Goal: Task Accomplishment & Management: Manage account settings

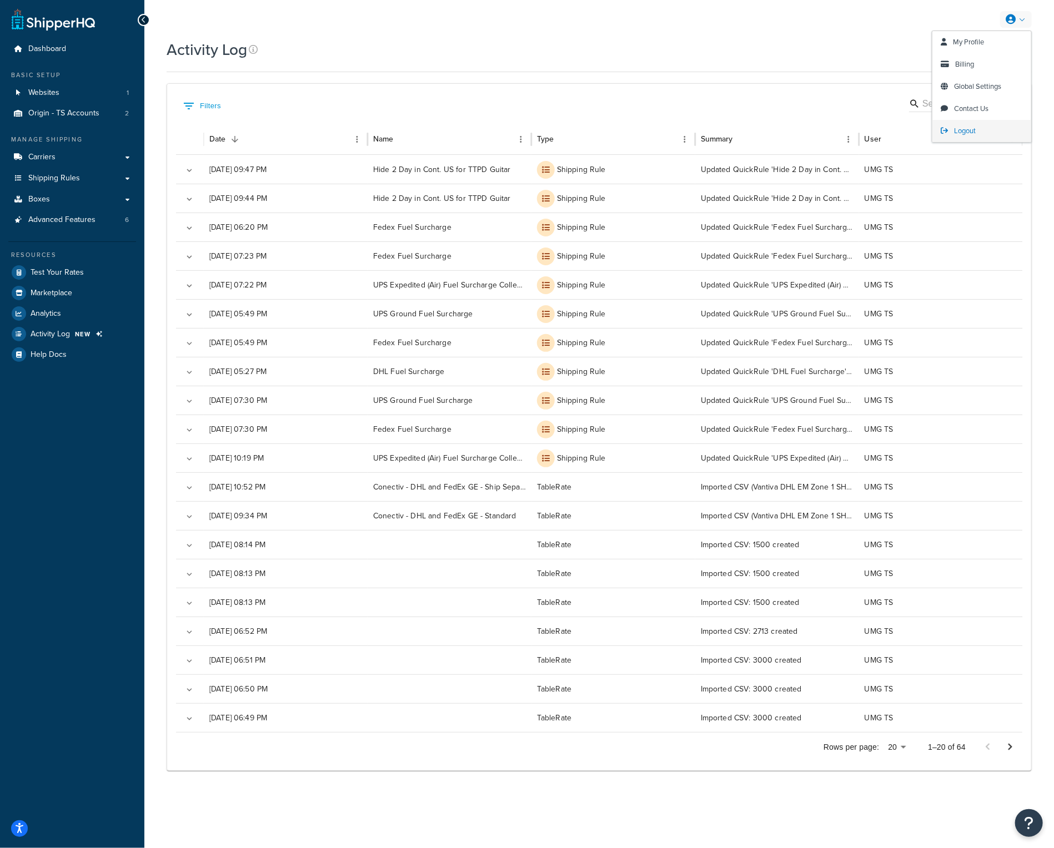
click at [962, 126] on span "Logout" at bounding box center [965, 130] width 22 height 11
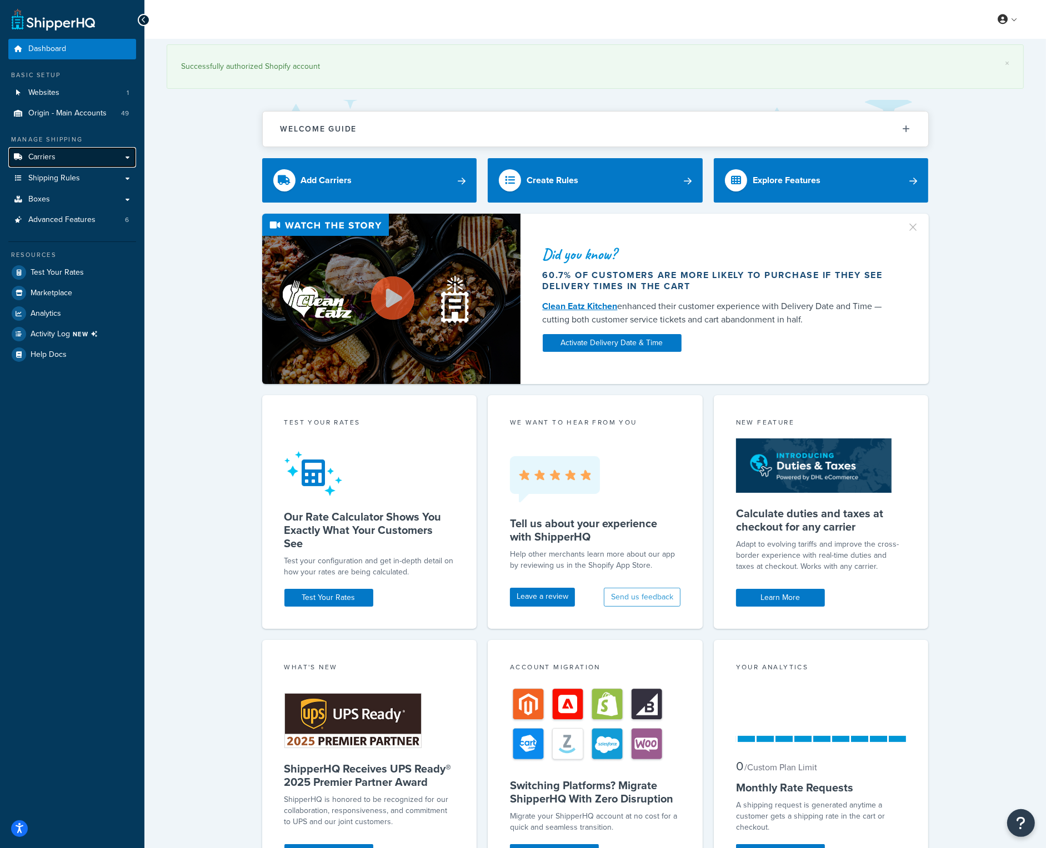
click at [49, 153] on span "Carriers" at bounding box center [41, 157] width 27 height 9
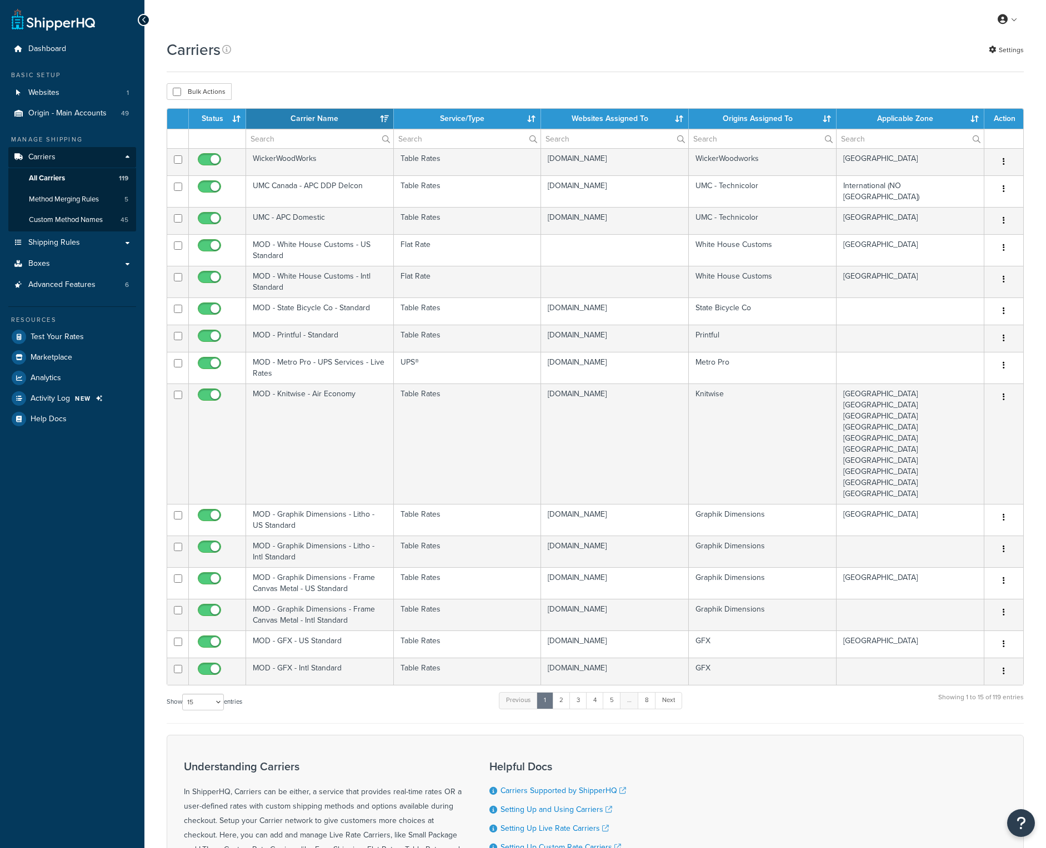
select select "15"
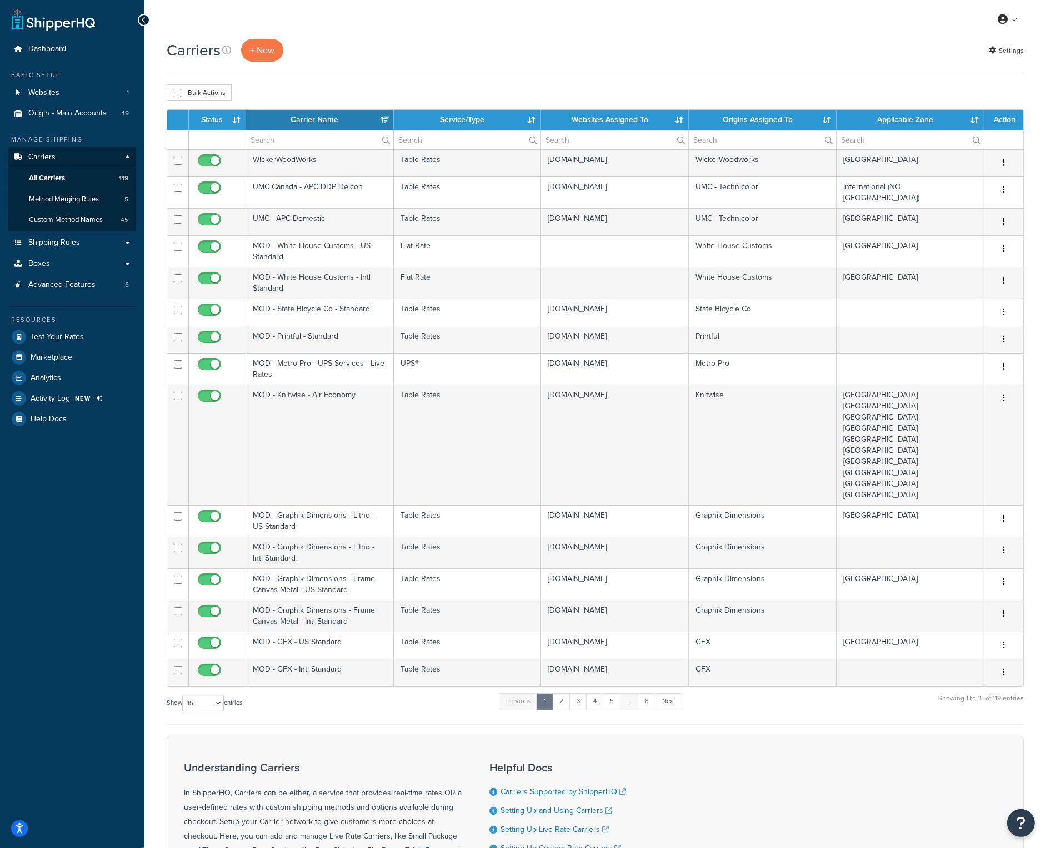
click at [329, 123] on th "Carrier Name" at bounding box center [320, 120] width 148 height 20
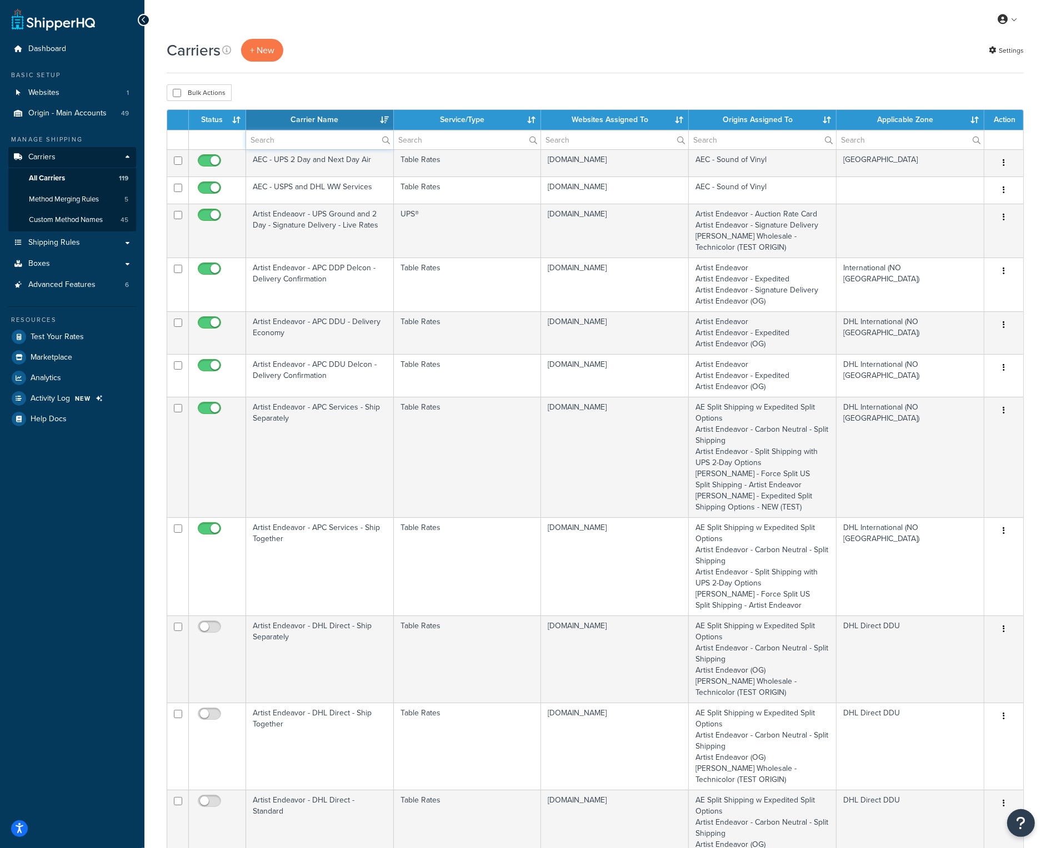
click at [324, 134] on input "text" at bounding box center [319, 139] width 147 height 19
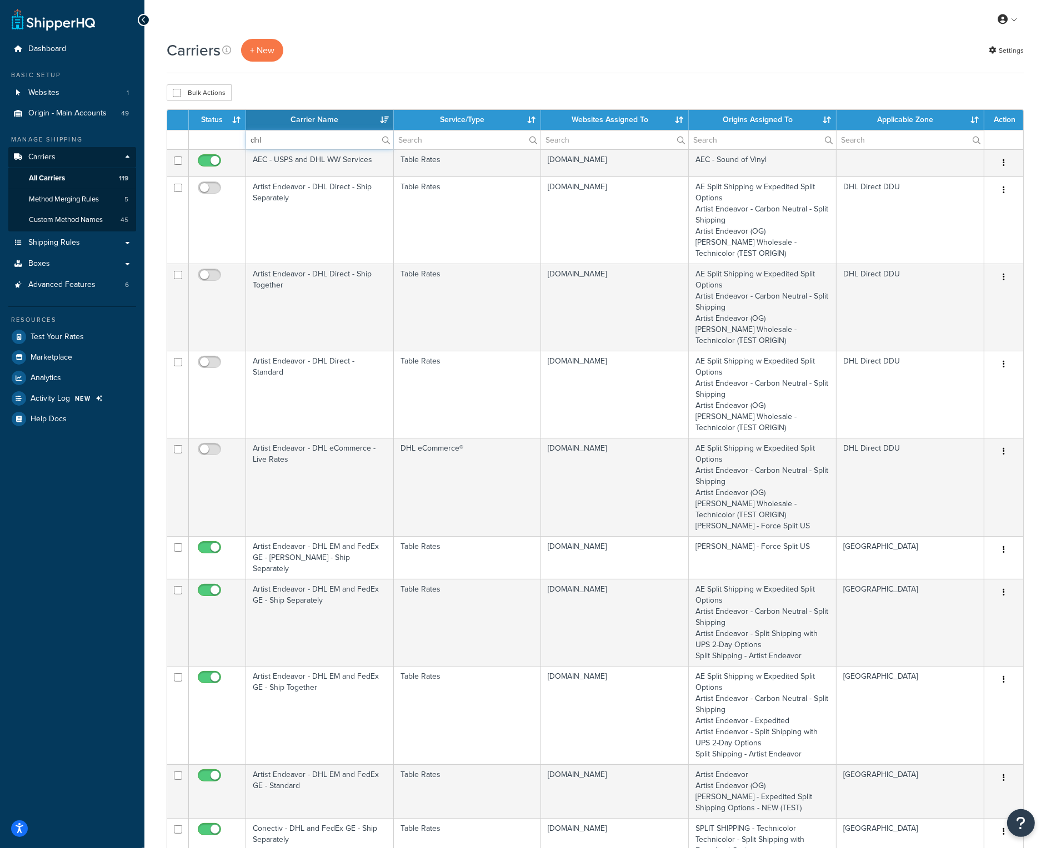
type input "dhl"
click at [386, 139] on label "dhl" at bounding box center [319, 139] width 147 height 19
click at [386, 139] on input "dhl" at bounding box center [319, 139] width 147 height 19
click at [386, 139] on label "dhl" at bounding box center [319, 139] width 147 height 19
click at [386, 139] on input "dhl" at bounding box center [319, 139] width 147 height 19
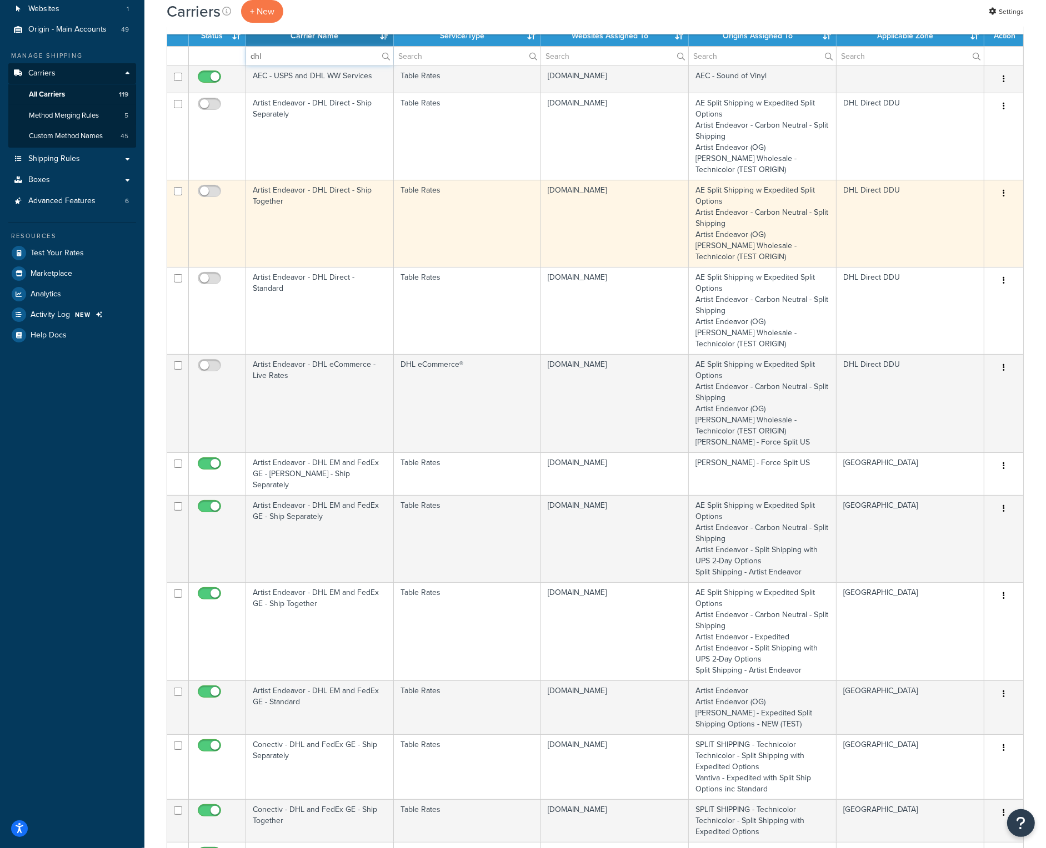
scroll to position [222, 0]
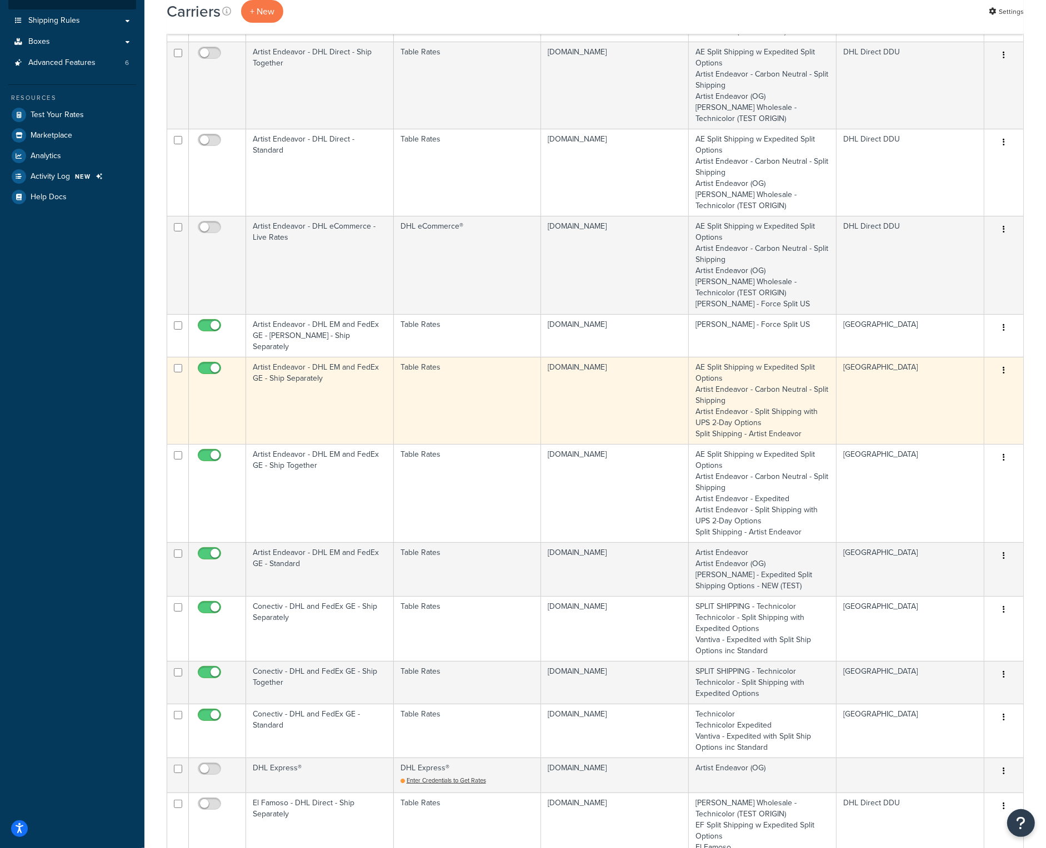
click at [295, 366] on td "Artist Endeavor - DHL EM and FedEx GE - Ship Separately" at bounding box center [320, 400] width 148 height 87
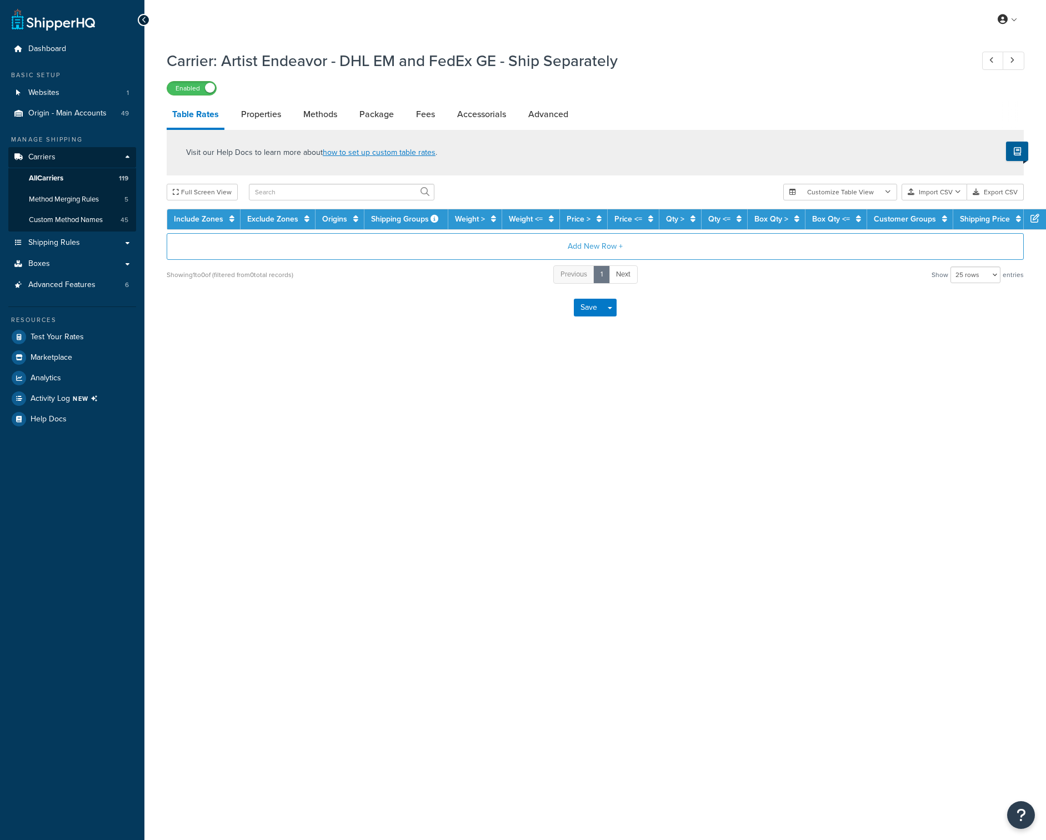
select select "25"
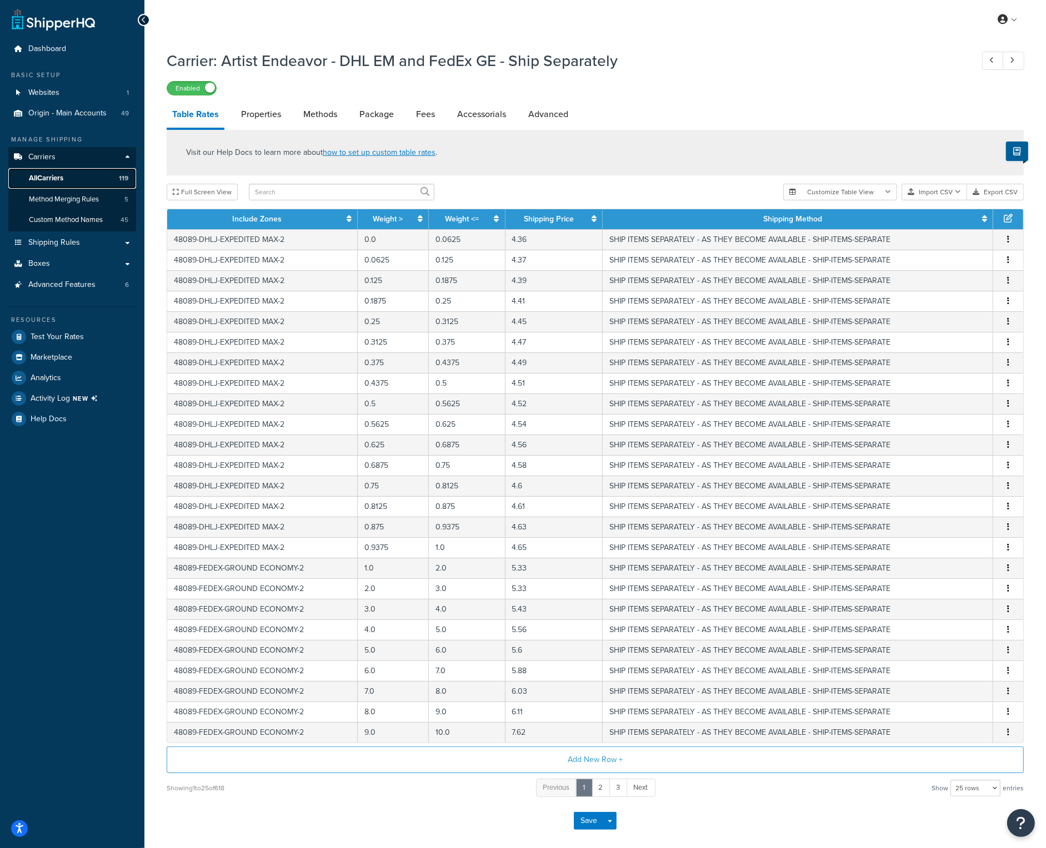
click at [74, 178] on link "All Carriers 119" at bounding box center [72, 178] width 128 height 21
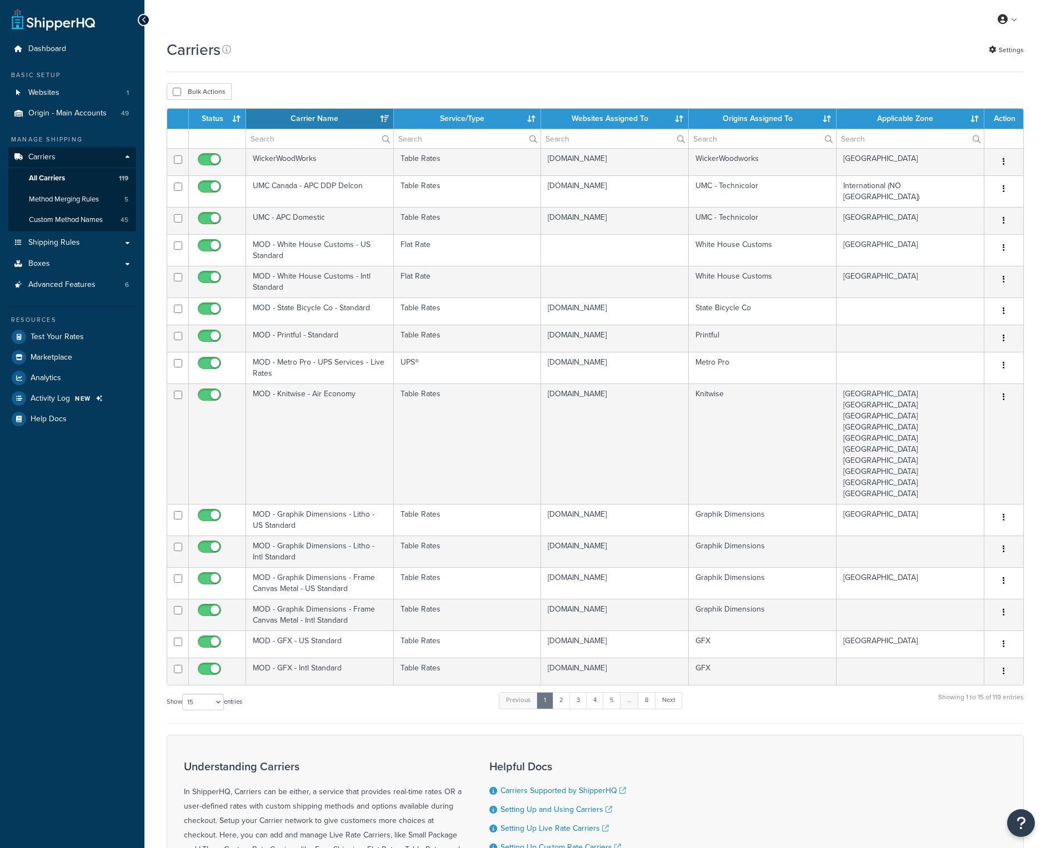
select select "15"
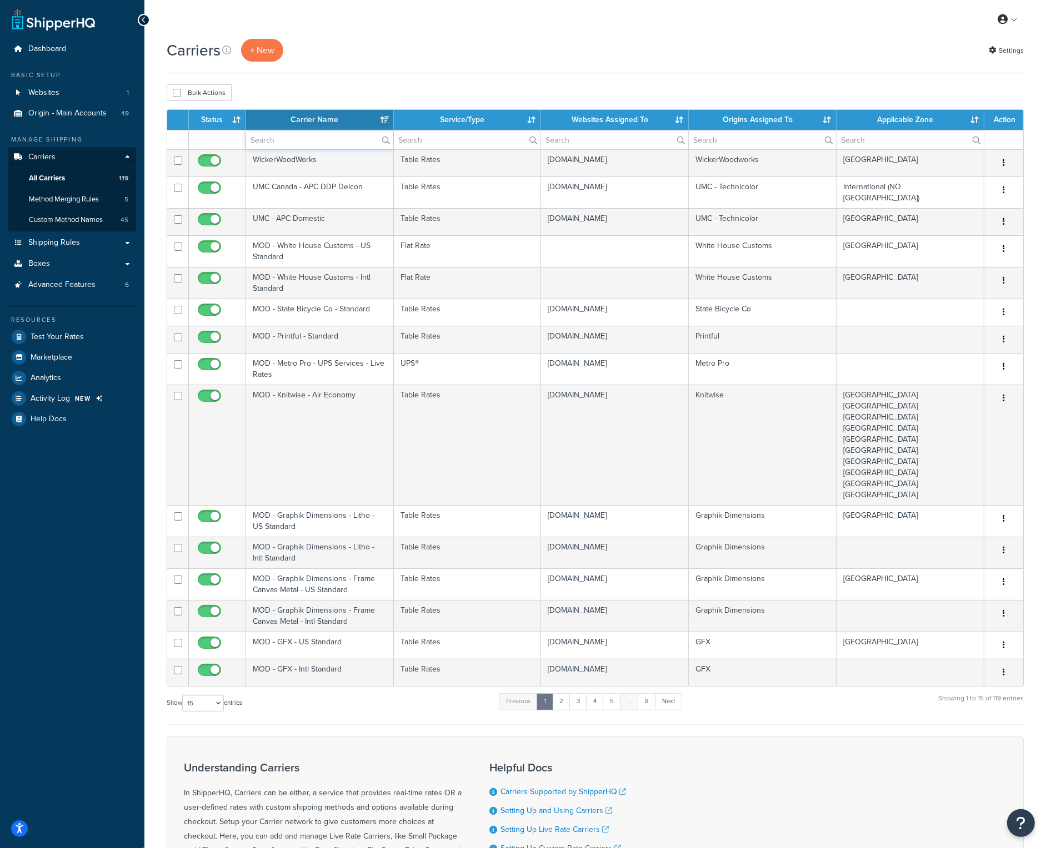
click at [283, 139] on input "text" at bounding box center [319, 139] width 147 height 19
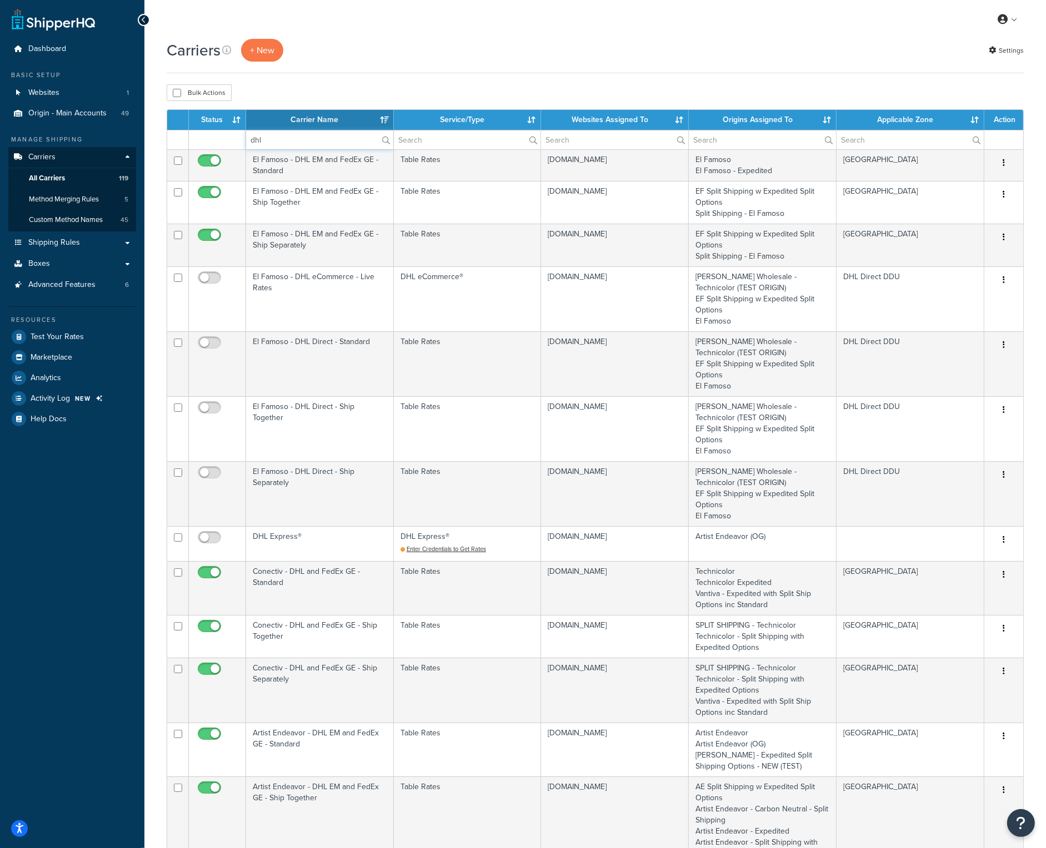
type input "dhl"
click at [353, 119] on th "Carrier Name" at bounding box center [320, 120] width 148 height 20
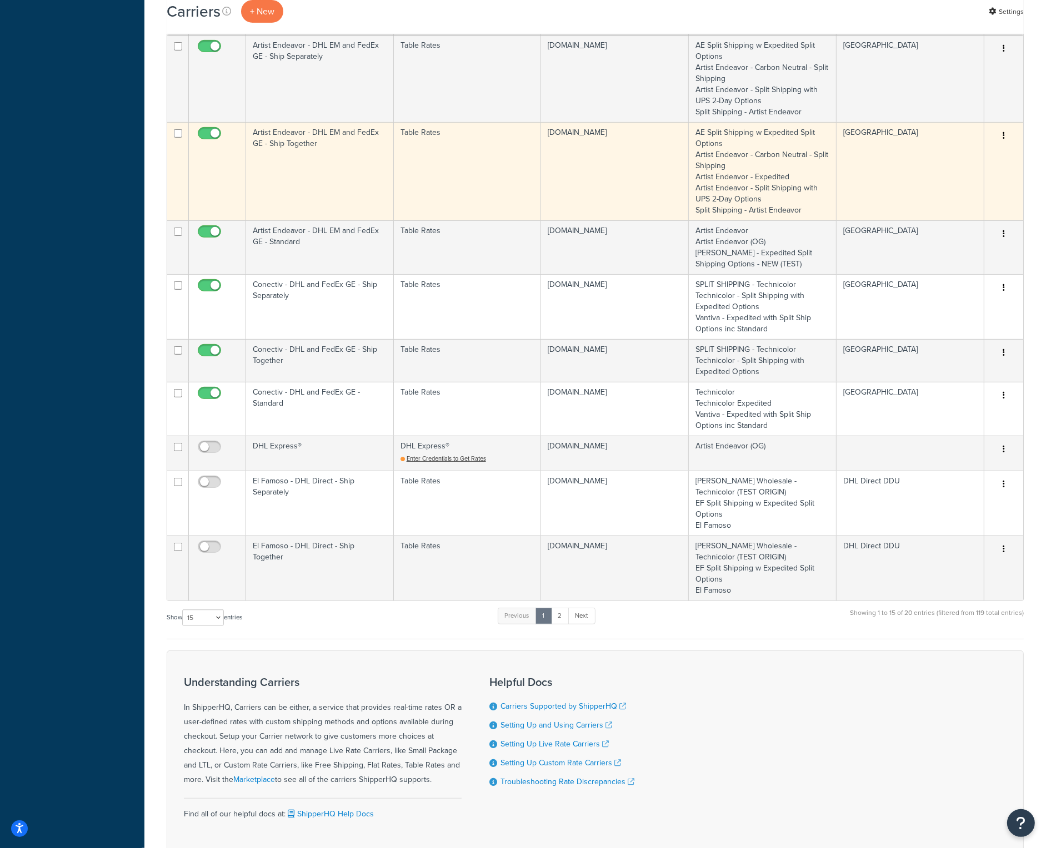
scroll to position [555, 0]
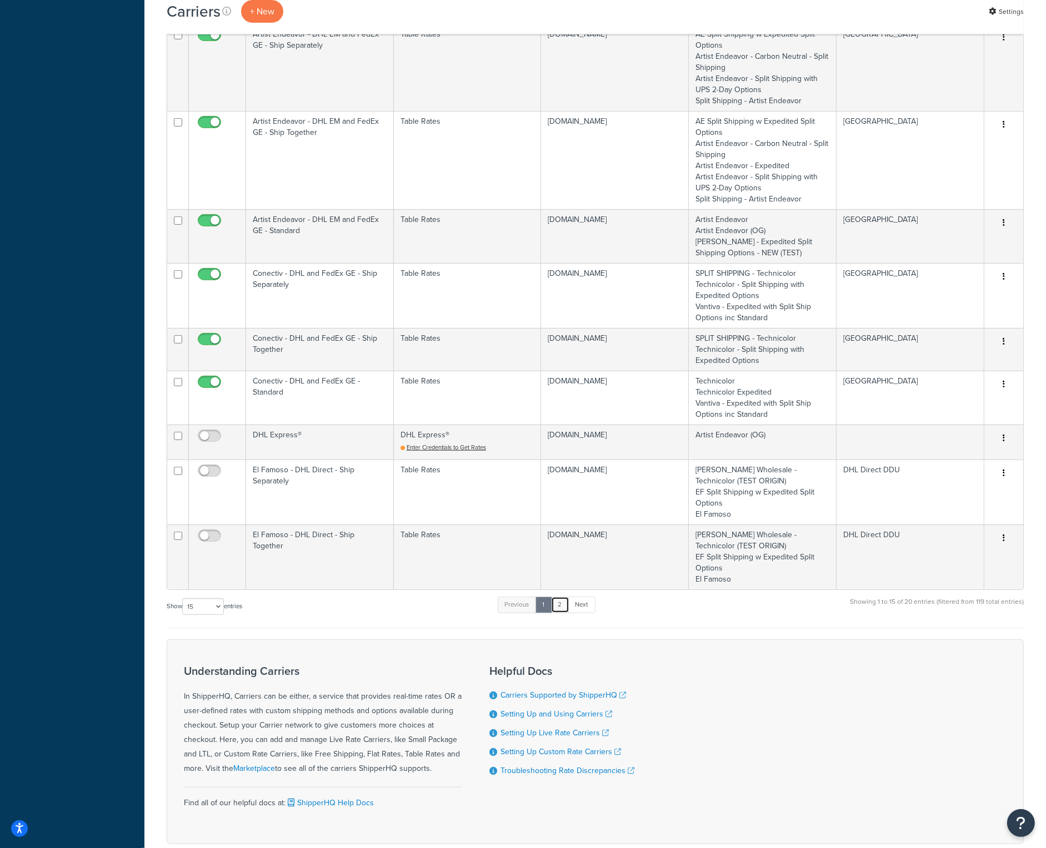
click at [563, 597] on link "2" at bounding box center [560, 605] width 18 height 17
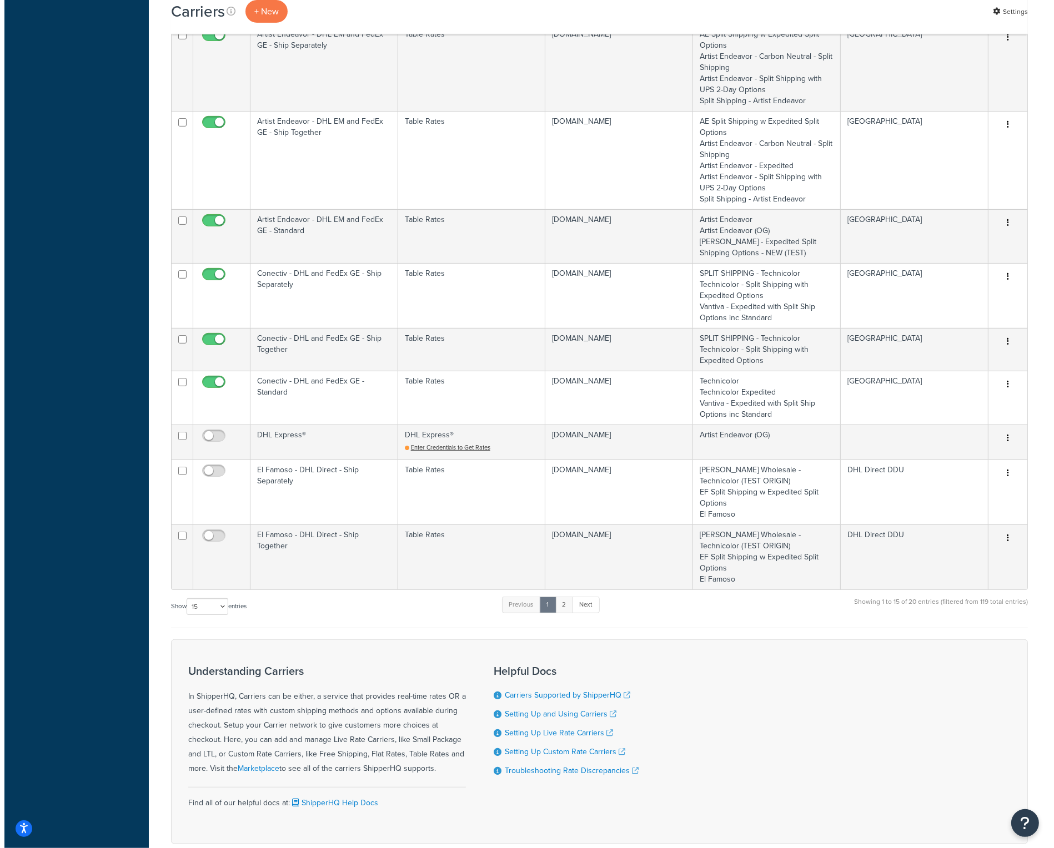
scroll to position [0, 0]
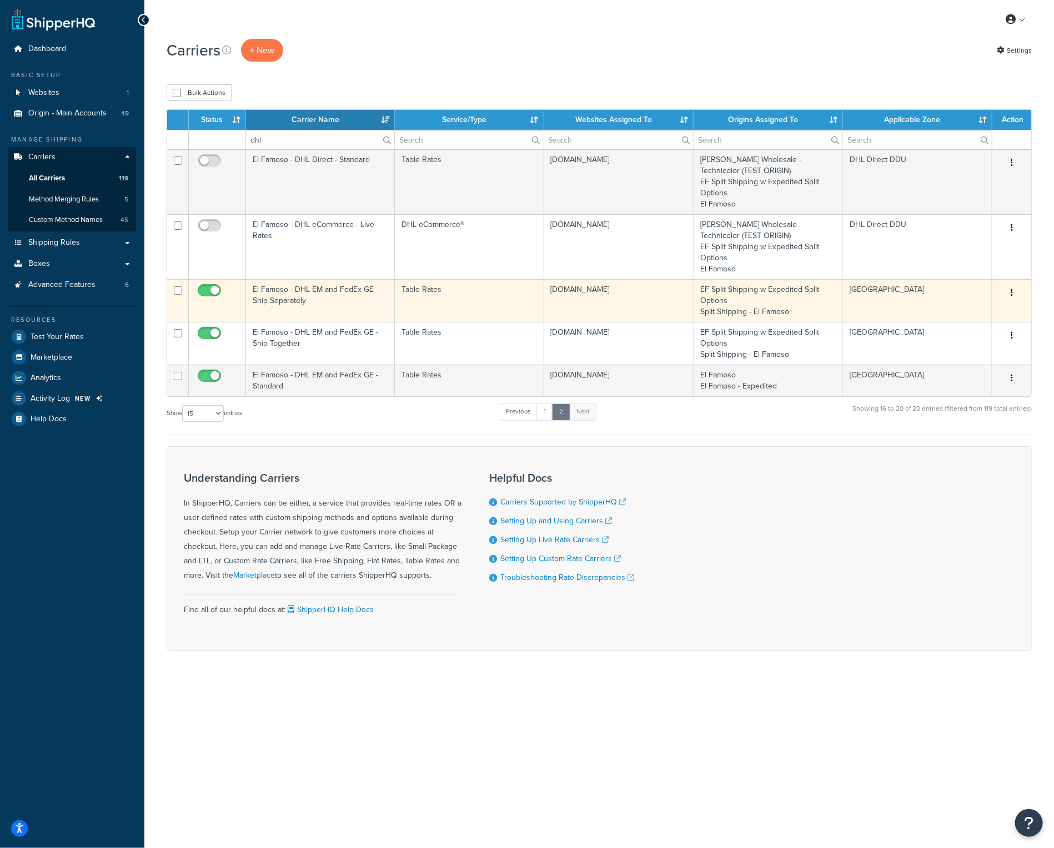
click at [312, 303] on td "El Famoso - DHL EM and FedEx GE - Ship Separately" at bounding box center [320, 300] width 149 height 43
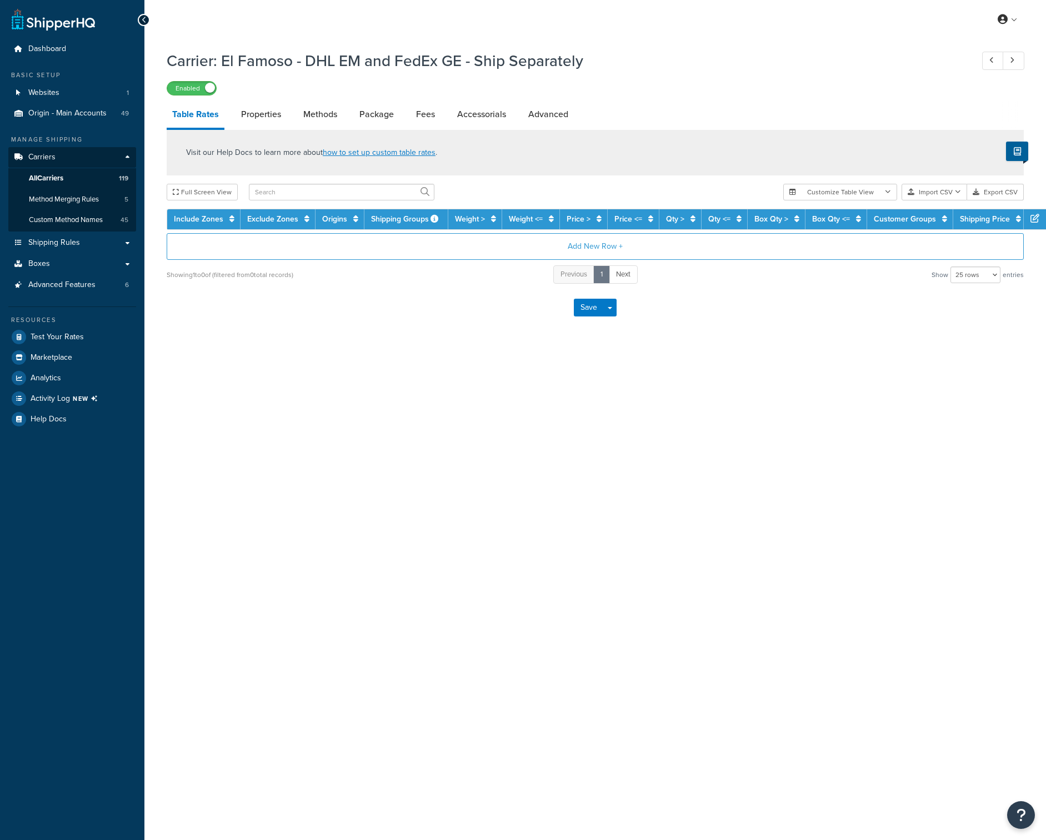
select select "25"
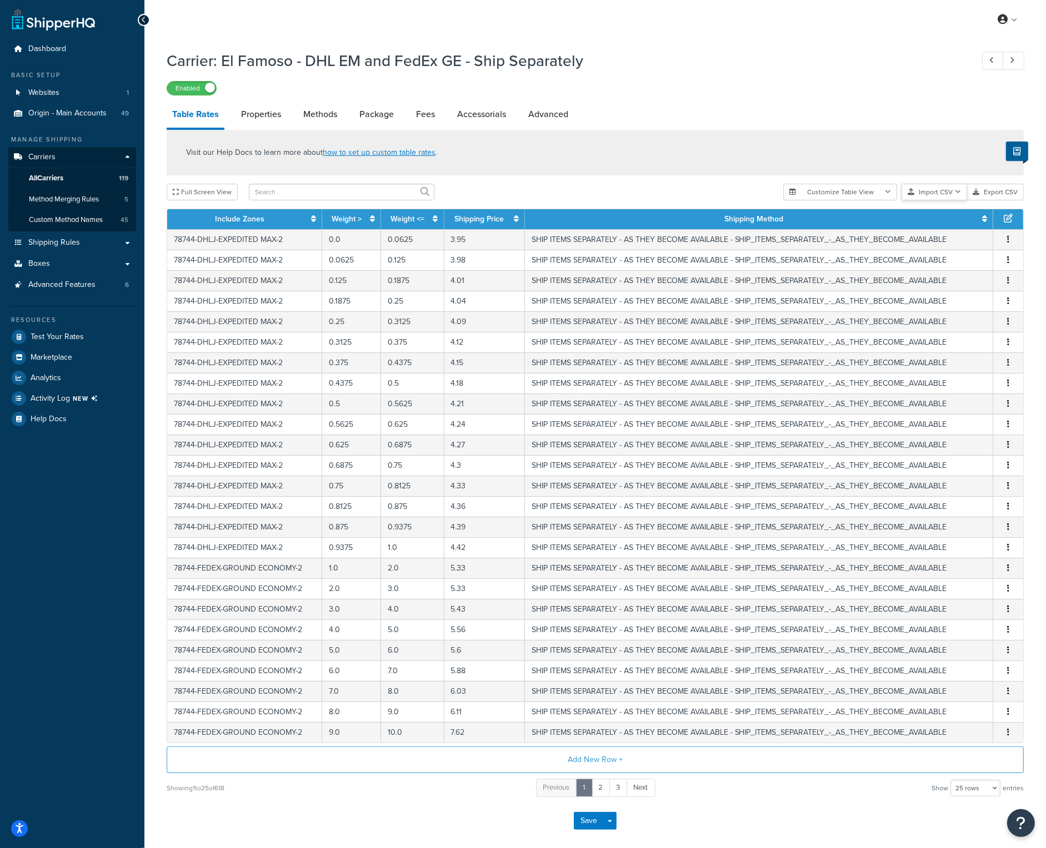
click at [946, 195] on button "Import CSV" at bounding box center [934, 192] width 66 height 17
click at [944, 200] on div "Customize Table View Show all columns Show selected columns Import CSV Import a…" at bounding box center [903, 192] width 240 height 17
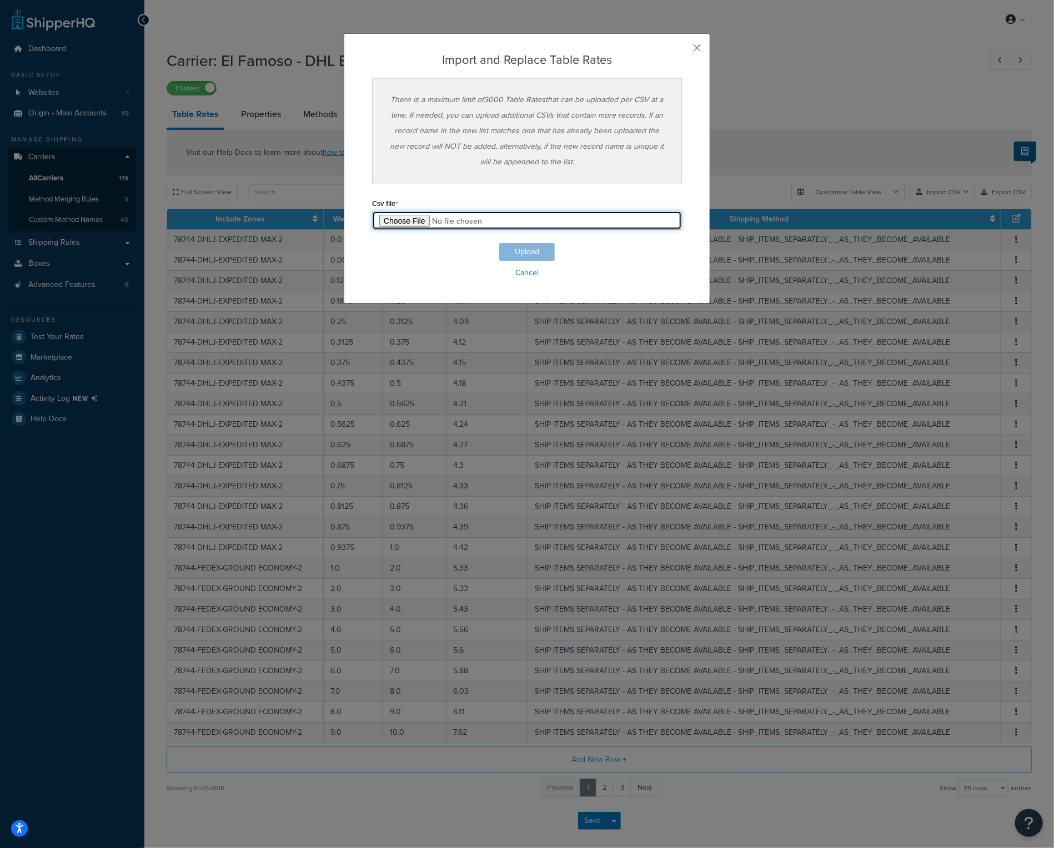
click at [409, 219] on input "file" at bounding box center [527, 220] width 310 height 19
type input "C:\fakepath\El Famoso - DHL EM and FedEx GE - Ship Separately.csv"
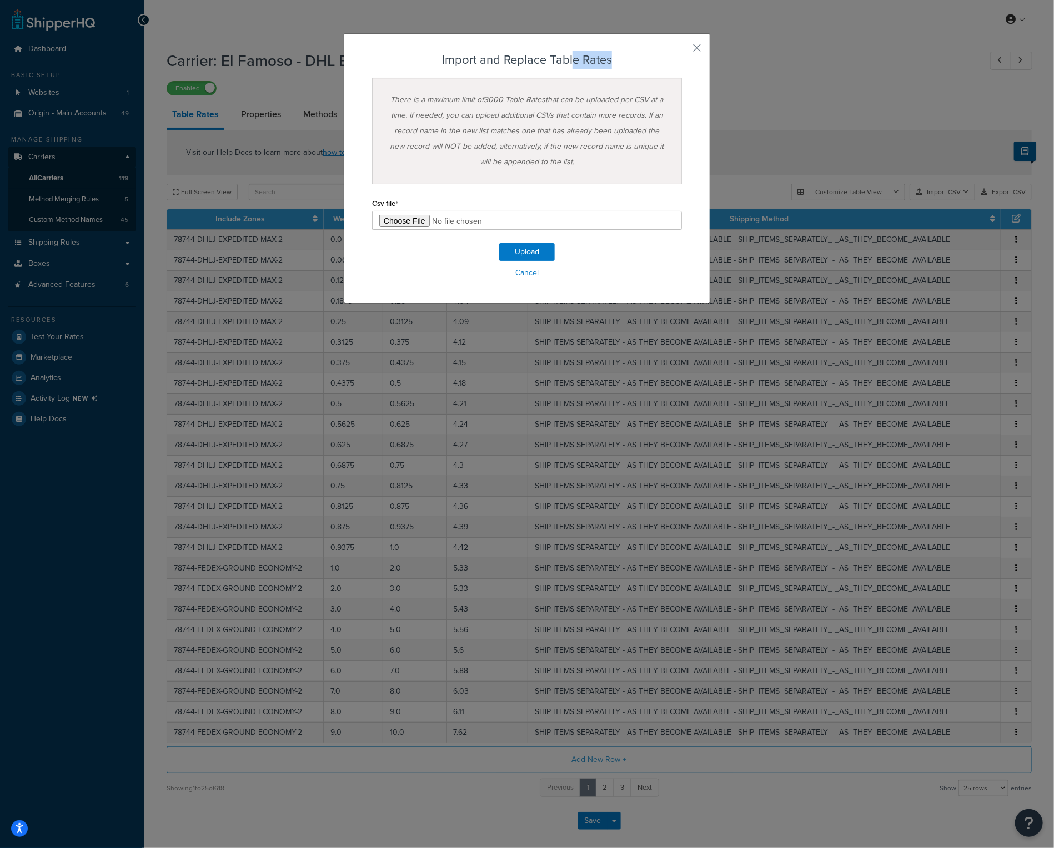
drag, startPoint x: 569, startPoint y: 41, endPoint x: 646, endPoint y: 46, distance: 77.9
click at [646, 46] on div "Import and Replace Table Rates There is a maximum limit of 3000 Table Rates tha…" at bounding box center [527, 168] width 366 height 270
click at [529, 247] on button "Upload" at bounding box center [527, 252] width 56 height 18
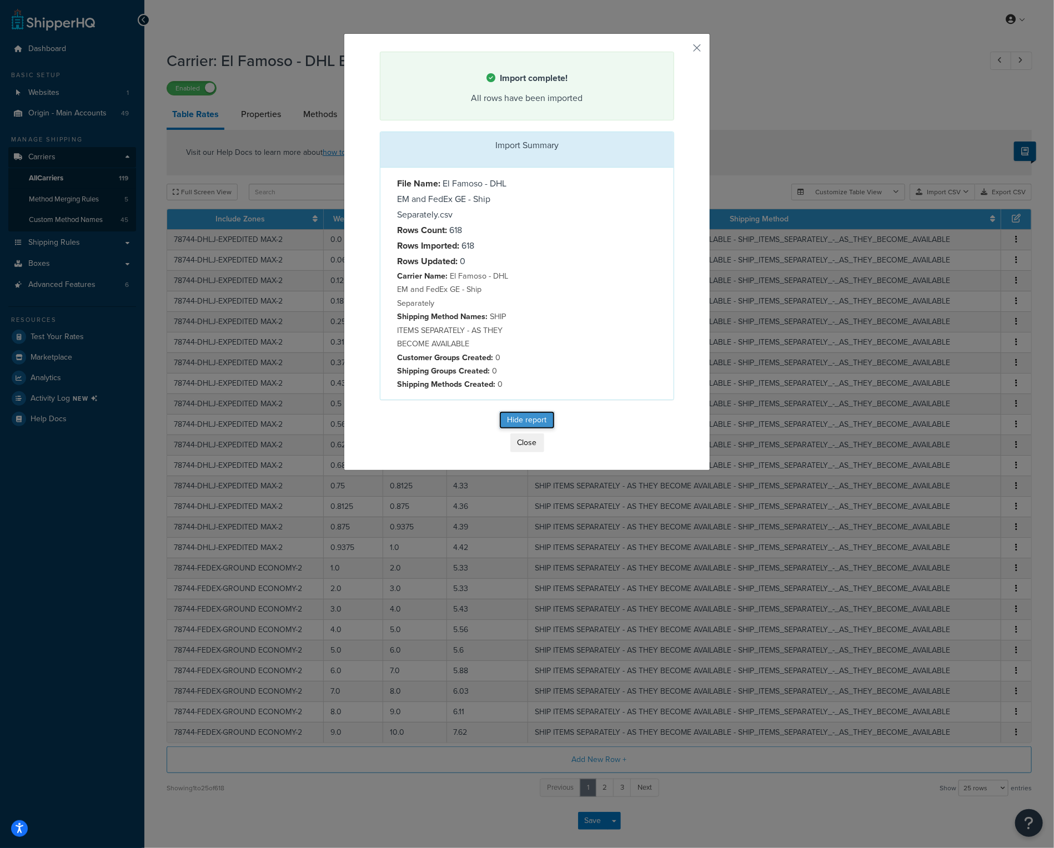
click at [521, 417] on button "Hide report" at bounding box center [527, 420] width 56 height 18
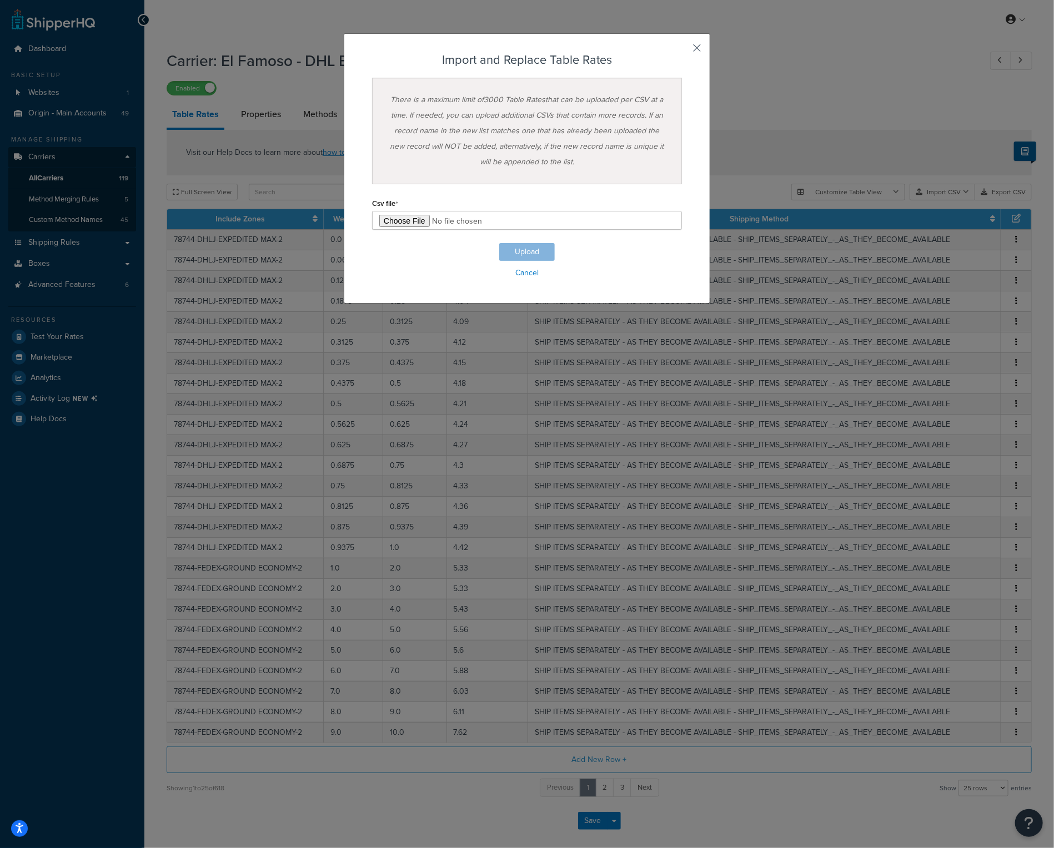
click at [682, 51] on button "button" at bounding box center [680, 52] width 3 height 3
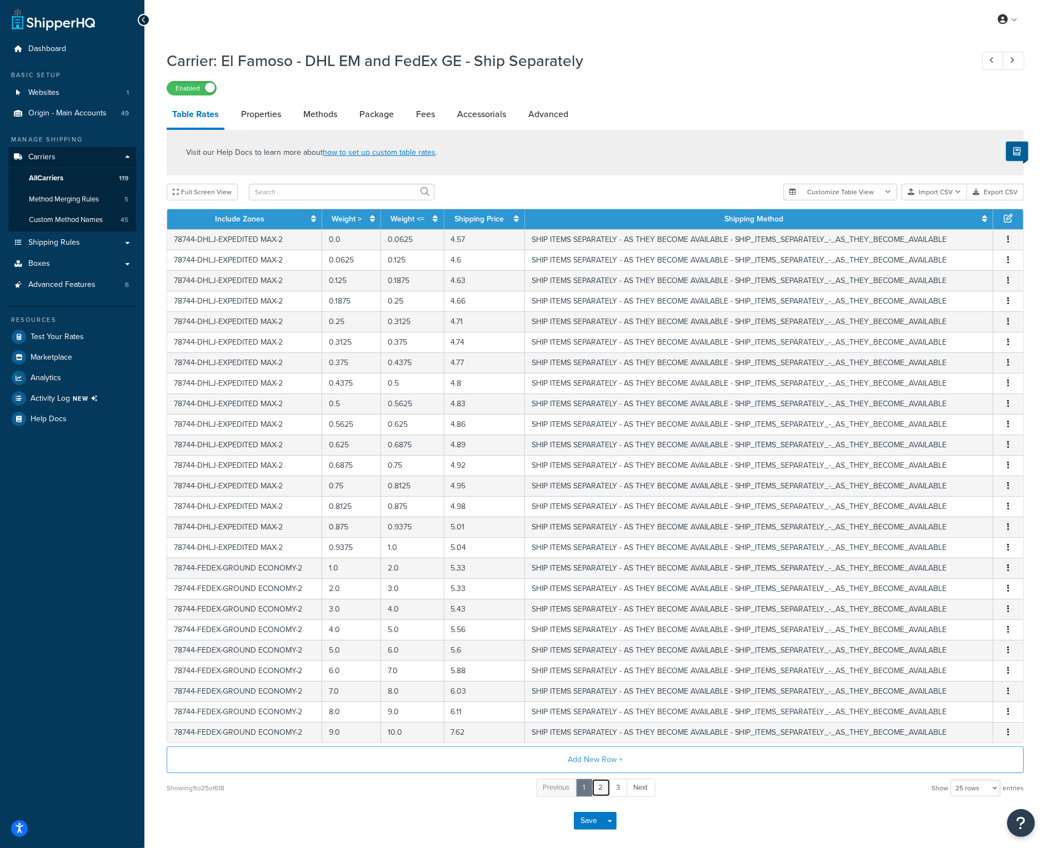
click at [604, 789] on link "2" at bounding box center [600, 788] width 19 height 18
click at [604, 789] on link "3" at bounding box center [609, 788] width 18 height 18
click at [632, 787] on link "5" at bounding box center [635, 788] width 19 height 18
click at [257, 111] on link "Properties" at bounding box center [260, 114] width 51 height 27
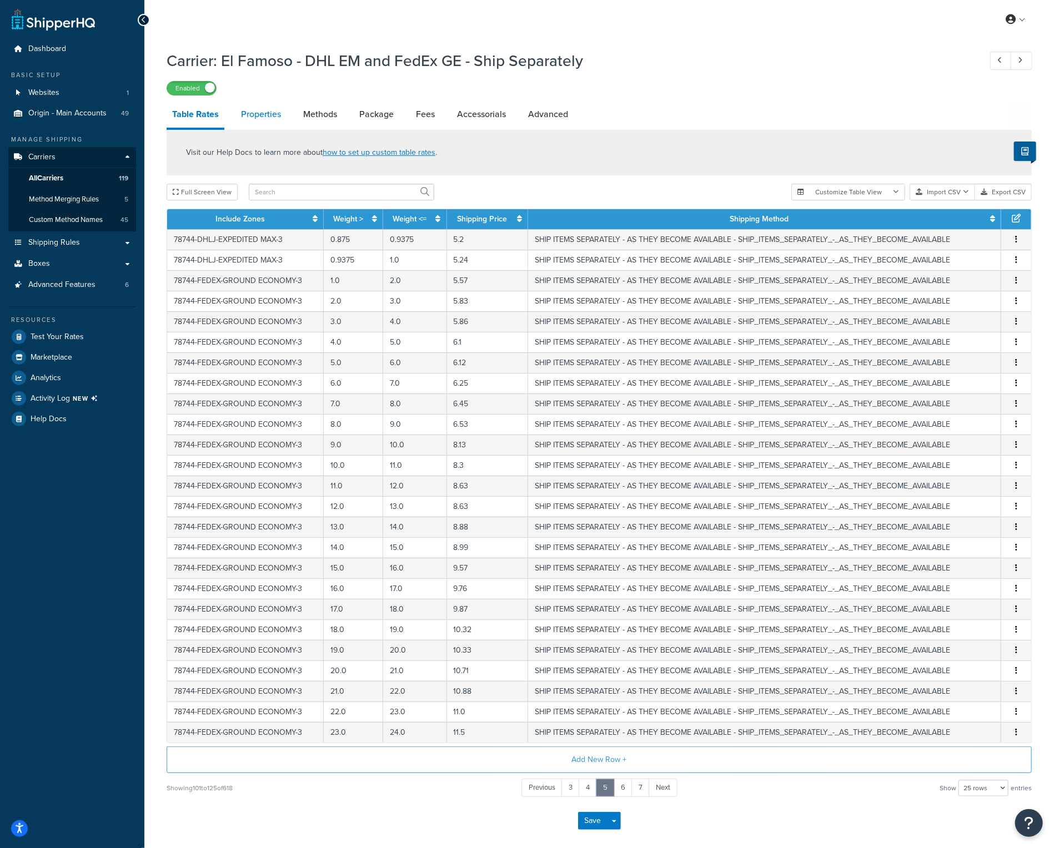
select select "PERITEM"
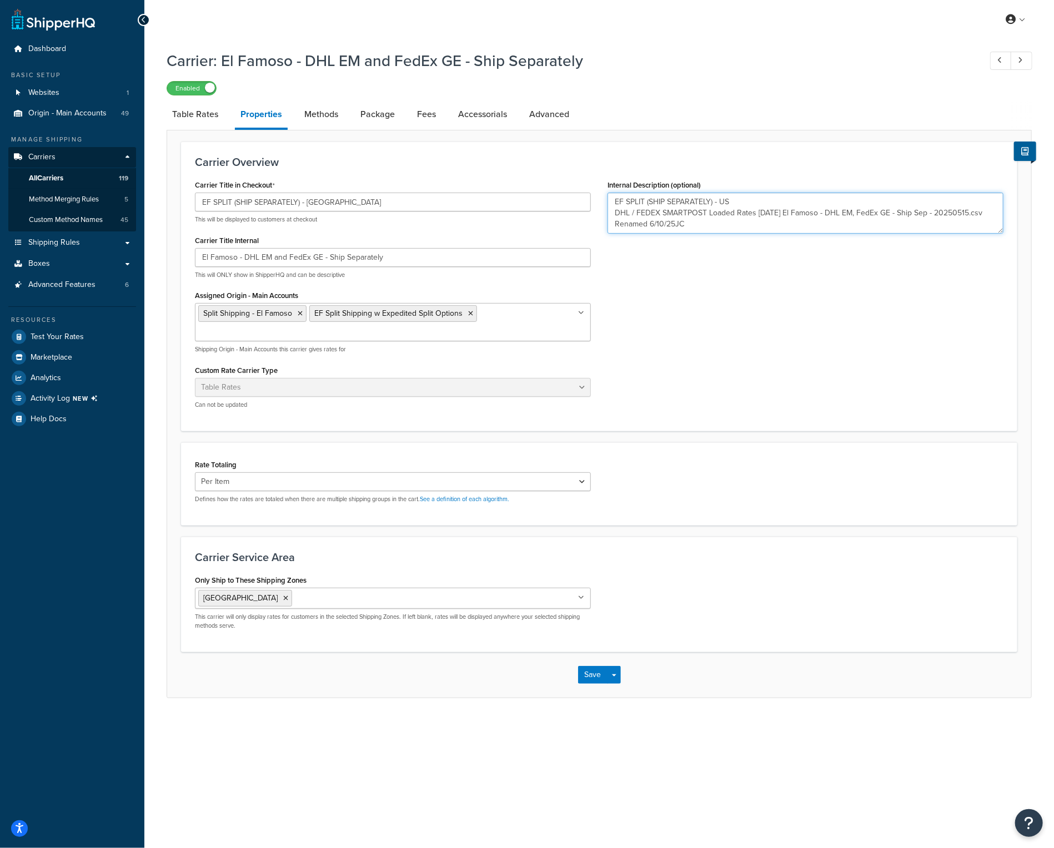
click at [753, 228] on textarea "EF SPLIT (SHIP SEPARATELY) - US DHL / FEDEX SMARTPOST Loaded Rates 05/23/2025 E…" at bounding box center [805, 213] width 396 height 41
type textarea "EF SPLIT (SHIP SEPARATELY) - US DHL / FEDEX SMARTPOST Loaded Rates 05/23/2025 E…"
click at [594, 666] on button "Save" at bounding box center [593, 675] width 30 height 18
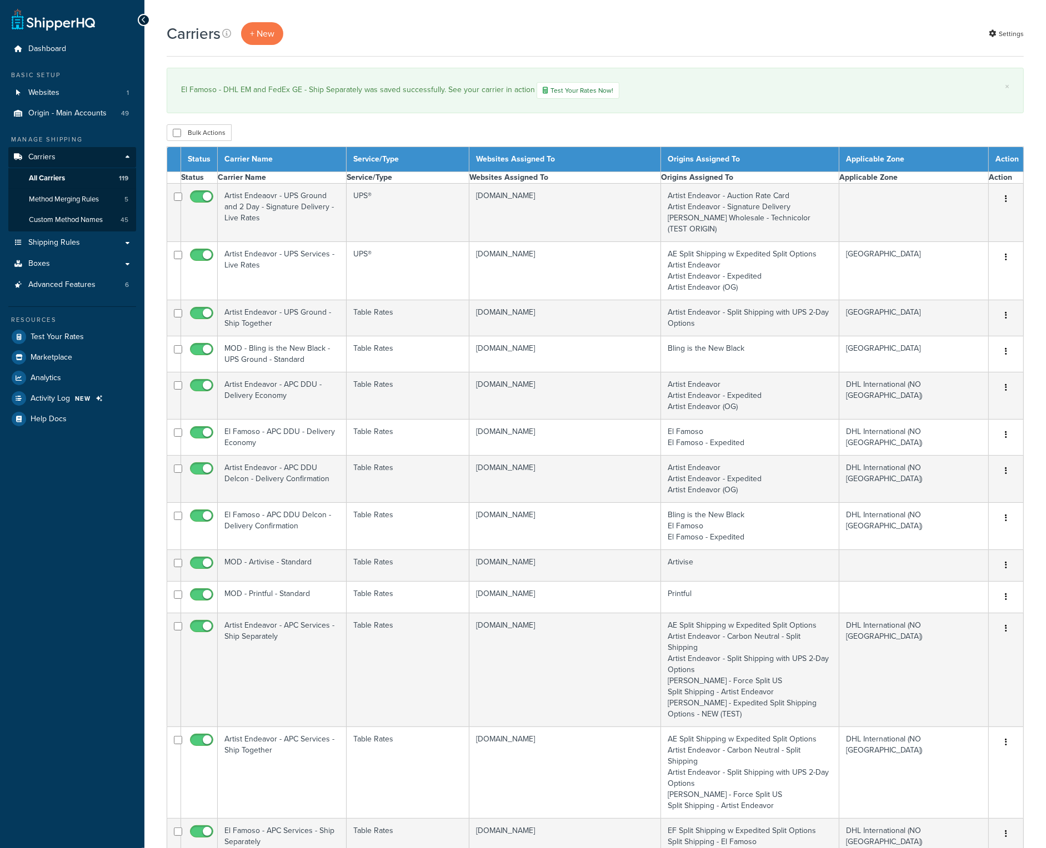
select select "15"
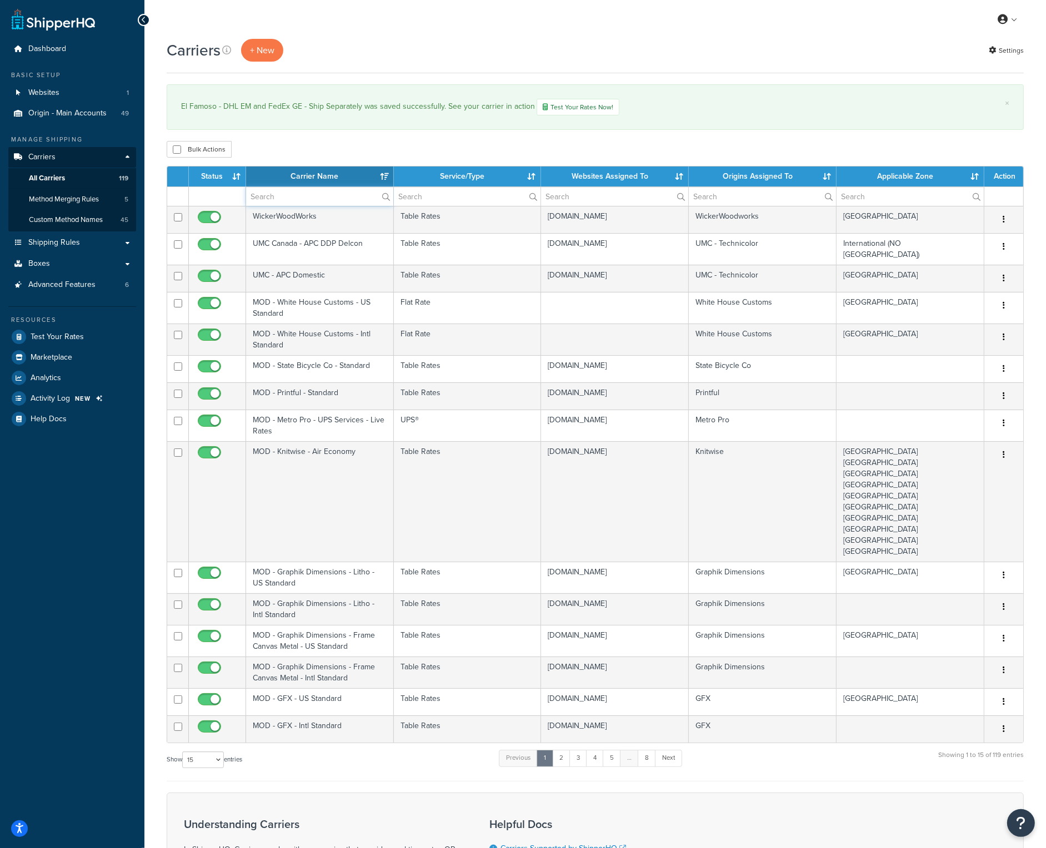
click at [313, 196] on input "text" at bounding box center [319, 196] width 147 height 19
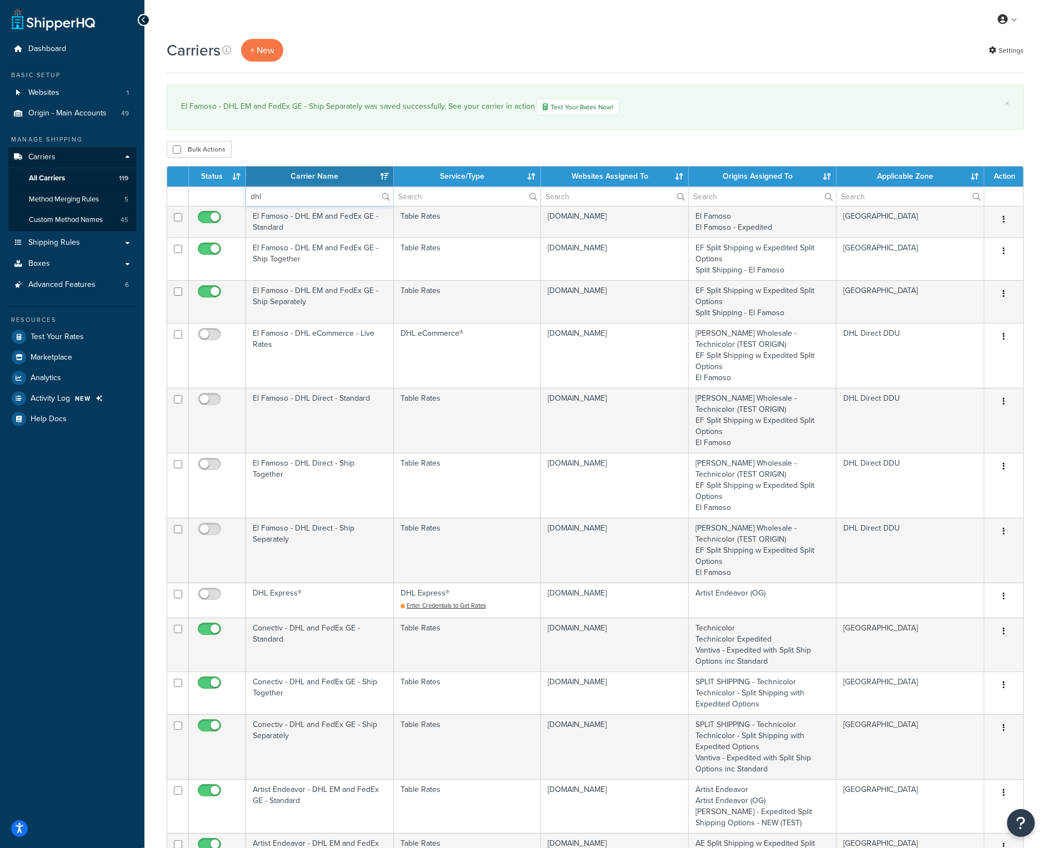
type input "dhl"
click at [384, 197] on label "dhl" at bounding box center [319, 196] width 147 height 19
click at [384, 197] on input "dhl" at bounding box center [319, 196] width 147 height 19
click at [334, 177] on th "Carrier Name" at bounding box center [320, 177] width 148 height 20
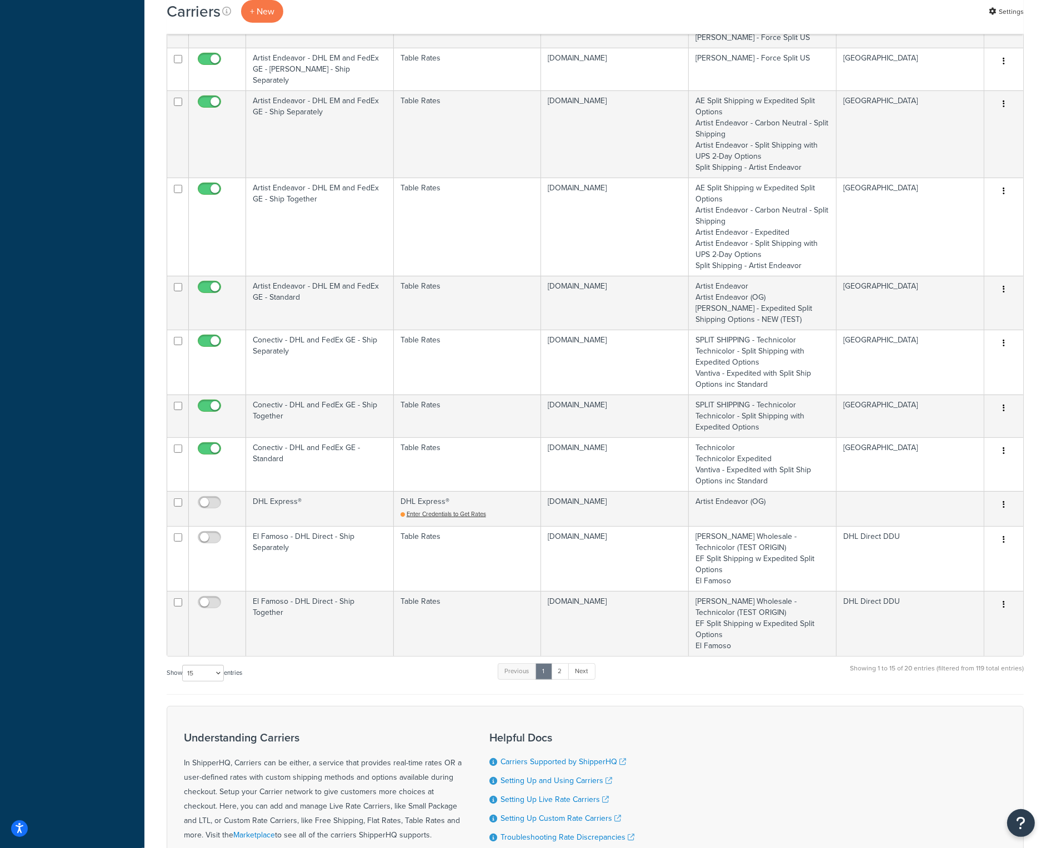
scroll to position [555, 0]
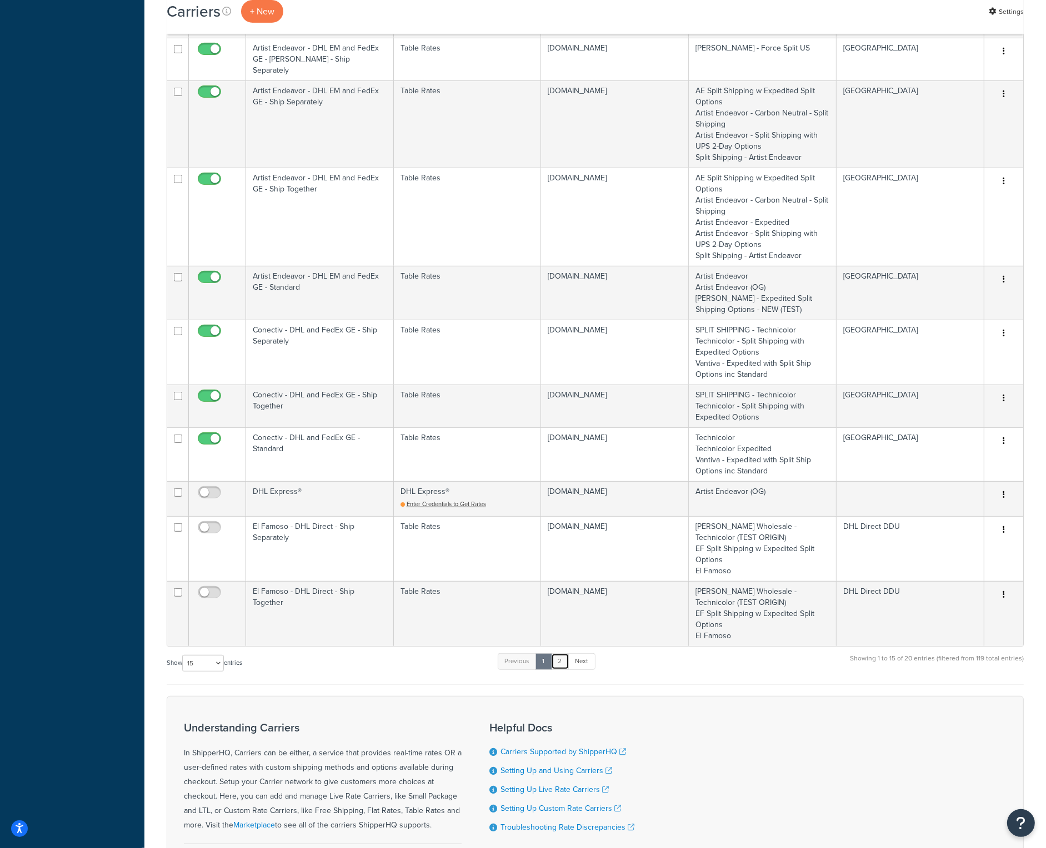
click at [562, 654] on link "2" at bounding box center [560, 662] width 18 height 17
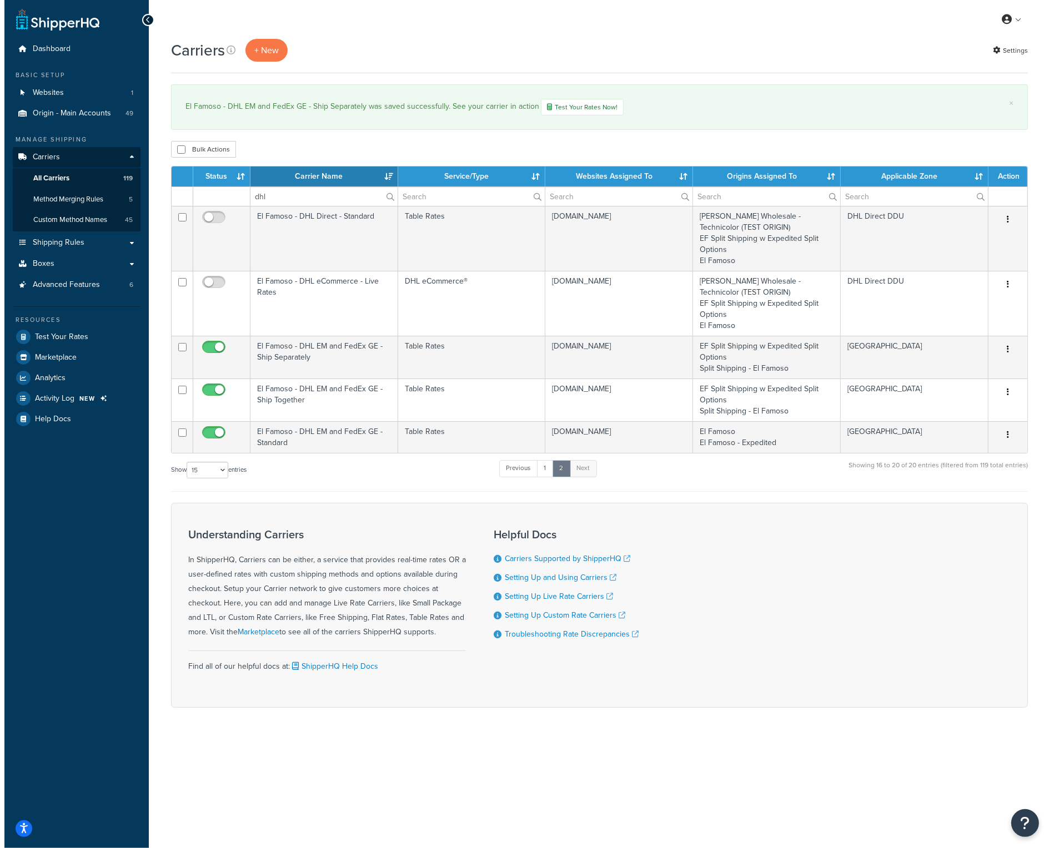
scroll to position [0, 0]
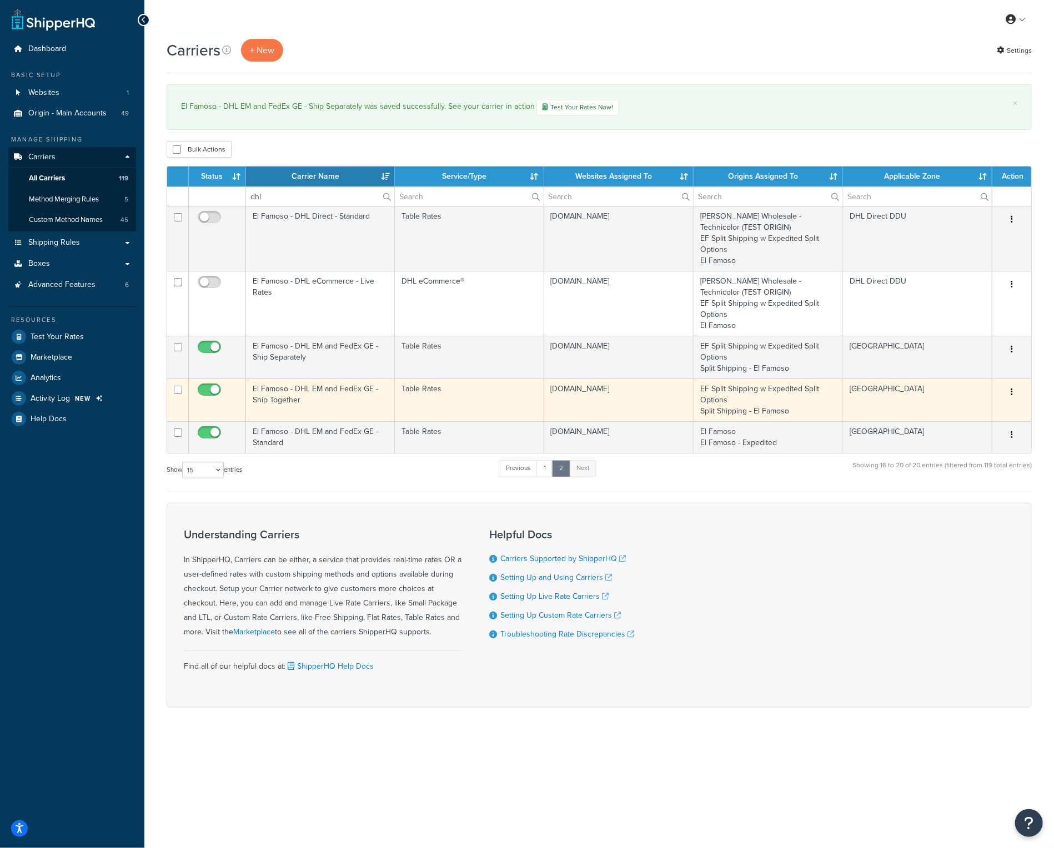
click at [303, 400] on td "El Famoso - DHL EM and FedEx GE - Ship Together" at bounding box center [320, 400] width 149 height 43
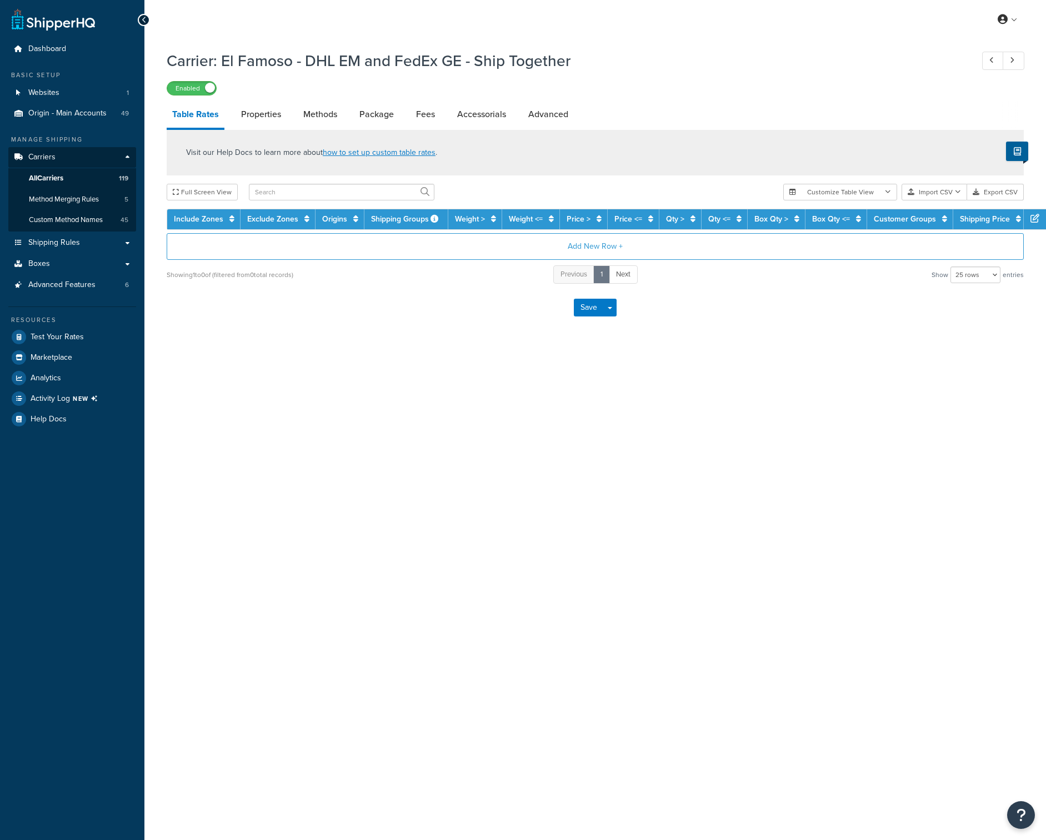
select select "25"
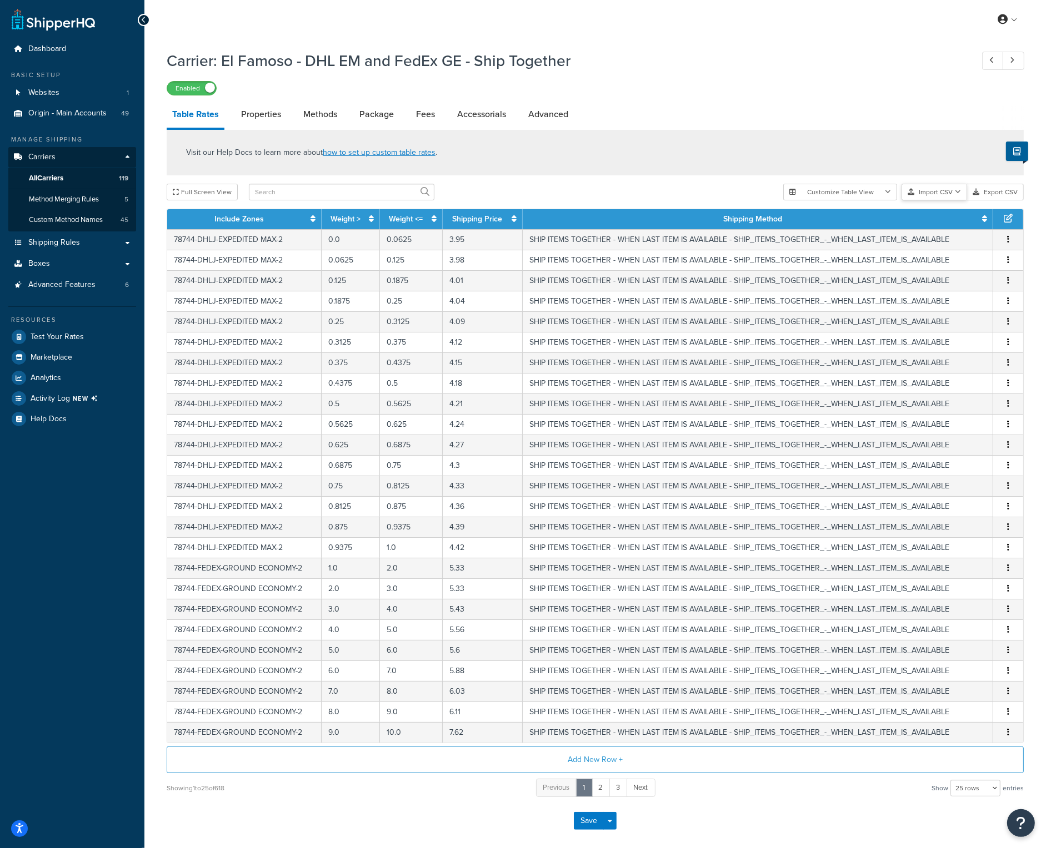
click at [942, 192] on button "Import CSV" at bounding box center [934, 192] width 66 height 17
click at [942, 200] on div "Customize Table View Show all columns Show selected columns Import CSV Import a…" at bounding box center [903, 192] width 240 height 17
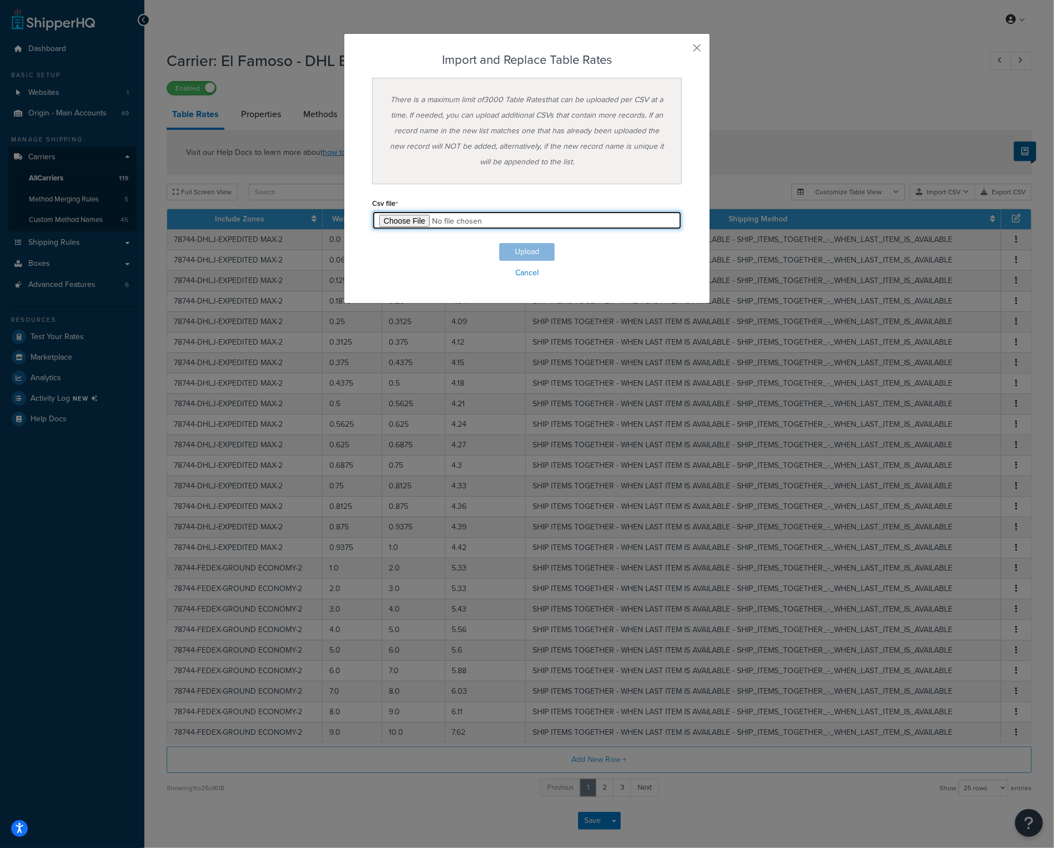
click at [405, 225] on input "file" at bounding box center [527, 220] width 310 height 19
type input "C:\fakepath\El Famoso - DHL EM and FedEx GE - Ship Together.csv"
click at [520, 250] on button "Upload" at bounding box center [527, 252] width 56 height 18
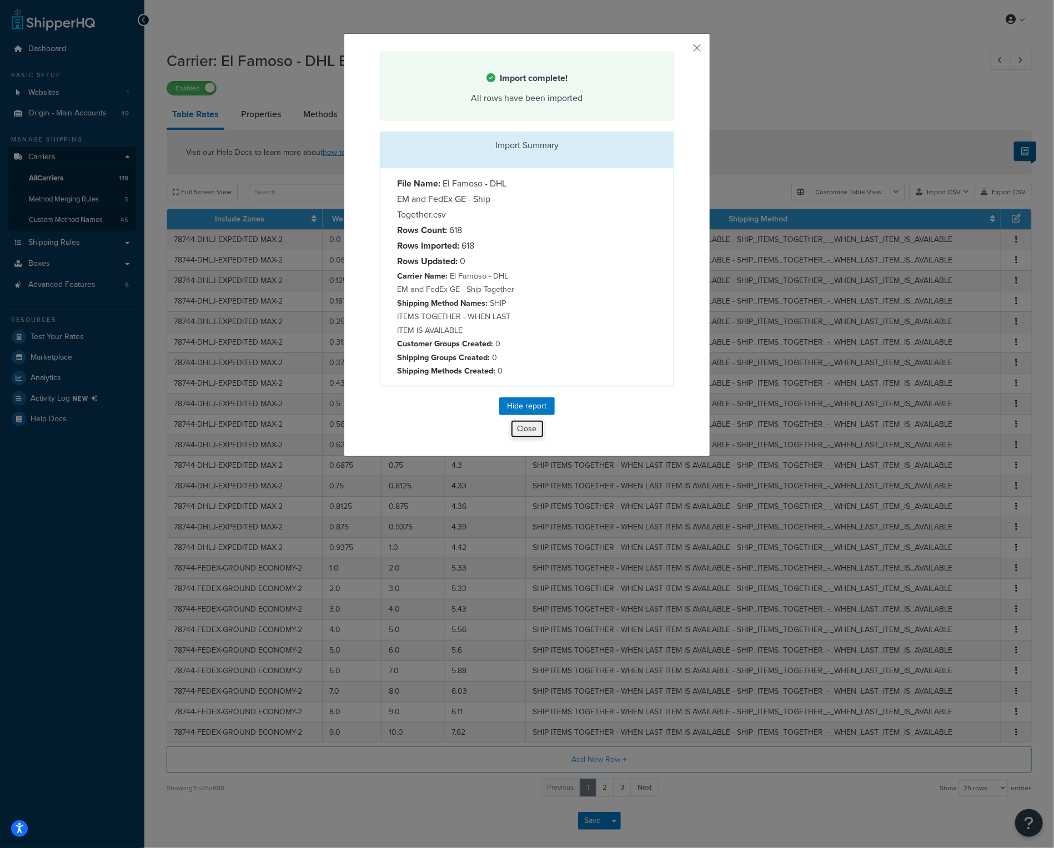
click at [528, 426] on button "Close" at bounding box center [527, 429] width 34 height 19
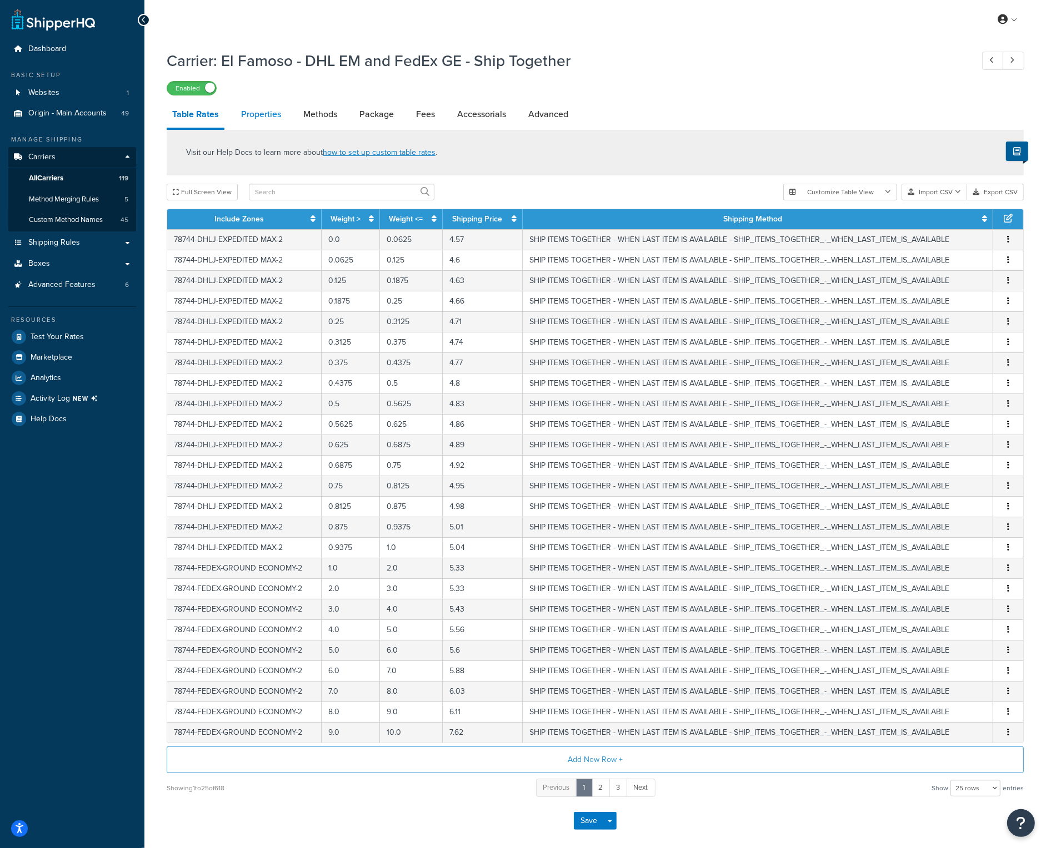
click at [257, 118] on link "Properties" at bounding box center [260, 114] width 51 height 27
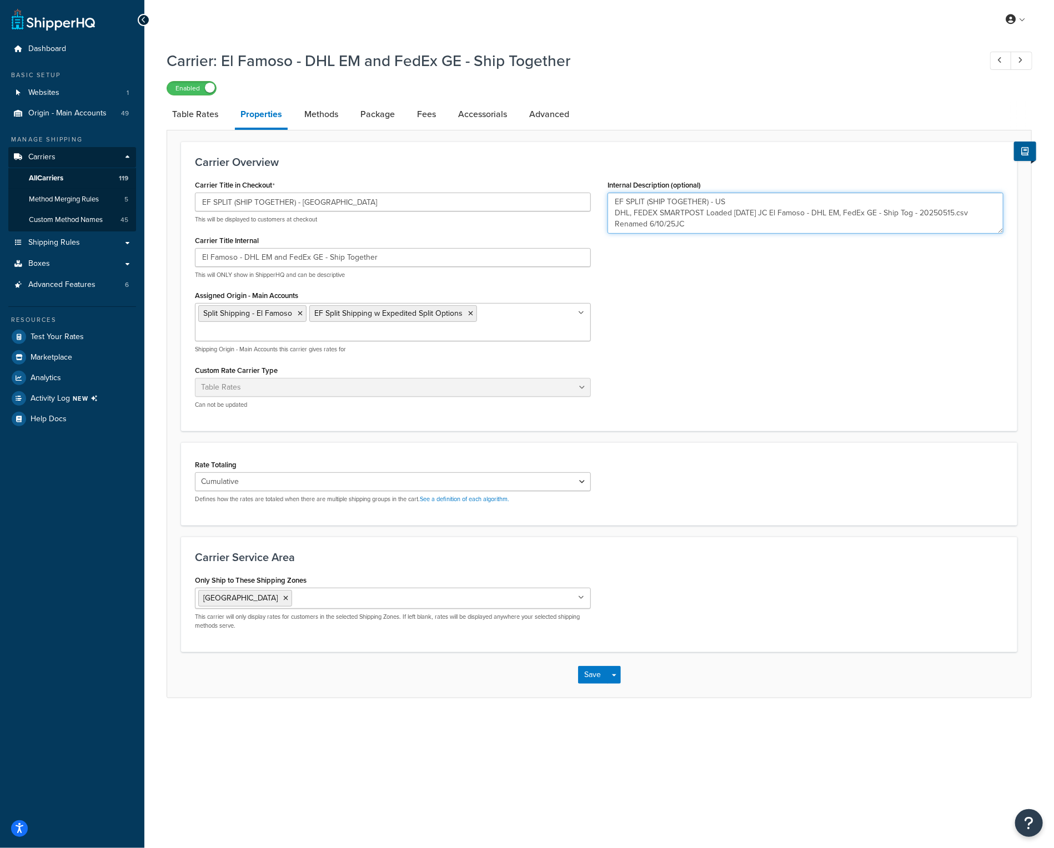
click at [717, 230] on textarea "EF SPLIT (SHIP TOGETHER) - US DHL, FEDEX SMARTPOST Loaded 05/3/25 JC El Famoso …" at bounding box center [805, 213] width 396 height 41
type textarea "EF SPLIT (SHIP TOGETHER) - US DHL, FEDEX SMARTPOST Loaded 05/3/25 JC El Famoso …"
click at [590, 666] on button "Save" at bounding box center [593, 675] width 30 height 18
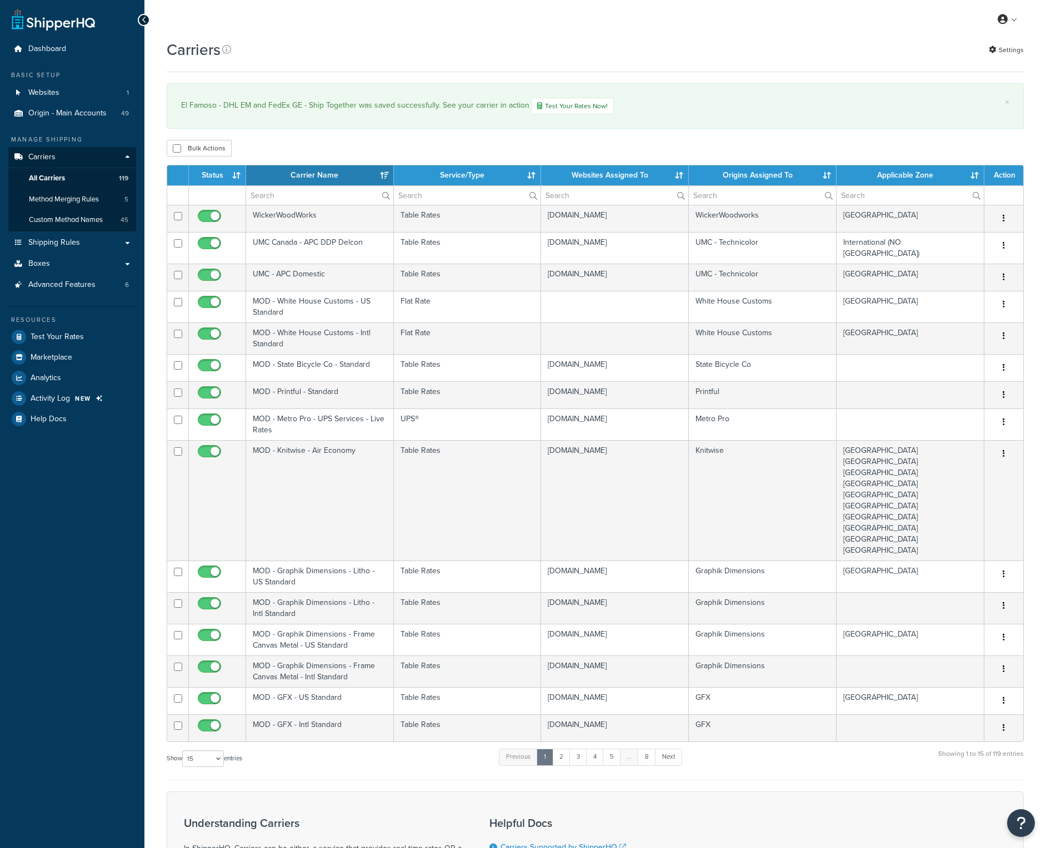
select select "15"
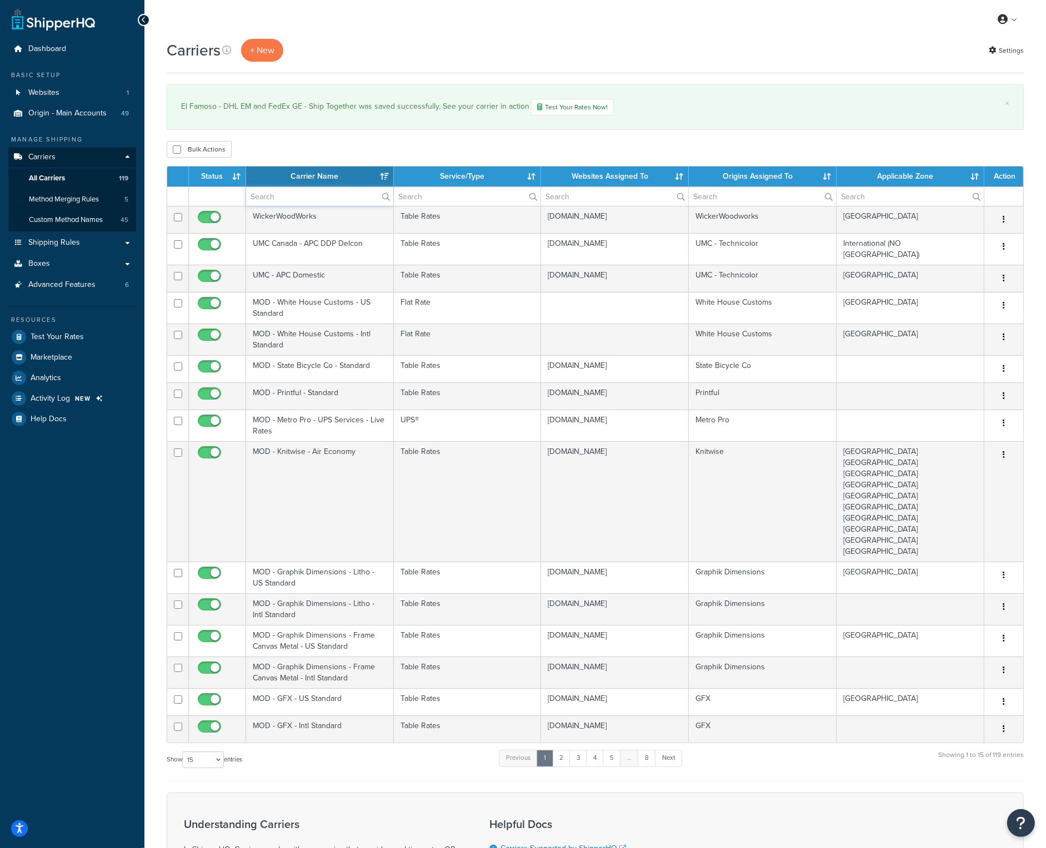
click at [325, 190] on input "text" at bounding box center [319, 196] width 147 height 19
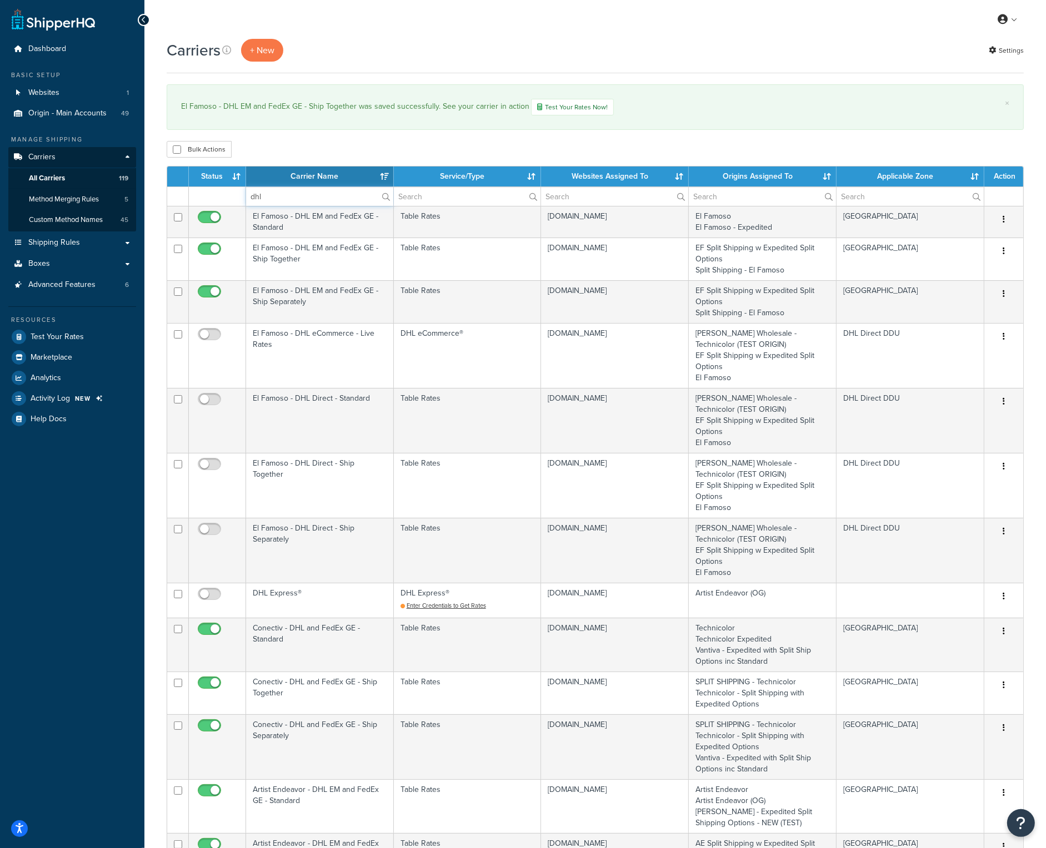
type input "dhl"
click at [329, 183] on th "Carrier Name" at bounding box center [320, 177] width 148 height 20
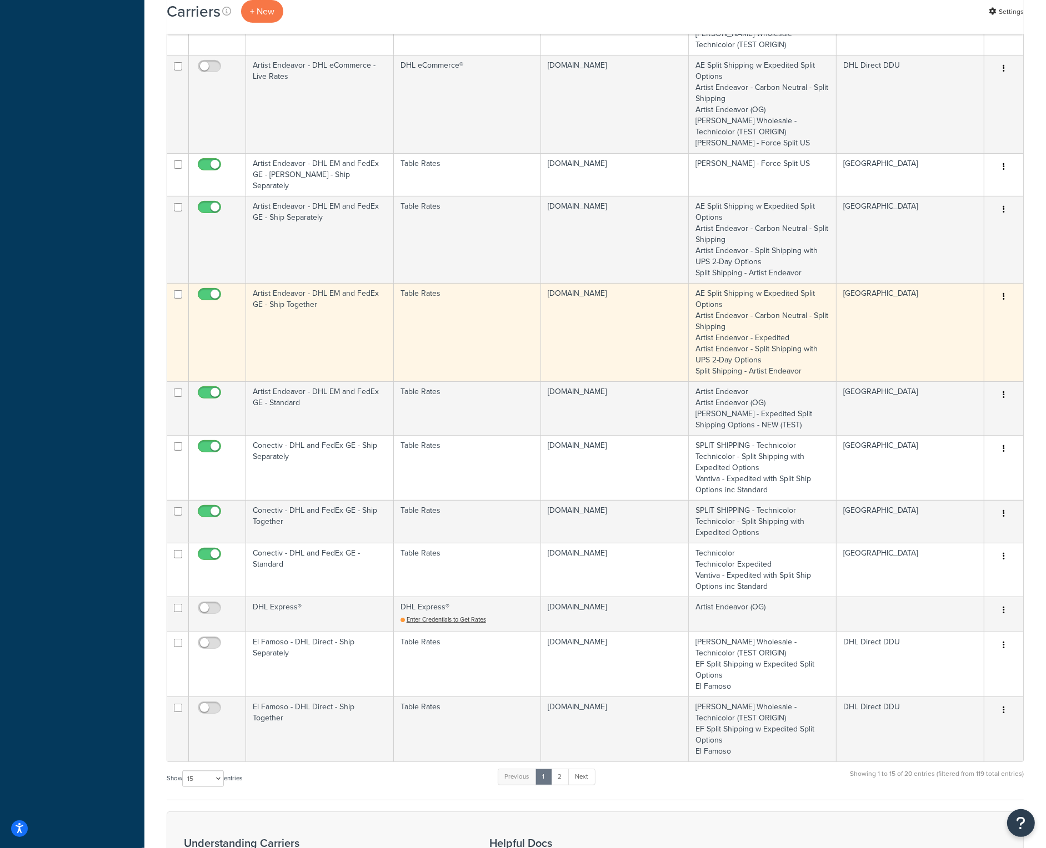
scroll to position [444, 0]
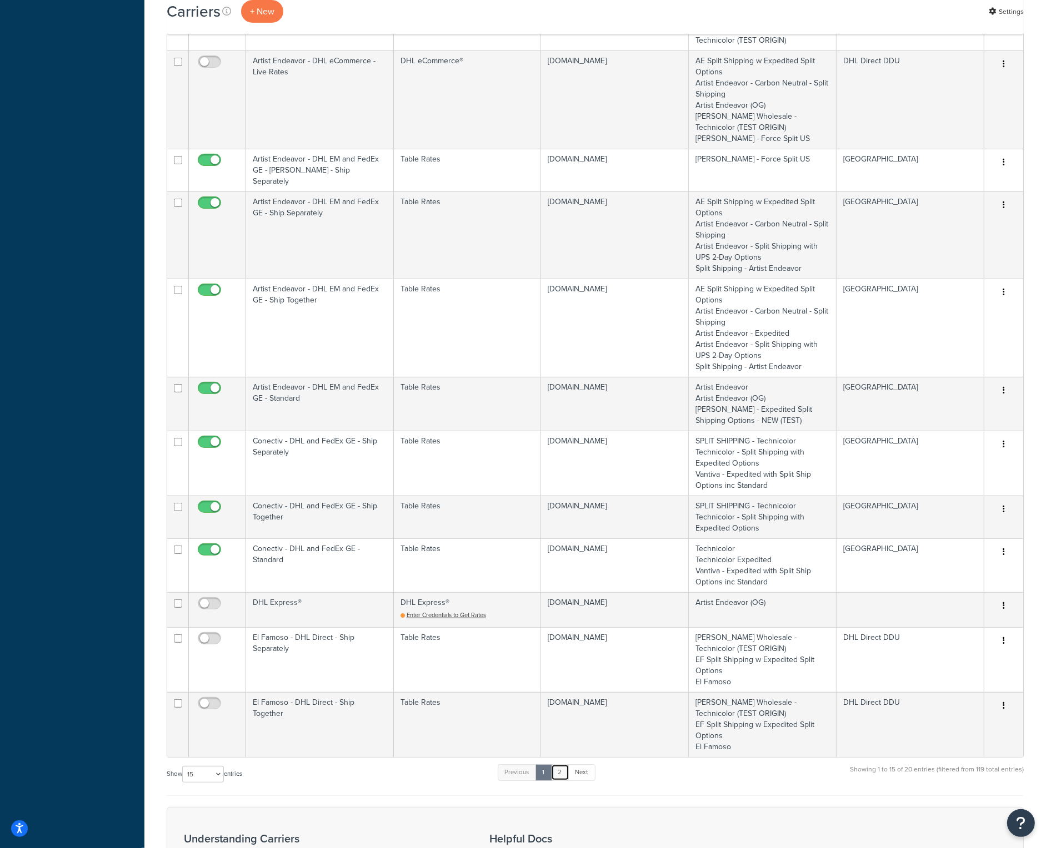
click at [564, 765] on link "2" at bounding box center [560, 773] width 18 height 17
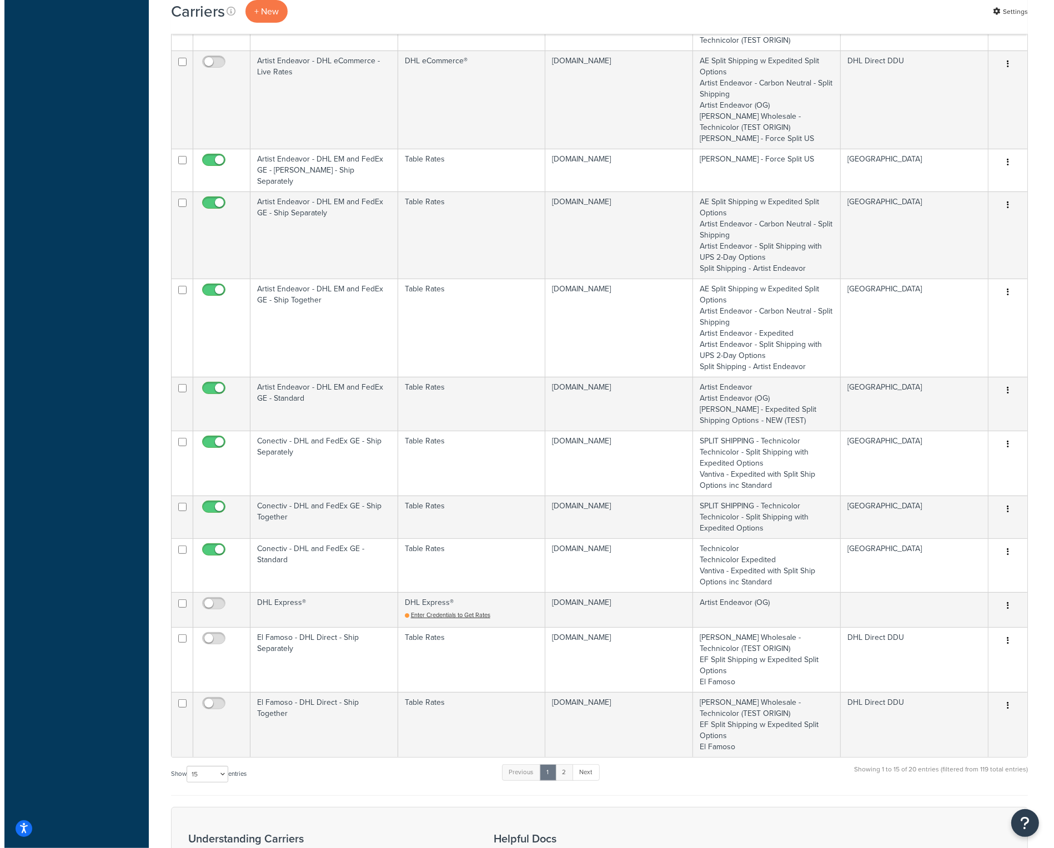
scroll to position [0, 0]
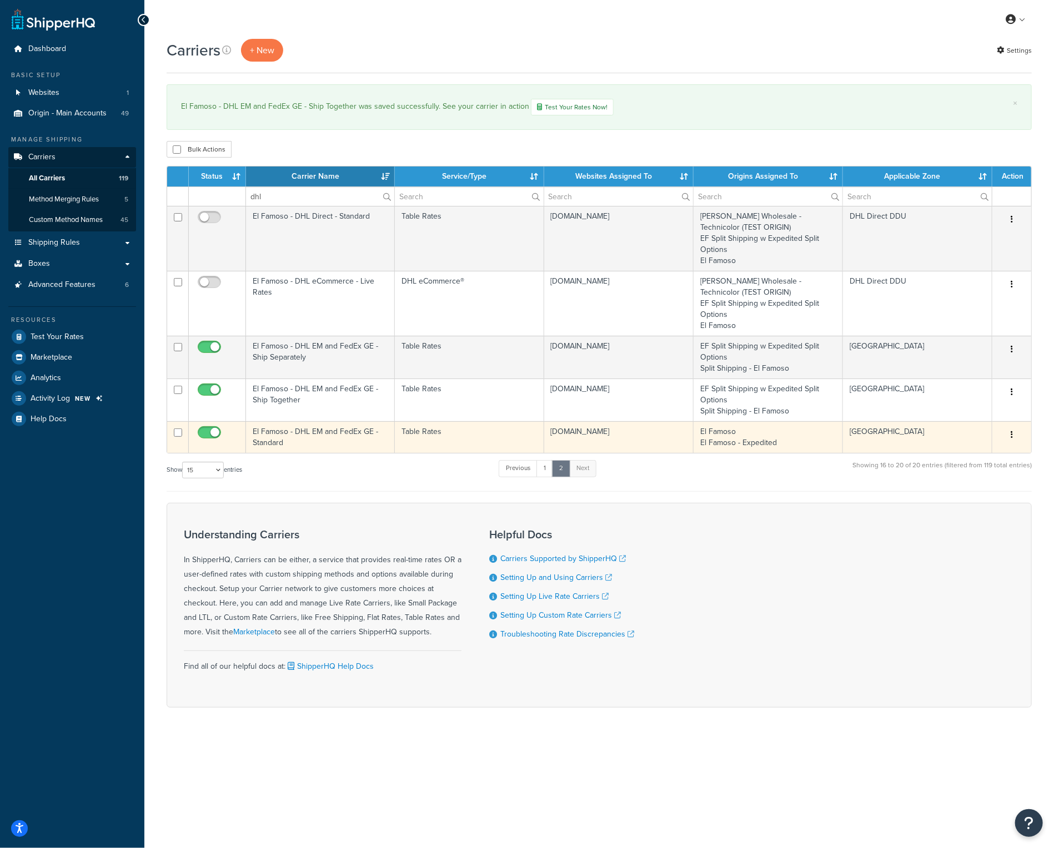
click at [309, 432] on td "El Famoso - DHL EM and FedEx GE - Standard" at bounding box center [320, 437] width 149 height 32
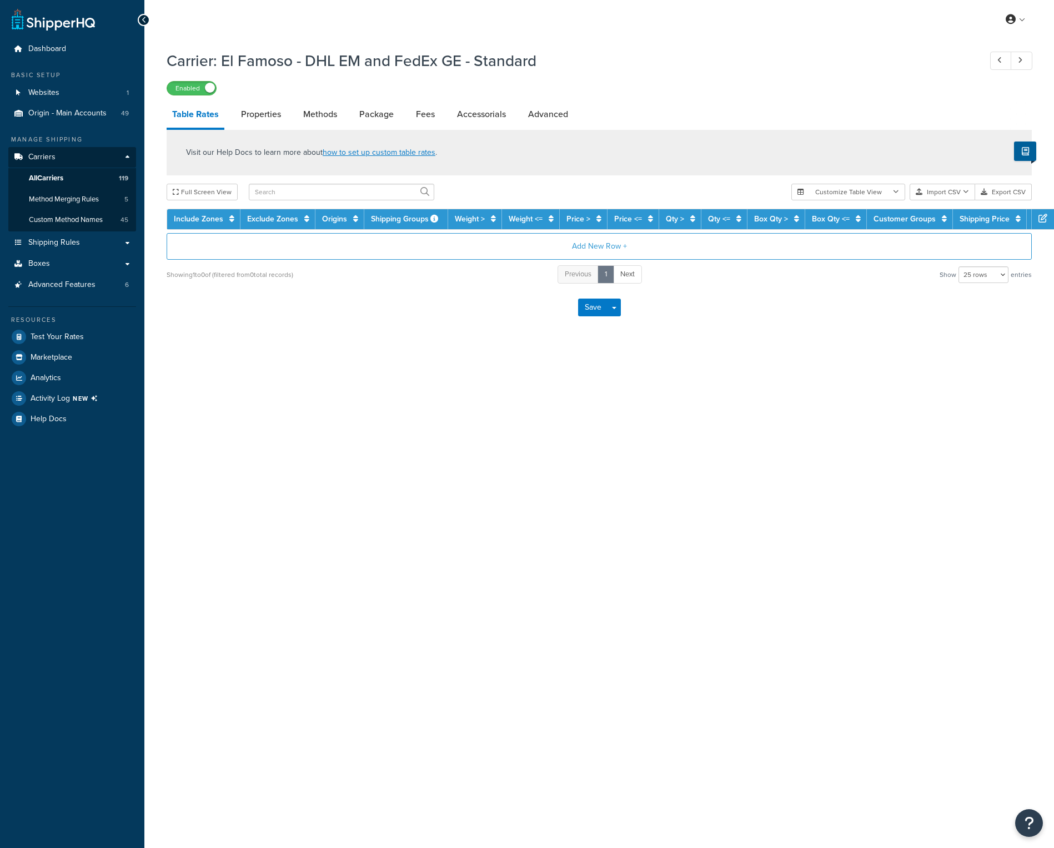
select select "25"
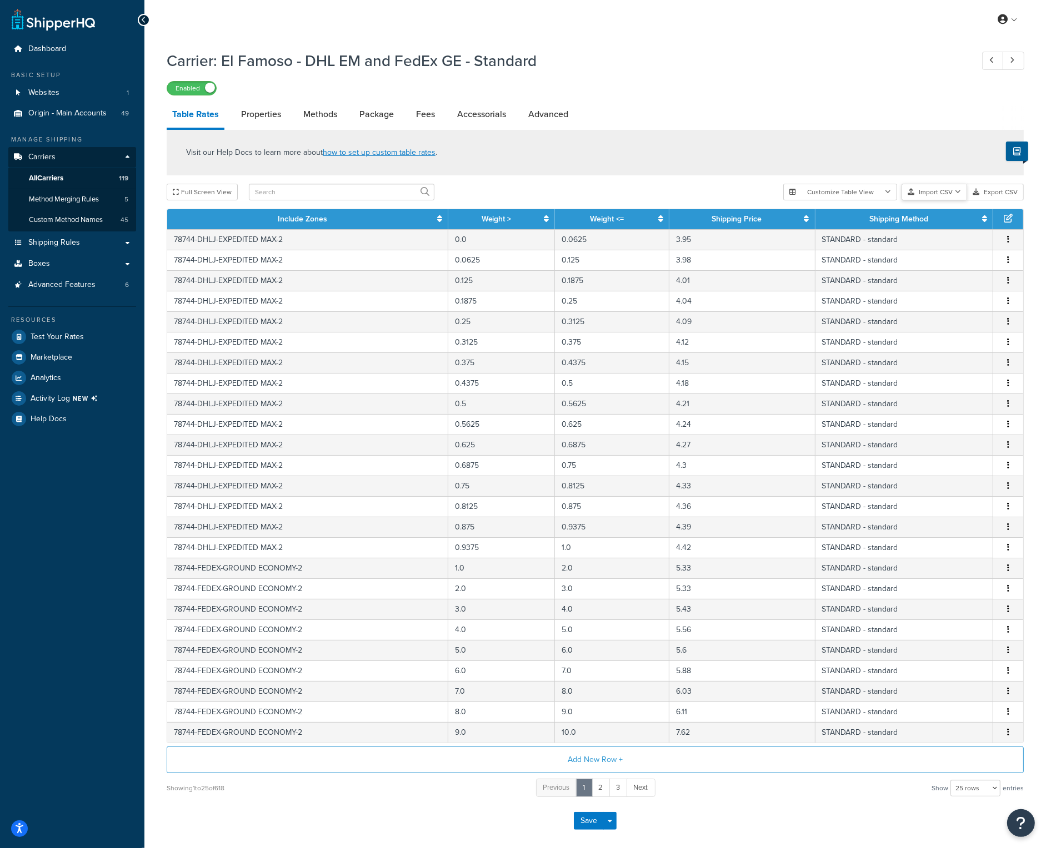
click at [960, 197] on button "Import CSV" at bounding box center [934, 192] width 66 height 17
click at [957, 200] on div "Customize Table View Show all columns Show selected columns Import CSV Import a…" at bounding box center [903, 192] width 240 height 17
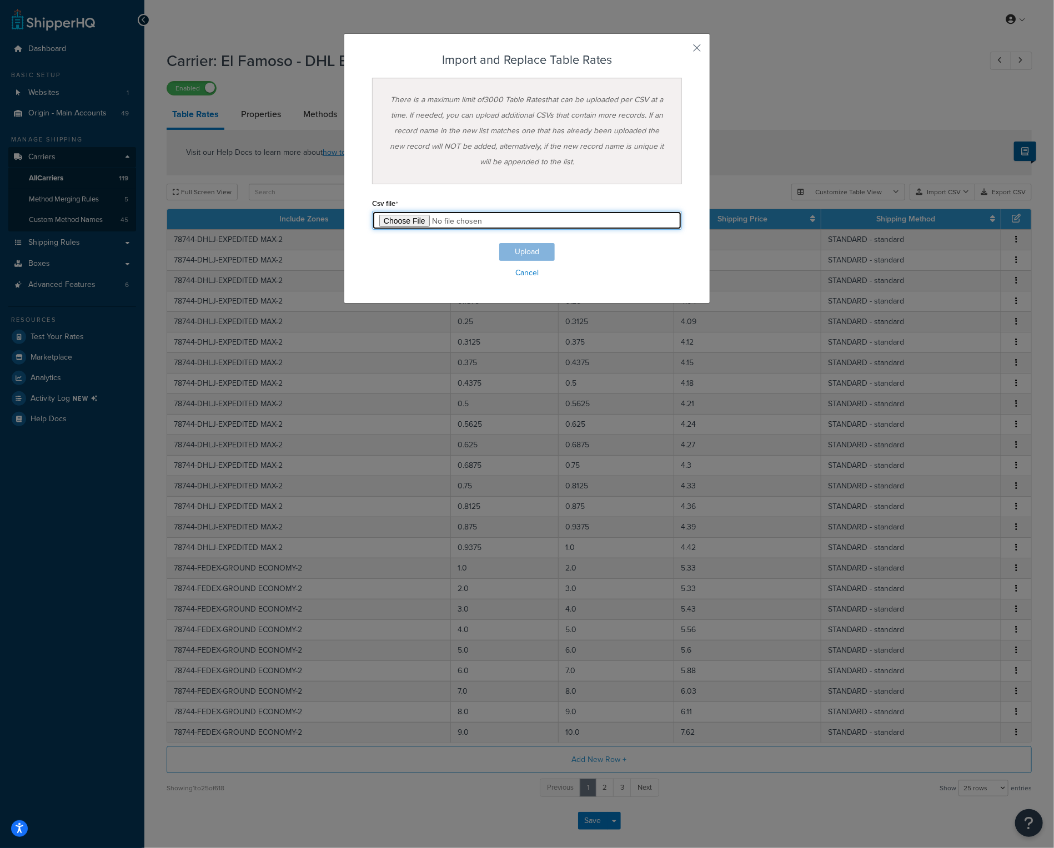
click at [402, 219] on input "file" at bounding box center [527, 220] width 310 height 19
type input "C:\fakepath\El Famoso - DHL EM and FedEx GE - Standard.csv"
click at [525, 252] on button "Upload" at bounding box center [527, 252] width 56 height 18
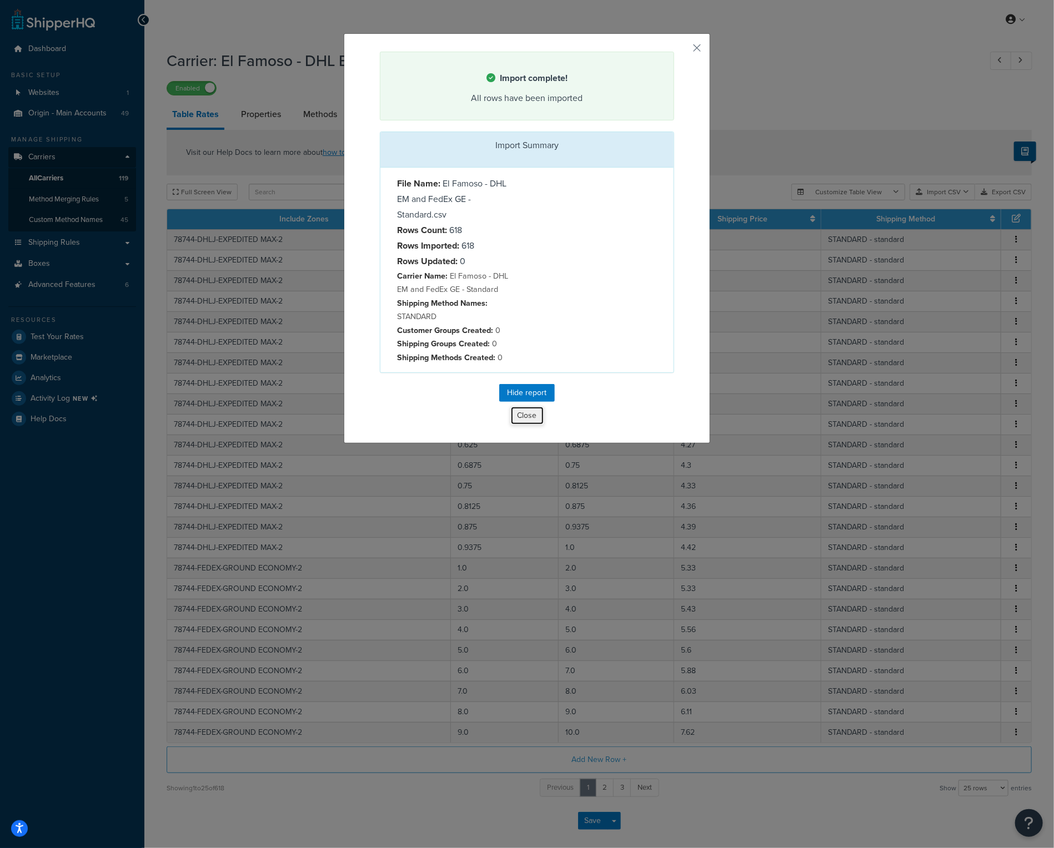
click at [515, 415] on button "Close" at bounding box center [527, 415] width 34 height 19
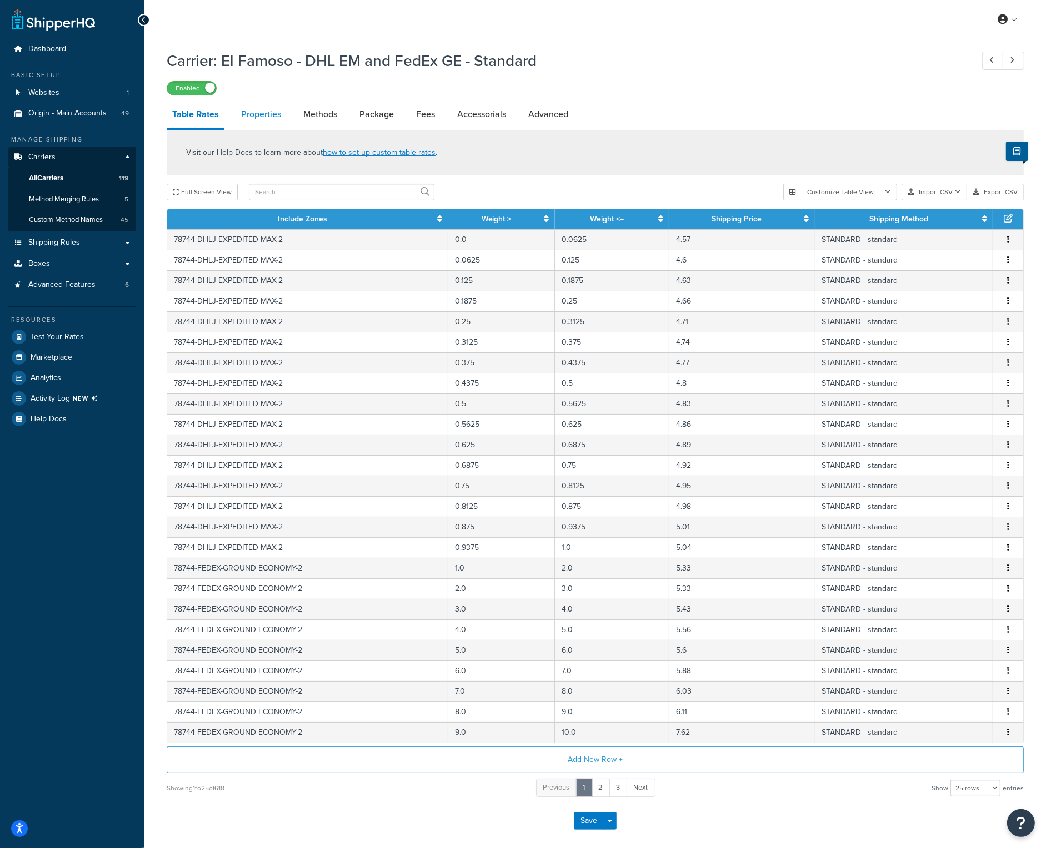
click at [285, 115] on link "Properties" at bounding box center [260, 114] width 51 height 27
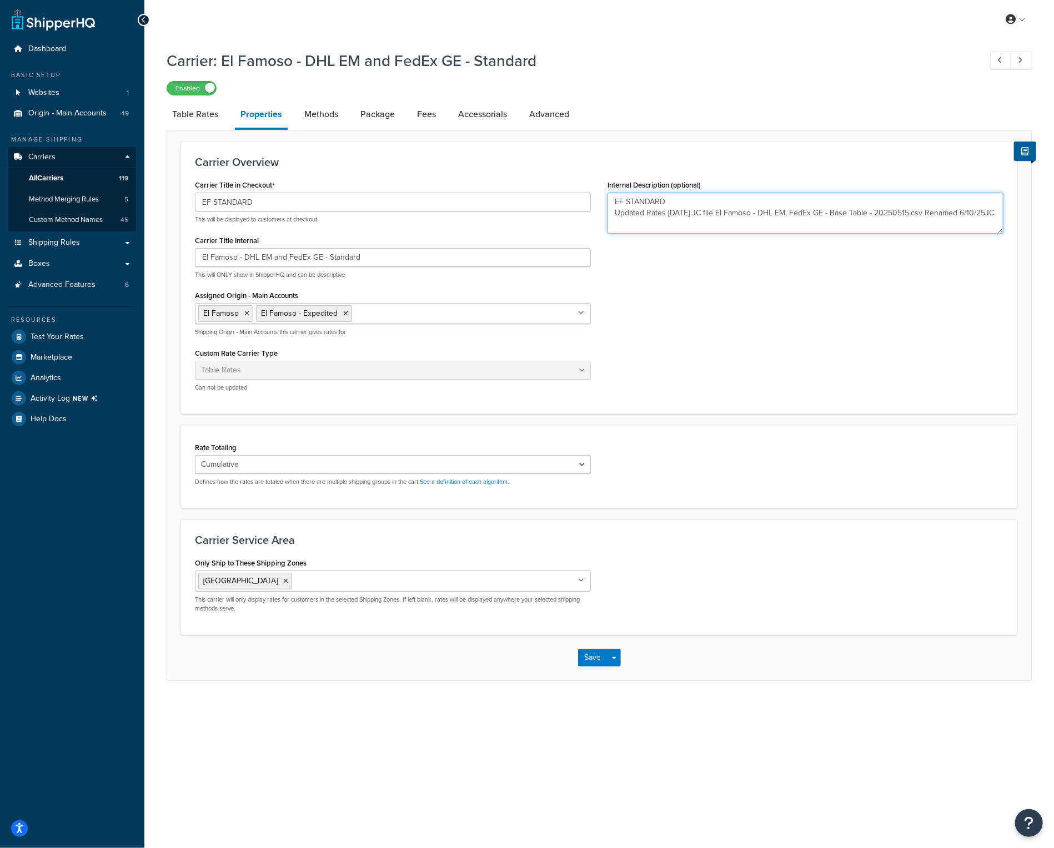
click at [661, 224] on textarea "EF STANDARD Updated Rates 05/23/25 JC file El Famoso - DHL EM, FedEx GE - Base …" at bounding box center [805, 213] width 396 height 41
type textarea "EF STANDARD Updated Rates 05/23/25 JC file El Famoso - DHL EM, FedEx GE - Base …"
click at [597, 655] on button "Save" at bounding box center [593, 658] width 30 height 18
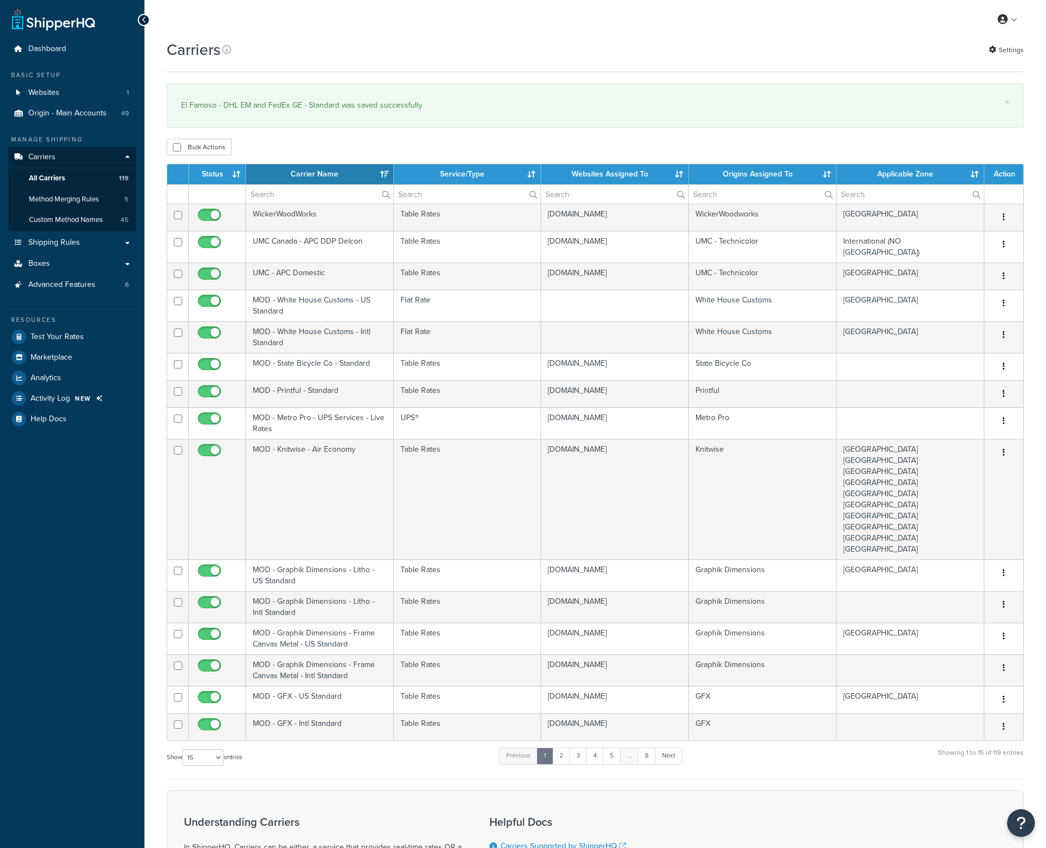
select select "15"
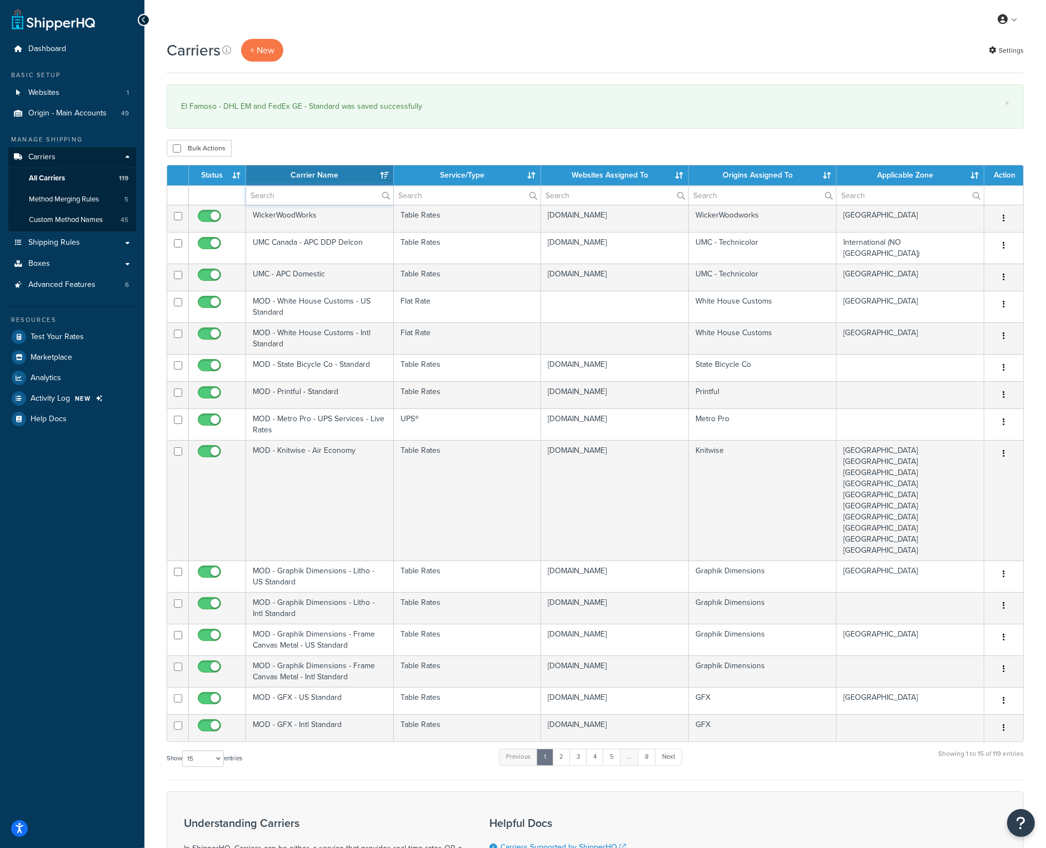
click at [308, 190] on input "text" at bounding box center [319, 195] width 147 height 19
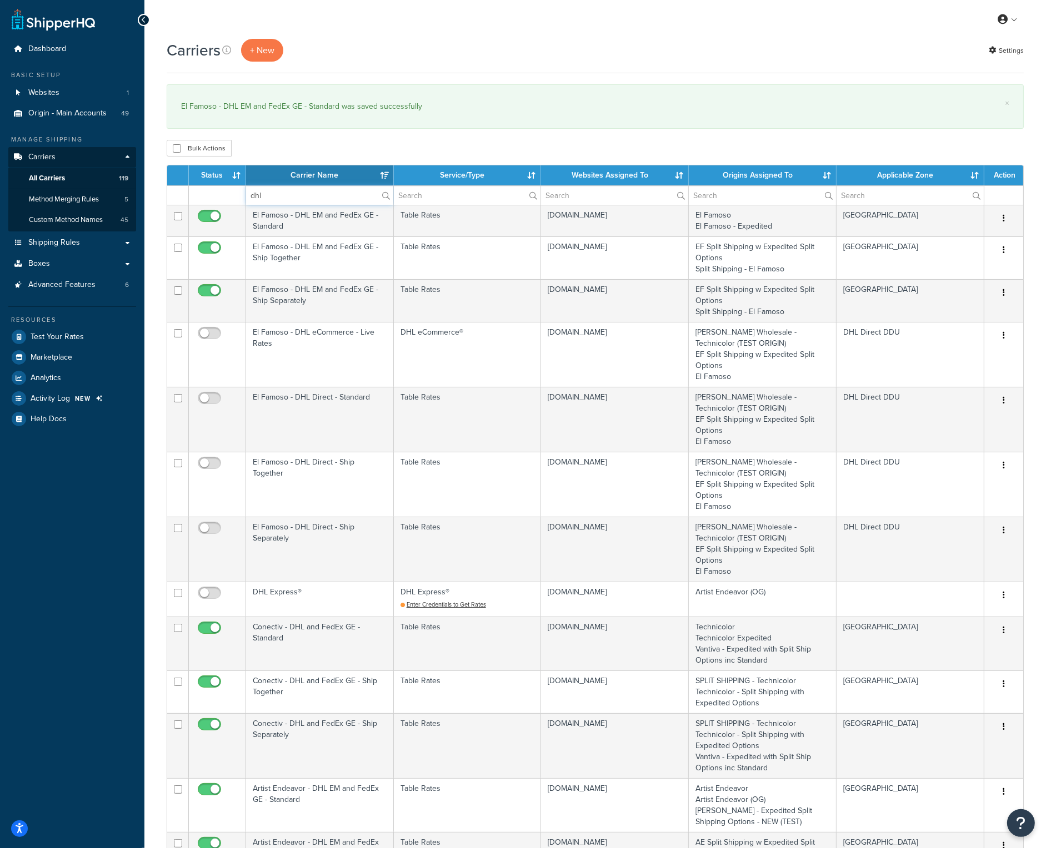
type input "dhl"
click at [311, 175] on th "Carrier Name" at bounding box center [320, 175] width 148 height 20
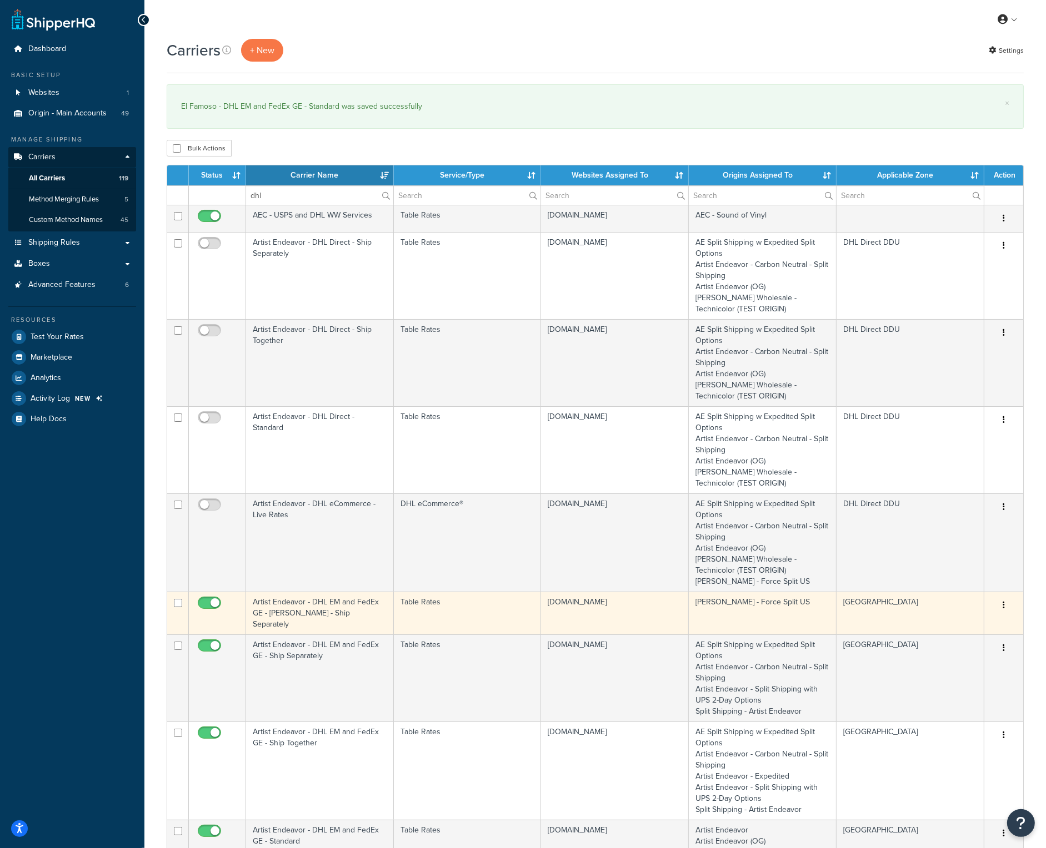
click at [324, 606] on td "Artist Endeavor - DHL EM and FedEx GE - Eminem - Ship Separately" at bounding box center [320, 613] width 148 height 43
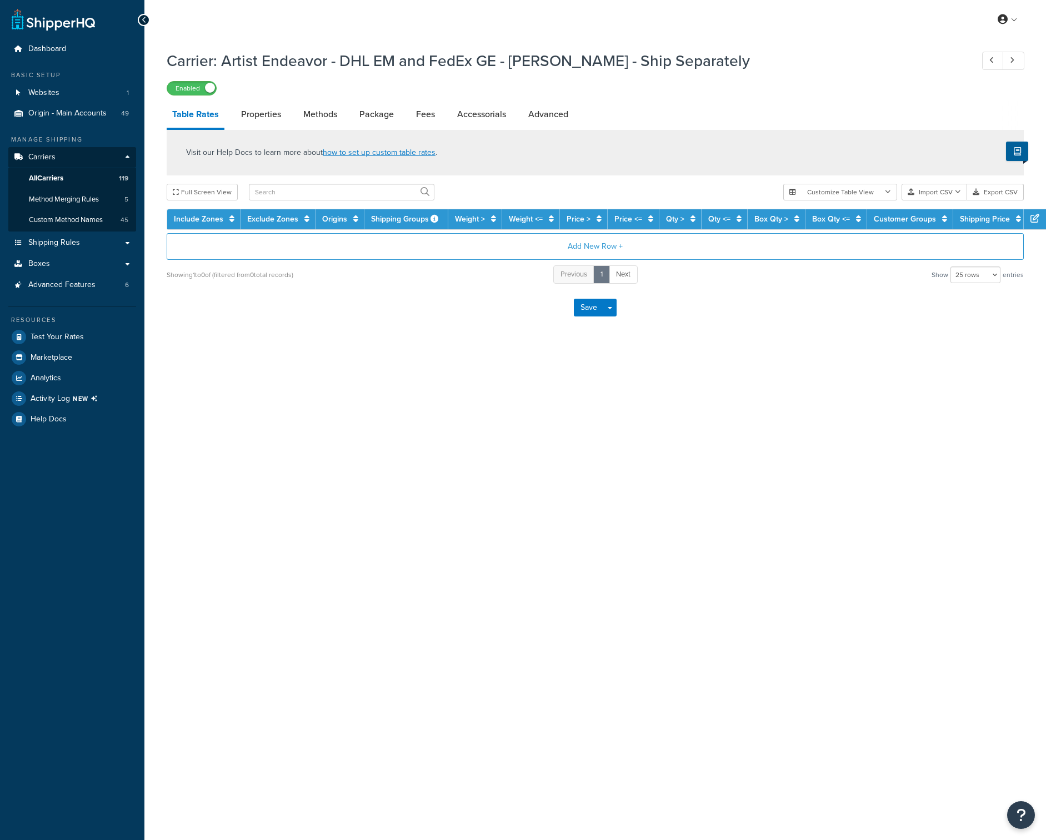
select select "25"
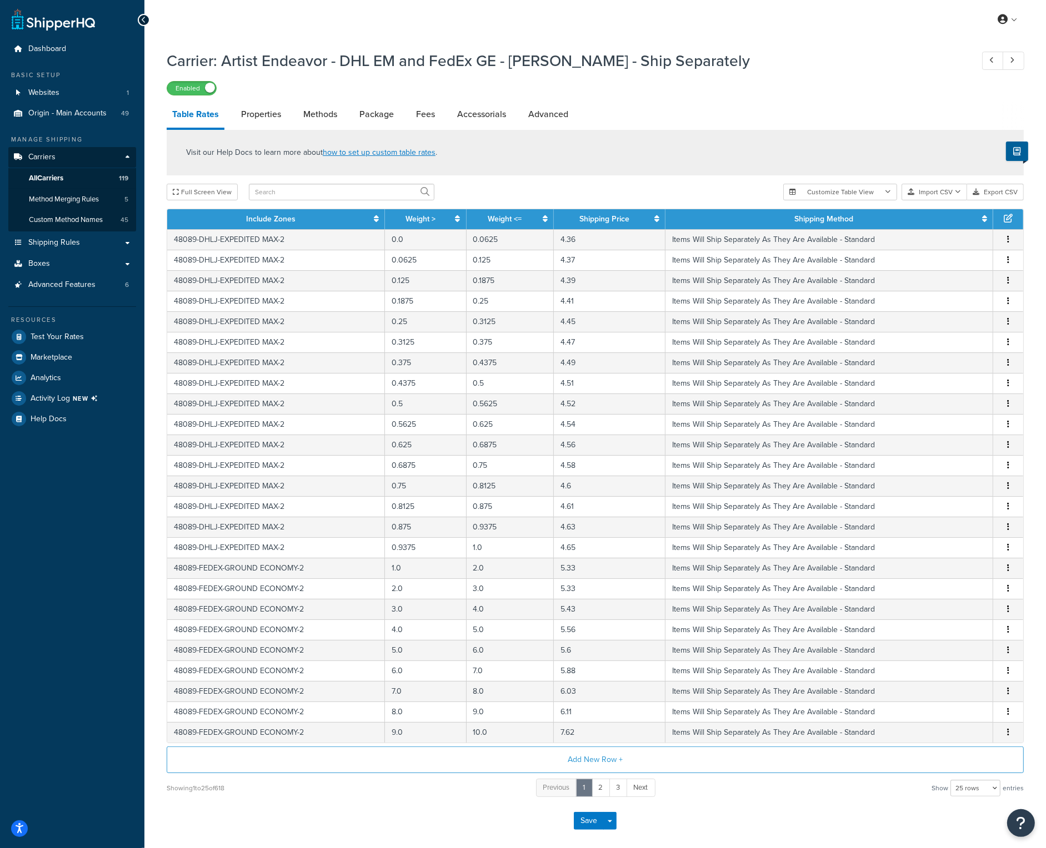
click at [544, 18] on div "My Profile Billing Global Settings Contact Us Logout" at bounding box center [594, 19] width 901 height 39
click at [946, 190] on button "Import CSV" at bounding box center [934, 192] width 66 height 17
click at [941, 200] on div "Customize Table View Show all columns Show selected columns Import CSV Import a…" at bounding box center [903, 192] width 240 height 17
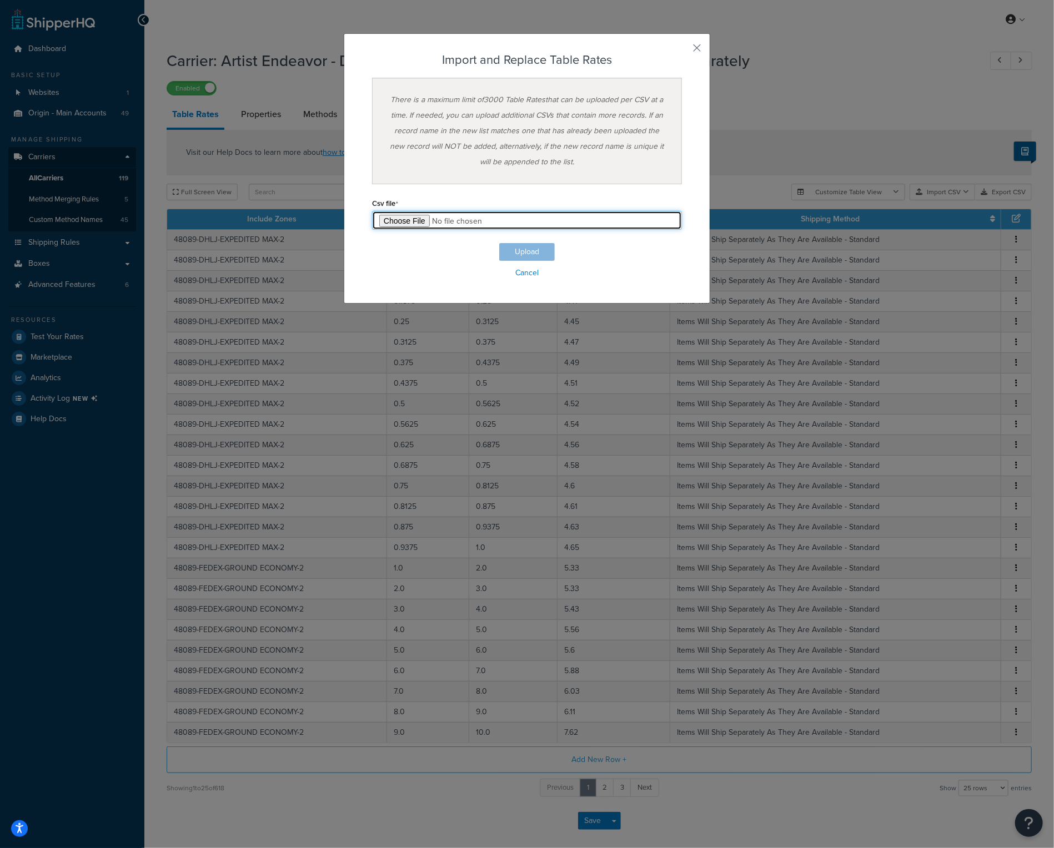
click at [399, 217] on input "file" at bounding box center [527, 220] width 310 height 19
type input "C:\fakepath\Artist Endeavor - DHL EM and FedEx GE - Eminem - Ship Separately.csv"
click at [532, 248] on button "Upload" at bounding box center [527, 252] width 56 height 18
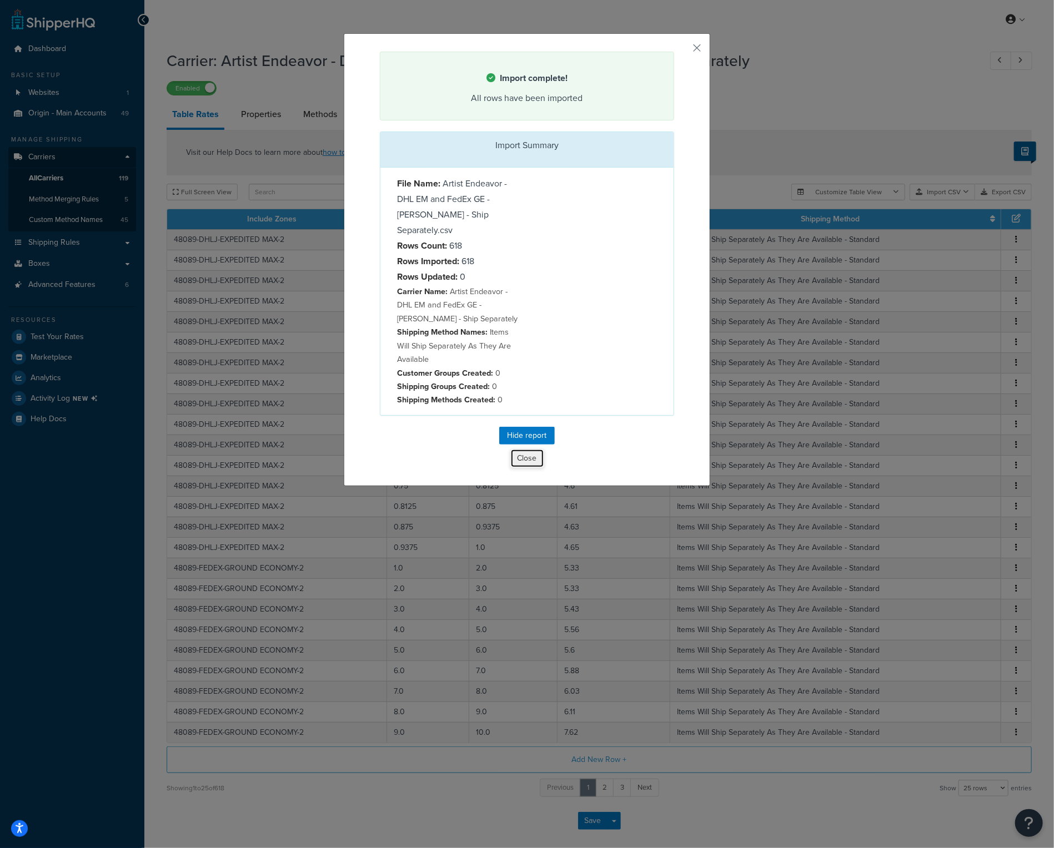
click at [523, 449] on button "Close" at bounding box center [527, 458] width 34 height 19
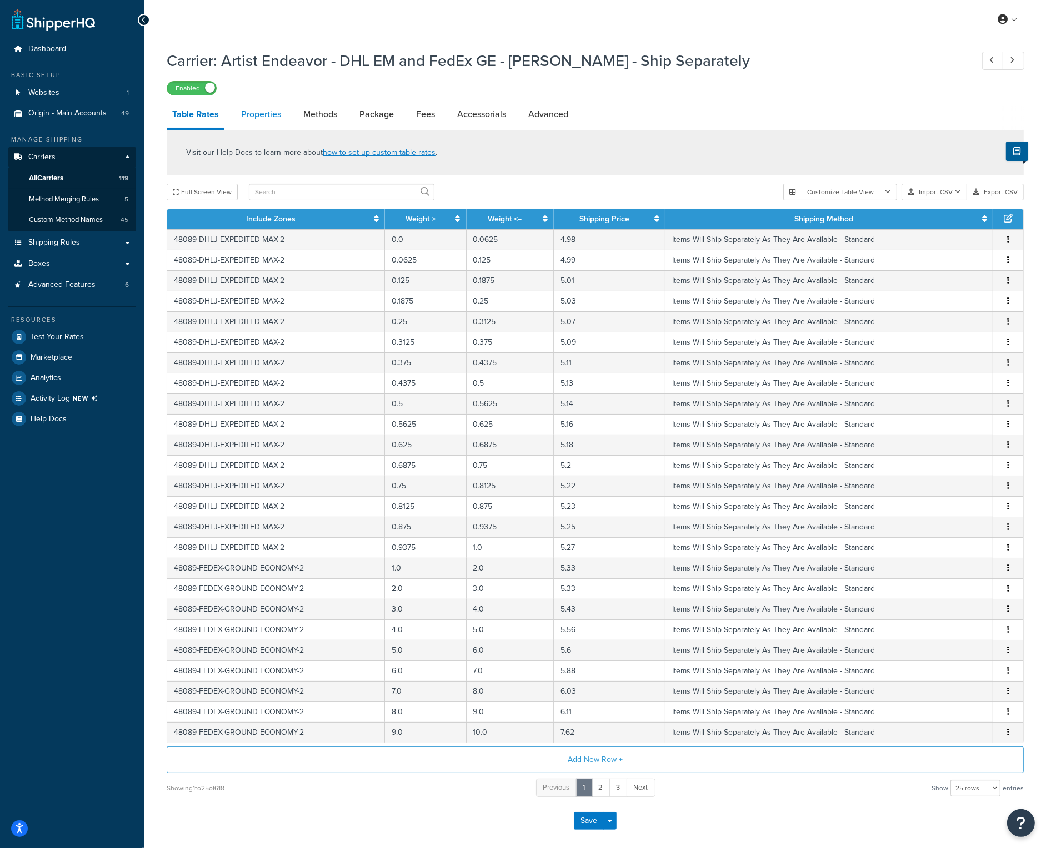
click at [271, 114] on link "Properties" at bounding box center [260, 114] width 51 height 27
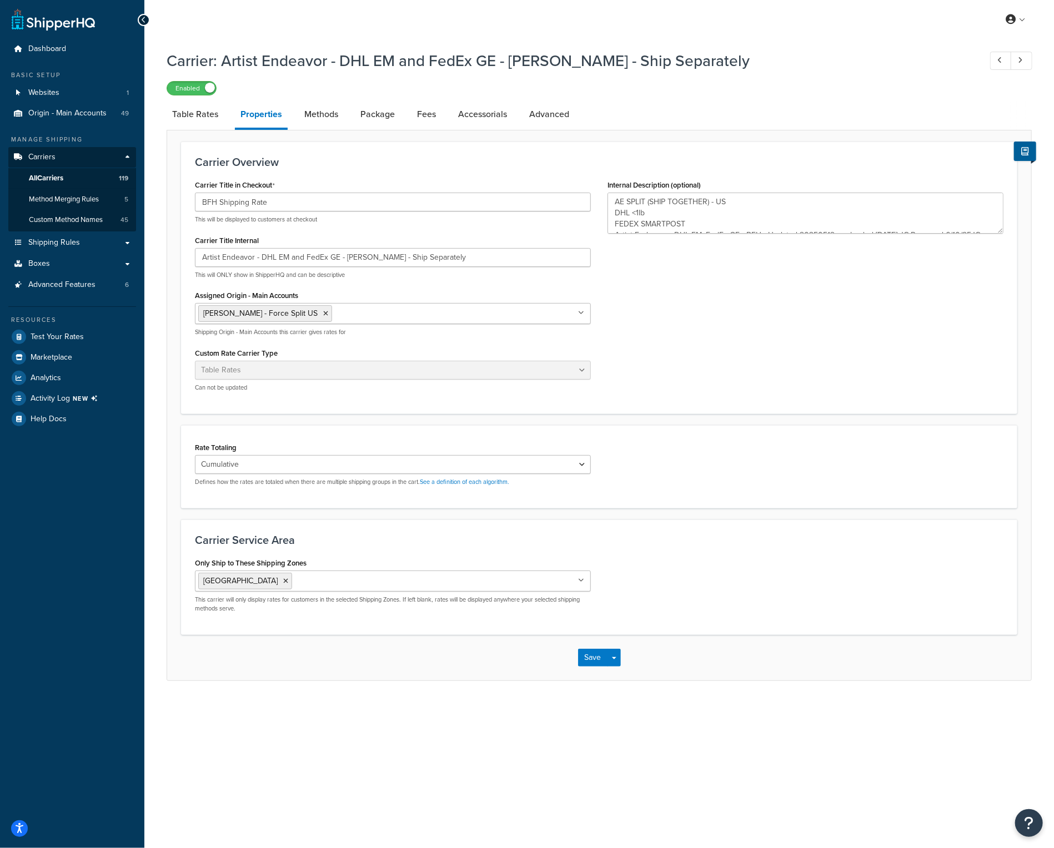
scroll to position [22, 0]
click at [751, 225] on textarea "AE SPLIT (SHIP TOGETHER) - US DHL <1lb FEDEX SMARTPOST Artist Endeavor - DHL EM…" at bounding box center [805, 213] width 396 height 41
type textarea "AE SPLIT (SHIP TOGETHER) - US DHL <1lb FEDEX SMARTPOST Artist Endeavor - DHL EM…"
click at [601, 657] on button "Save" at bounding box center [593, 658] width 30 height 18
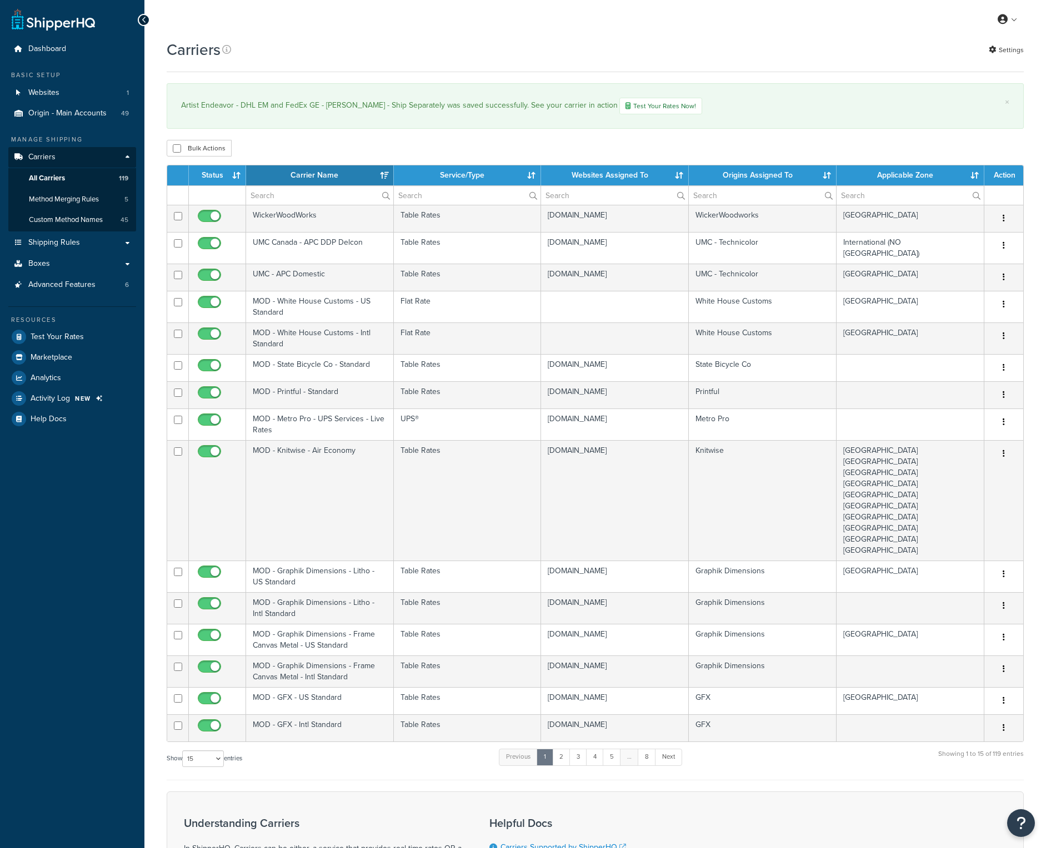
select select "15"
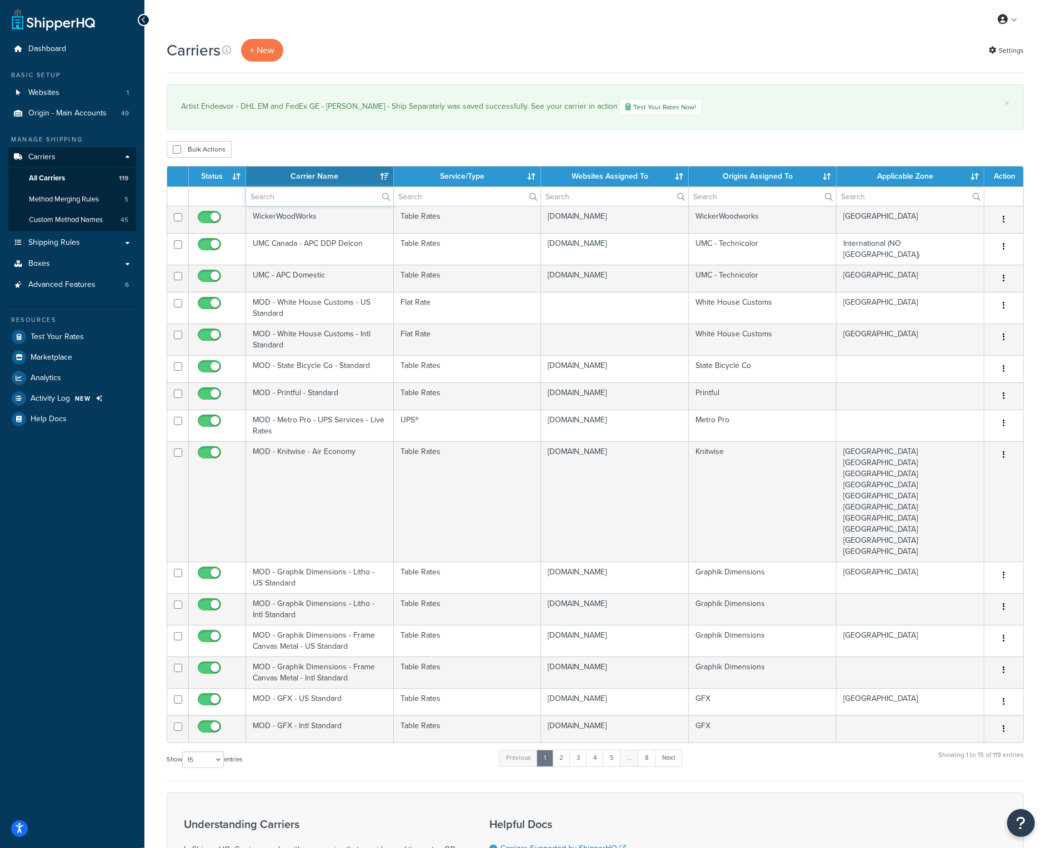
click at [275, 194] on input "text" at bounding box center [319, 196] width 147 height 19
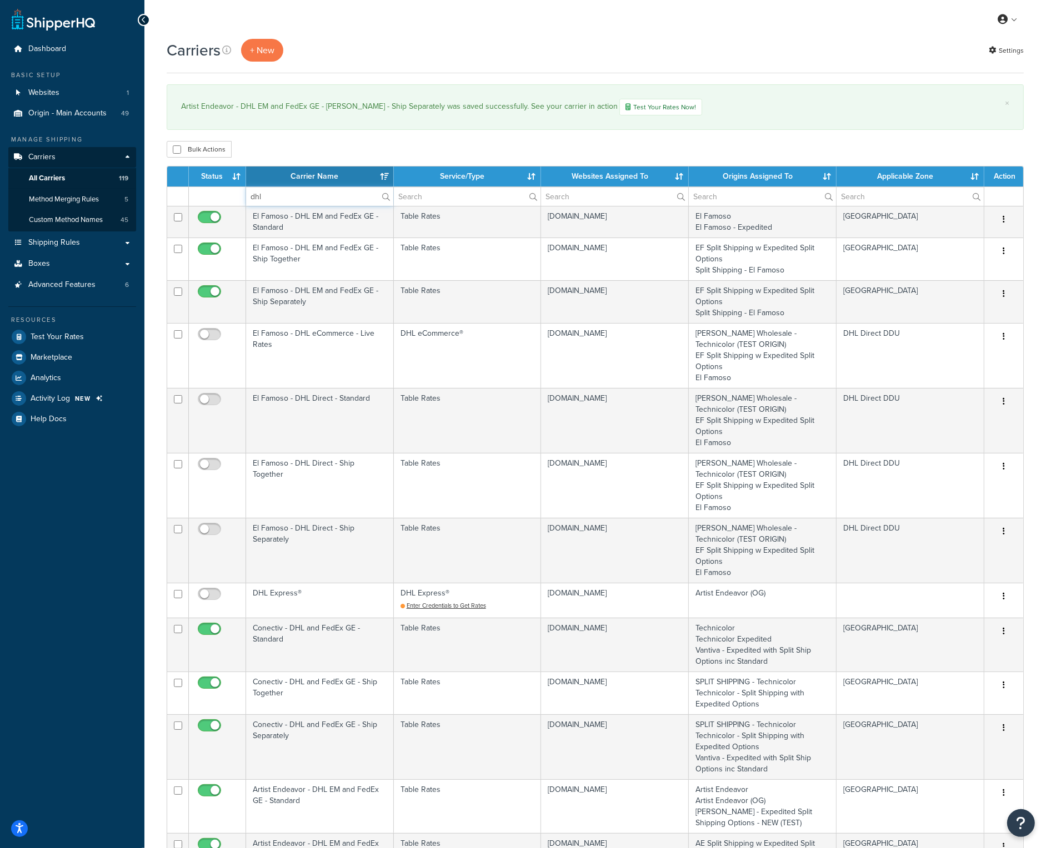
type input "dhl"
click at [295, 170] on th "Carrier Name" at bounding box center [320, 177] width 148 height 20
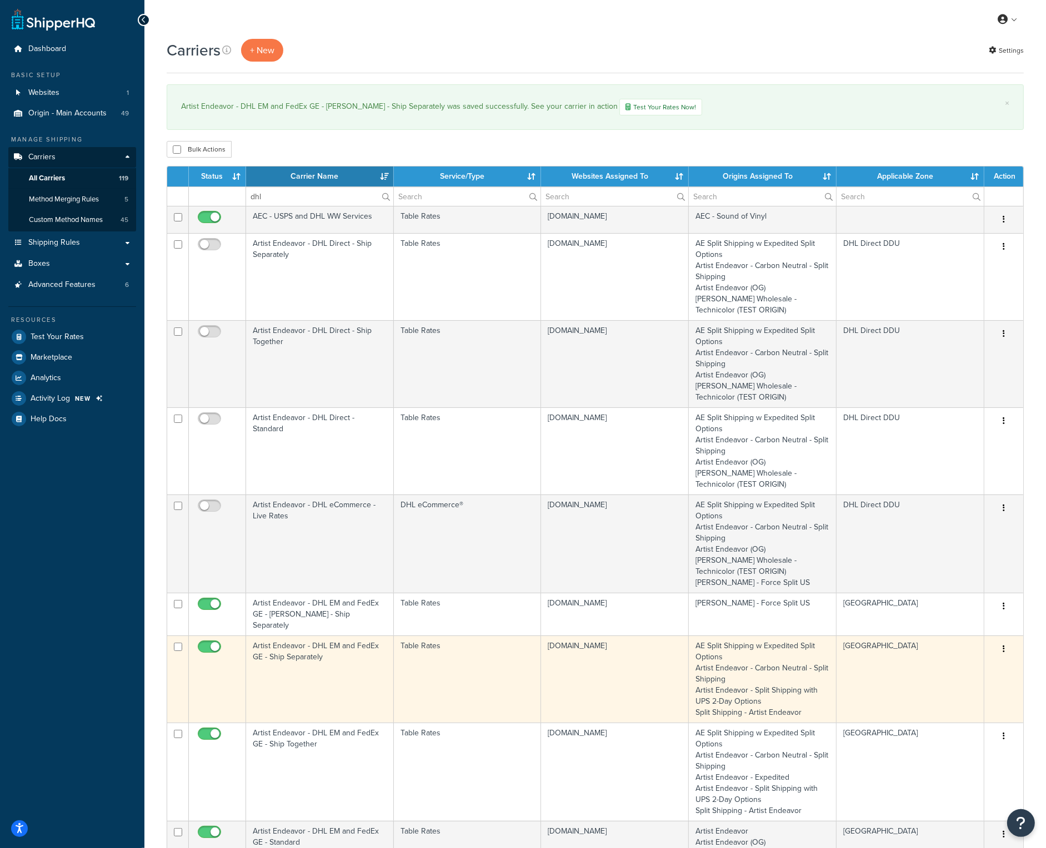
click at [303, 636] on td "Artist Endeavor - DHL EM and FedEx GE - Ship Separately" at bounding box center [320, 679] width 148 height 87
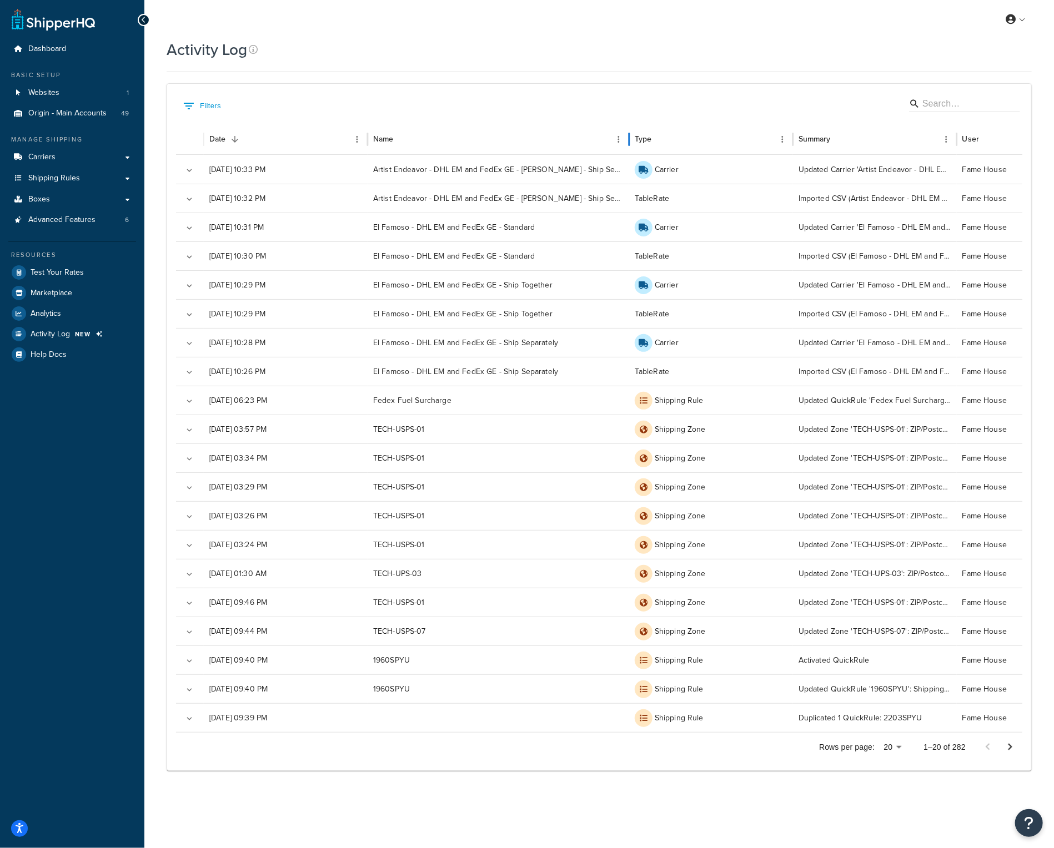
drag, startPoint x: 531, startPoint y: 138, endPoint x: 629, endPoint y: 153, distance: 99.0
click at [629, 153] on div at bounding box center [629, 139] width 6 height 31
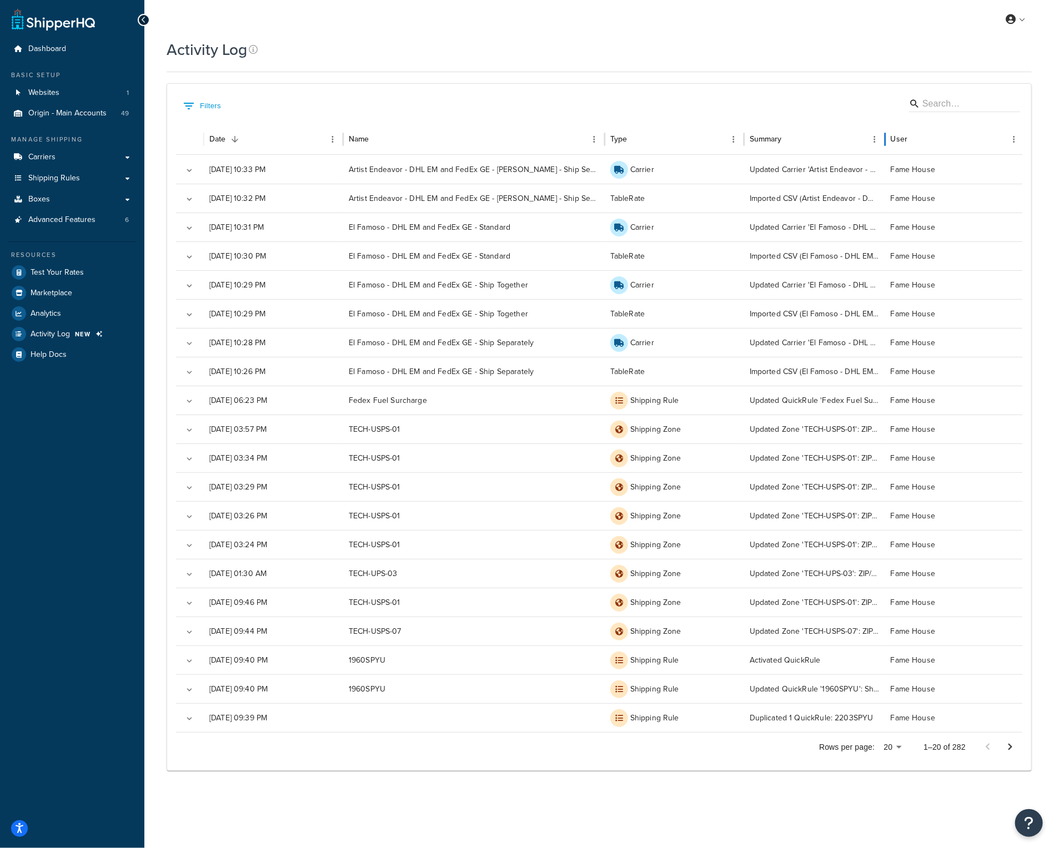
drag, startPoint x: 882, startPoint y: 143, endPoint x: 883, endPoint y: 169, distance: 26.7
click at [883, 169] on div "Date Name Type Summary User [DATE] 10:33 PM Artist Endeavor - DHL EM and FedEx …" at bounding box center [599, 428] width 846 height 609
click at [61, 162] on link "Carriers" at bounding box center [72, 157] width 128 height 21
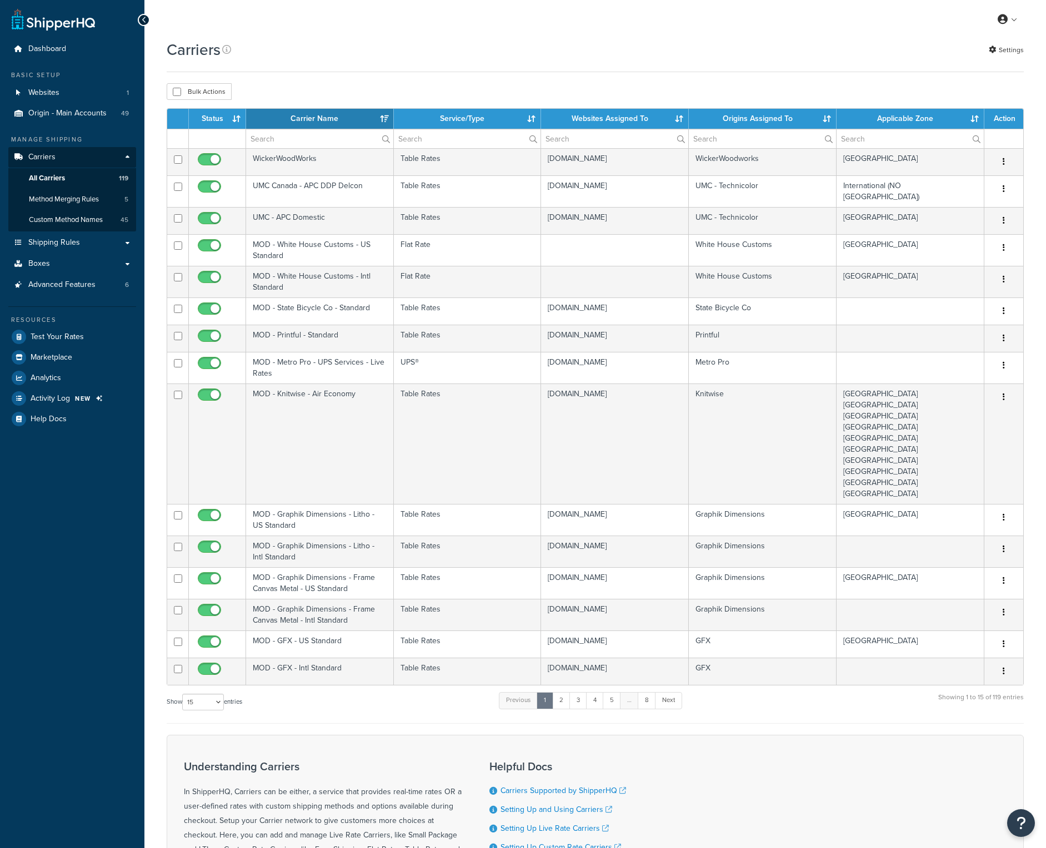
select select "15"
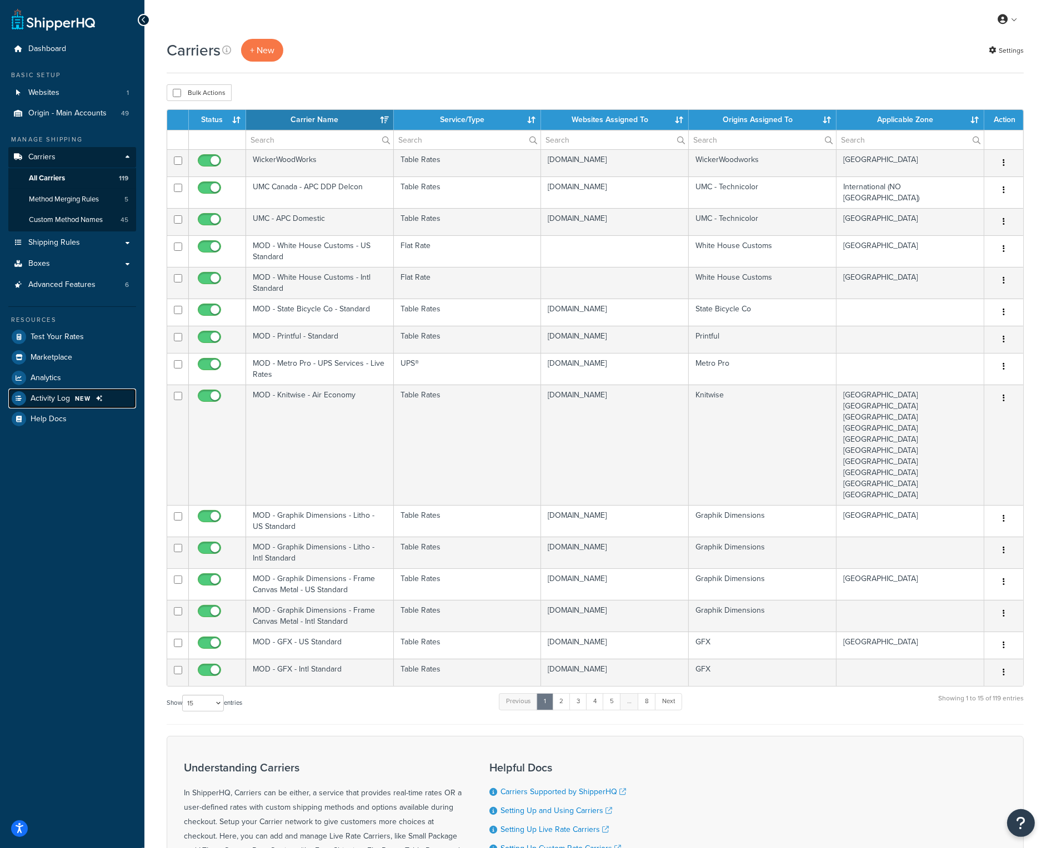
click at [67, 398] on span "Activity Log" at bounding box center [50, 398] width 39 height 9
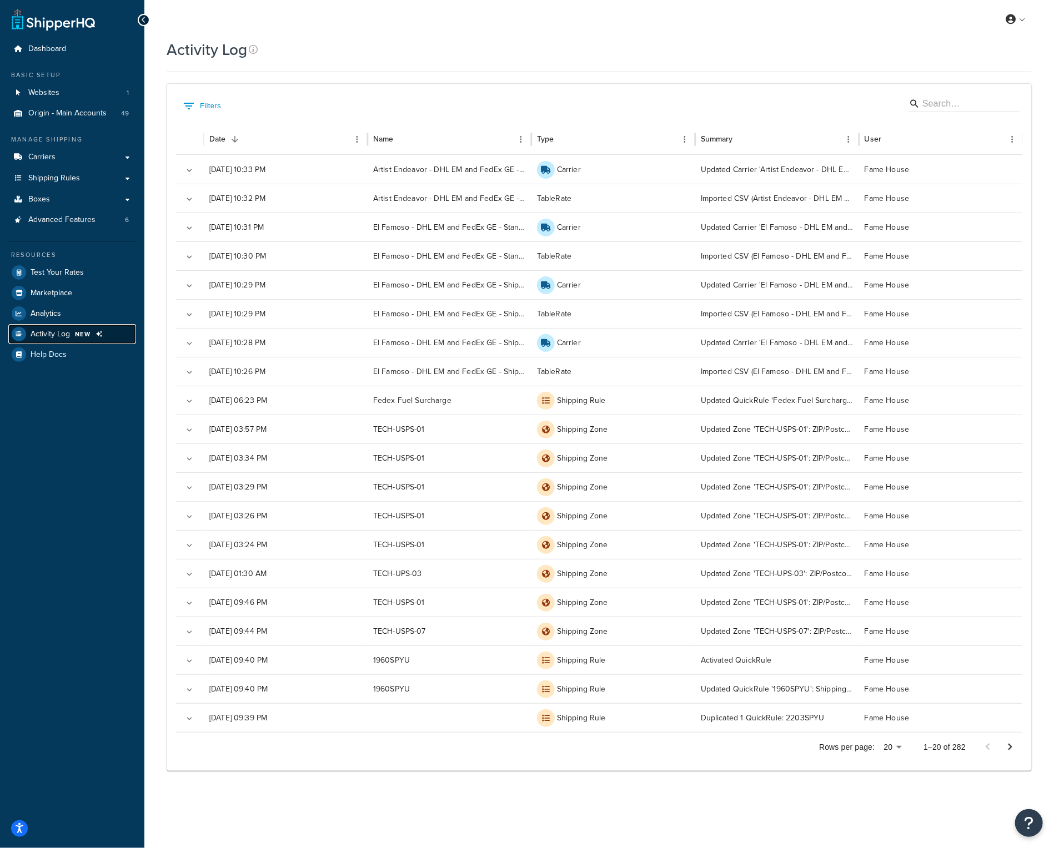
click at [84, 331] on span "NEW" at bounding box center [83, 334] width 16 height 9
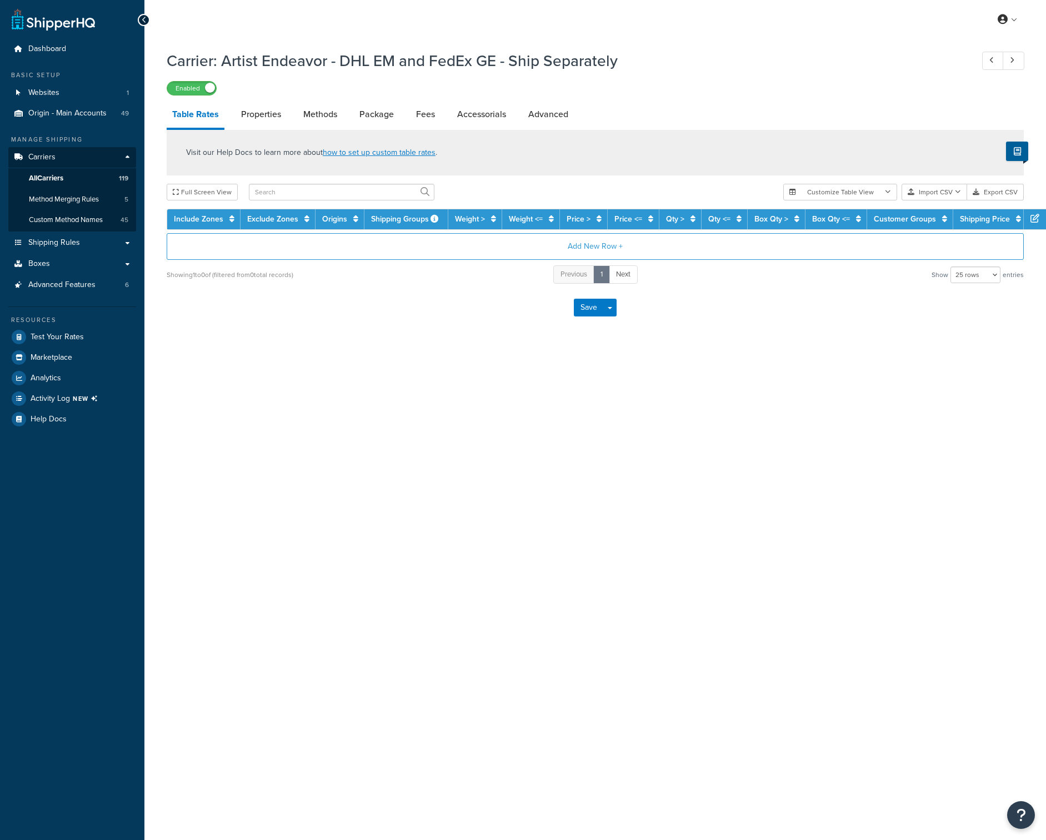
select select "25"
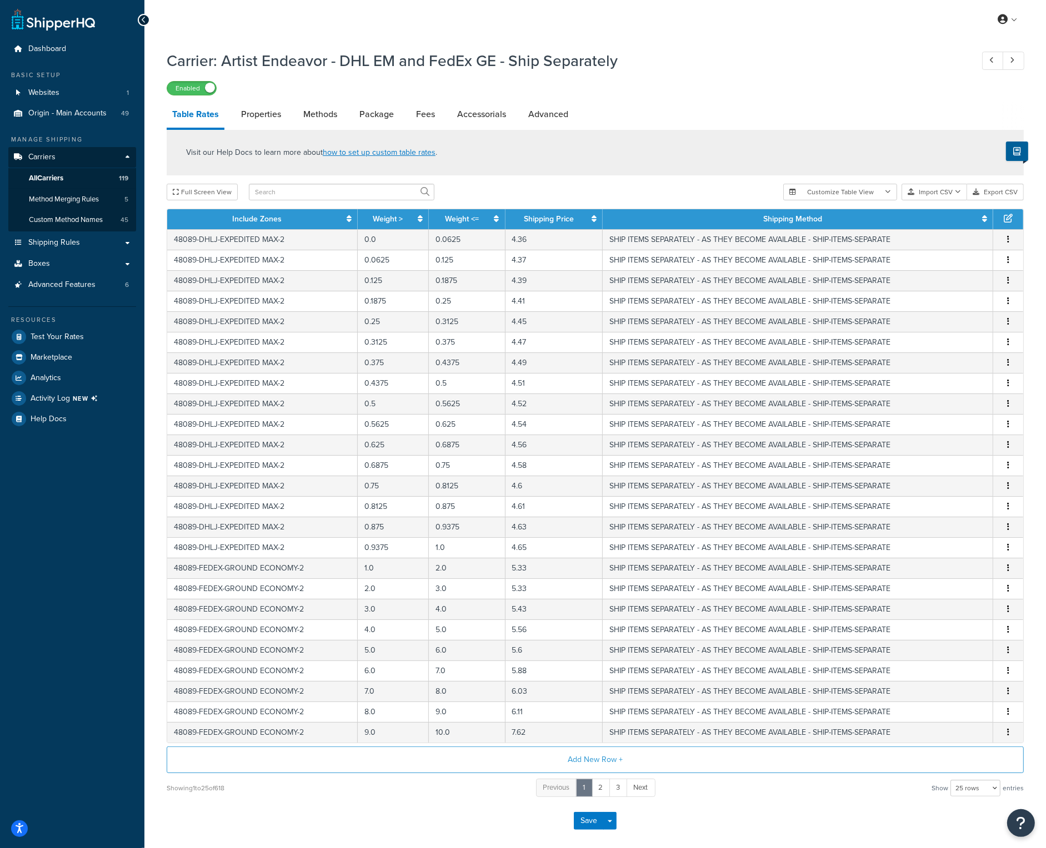
click at [371, 792] on div "Showing 1 to 25 of 618 Previous 1 2 3 Next Show 10 rows 15 rows 25 rows 50 rows…" at bounding box center [595, 788] width 857 height 21
click at [922, 192] on button "Import CSV" at bounding box center [934, 192] width 66 height 17
click at [923, 200] on div "Customize Table View Show all columns Show selected columns Import CSV Import a…" at bounding box center [903, 192] width 240 height 17
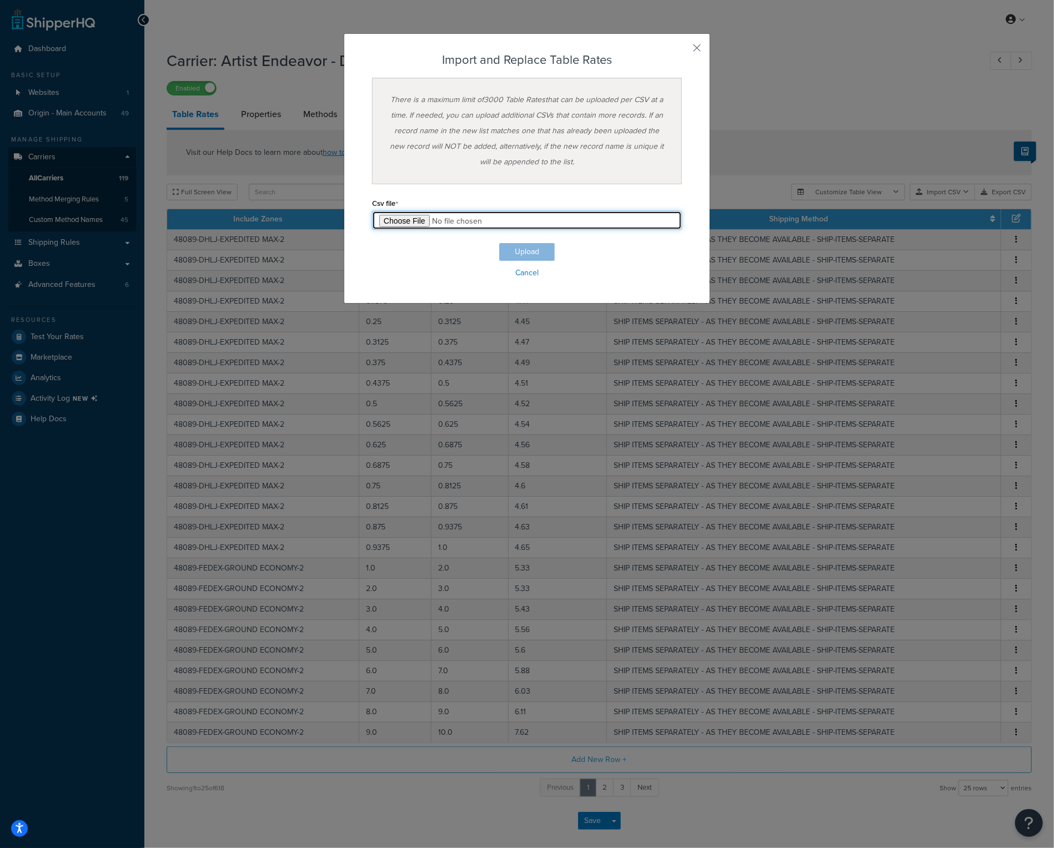
click at [395, 222] on input "file" at bounding box center [527, 220] width 310 height 19
type input "C:\fakepath\Artist Endeavor - DHL EM and FedEx GE - Ship Separately.csv"
click at [537, 252] on button "Upload" at bounding box center [527, 252] width 56 height 18
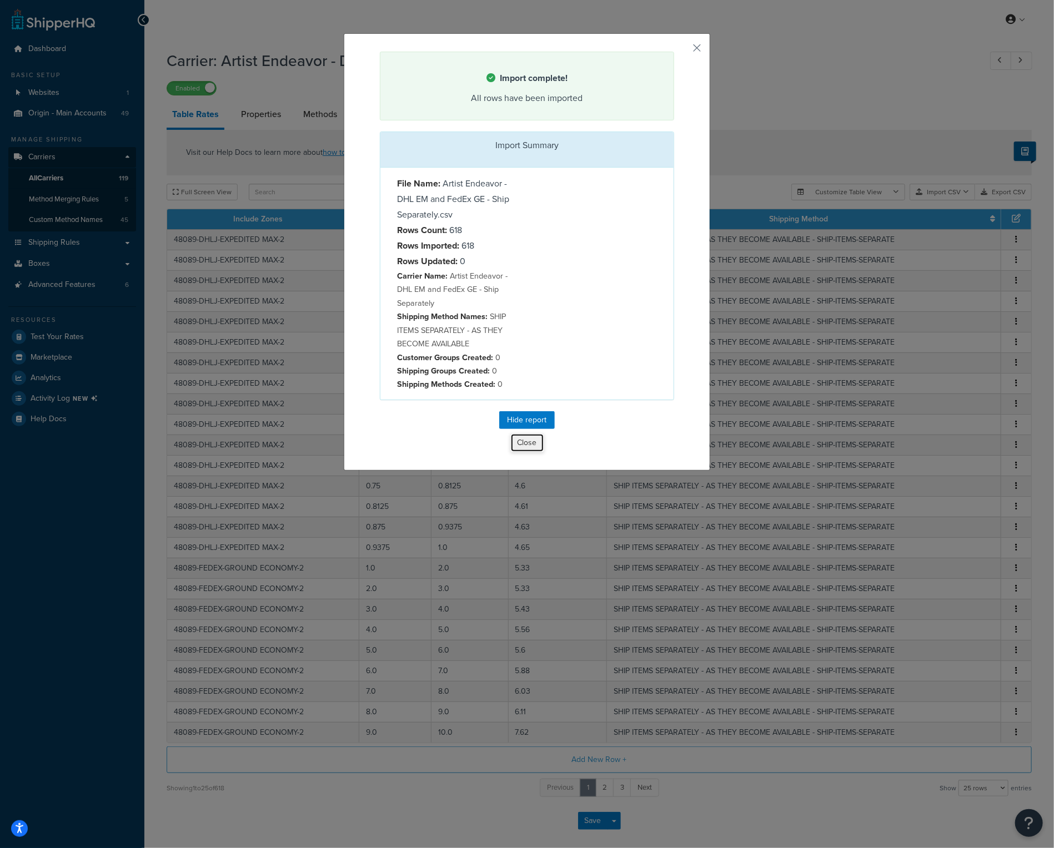
click at [524, 445] on button "Close" at bounding box center [527, 443] width 34 height 19
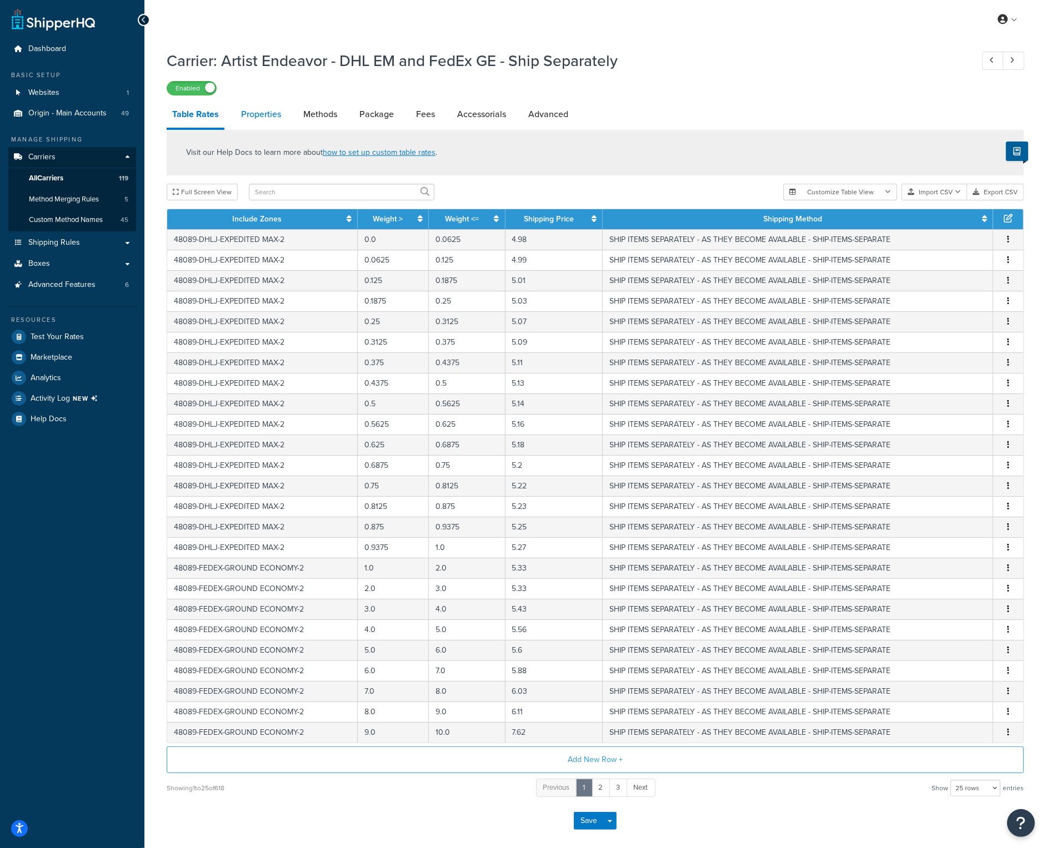
click at [265, 116] on link "Properties" at bounding box center [260, 114] width 51 height 27
select select "PERITEM"
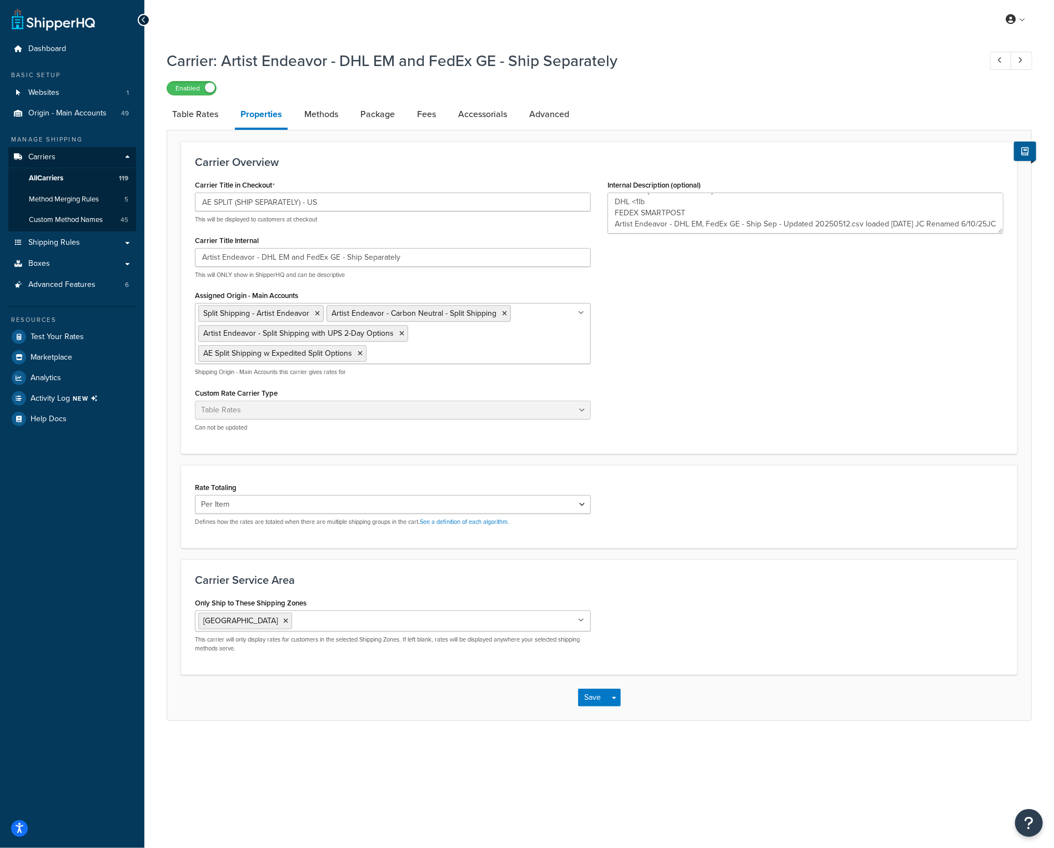
scroll to position [22, 0]
click at [735, 225] on textarea "AE SPLIT (SHIP SEPARATELY) - US DHL <1lb FEDEX SMARTPOST Artist Endeavor - DHL …" at bounding box center [805, 213] width 396 height 41
type textarea "AE SPLIT (SHIP SEPARATELY) - US DHL <1lb FEDEX SMARTPOST Artist Endeavor - DHL …"
click at [599, 695] on button "Save" at bounding box center [593, 698] width 30 height 18
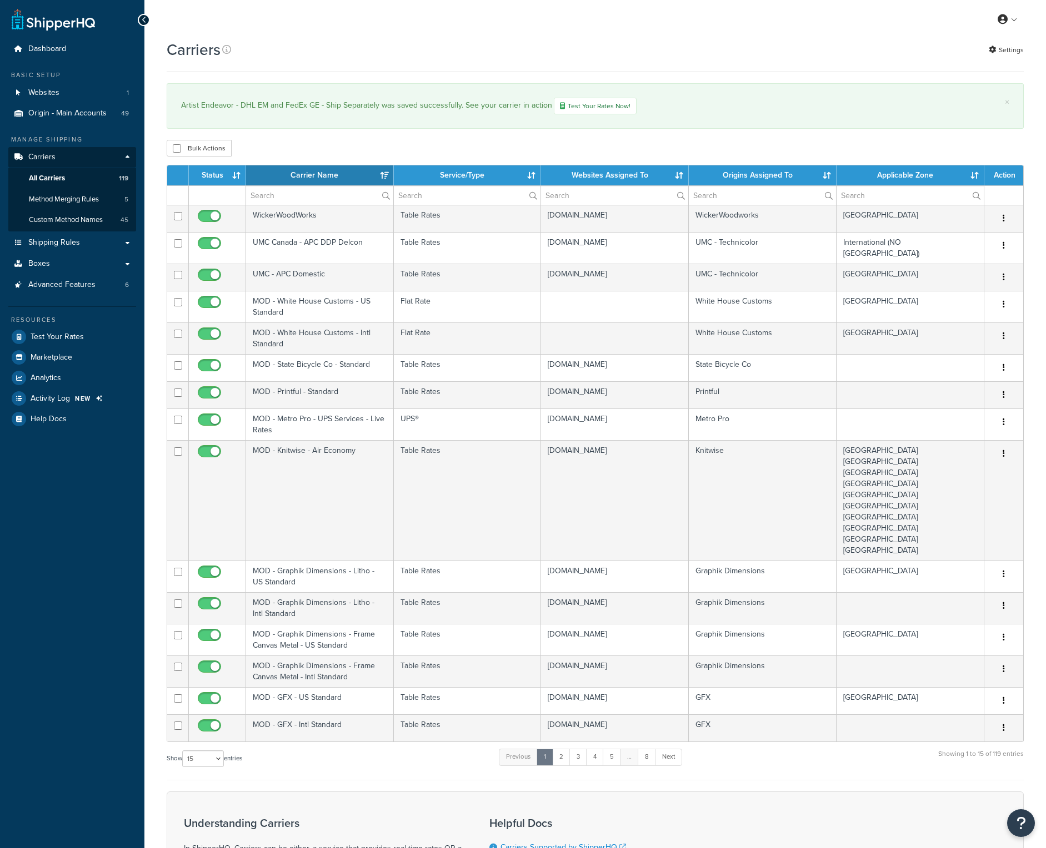
select select "15"
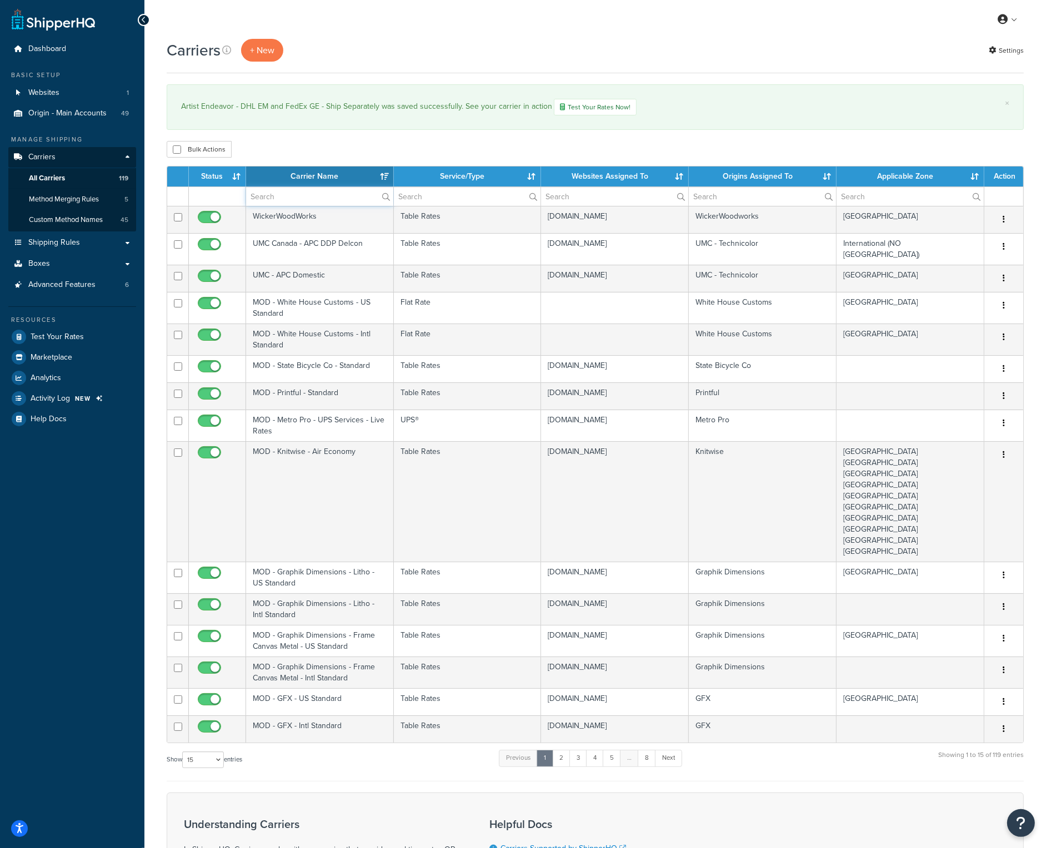
click at [309, 198] on input "text" at bounding box center [319, 196] width 147 height 19
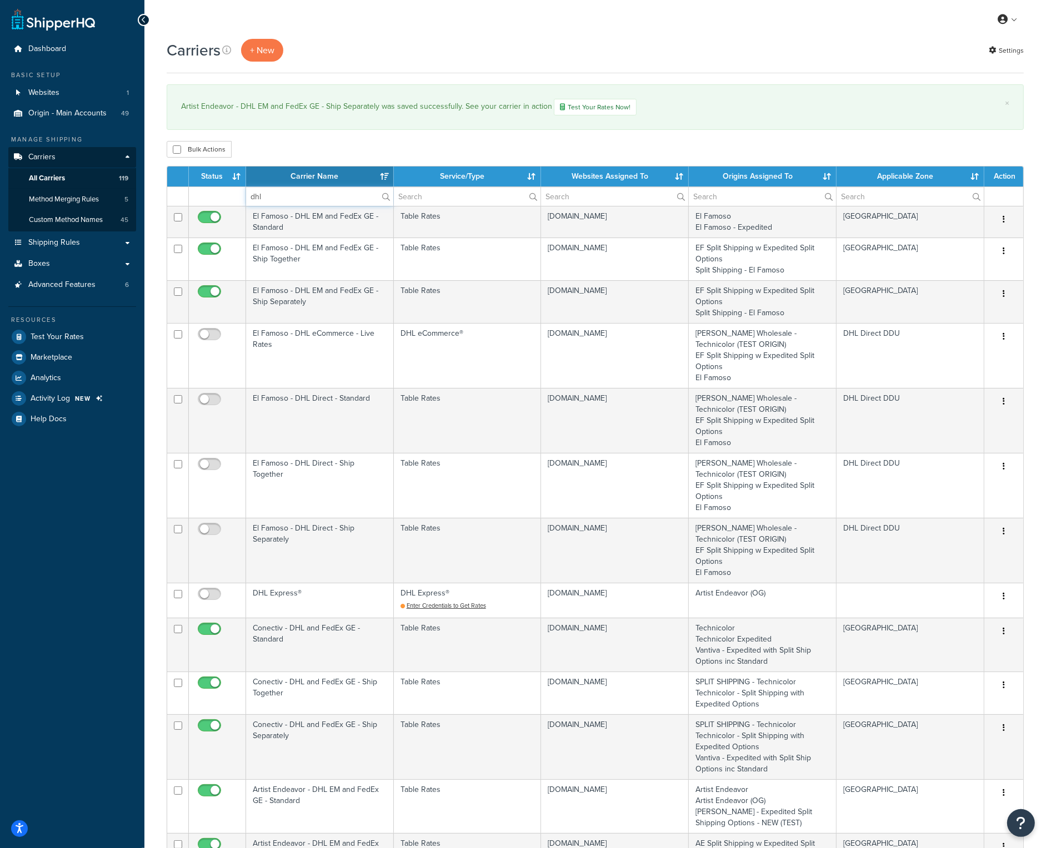
type input "dhl"
click at [308, 177] on th "Carrier Name" at bounding box center [320, 177] width 148 height 20
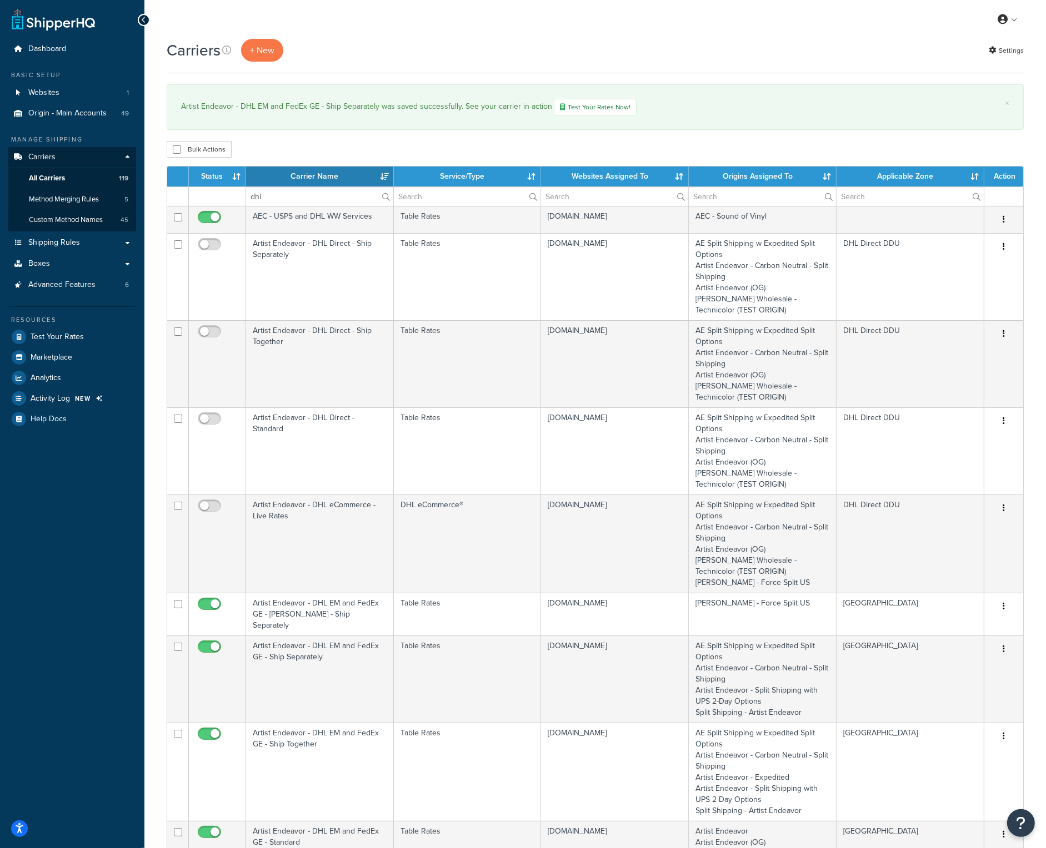
click at [474, 140] on div "Carriers + New Settings × Artist Endeavor - DHL EM and FedEx GE - Ship Separate…" at bounding box center [594, 767] width 901 height 1456
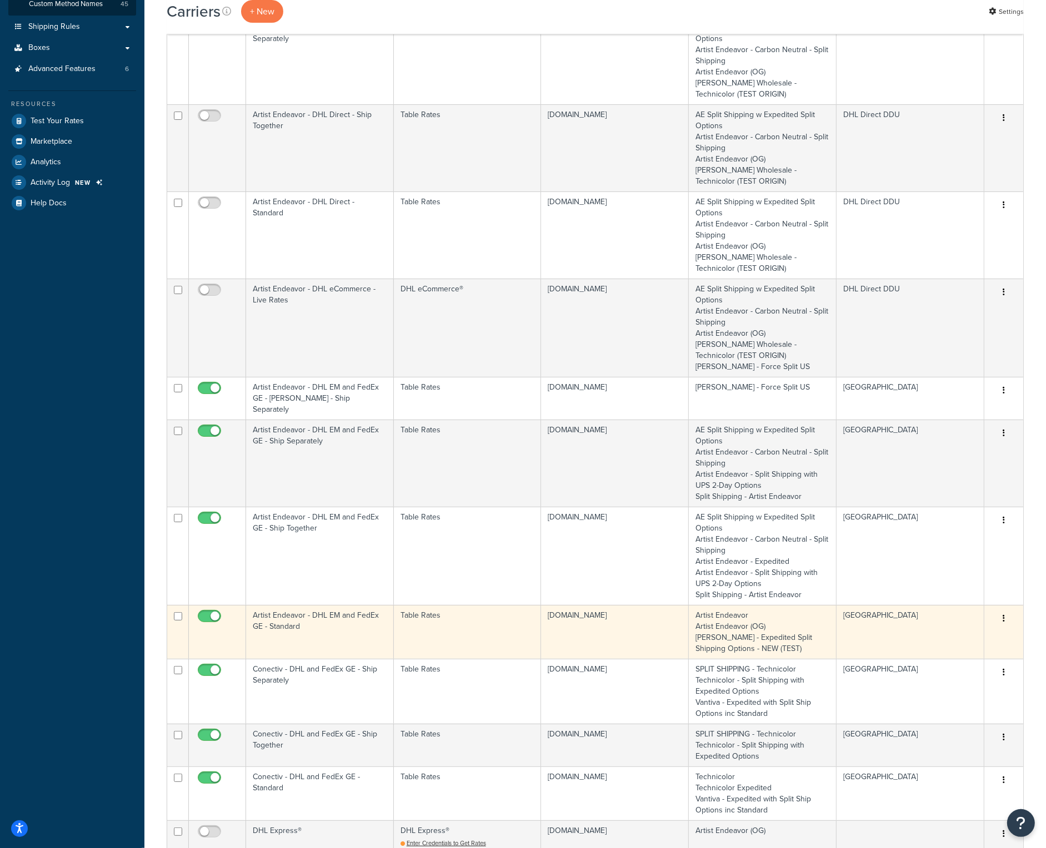
scroll to position [222, 0]
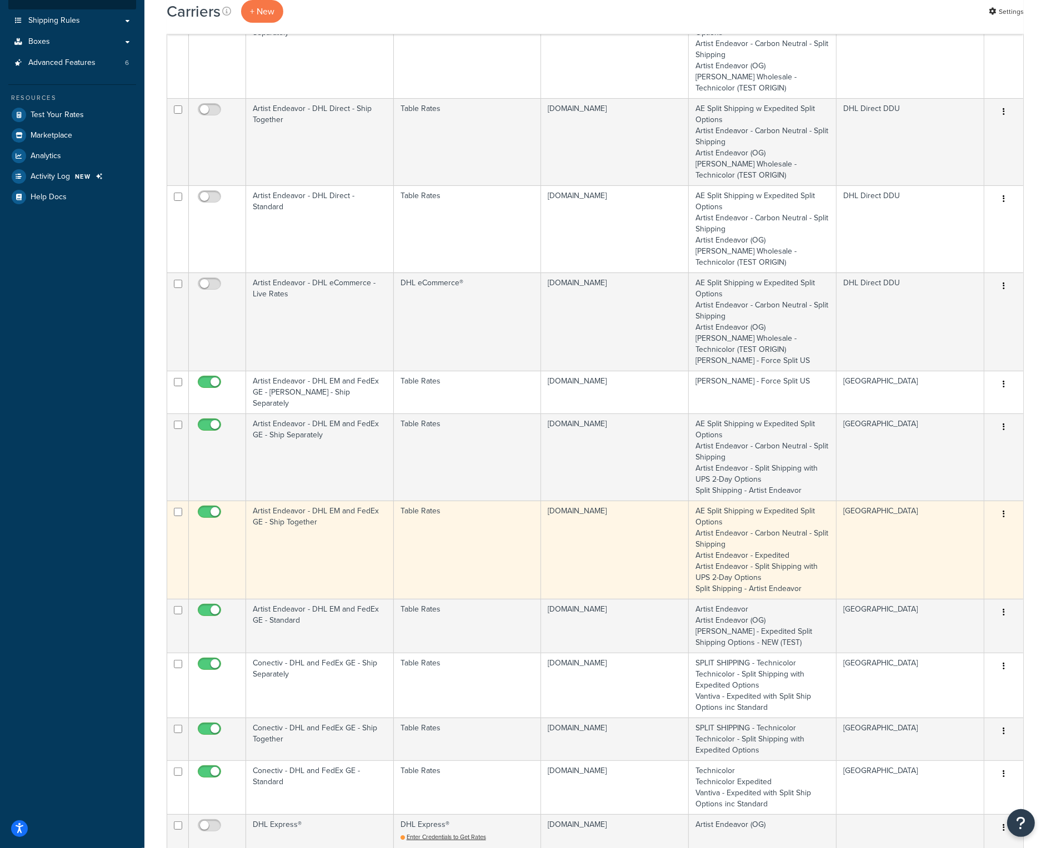
click at [325, 510] on td "Artist Endeavor - DHL EM and FedEx GE - Ship Together" at bounding box center [320, 550] width 148 height 98
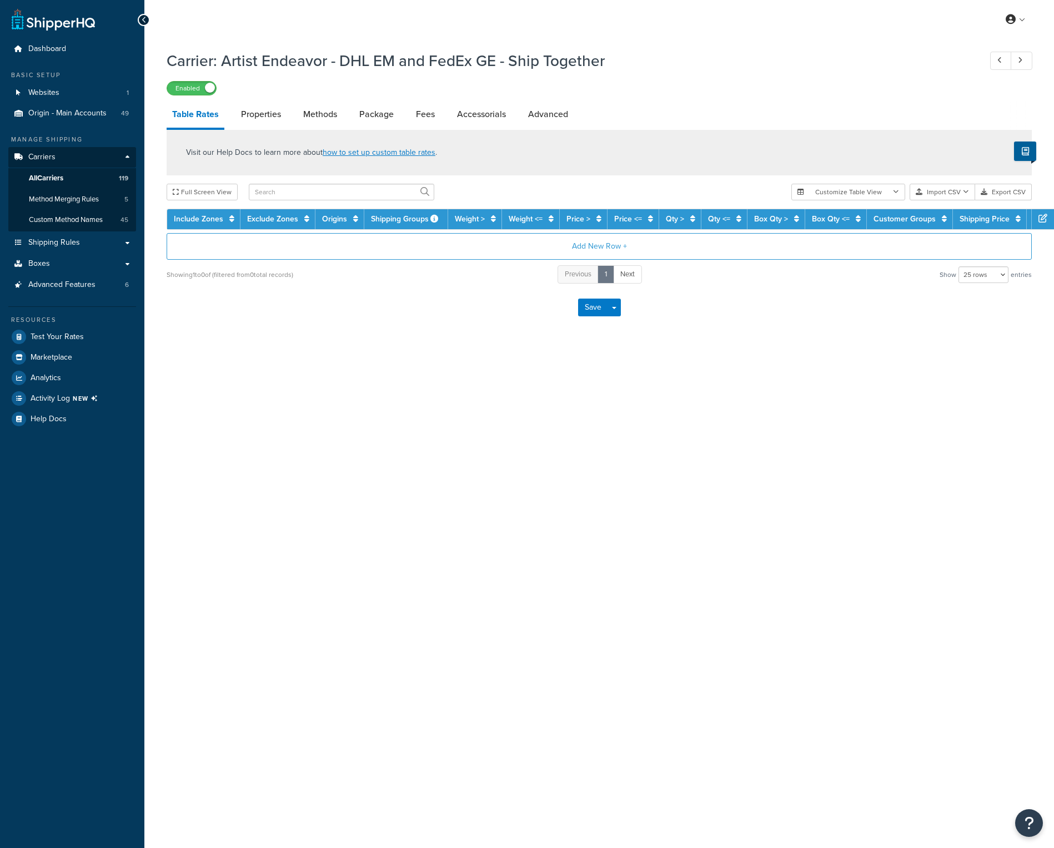
select select "25"
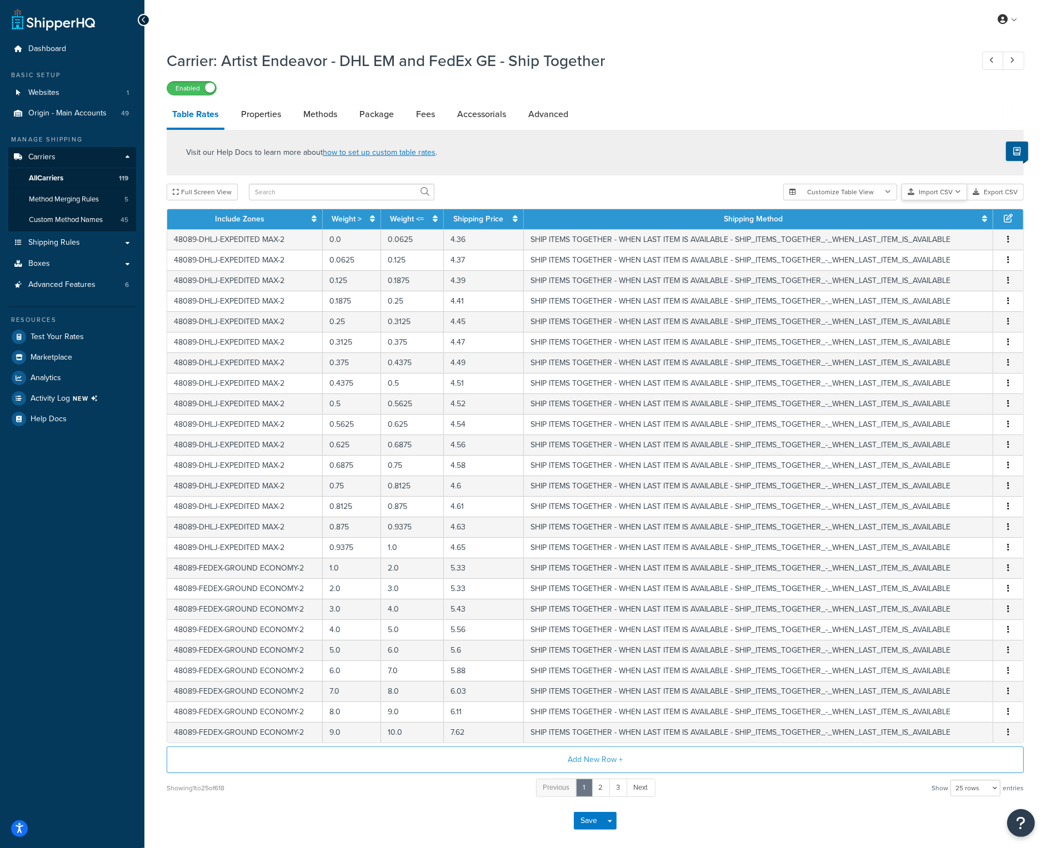
click at [929, 190] on button "Import CSV" at bounding box center [934, 192] width 66 height 17
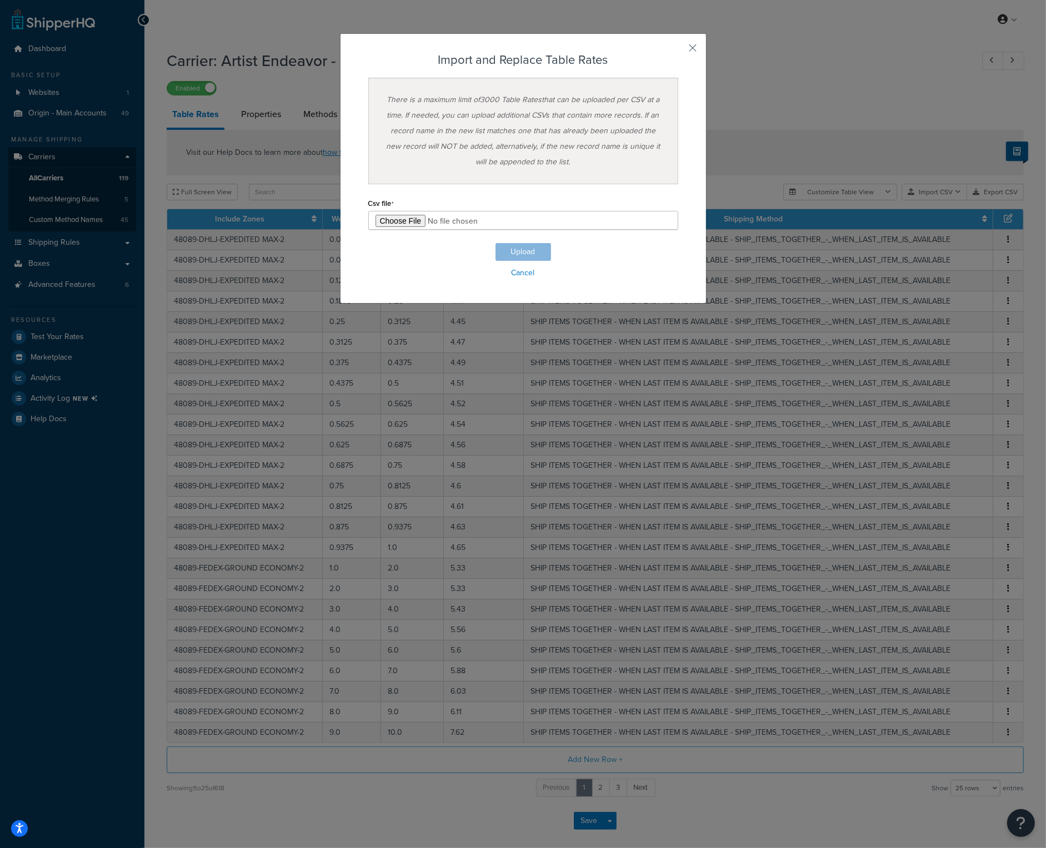
click at [926, 200] on div "Customize Table View Show all columns Show selected columns Import CSV Import a…" at bounding box center [903, 192] width 240 height 17
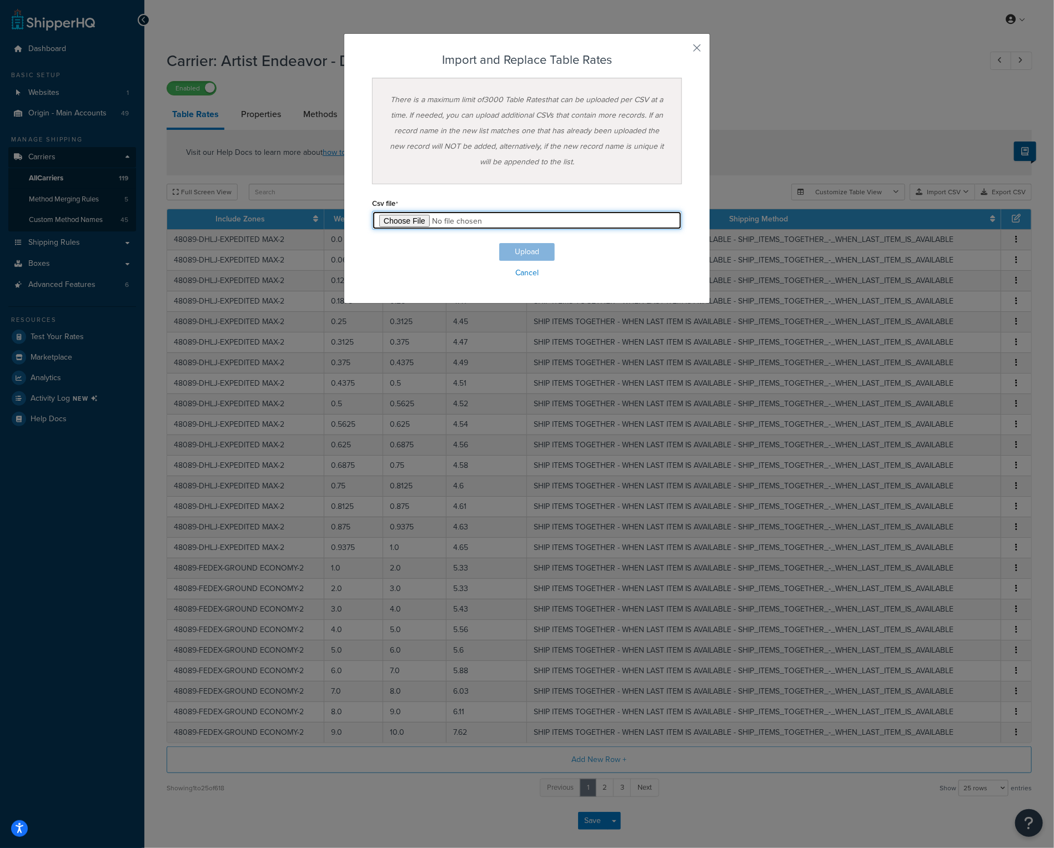
click at [395, 224] on input "file" at bounding box center [527, 220] width 310 height 19
type input "C:\fakepath\Artist Endeavor - DHL EM and FedEx GE - Ship Together.csv"
click at [544, 255] on button "Upload" at bounding box center [527, 252] width 56 height 18
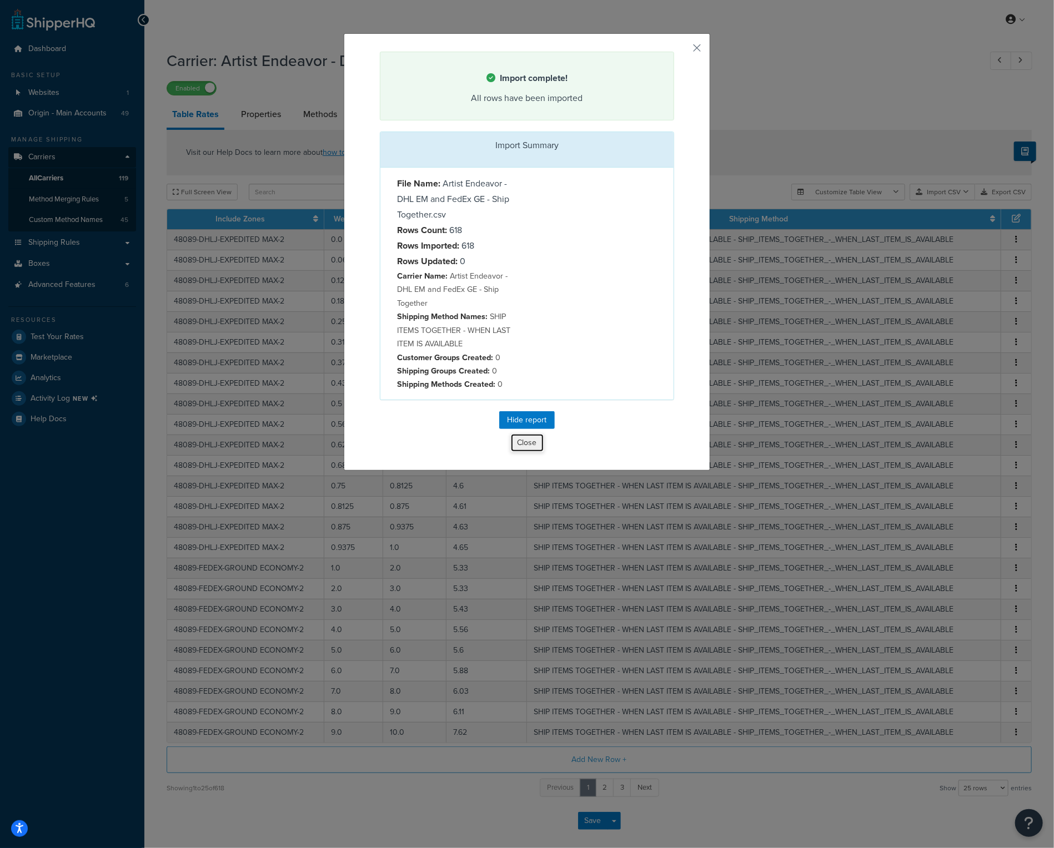
click at [528, 438] on button "Close" at bounding box center [527, 443] width 34 height 19
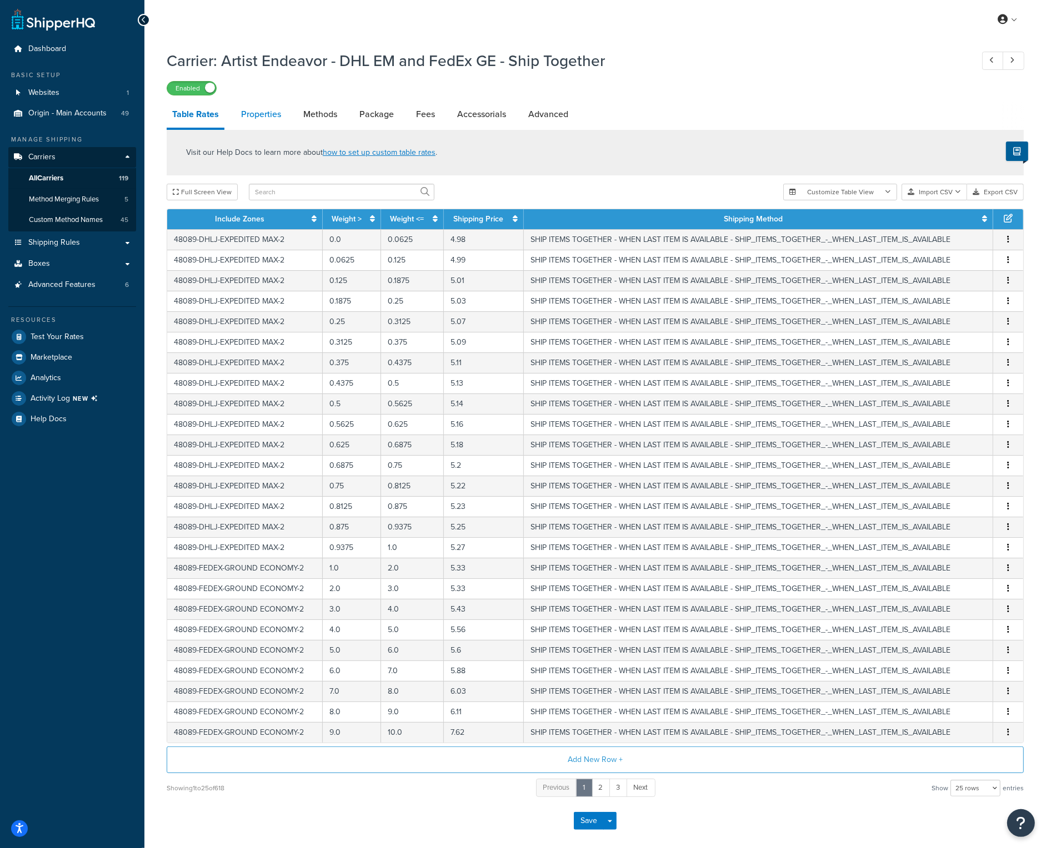
click at [269, 114] on link "Properties" at bounding box center [260, 114] width 51 height 27
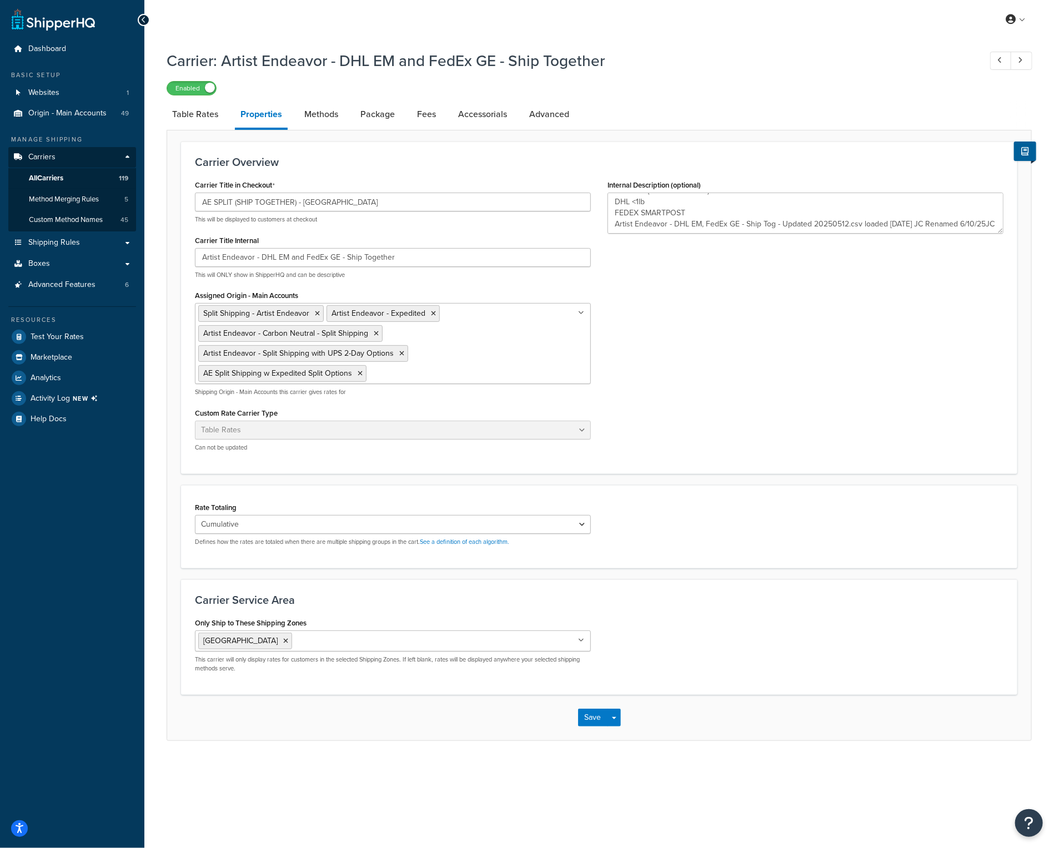
scroll to position [22, 0]
click at [724, 223] on textarea "AE SPLIT (SHIP TOGETHER) - US DHL <1lb FEDEX SMARTPOST Artist Endeavor - DHL EM…" at bounding box center [805, 213] width 396 height 41
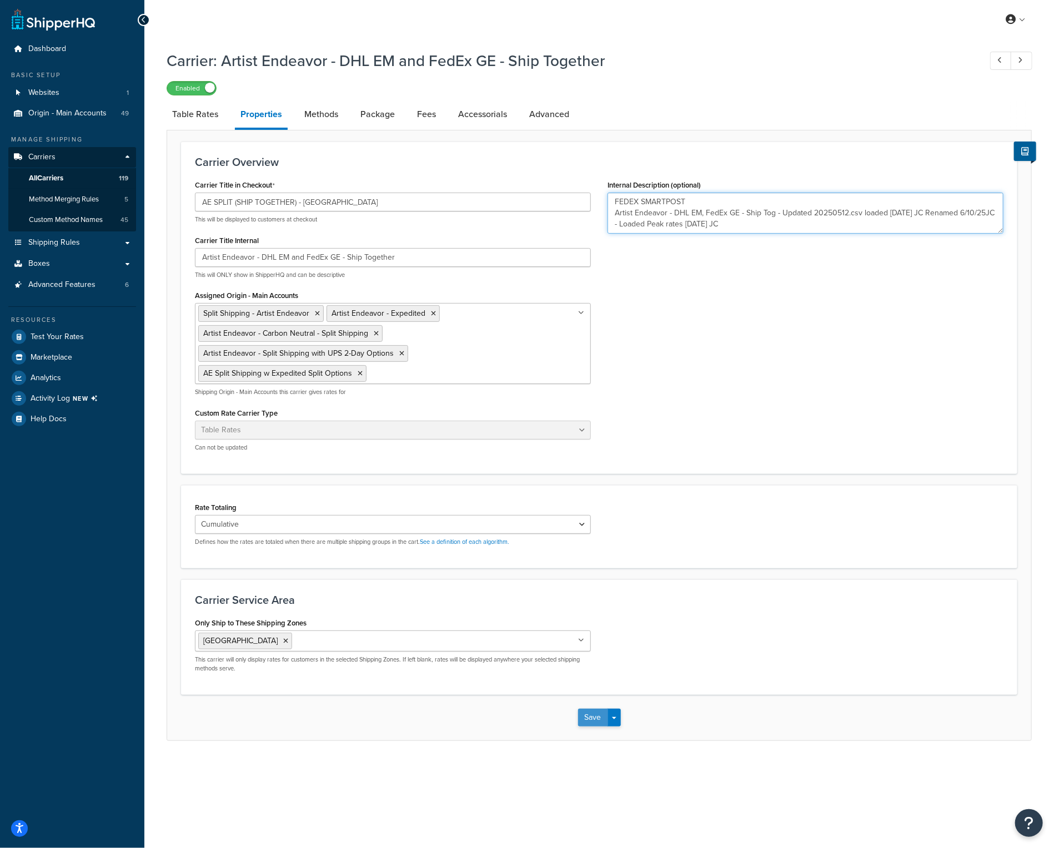
type textarea "AE SPLIT (SHIP TOGETHER) - US DHL <1lb FEDEX SMARTPOST Artist Endeavor - DHL EM…"
click at [601, 710] on button "Save" at bounding box center [593, 718] width 30 height 18
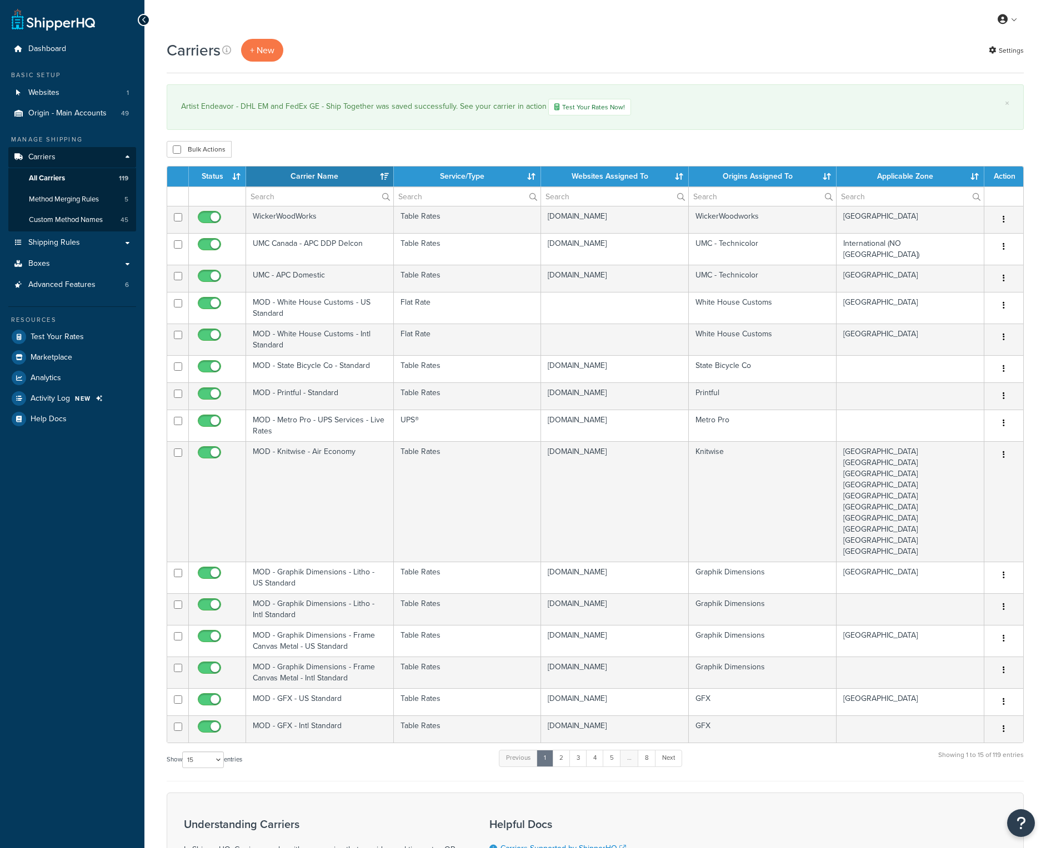
select select "15"
click at [283, 195] on input "text" at bounding box center [319, 196] width 147 height 19
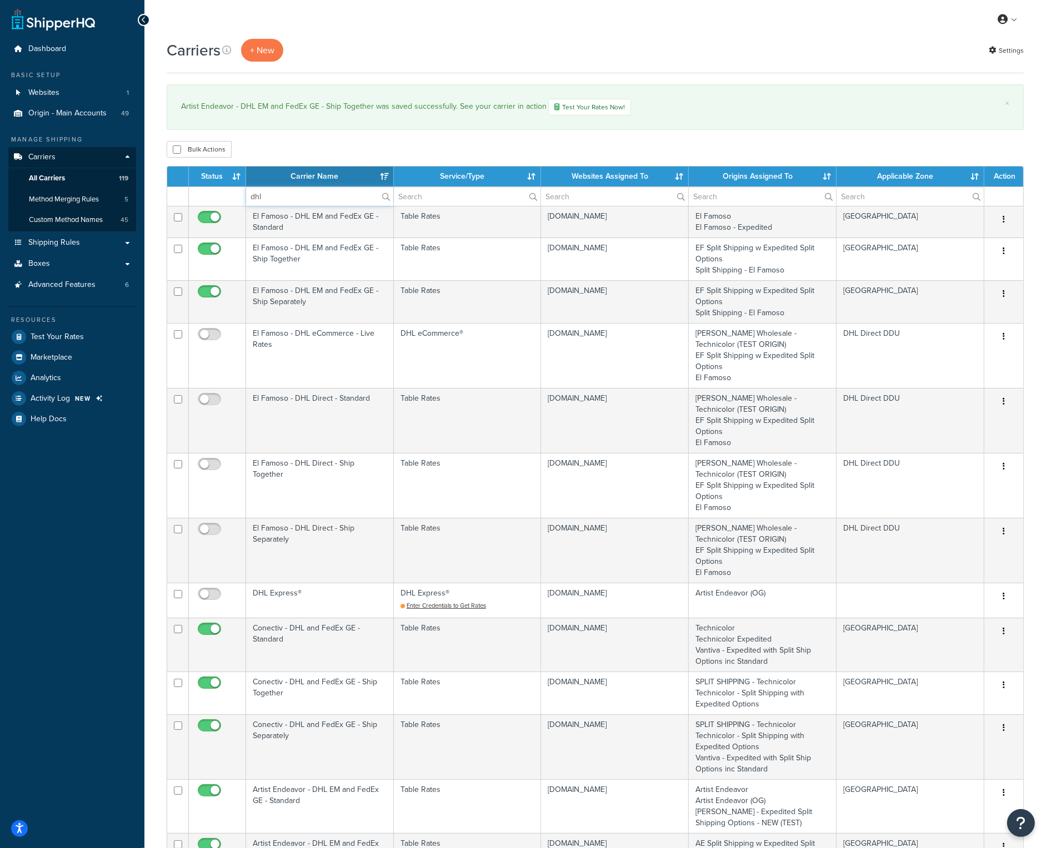
type input "dhl"
click at [297, 175] on th "Carrier Name" at bounding box center [320, 177] width 148 height 20
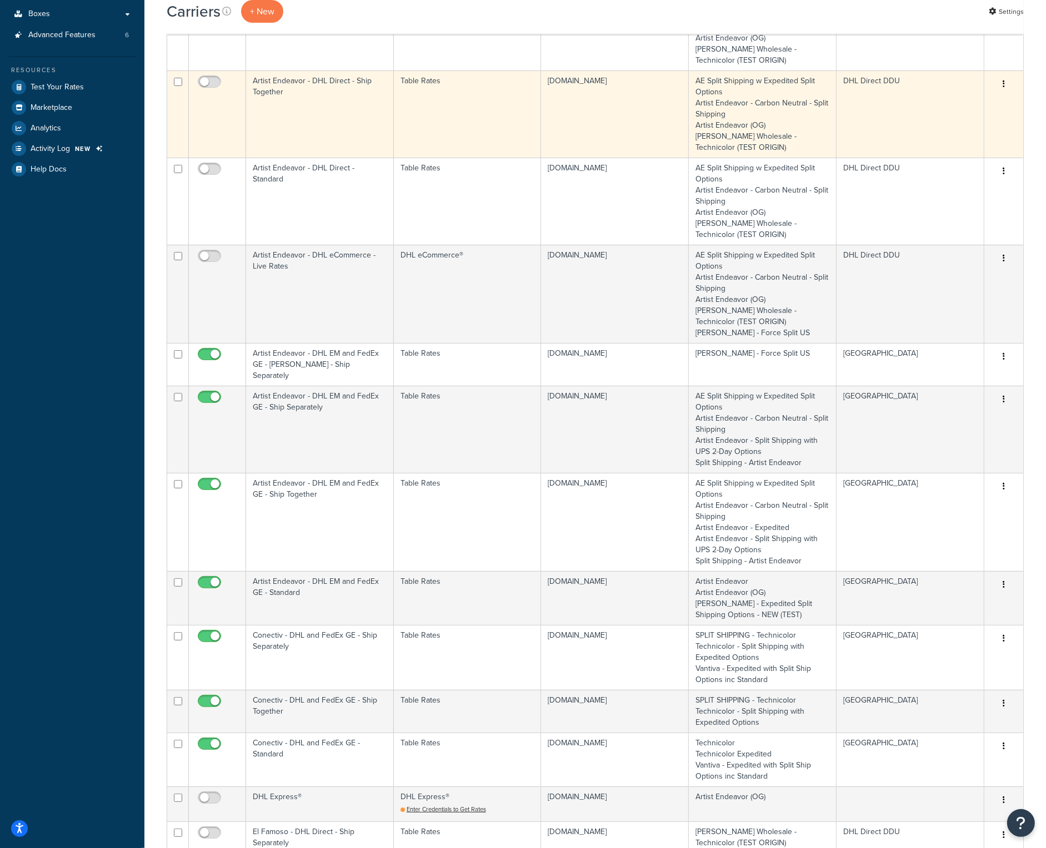
scroll to position [278, 0]
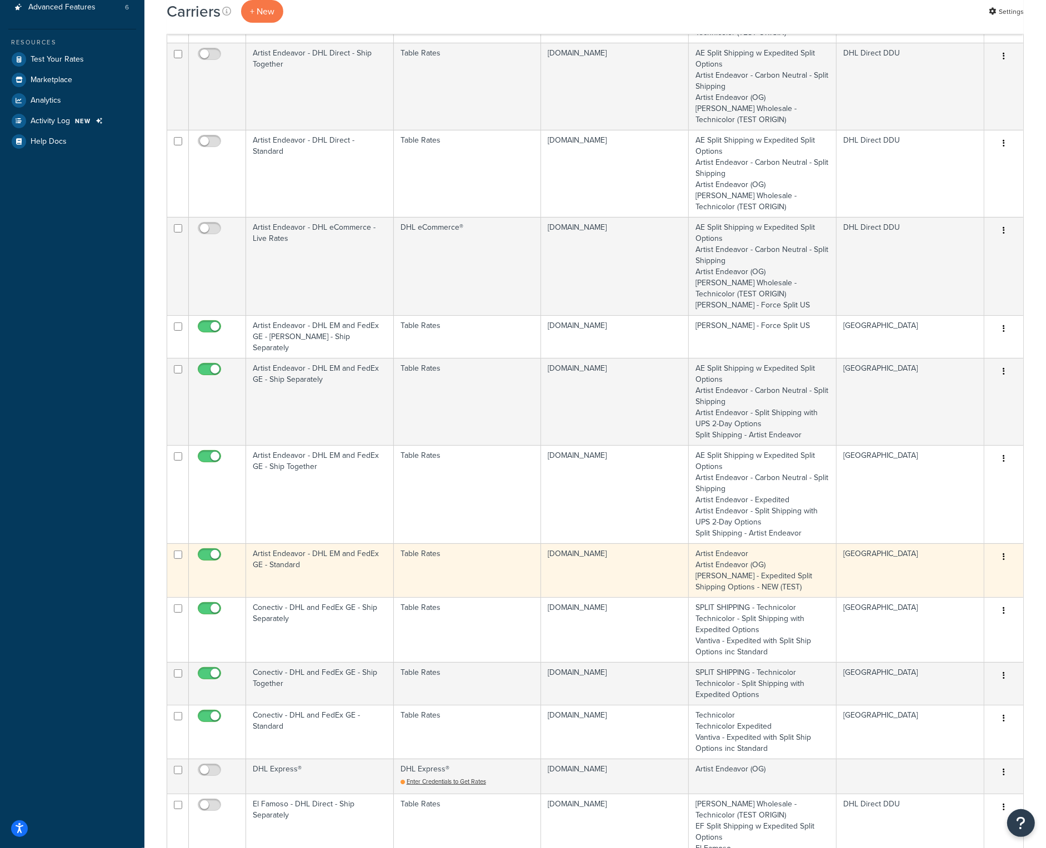
click at [290, 547] on td "Artist Endeavor - DHL EM and FedEx GE - Standard" at bounding box center [320, 571] width 148 height 54
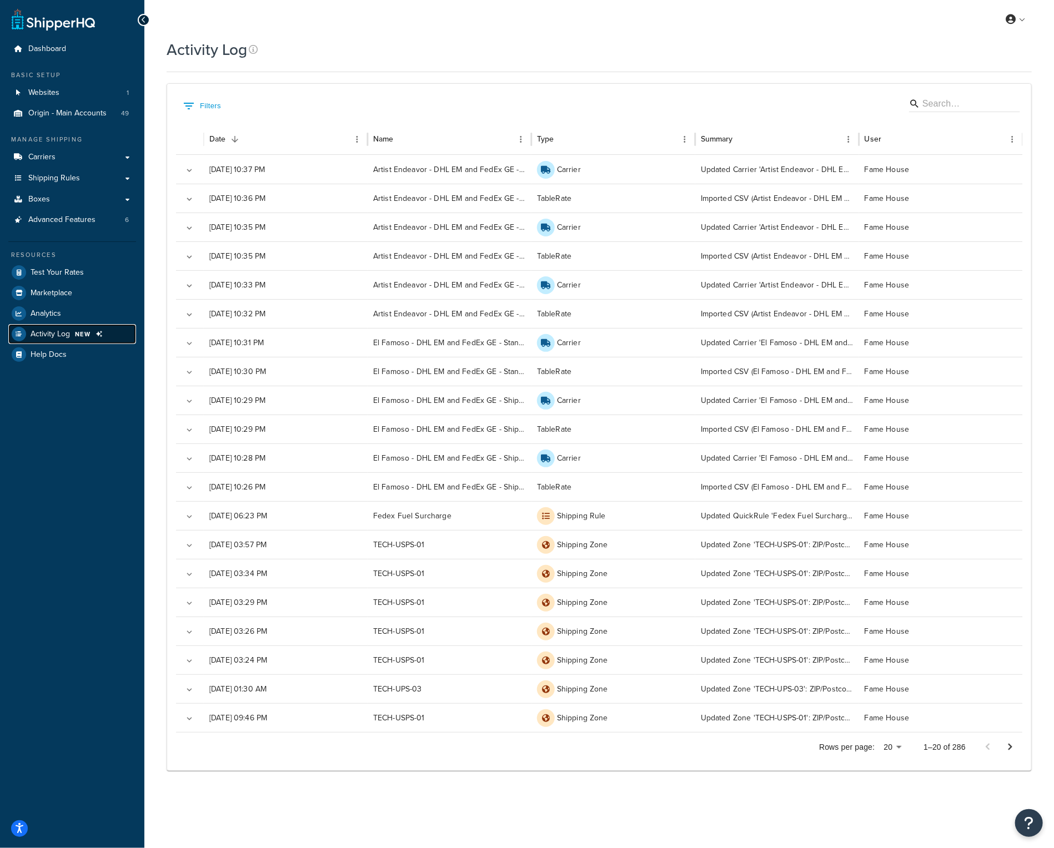
click at [86, 333] on span "NEW" at bounding box center [83, 334] width 16 height 9
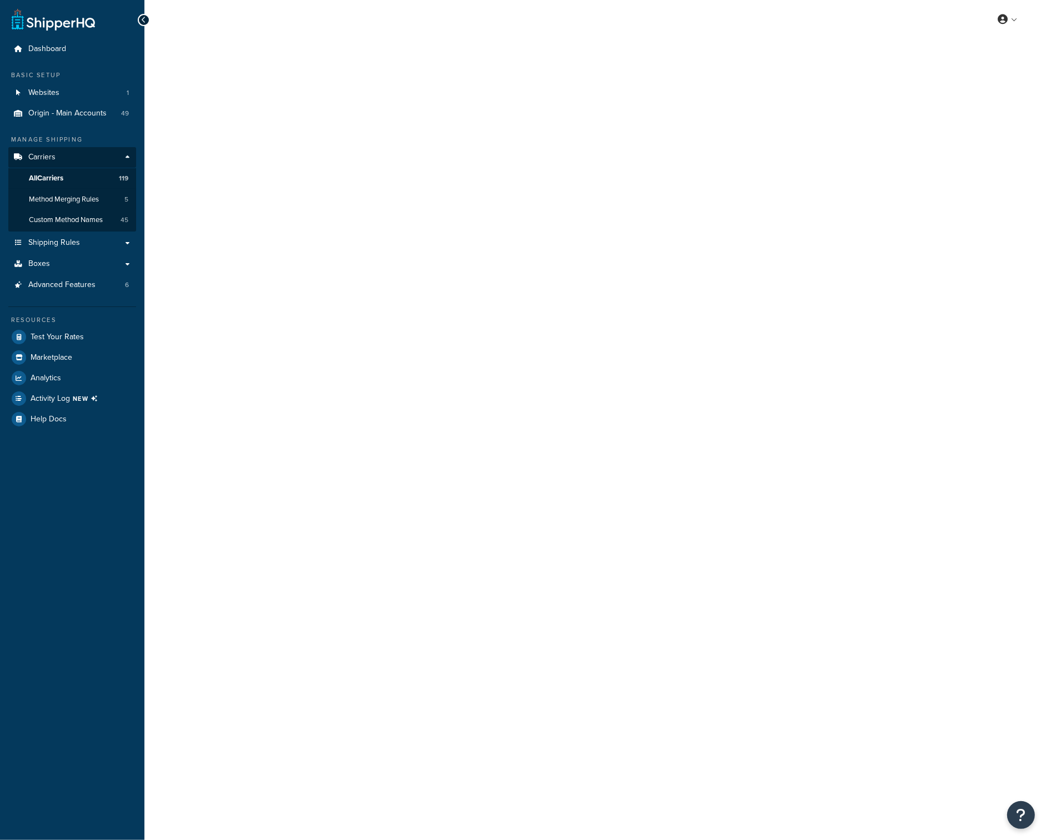
select select "25"
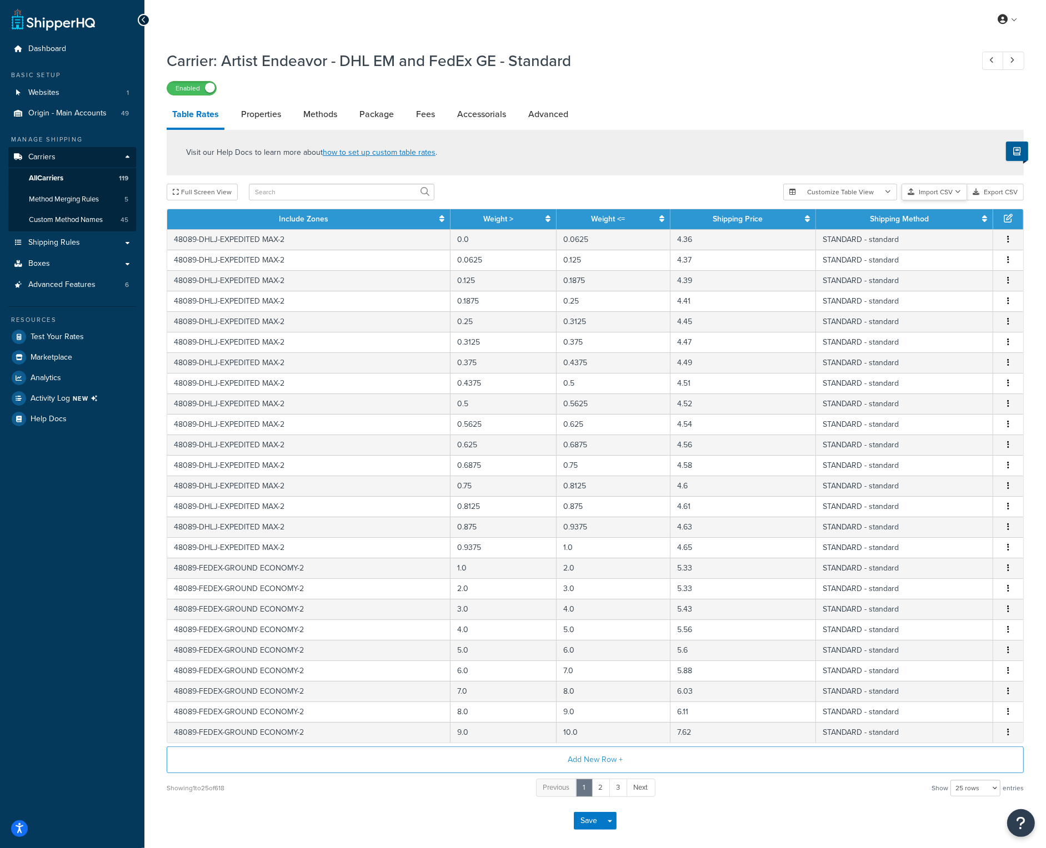
click at [935, 189] on button "Import CSV" at bounding box center [934, 192] width 66 height 17
click at [947, 200] on div "Customize Table View Show all columns Show selected columns Import CSV Import a…" at bounding box center [903, 192] width 240 height 17
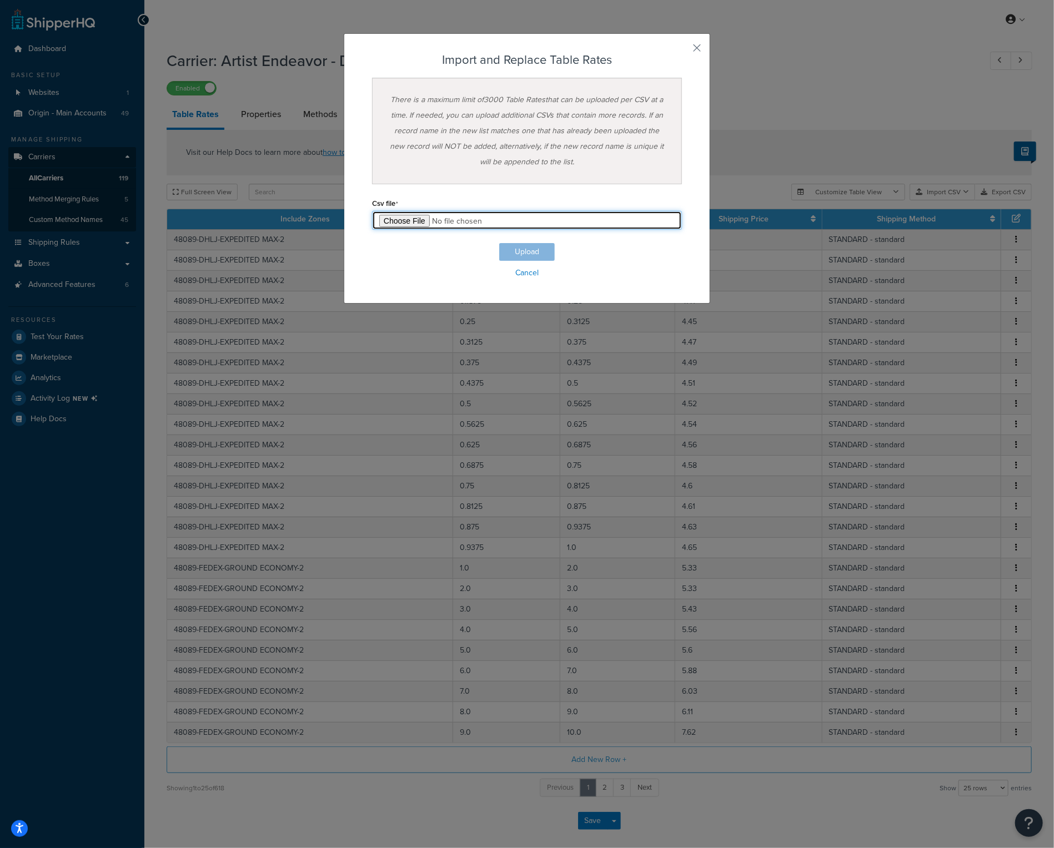
click at [405, 217] on input "file" at bounding box center [527, 220] width 310 height 19
type input "C:\fakepath\Artist Endeavor - DHL EM and FedEx GE - Standard.csv"
click at [536, 253] on button "Upload" at bounding box center [527, 252] width 56 height 18
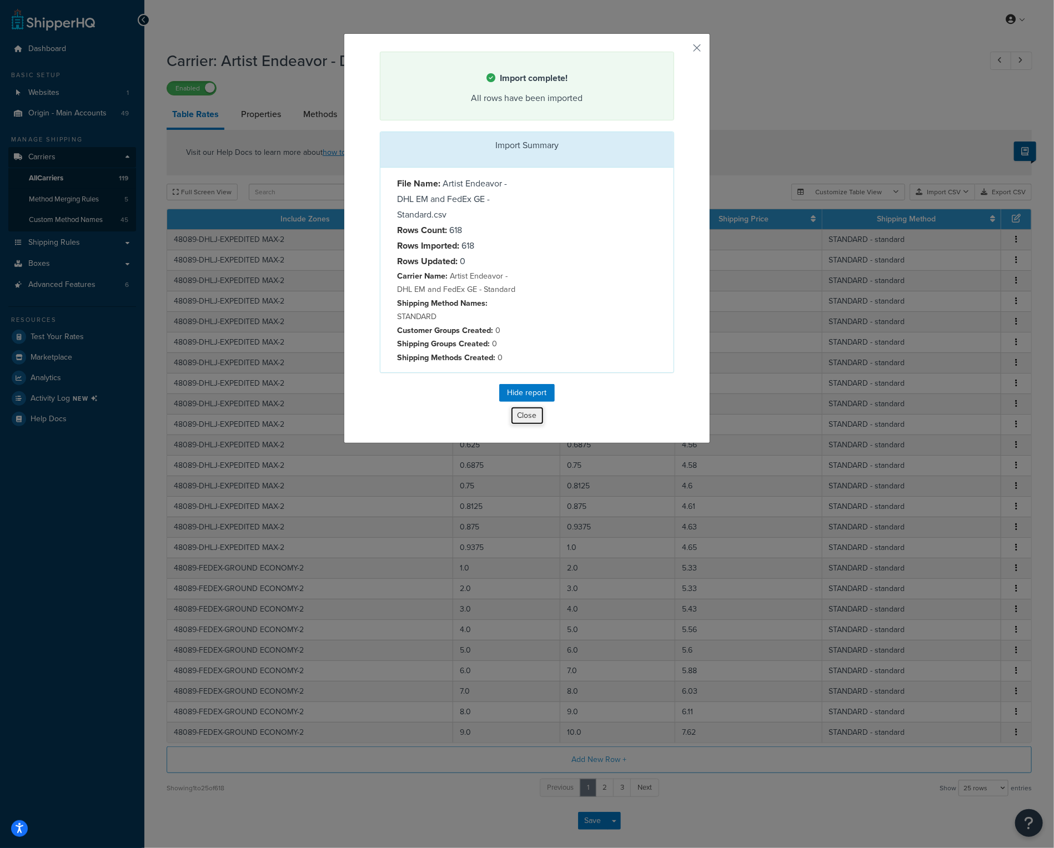
click at [529, 413] on button "Close" at bounding box center [527, 415] width 34 height 19
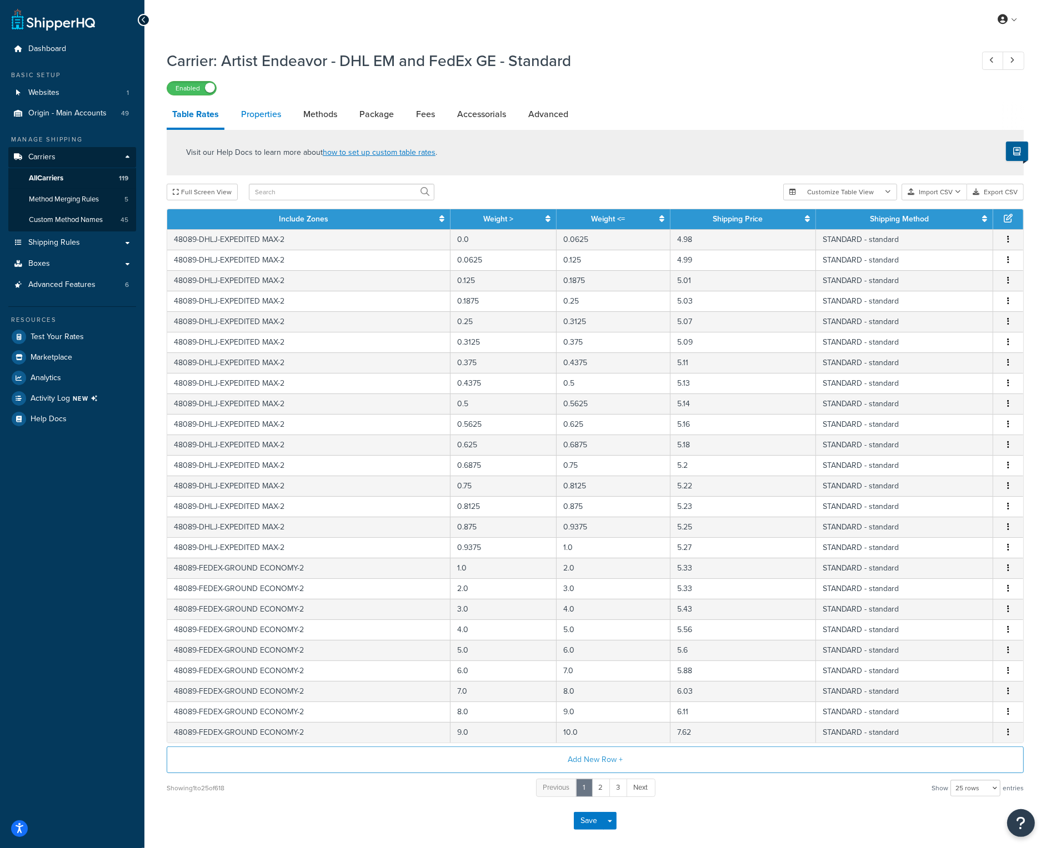
click at [260, 117] on link "Properties" at bounding box center [260, 114] width 51 height 27
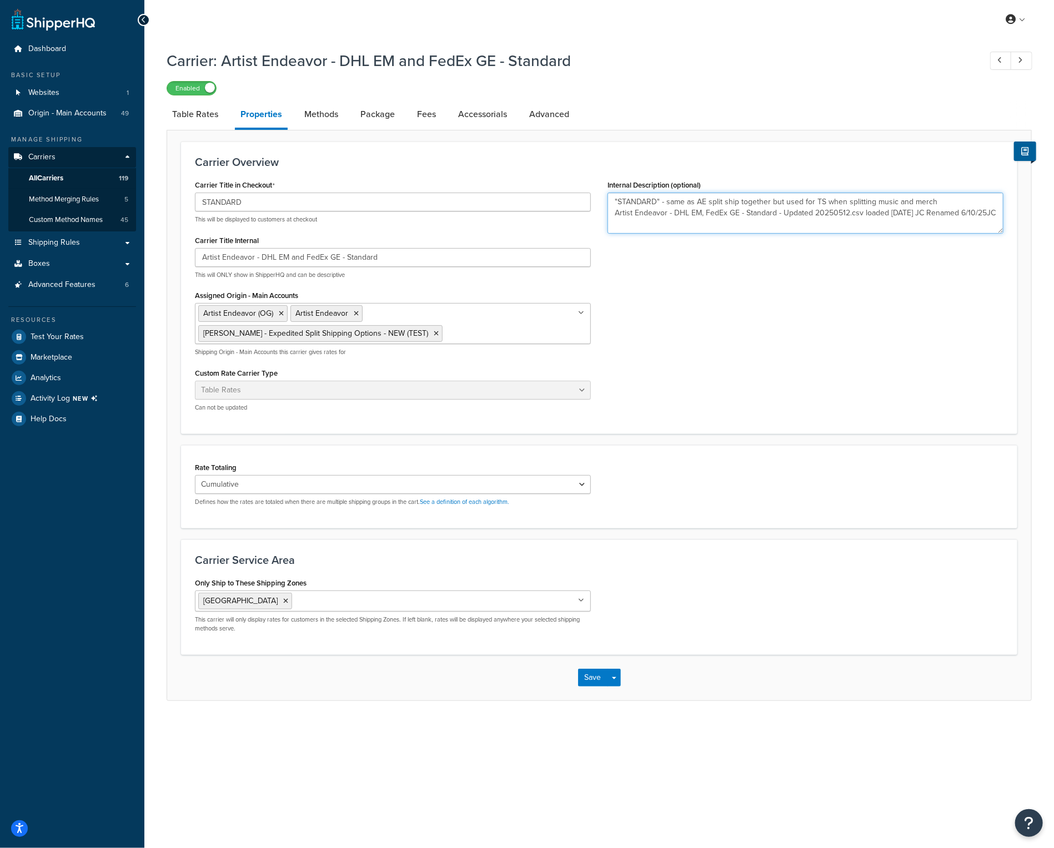
click at [669, 222] on textarea ""STANDARD" - same as AE split ship together but used for TS when splitting musi…" at bounding box center [805, 213] width 396 height 41
type textarea ""STANDARD" - same as AE split ship together but used for TS when splitting musi…"
click at [600, 674] on button "Save" at bounding box center [593, 678] width 30 height 18
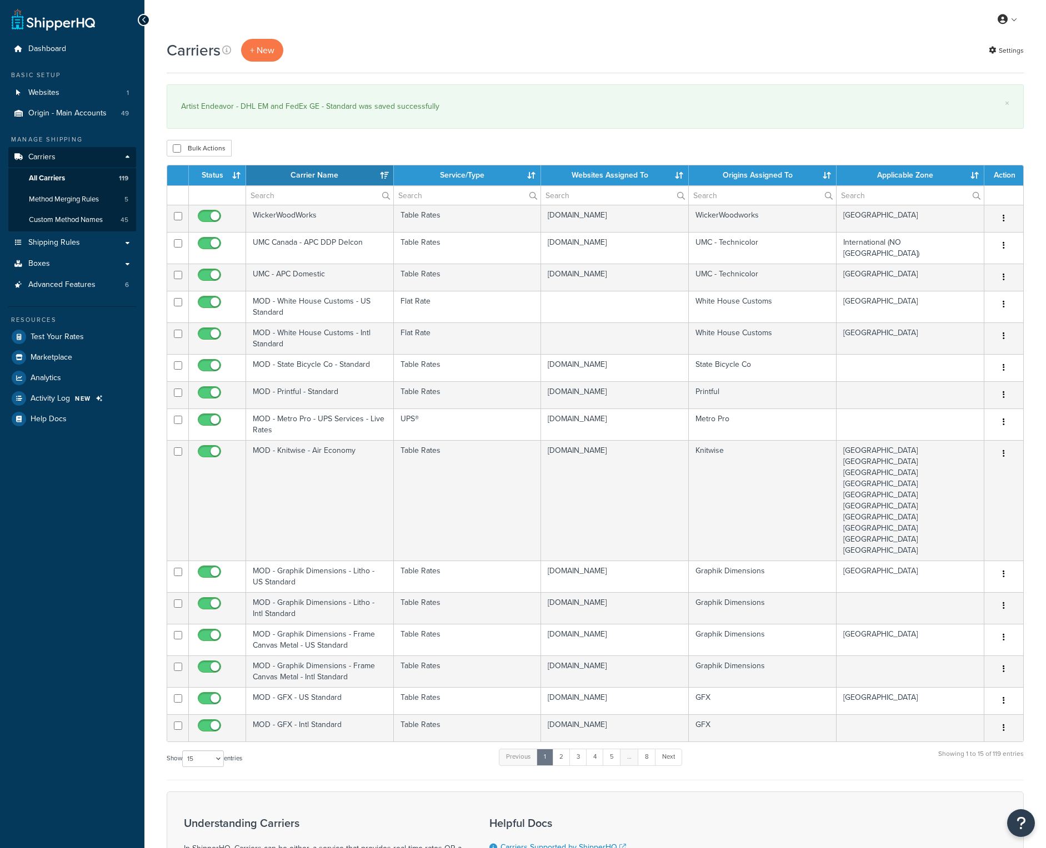
select select "15"
click at [322, 186] on input "text" at bounding box center [319, 195] width 147 height 19
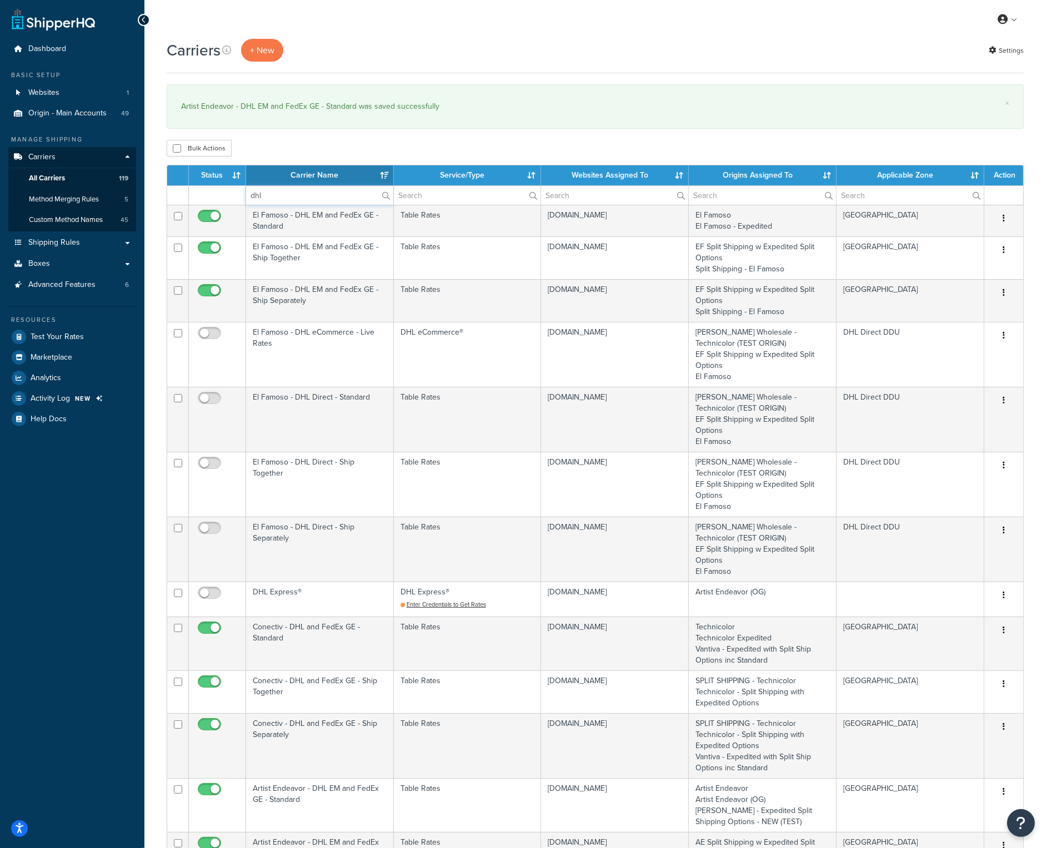
type input "dhl"
click at [322, 175] on th "Carrier Name" at bounding box center [320, 175] width 148 height 20
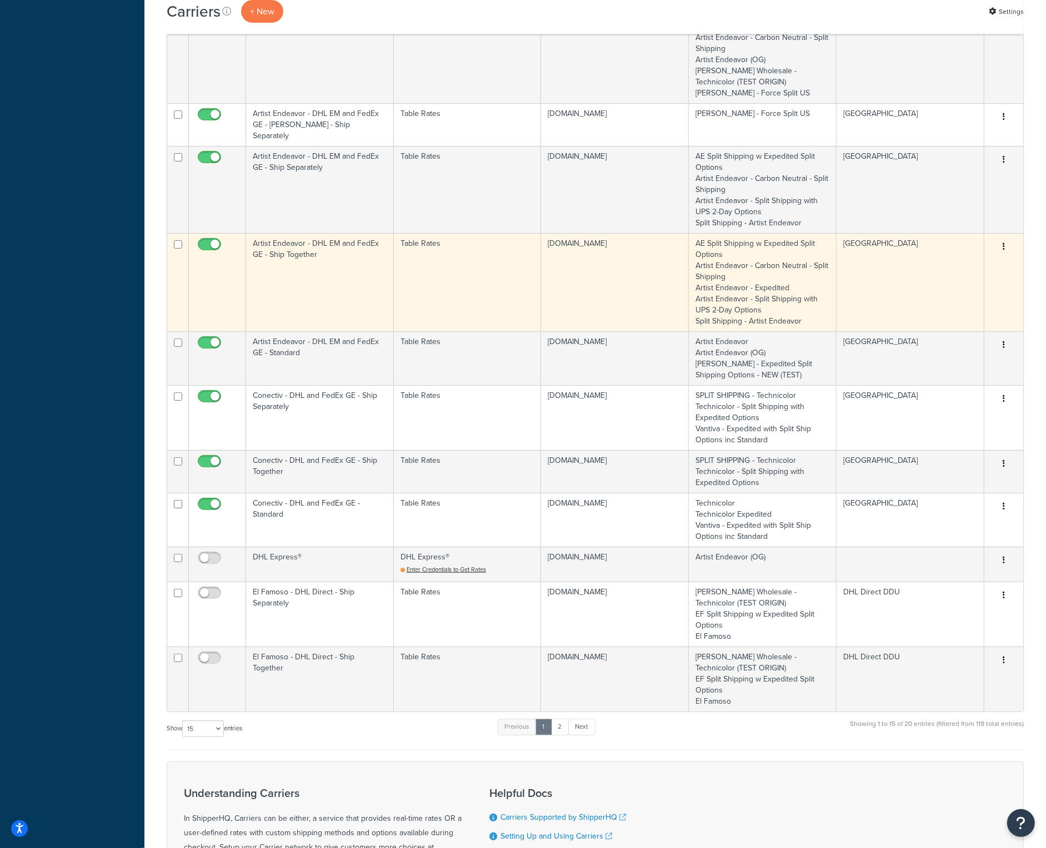
scroll to position [500, 0]
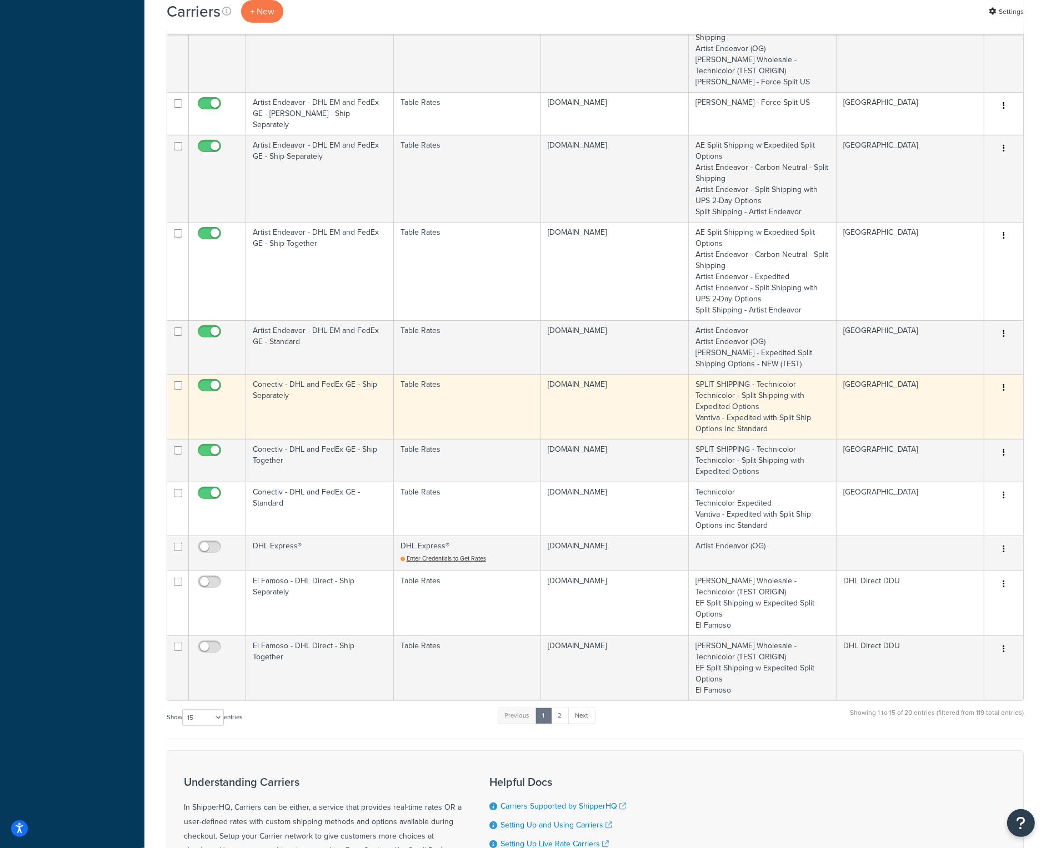
click at [278, 383] on td "Conectiv - DHL and FedEx GE - Ship Separately" at bounding box center [320, 406] width 148 height 65
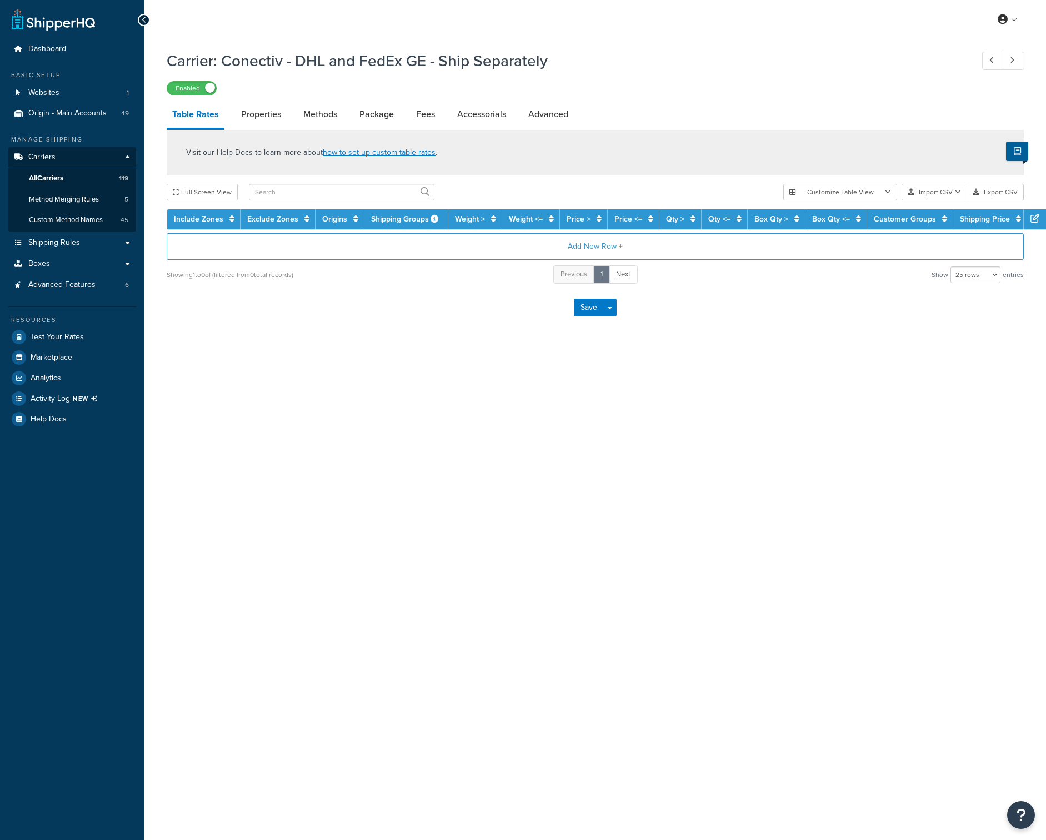
select select "25"
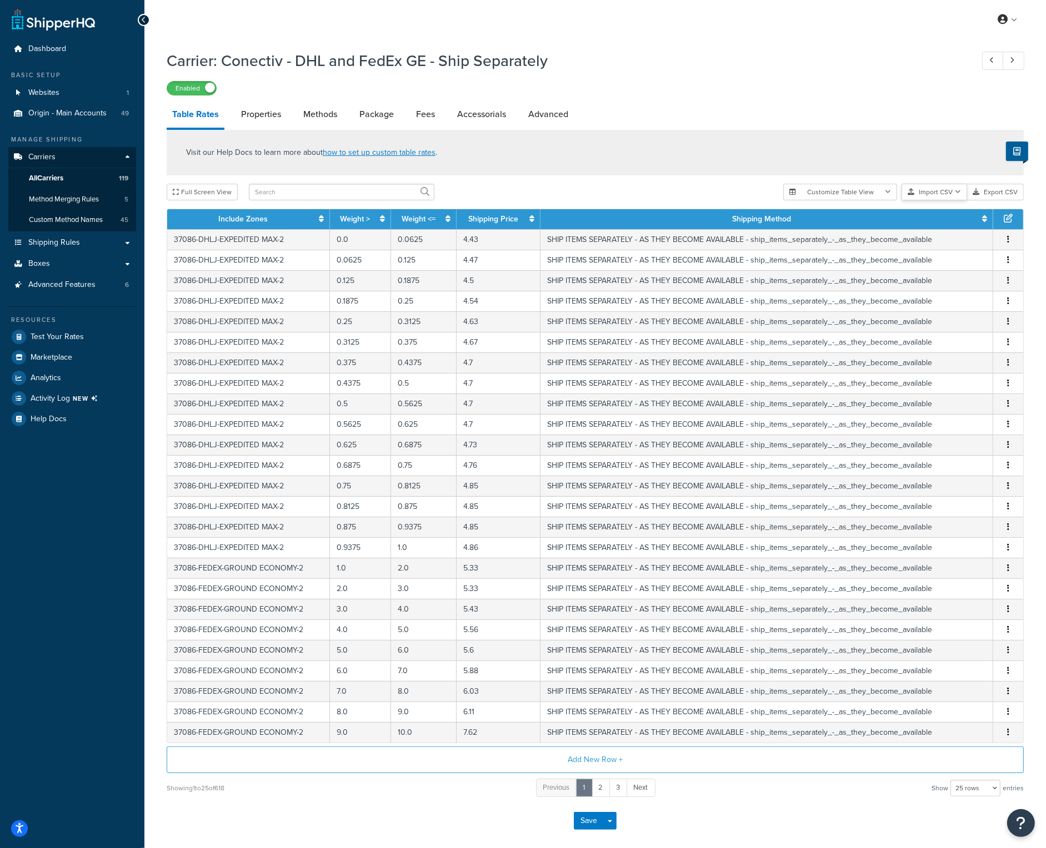
click at [962, 192] on button "Import CSV" at bounding box center [934, 192] width 66 height 17
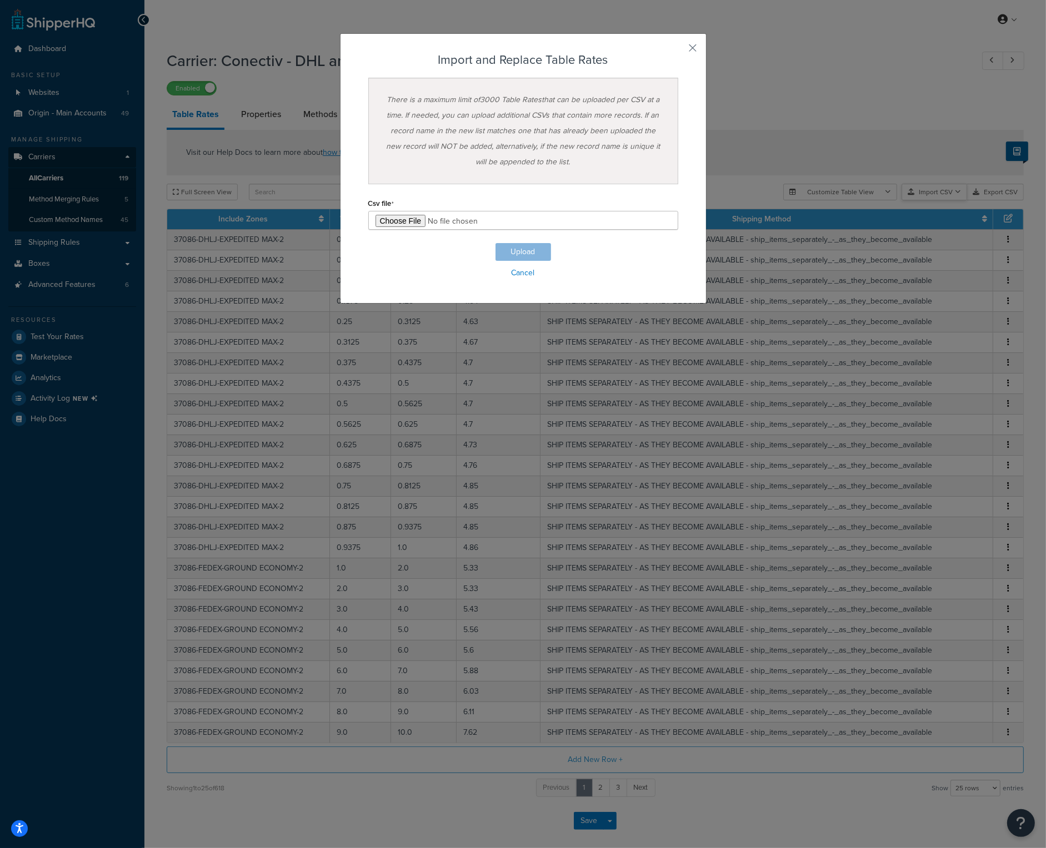
click at [959, 200] on div "Customize Table View Show all columns Show selected columns Import CSV Import a…" at bounding box center [903, 192] width 240 height 17
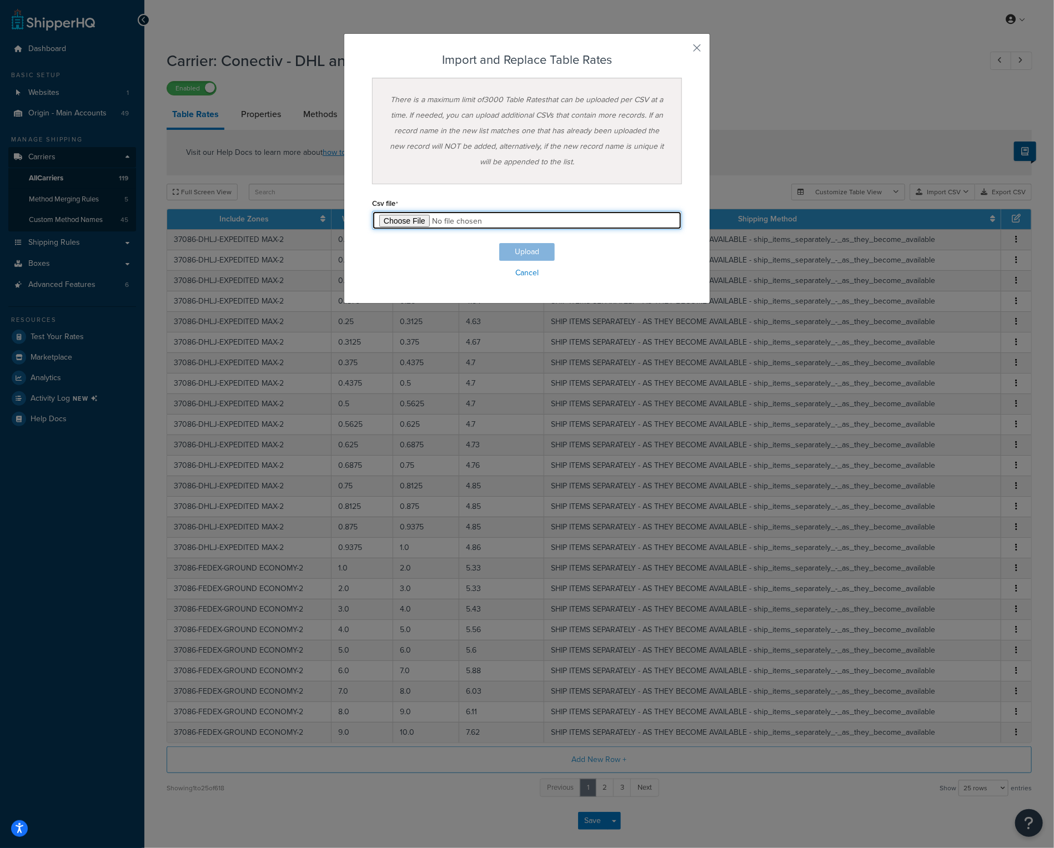
click at [409, 217] on input "file" at bounding box center [527, 220] width 310 height 19
type input "C:\fakepath\Conectiv - DHL and FedEx GE - Ship Separately.csv"
click at [509, 249] on button "Upload" at bounding box center [527, 252] width 56 height 18
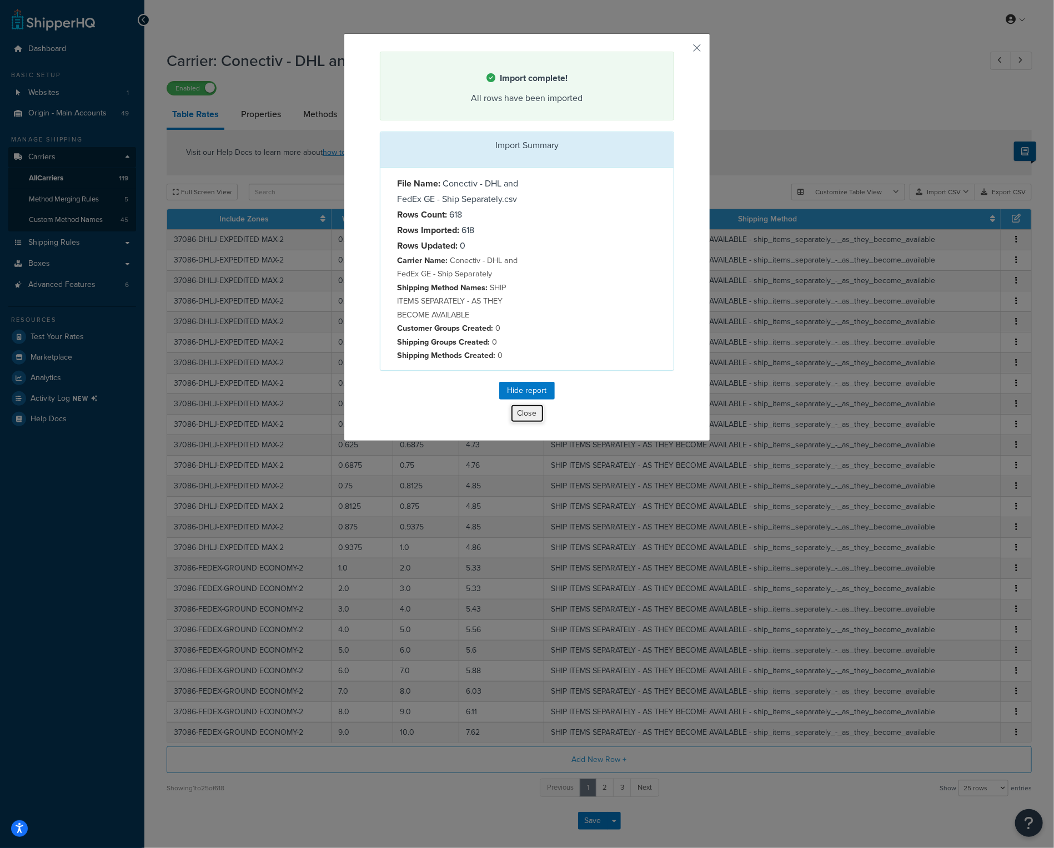
click at [524, 409] on button "Close" at bounding box center [527, 413] width 34 height 19
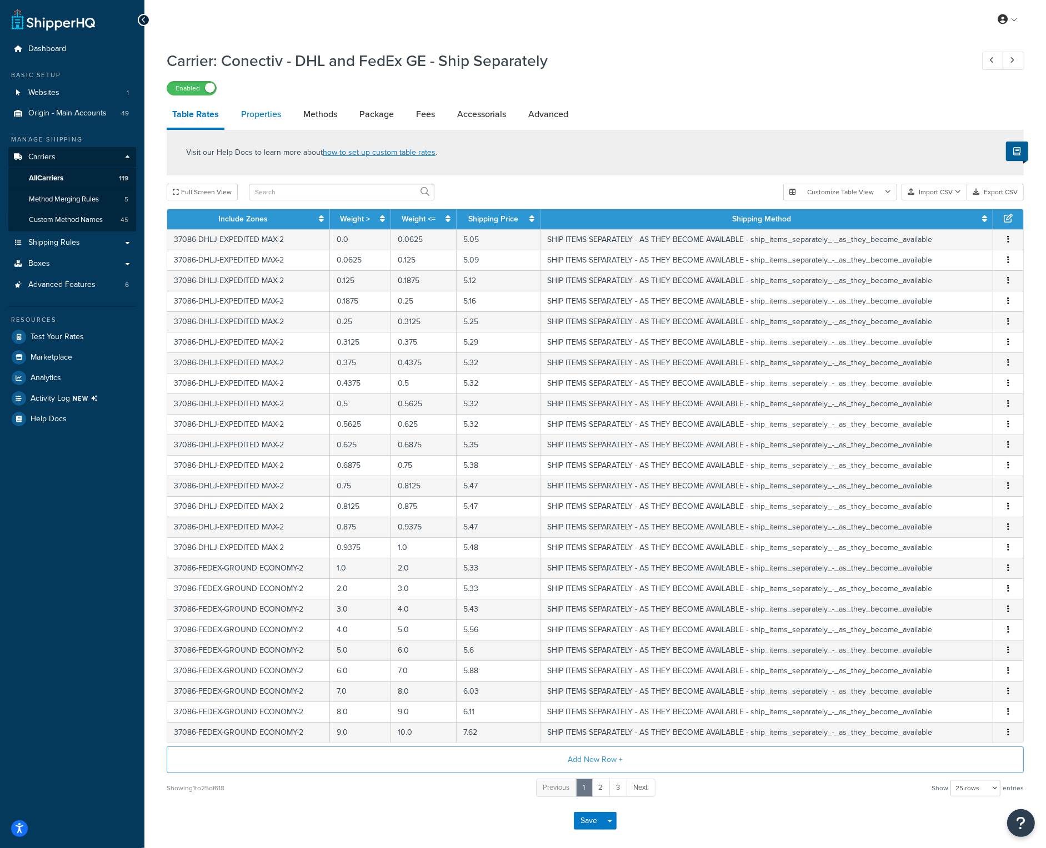
click at [275, 117] on link "Properties" at bounding box center [260, 114] width 51 height 27
select select "PERITEM"
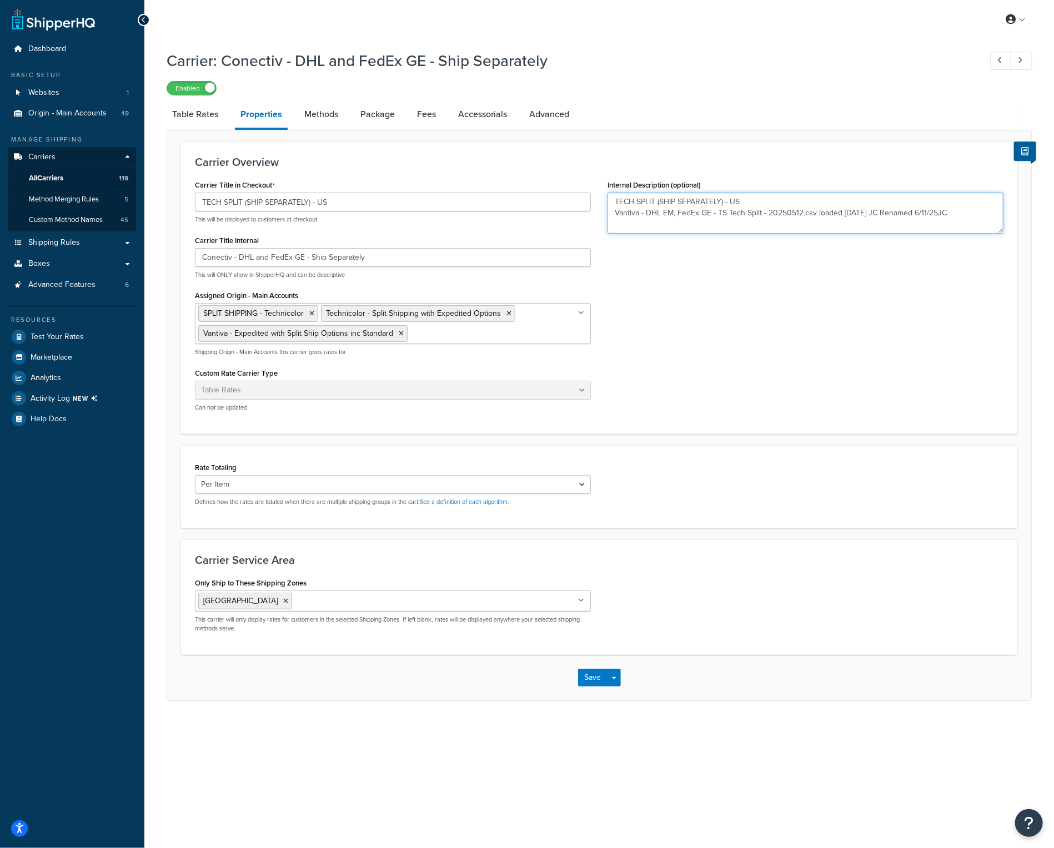
click at [958, 213] on textarea "TECH SPLIT (SHIP SEPARATELY) - US Vantiva - DHL EM, FedEx GE - TS Tech Split - …" at bounding box center [805, 213] width 396 height 41
type textarea "TECH SPLIT (SHIP SEPARATELY) - US Vantiva - DHL EM, FedEx GE - TS Tech Split - …"
click at [599, 674] on button "Save" at bounding box center [593, 678] width 30 height 18
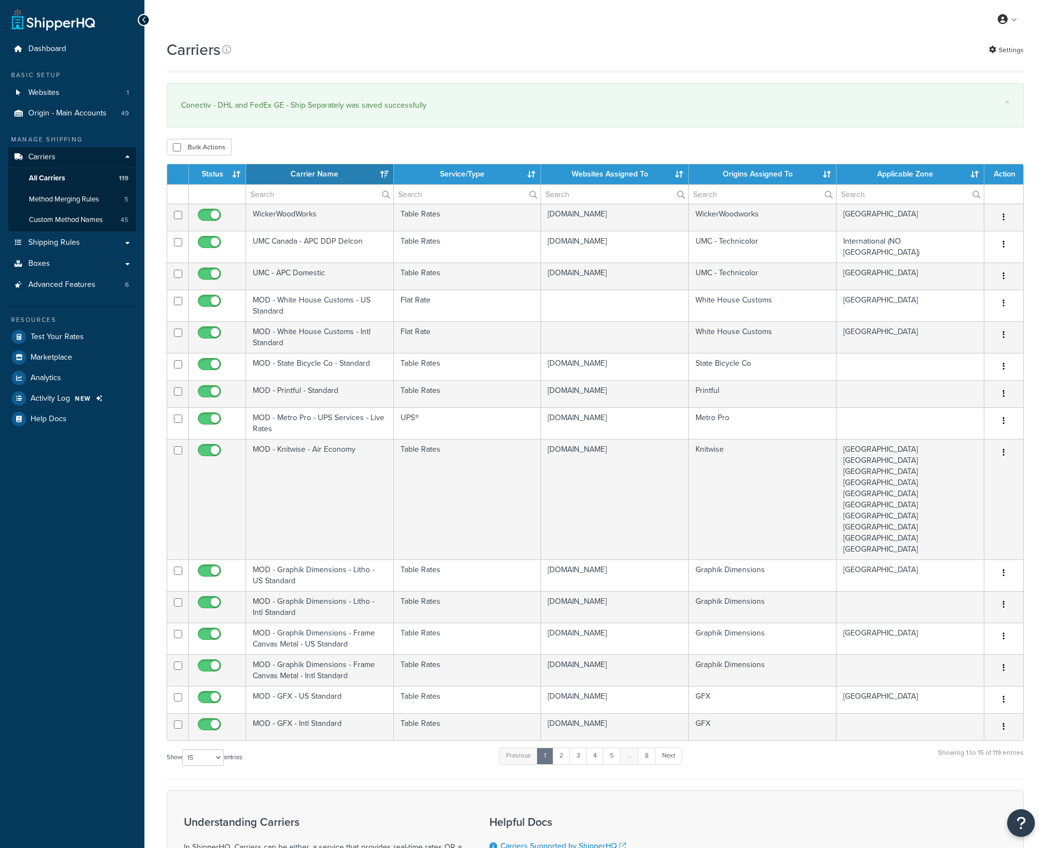
select select "15"
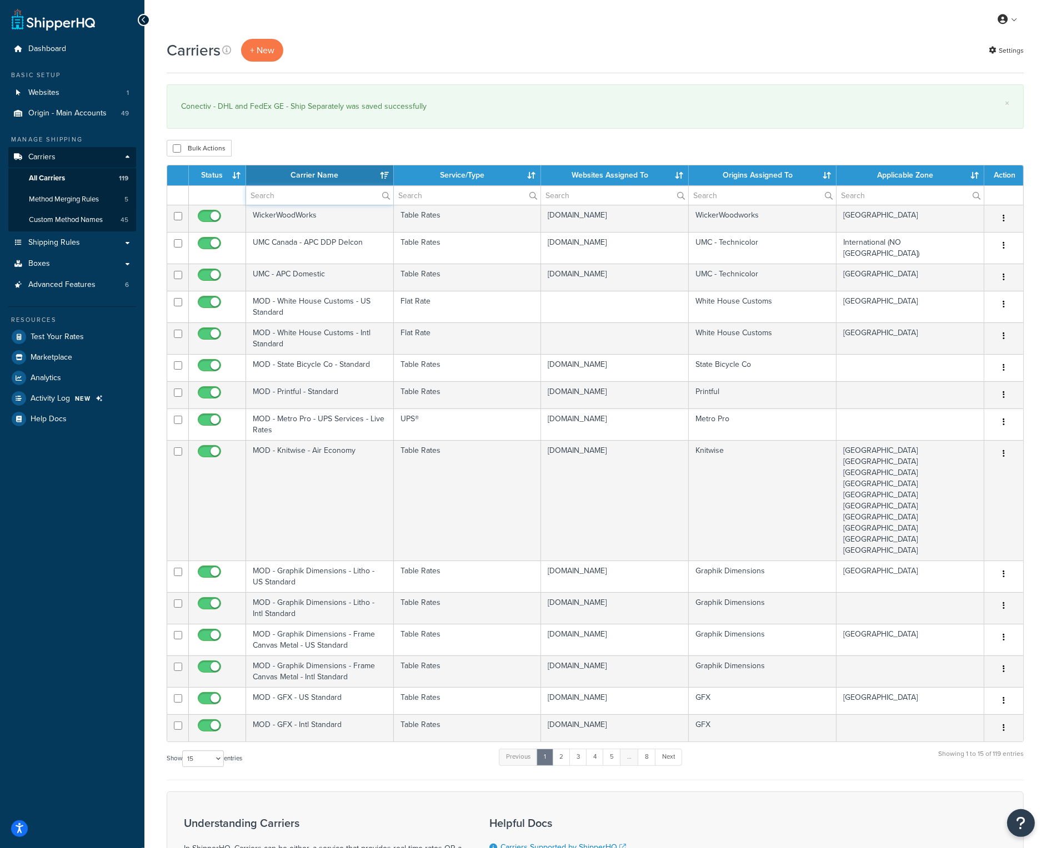
click at [308, 192] on input "text" at bounding box center [319, 195] width 147 height 19
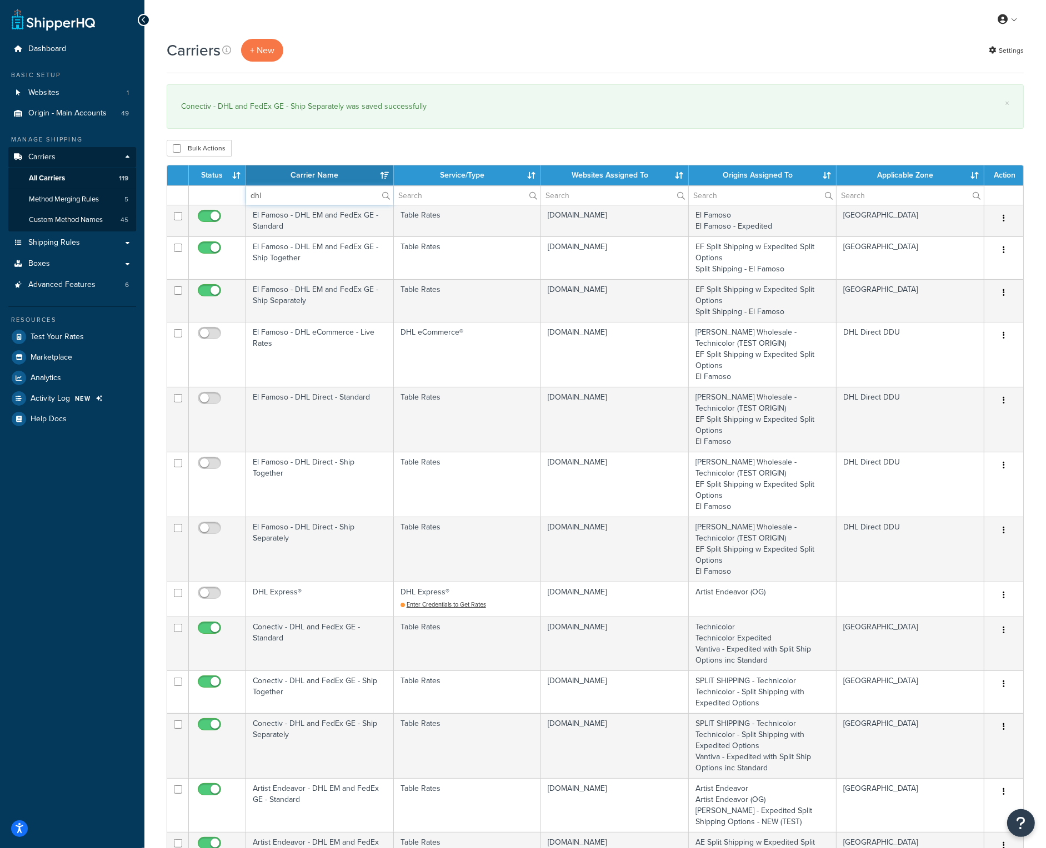
type input "dhl"
click at [313, 175] on th "Carrier Name" at bounding box center [320, 175] width 148 height 20
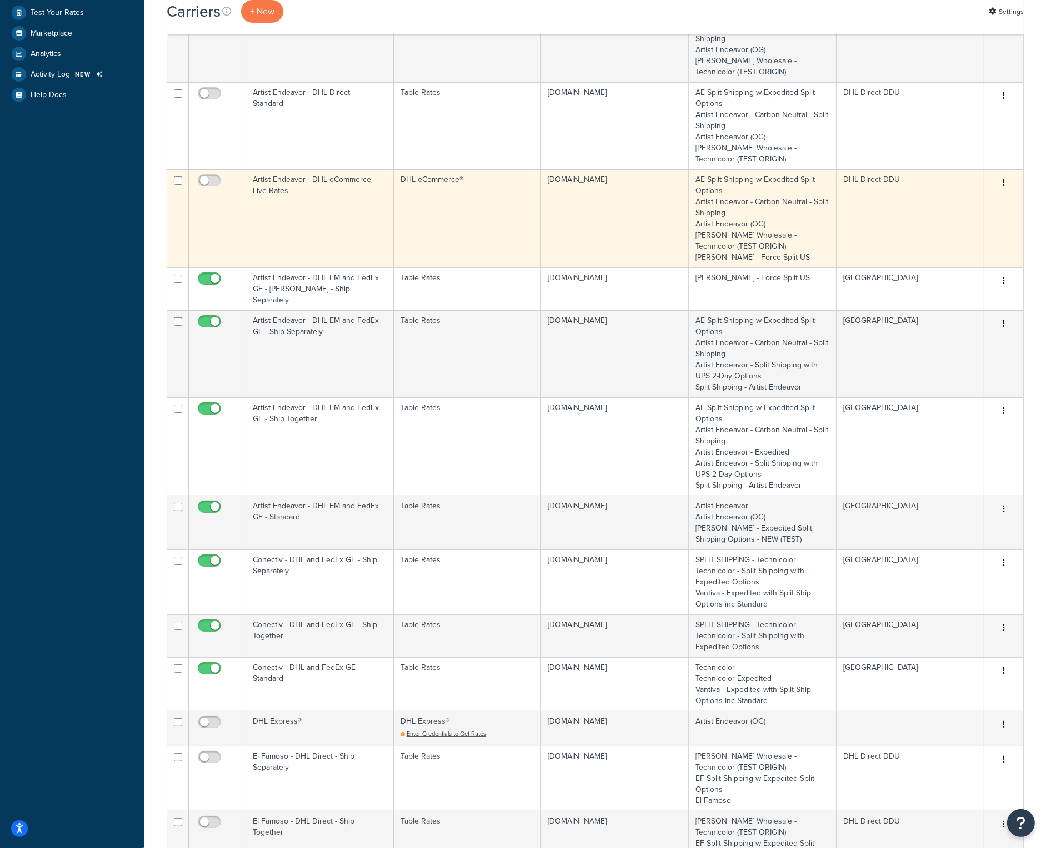
scroll to position [389, 0]
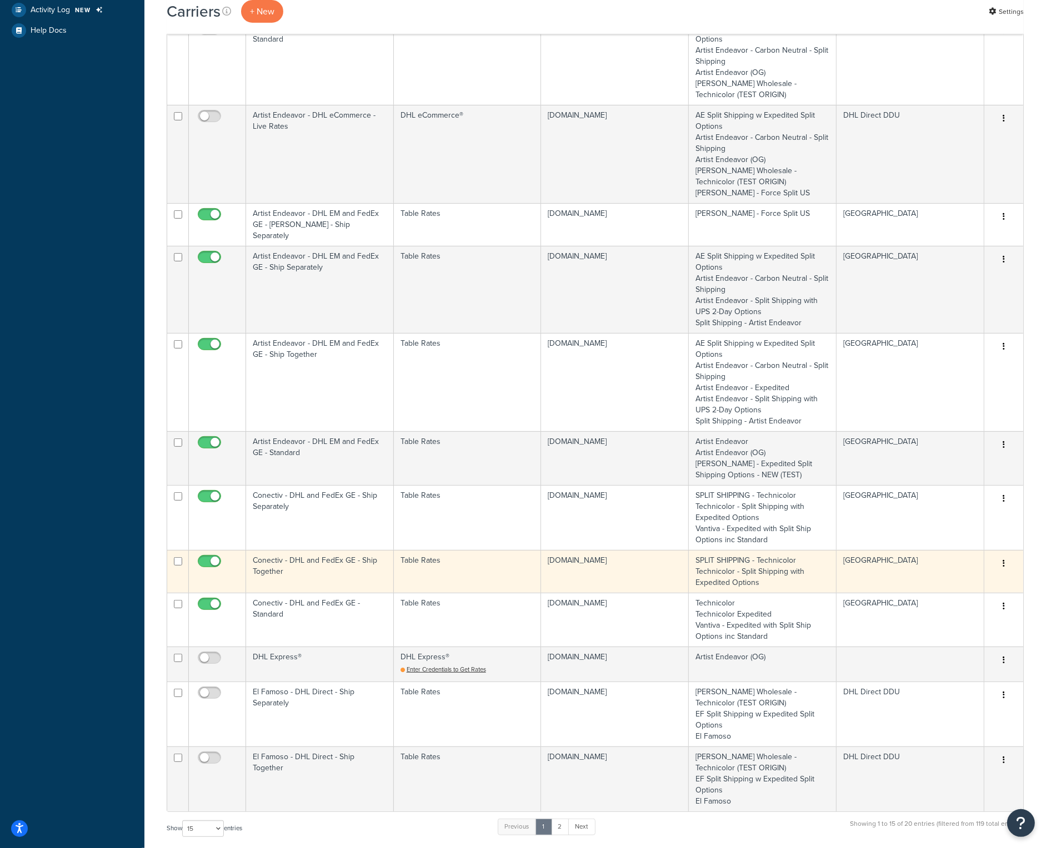
click at [310, 550] on td "Conectiv - DHL and FedEx GE - Ship Together" at bounding box center [320, 571] width 148 height 43
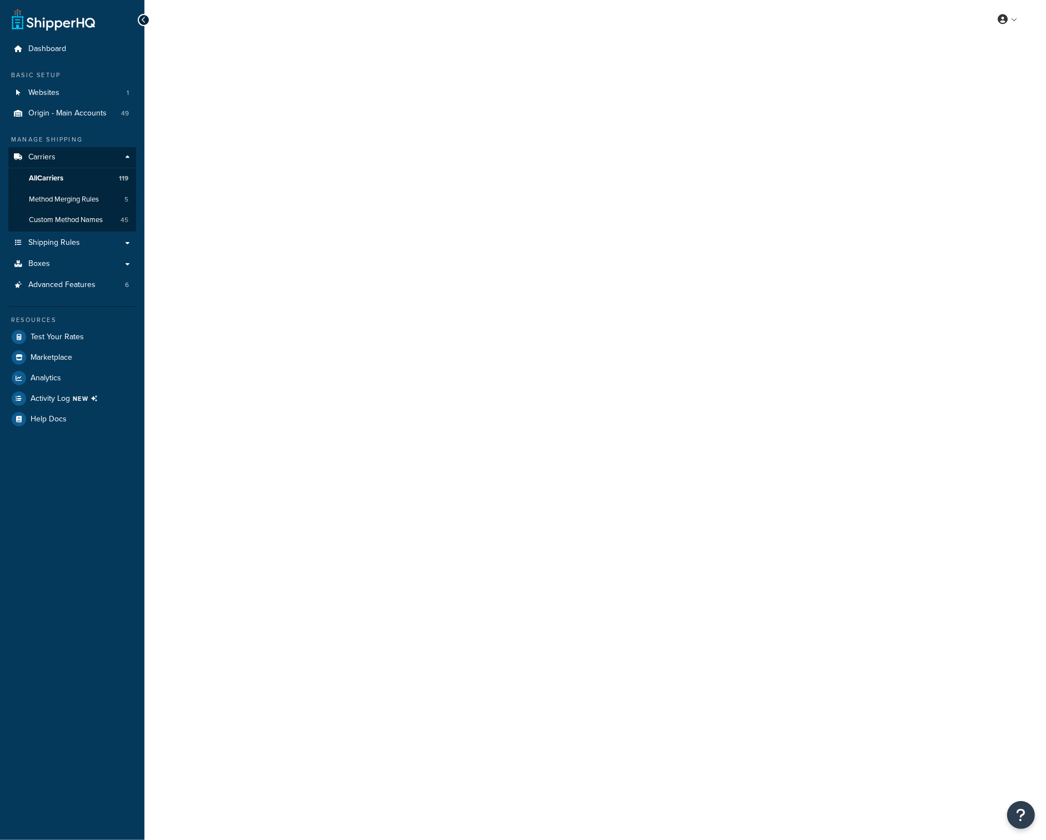
select select "25"
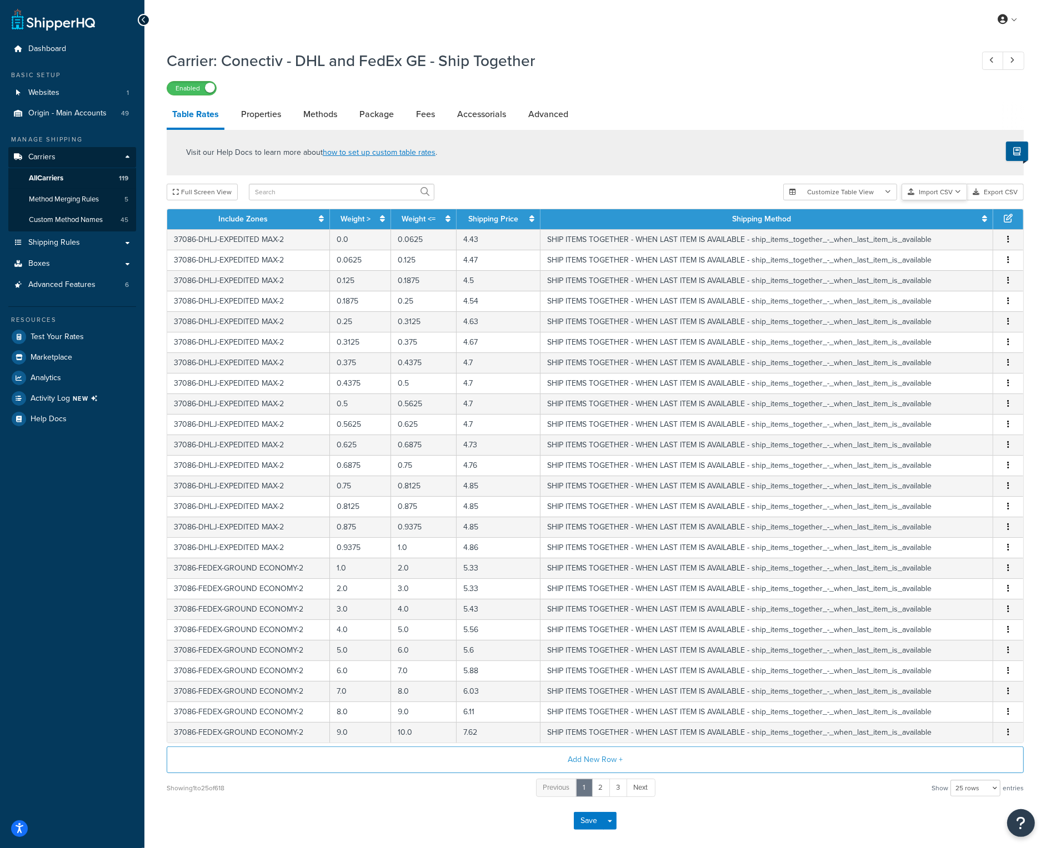
click at [936, 195] on button "Import CSV" at bounding box center [934, 192] width 66 height 17
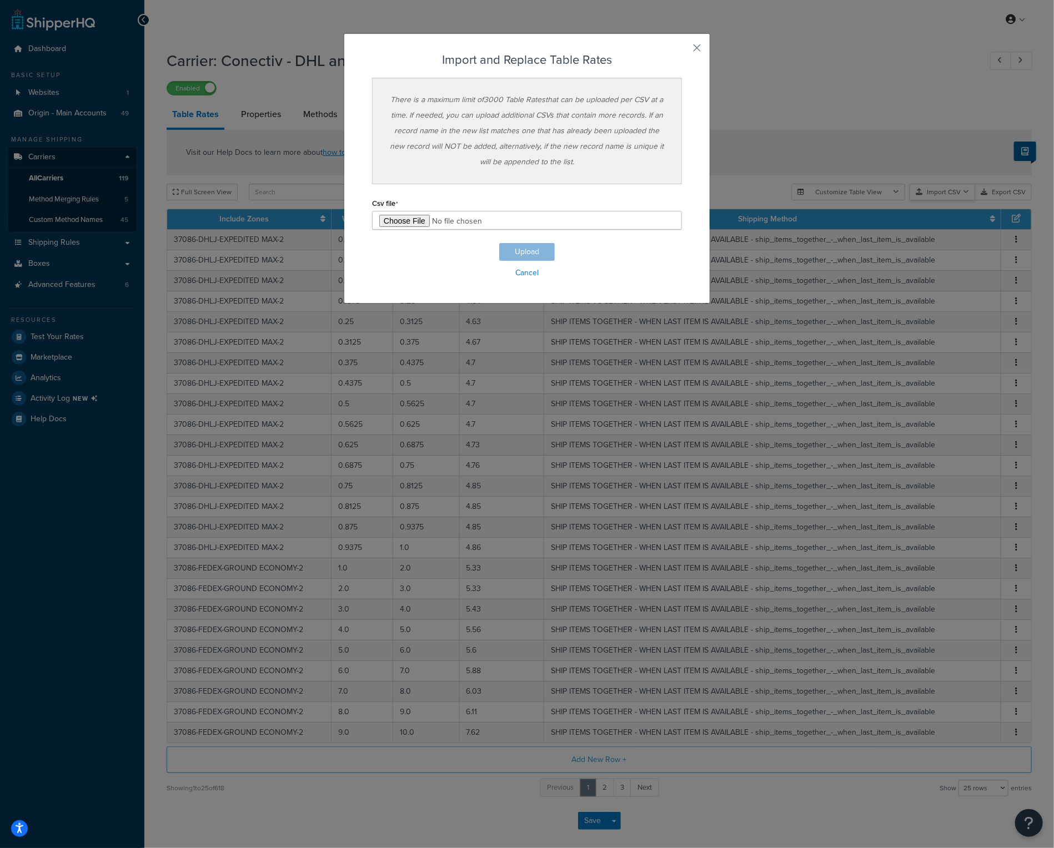
click at [933, 200] on div "Customize Table View Show all columns Show selected columns Import CSV Import a…" at bounding box center [911, 192] width 240 height 17
click at [384, 222] on input "file" at bounding box center [527, 220] width 310 height 19
type input "C:\fakepath\Conectiv - DHL and FedEx GE - Ship Together.csv"
click at [521, 247] on button "Upload" at bounding box center [527, 252] width 56 height 18
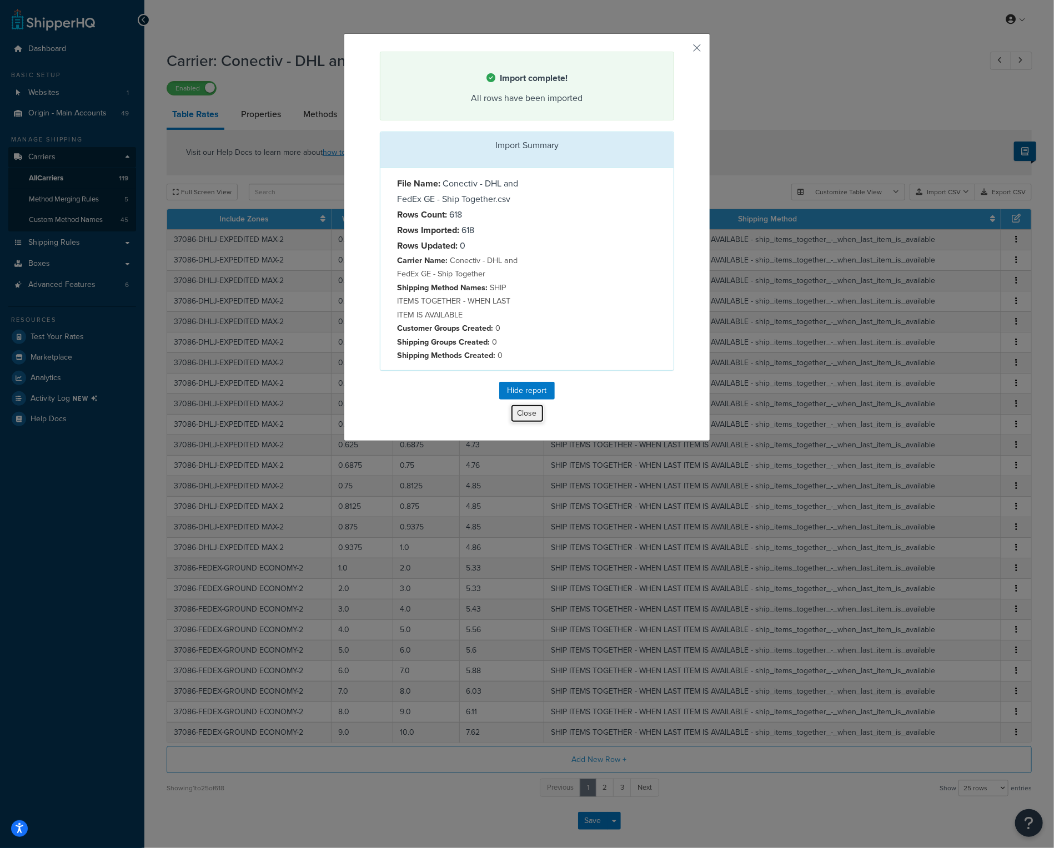
click at [515, 411] on button "Close" at bounding box center [527, 413] width 34 height 19
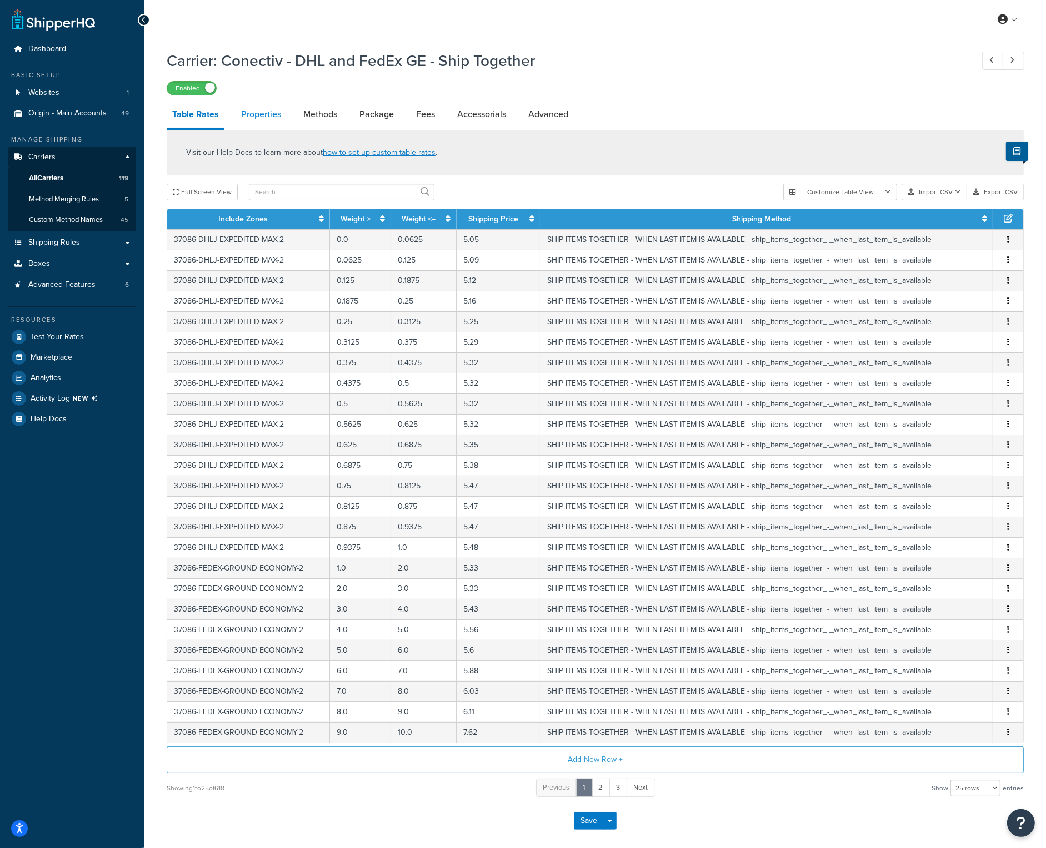
click at [278, 119] on link "Properties" at bounding box center [260, 114] width 51 height 27
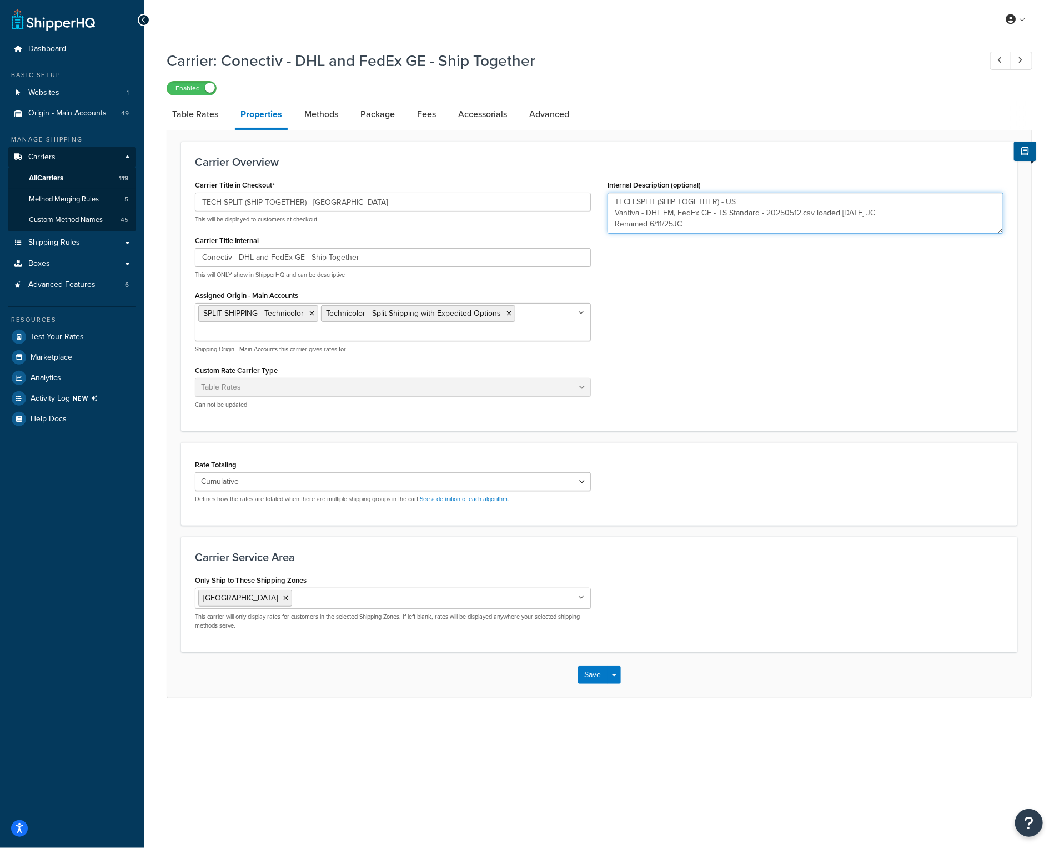
click at [718, 224] on textarea "TECH SPLIT (SHIP TOGETHER) - US Vantiva - DHL EM, FedEx GE - TS Standard - 2025…" at bounding box center [805, 213] width 396 height 41
type textarea "TECH SPLIT (SHIP TOGETHER) - US Vantiva - DHL EM, FedEx GE - TS Standard - 2025…"
click at [599, 672] on button "Save" at bounding box center [593, 675] width 30 height 18
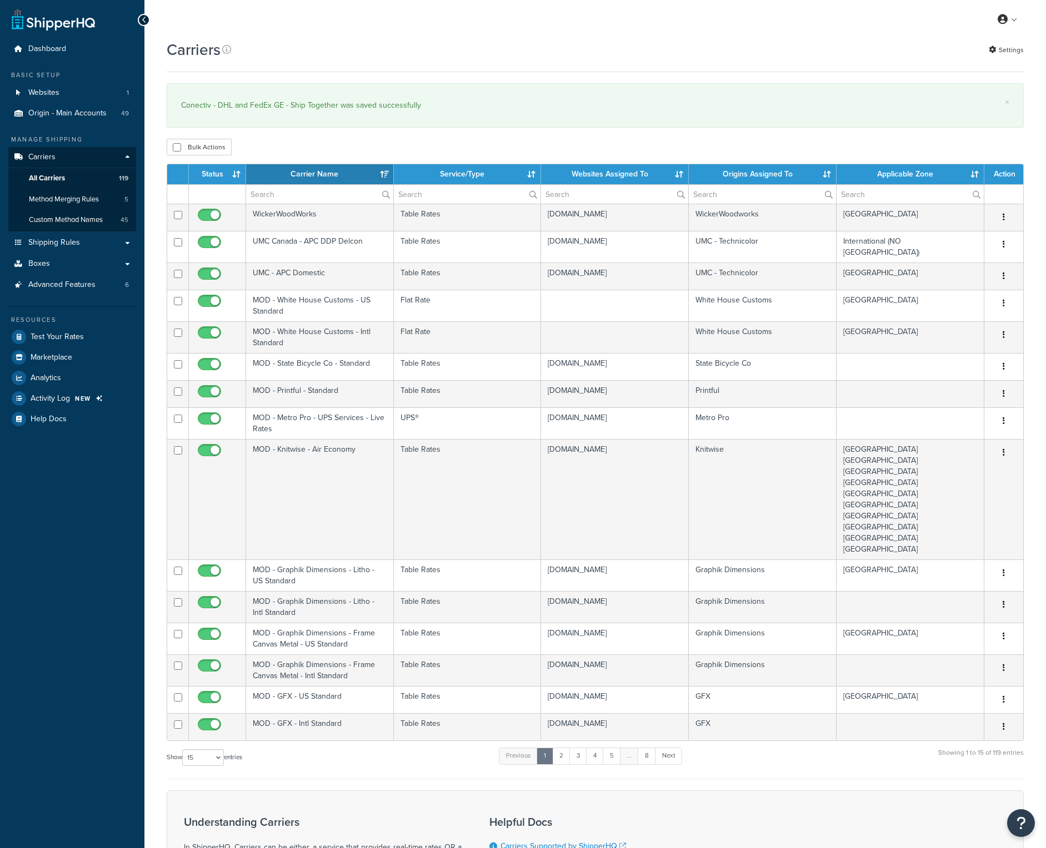
select select "15"
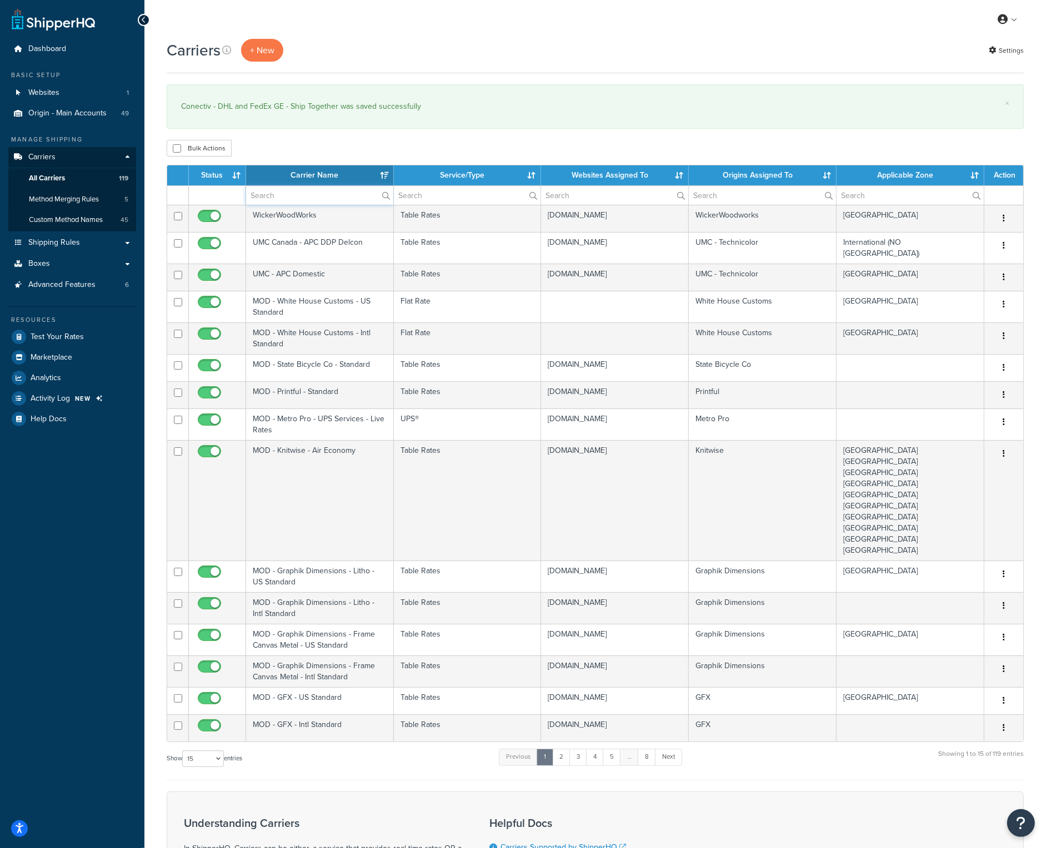
click at [288, 188] on input "text" at bounding box center [319, 195] width 147 height 19
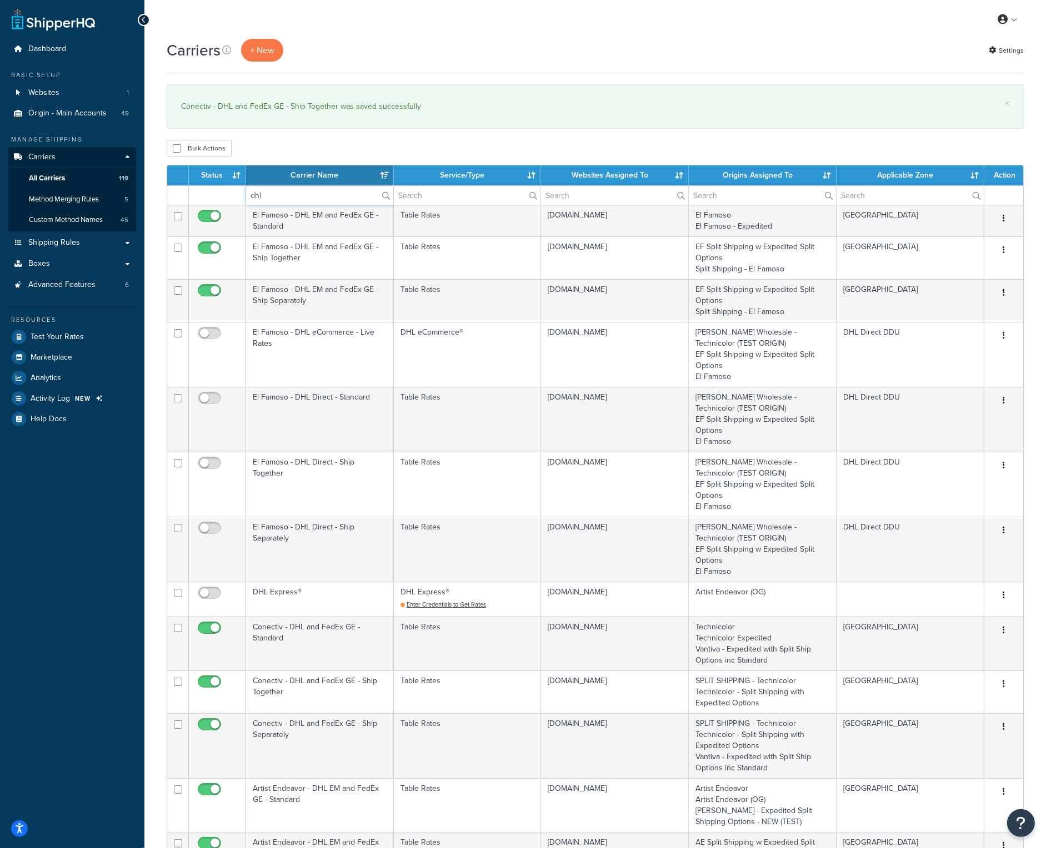
type input "dhl"
click at [338, 180] on th "Carrier Name" at bounding box center [320, 175] width 148 height 20
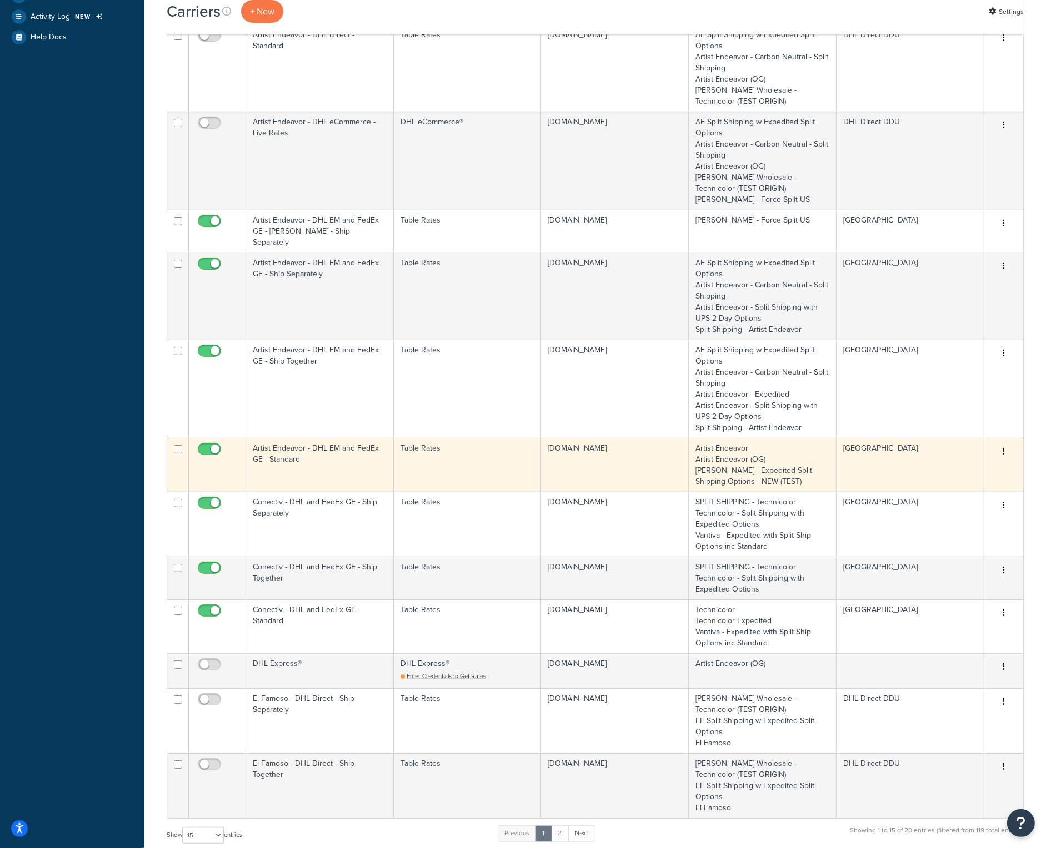
scroll to position [389, 0]
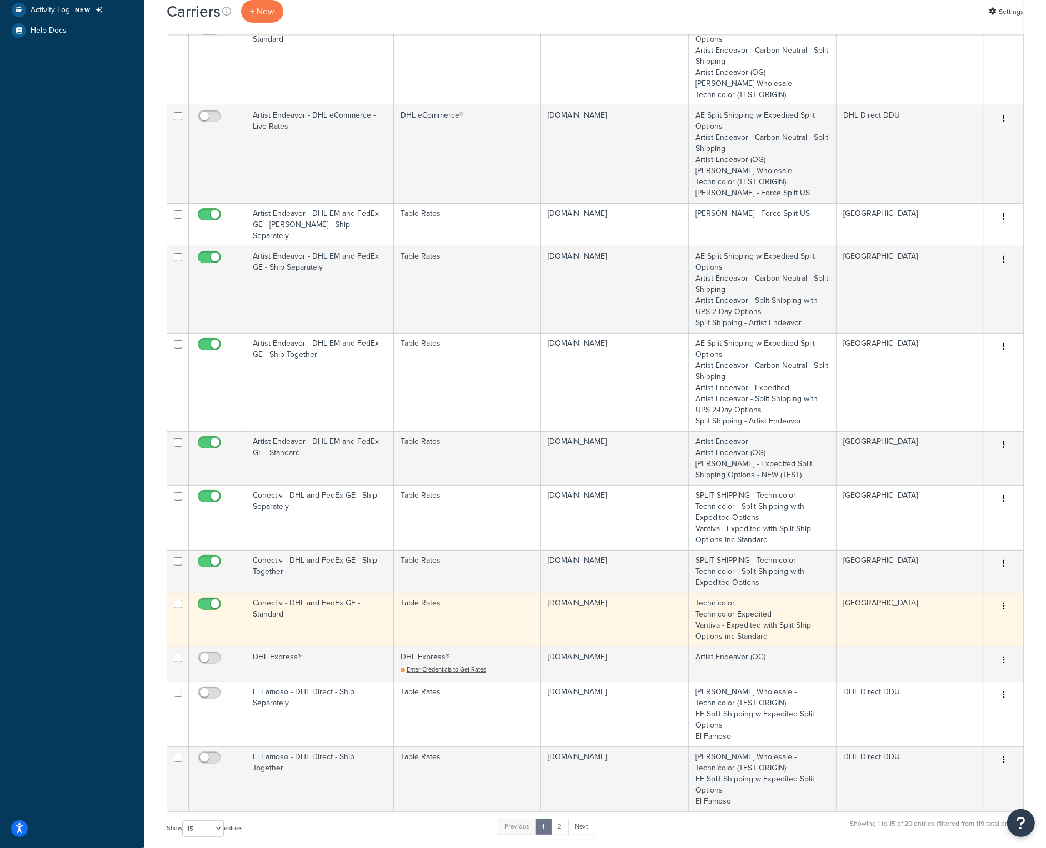
click at [313, 594] on td "Conectiv - DHL and FedEx GE - Standard" at bounding box center [320, 620] width 148 height 54
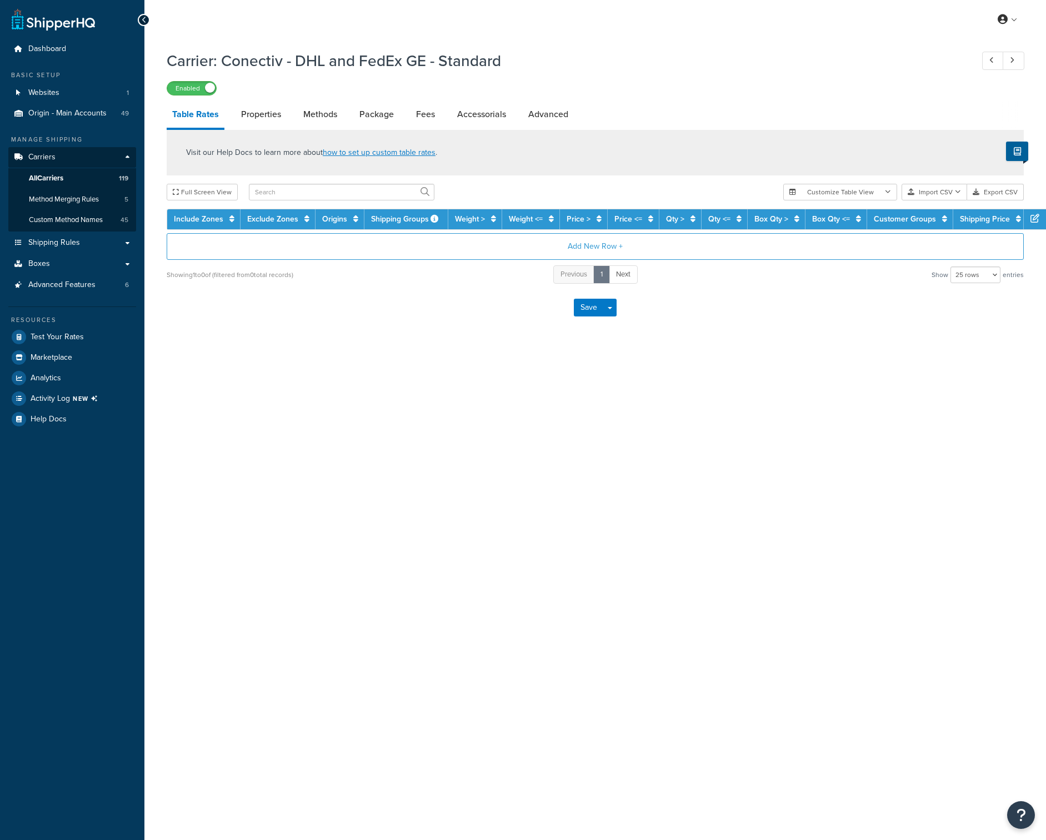
select select "25"
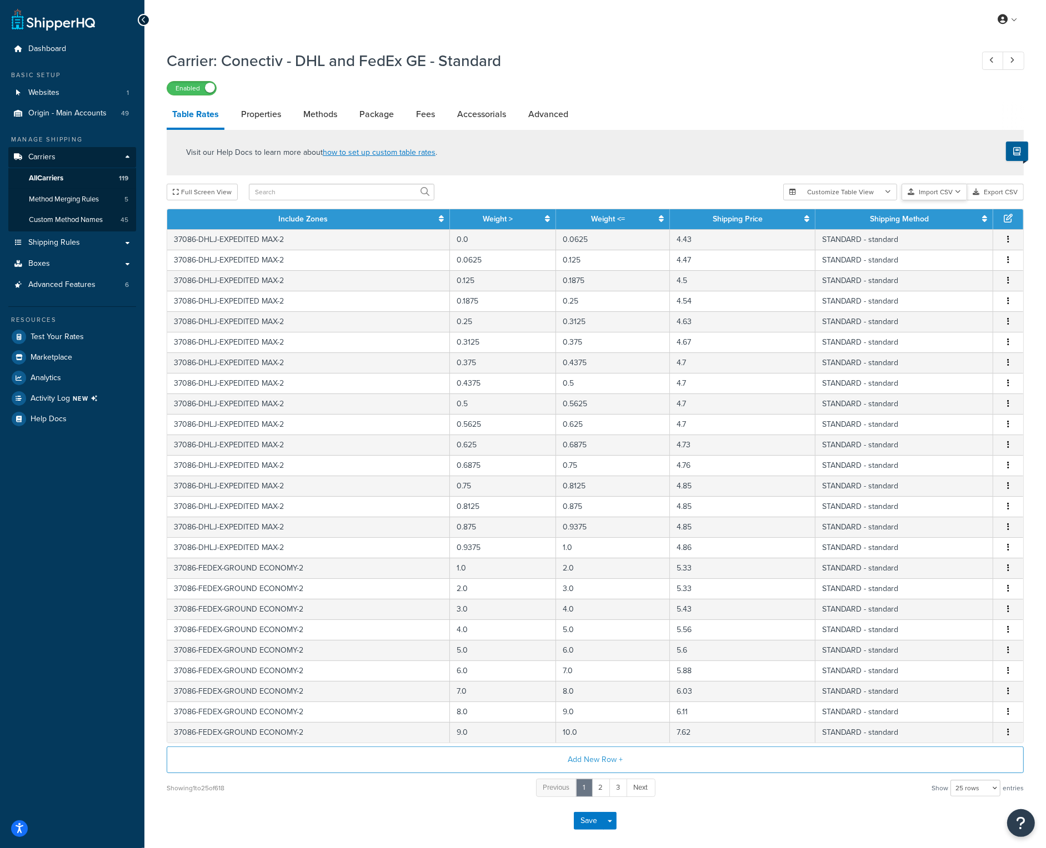
click at [955, 193] on icon "button" at bounding box center [958, 192] width 6 height 7
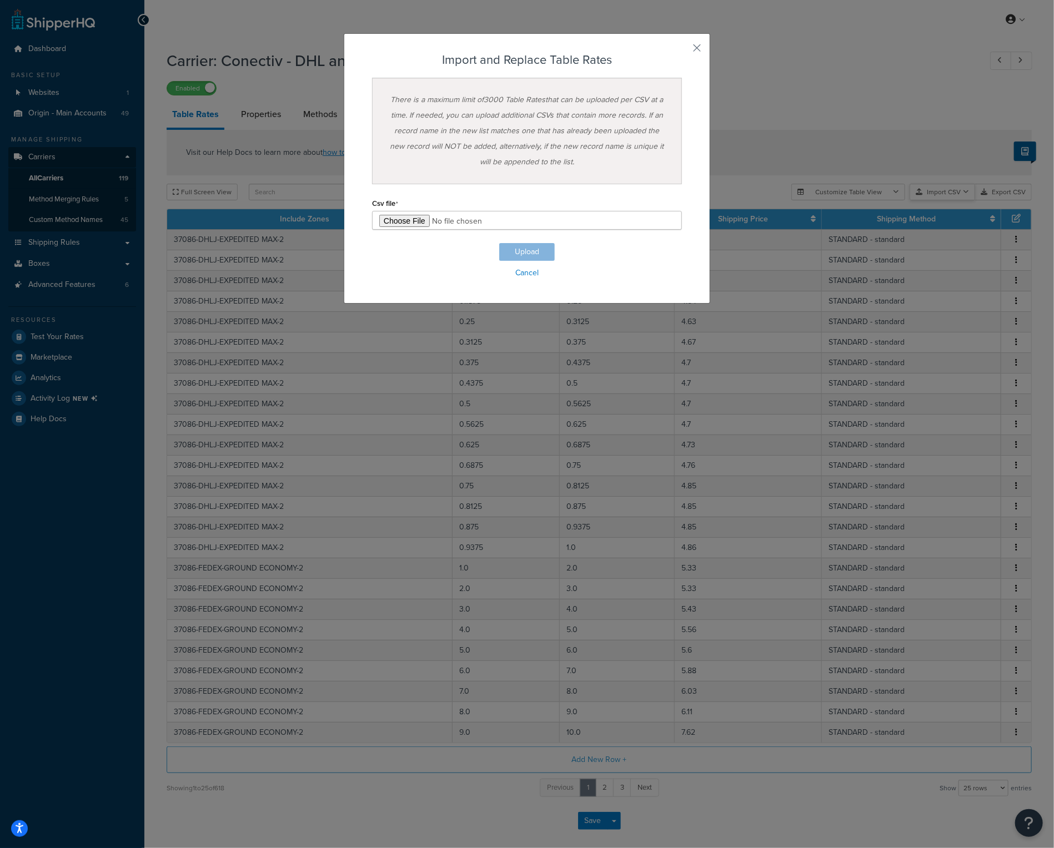
click at [953, 200] on div "Customize Table View Show all columns Show selected columns Import CSV Import a…" at bounding box center [911, 192] width 240 height 17
click at [403, 223] on input "file" at bounding box center [527, 220] width 310 height 19
type input "C:\fakepath\Conectiv - DHL and FedEx GE - Standard.csv"
click at [516, 248] on button "Upload" at bounding box center [527, 252] width 56 height 18
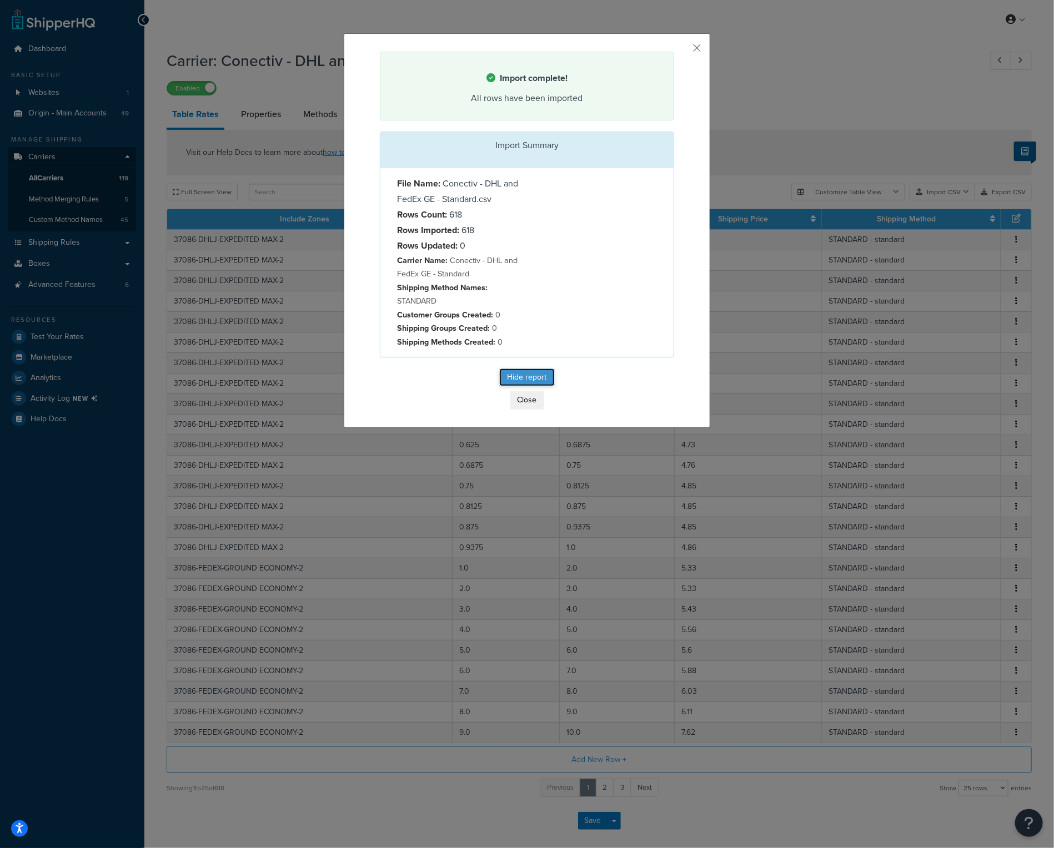
click at [524, 373] on button "Hide report" at bounding box center [527, 378] width 56 height 18
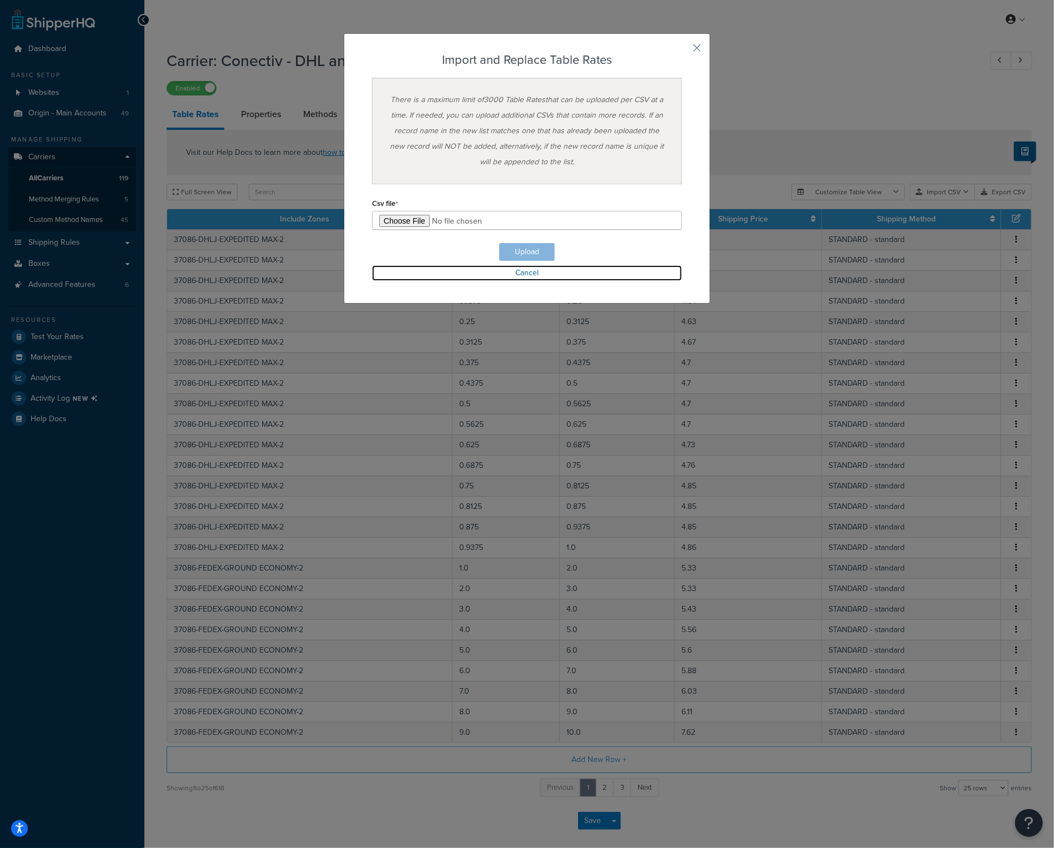
click at [530, 276] on link "Cancel" at bounding box center [527, 273] width 310 height 16
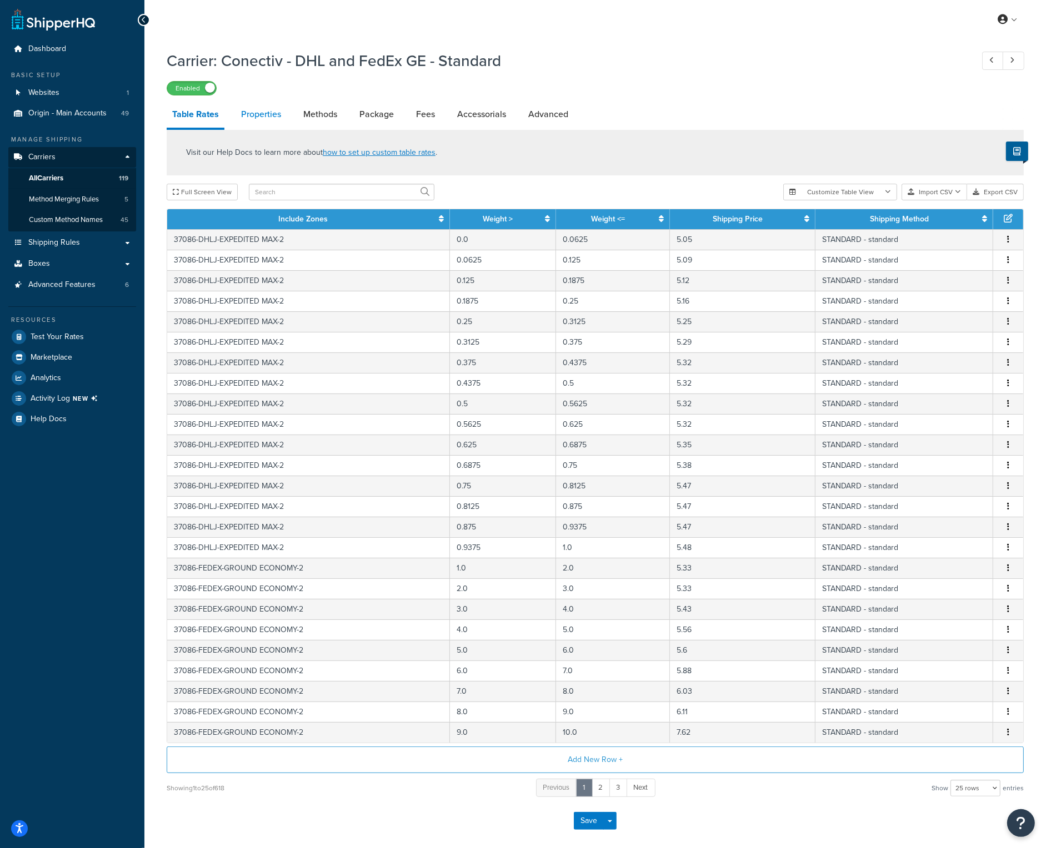
click at [271, 114] on link "Properties" at bounding box center [260, 114] width 51 height 27
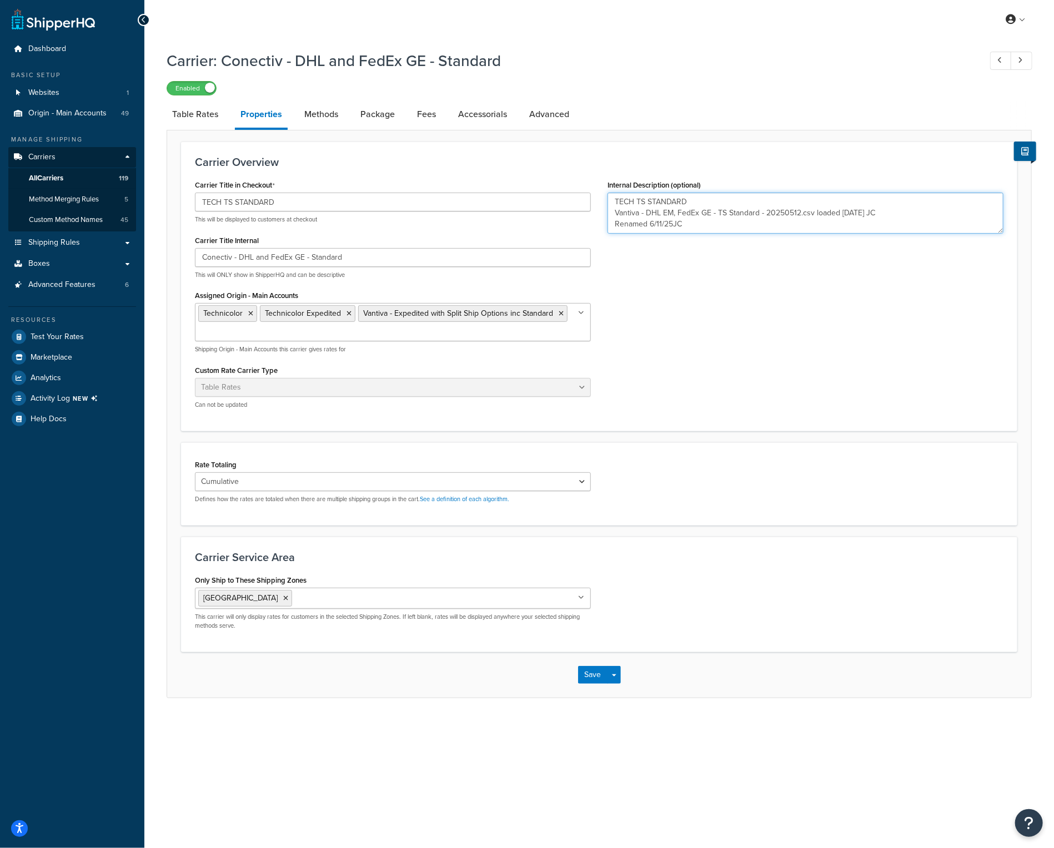
click at [702, 226] on textarea "TECH TS STANDARD Vantiva - DHL EM, FedEx GE - TS Standard - 20250512.csv loaded…" at bounding box center [805, 213] width 396 height 41
type textarea "TECH TS STANDARD Vantiva - DHL EM, FedEx GE - TS Standard - 20250512.csv loaded…"
click at [602, 671] on button "Save" at bounding box center [593, 675] width 30 height 18
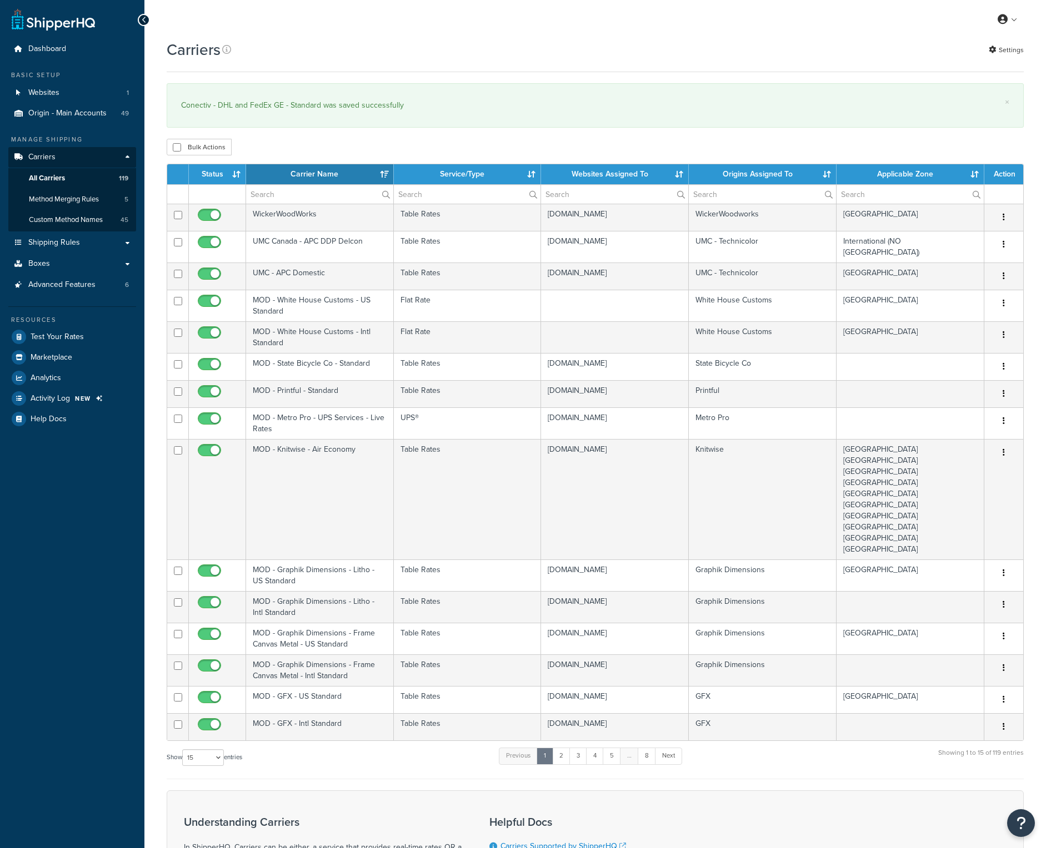
select select "15"
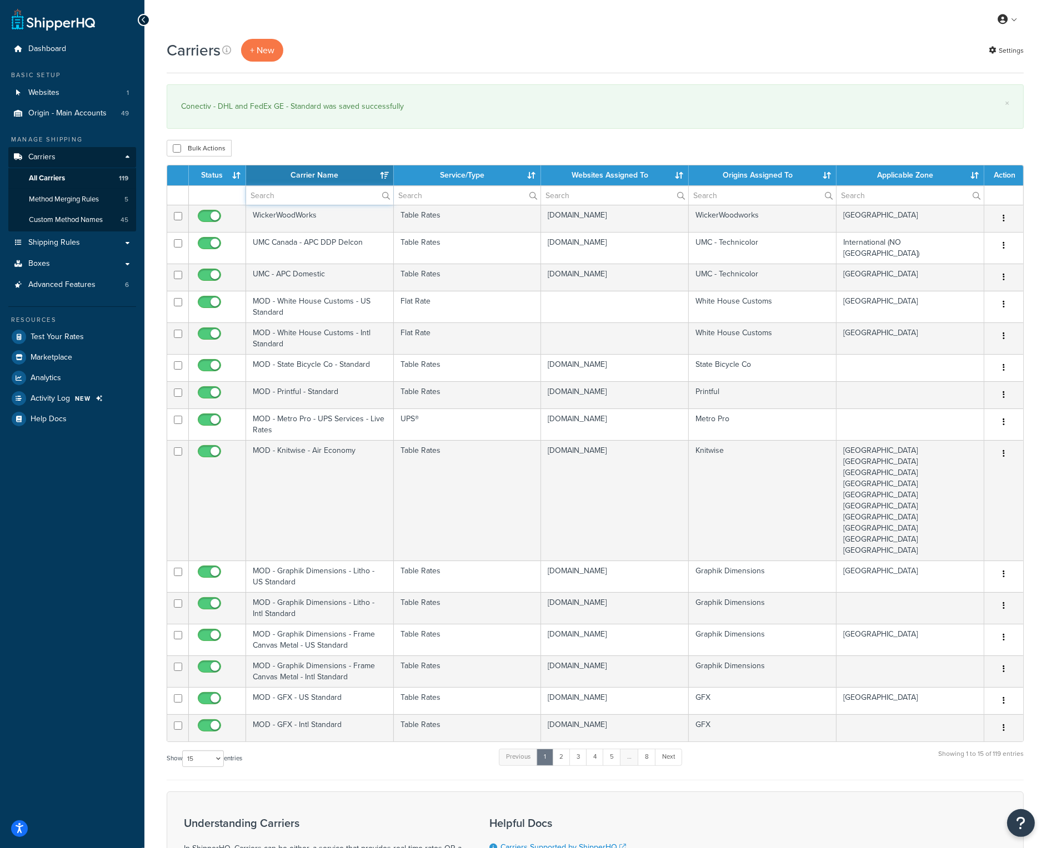
click at [273, 188] on input "text" at bounding box center [319, 195] width 147 height 19
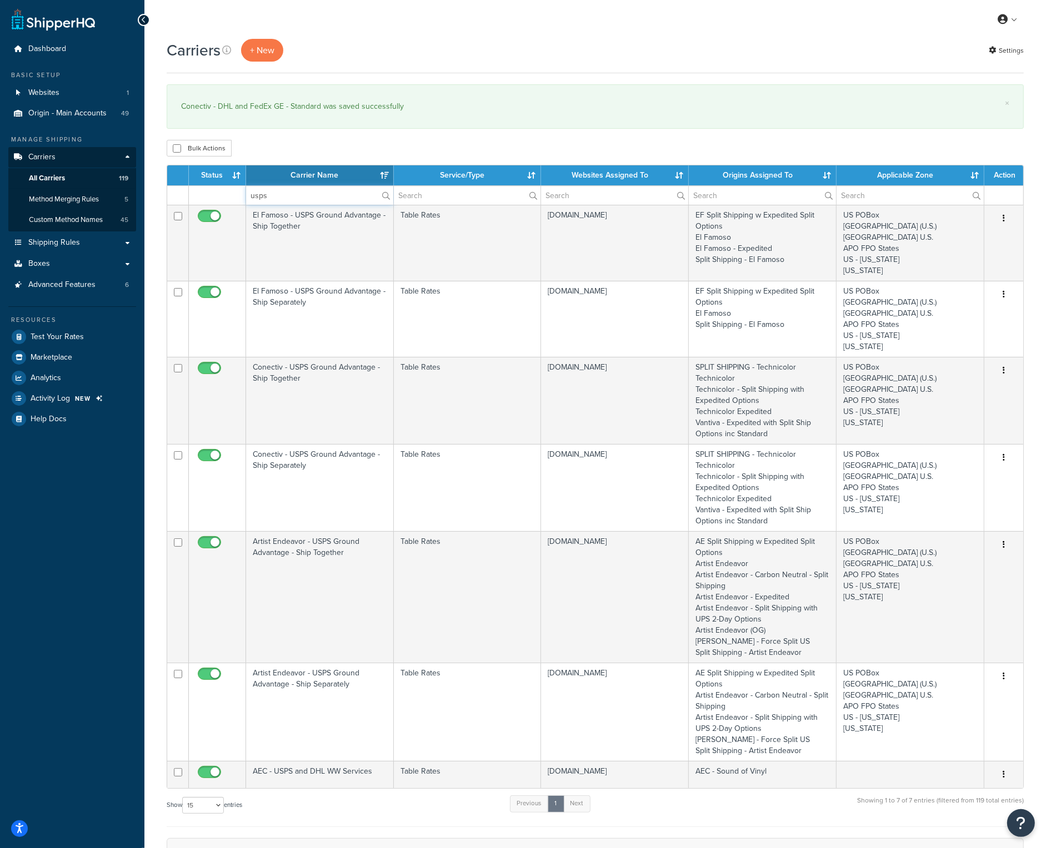
type input "usps"
click at [308, 174] on th "Carrier Name" at bounding box center [320, 175] width 148 height 20
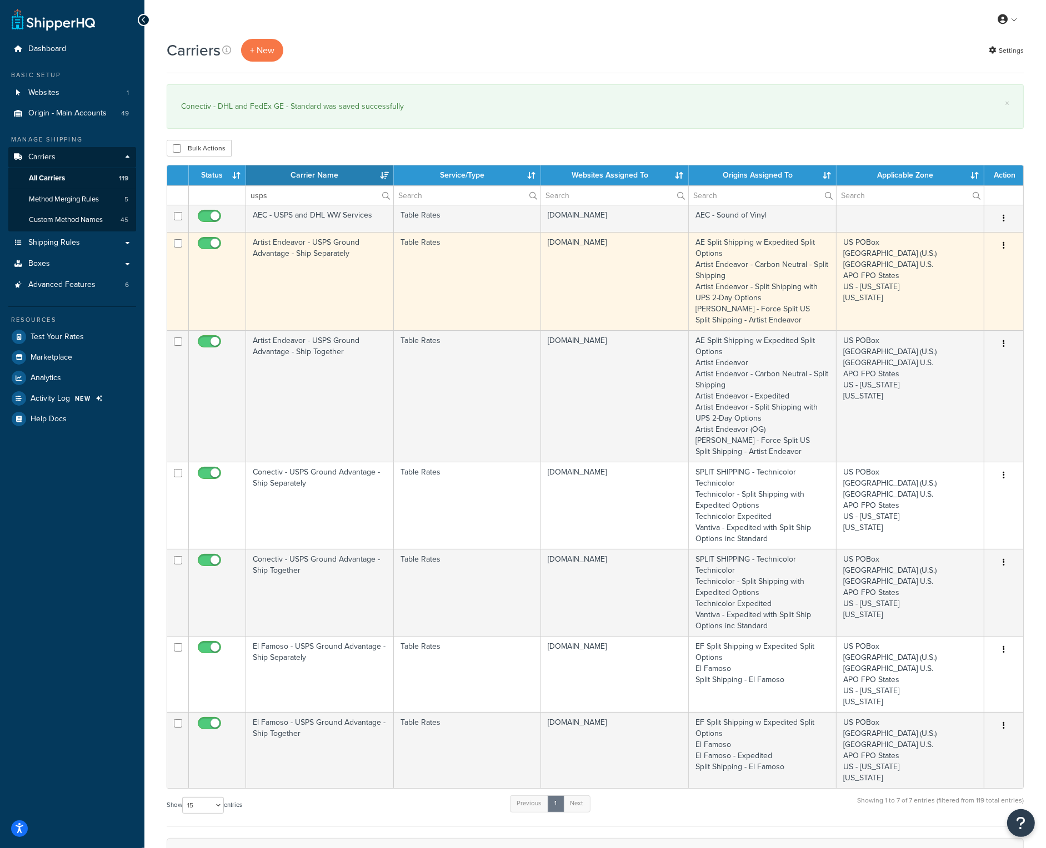
click at [342, 261] on td "Artist Endeavor - USPS Ground Advantage - Ship Separately" at bounding box center [320, 281] width 148 height 98
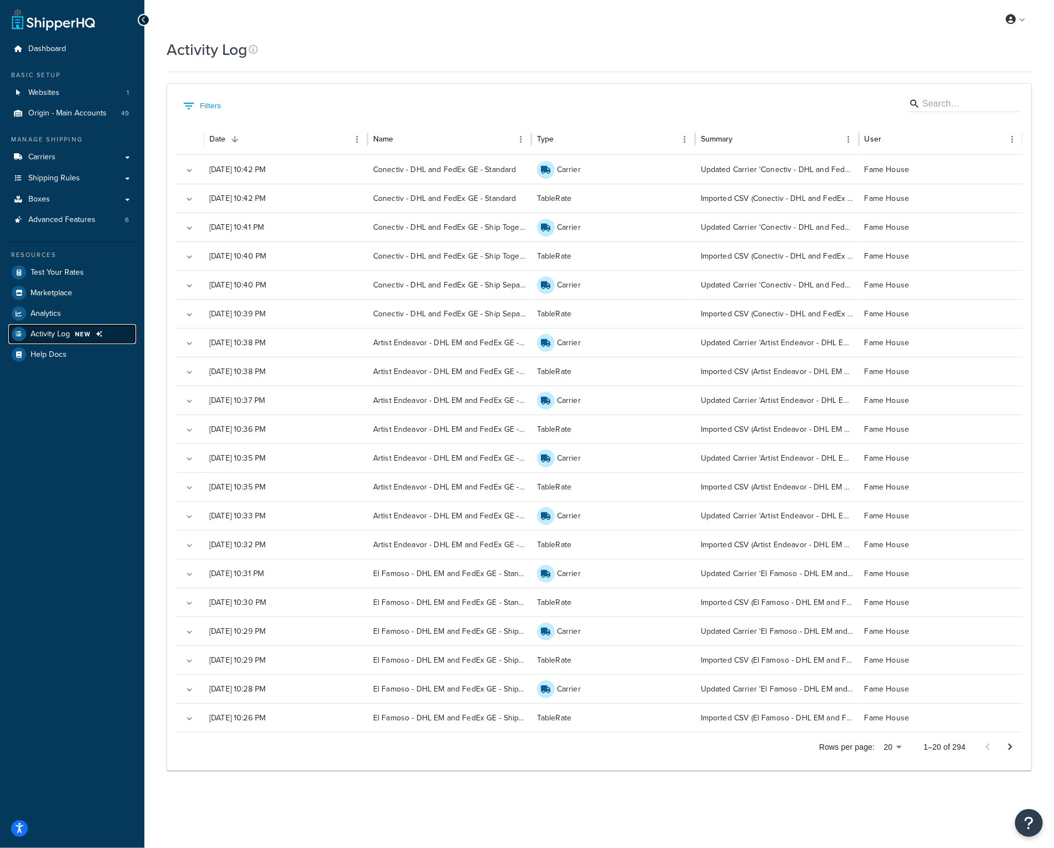
click at [87, 330] on span "NEW" at bounding box center [83, 334] width 16 height 9
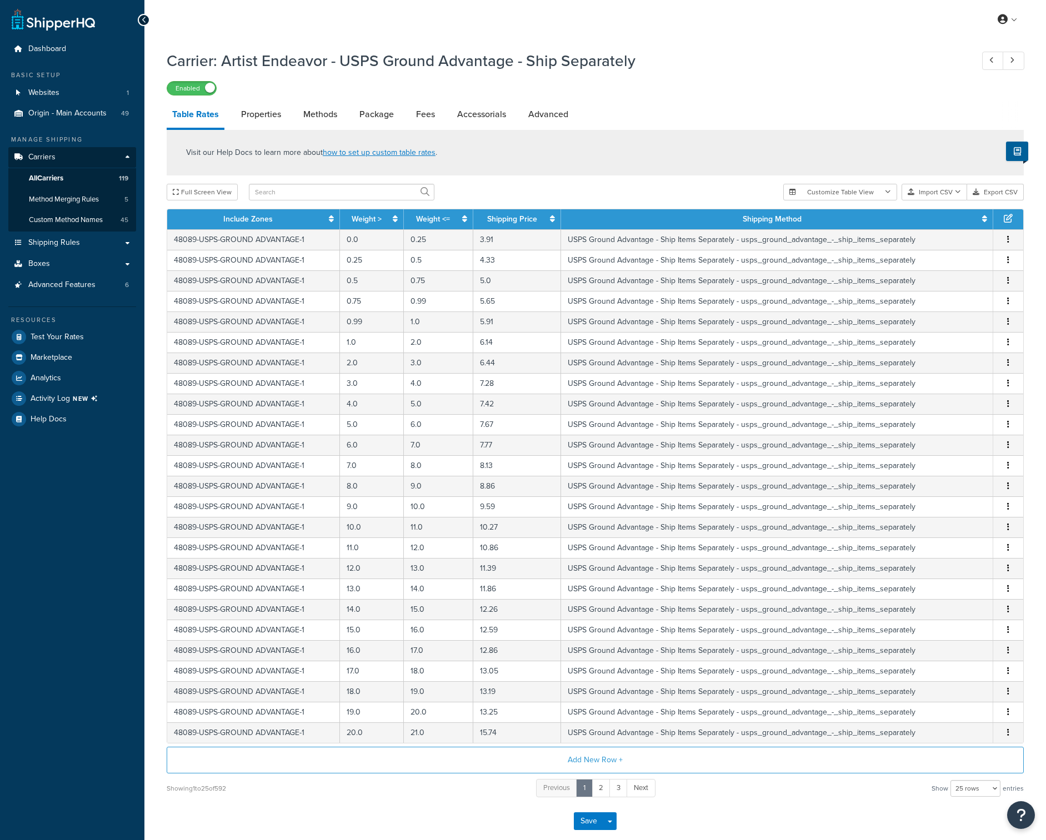
select select "25"
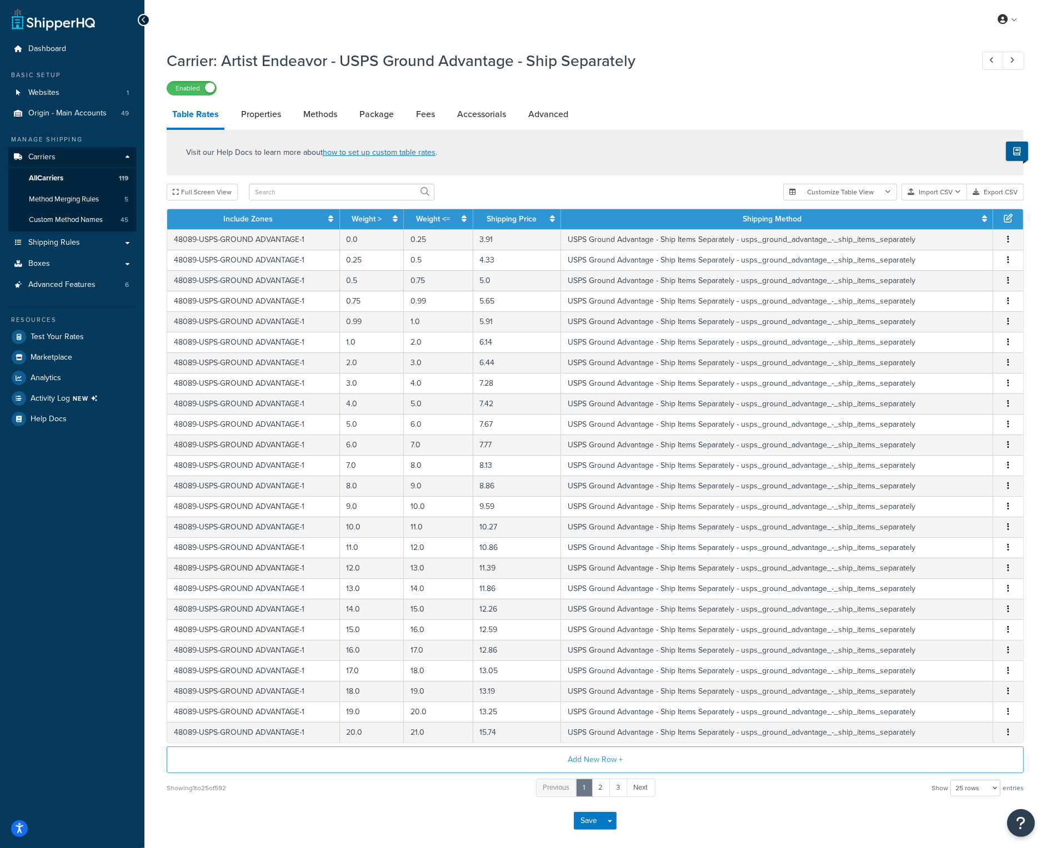
click at [234, 840] on div "Carrier: Artist Endeavor - USPS Ground Advantage - Ship Separately Enabled Tabl…" at bounding box center [594, 457] width 901 height 827
click at [135, 840] on div "Dashboard Basic Setup Websites 1 Origin - Main Accounts 49 Manage Shipping Carr…" at bounding box center [72, 450] width 144 height 900
click at [600, 784] on link "2" at bounding box center [600, 788] width 19 height 18
click at [945, 193] on button "Import CSV" at bounding box center [934, 192] width 66 height 17
click at [944, 200] on div "Customize Table View Show all columns Show selected columns Import CSV Import a…" at bounding box center [903, 192] width 240 height 17
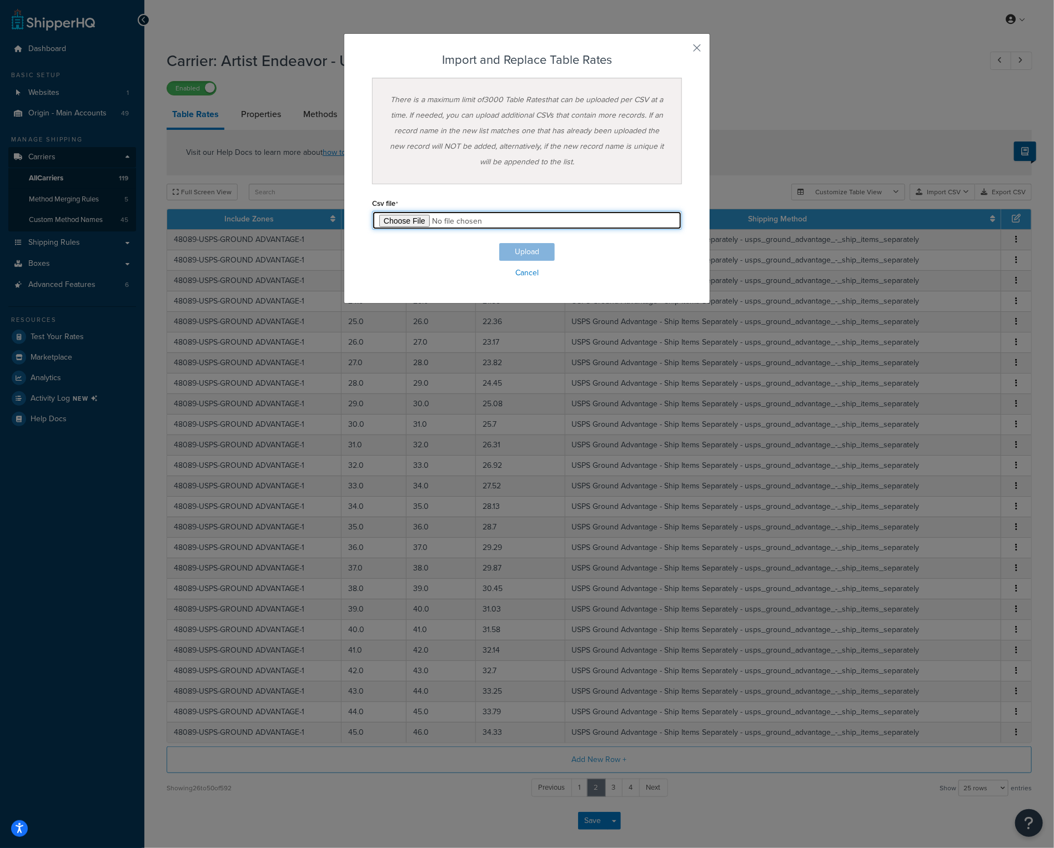
click at [388, 217] on input "file" at bounding box center [527, 220] width 310 height 19
type input "C:\fakepath\Q4 Artist Endeavor - USPS Ground Advantage - Ship Separately.csv"
click at [525, 249] on button "Upload" at bounding box center [527, 252] width 56 height 18
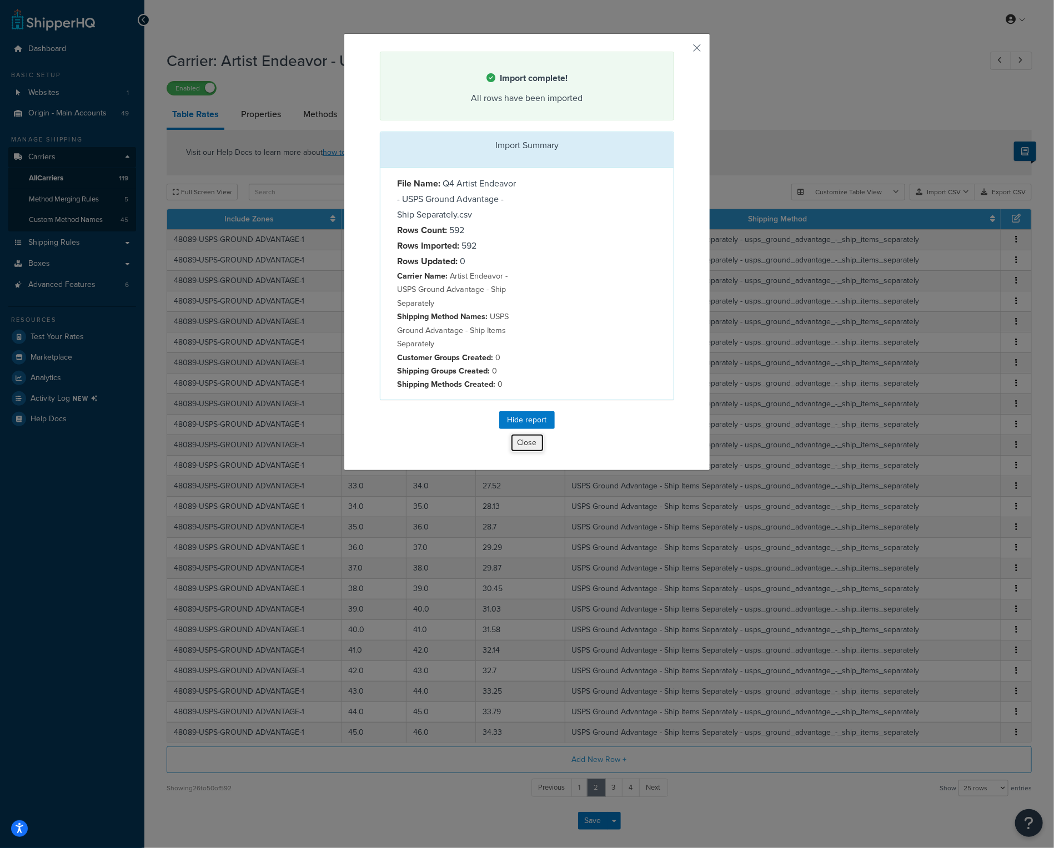
click at [534, 444] on button "Close" at bounding box center [527, 443] width 34 height 19
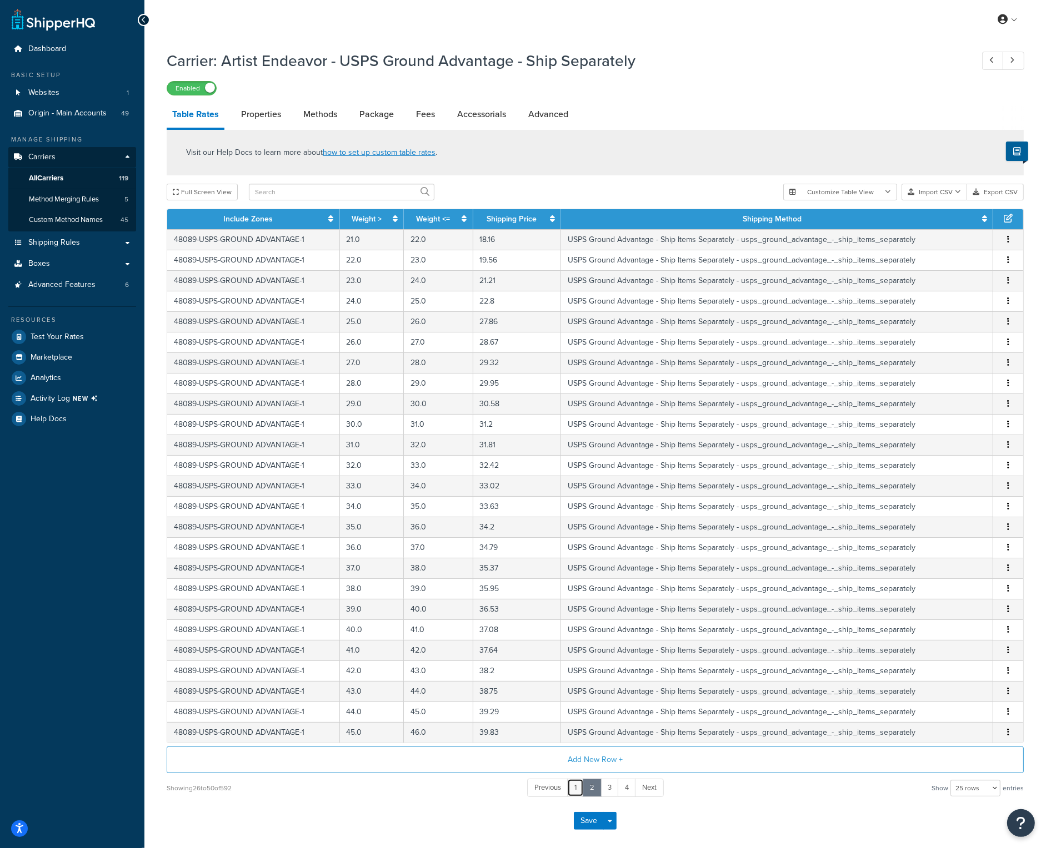
click at [576, 782] on link "1" at bounding box center [575, 788] width 17 height 18
click at [260, 117] on link "Properties" at bounding box center [260, 114] width 51 height 27
select select "PERITEM"
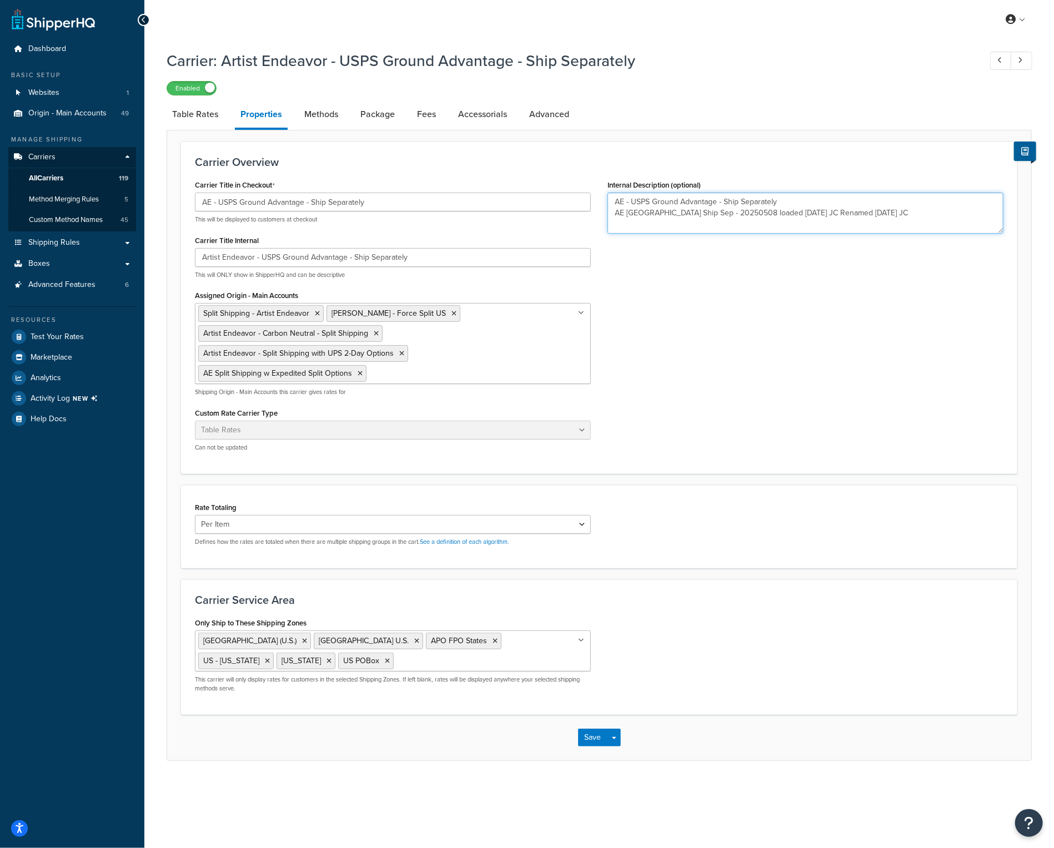
click at [871, 214] on textarea "AE - USPS Ground Advantage - Ship Separately AE GA Ship Sep - 20250508 loaded 0…" at bounding box center [805, 213] width 396 height 41
drag, startPoint x: 716, startPoint y: 224, endPoint x: 614, endPoint y: 223, distance: 102.2
click at [614, 223] on textarea "AE - USPS Ground Advantage - Ship Separately AE GA Ship Sep - 20250508 loaded 0…" at bounding box center [805, 213] width 396 height 41
type textarea "AE - USPS Ground Advantage - Ship Separately AE GA Ship Sep - 20250508 loaded 0…"
click at [586, 734] on button "Save" at bounding box center [593, 738] width 30 height 18
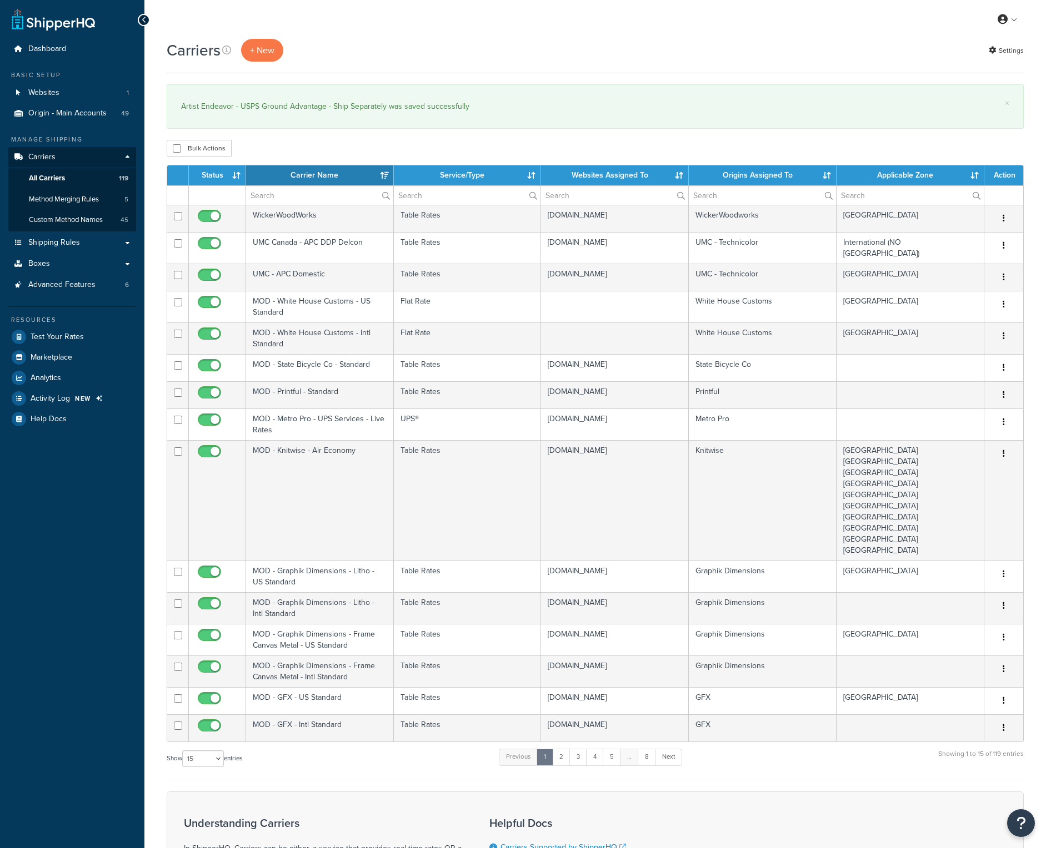
select select "15"
click at [303, 189] on input "text" at bounding box center [319, 195] width 147 height 19
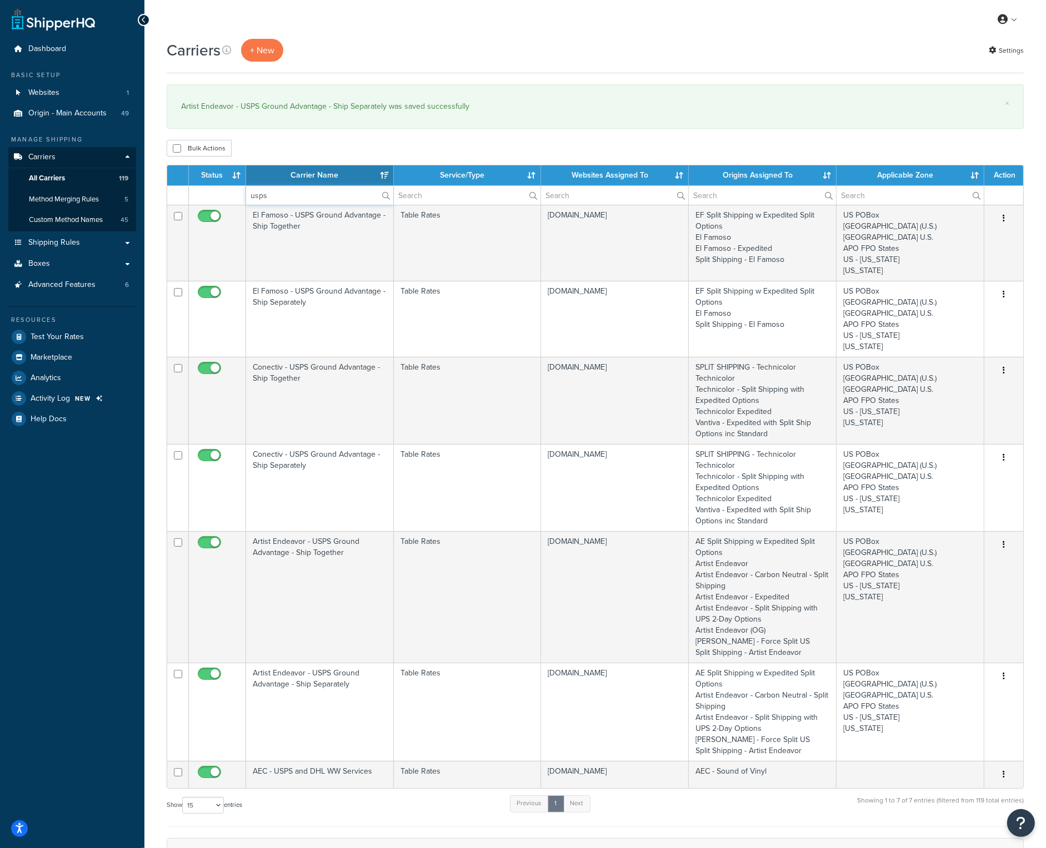
type input "usps"
click at [315, 164] on div "Carriers + New Settings × Artist Endeavor - USPS Ground Advantage - Ship Separa…" at bounding box center [594, 560] width 901 height 1043
click at [305, 183] on th "Carrier Name" at bounding box center [320, 175] width 148 height 20
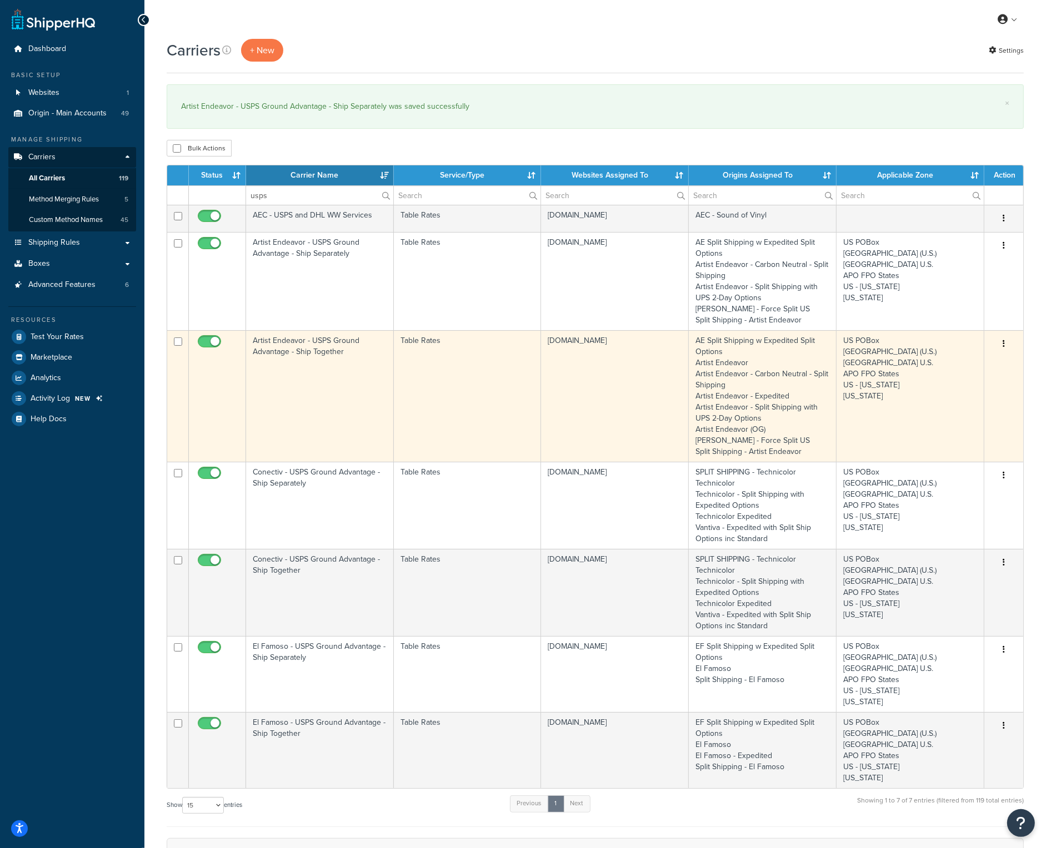
click at [329, 346] on td "Artist Endeavor - USPS Ground Advantage - Ship Together" at bounding box center [320, 396] width 148 height 132
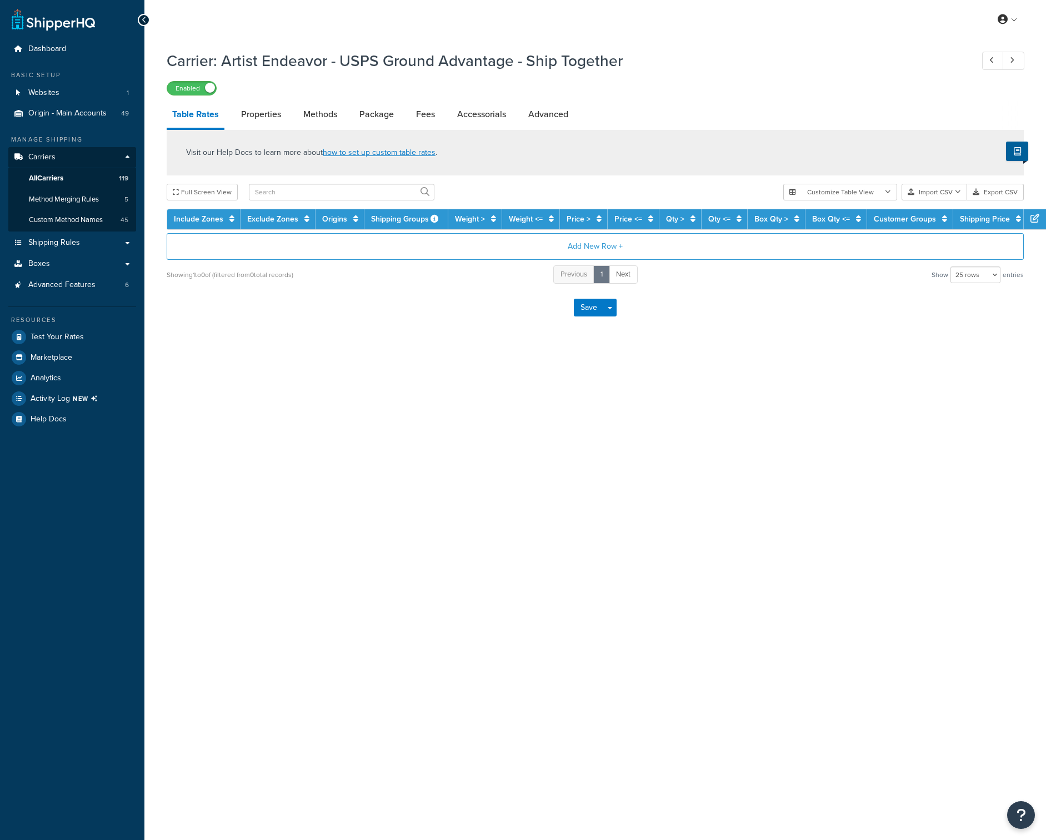
select select "25"
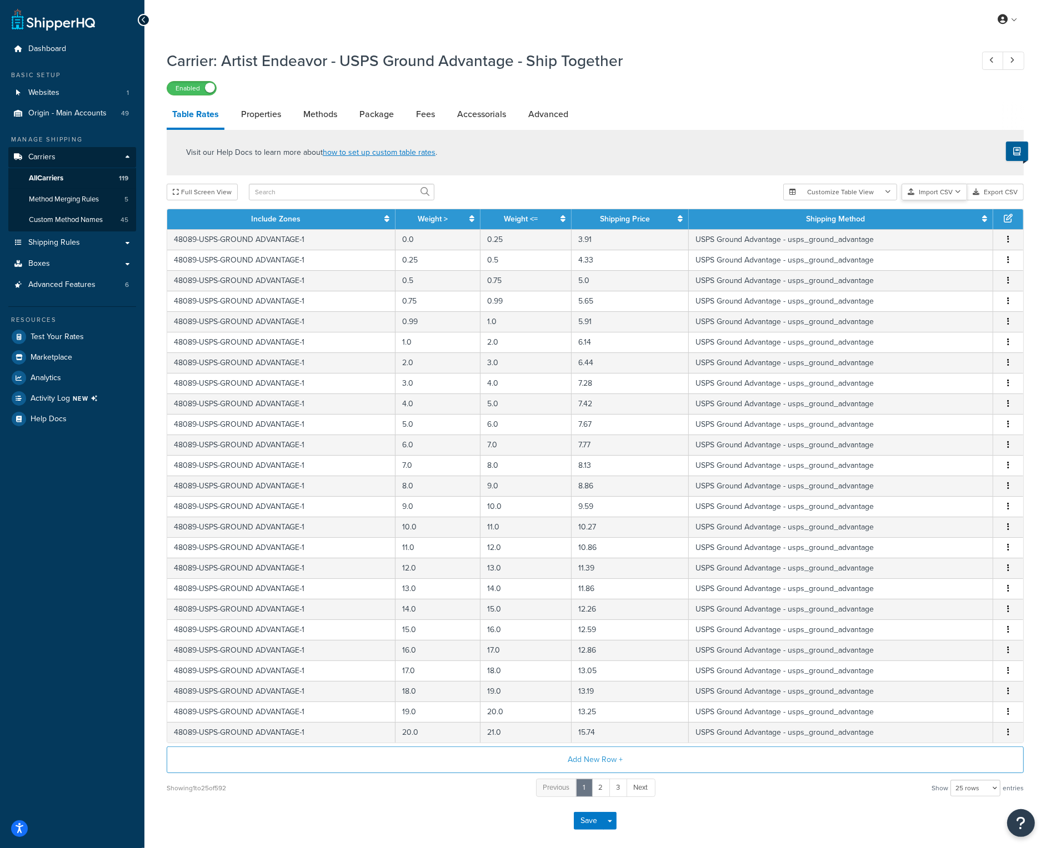
click at [947, 189] on button "Import CSV" at bounding box center [934, 192] width 66 height 17
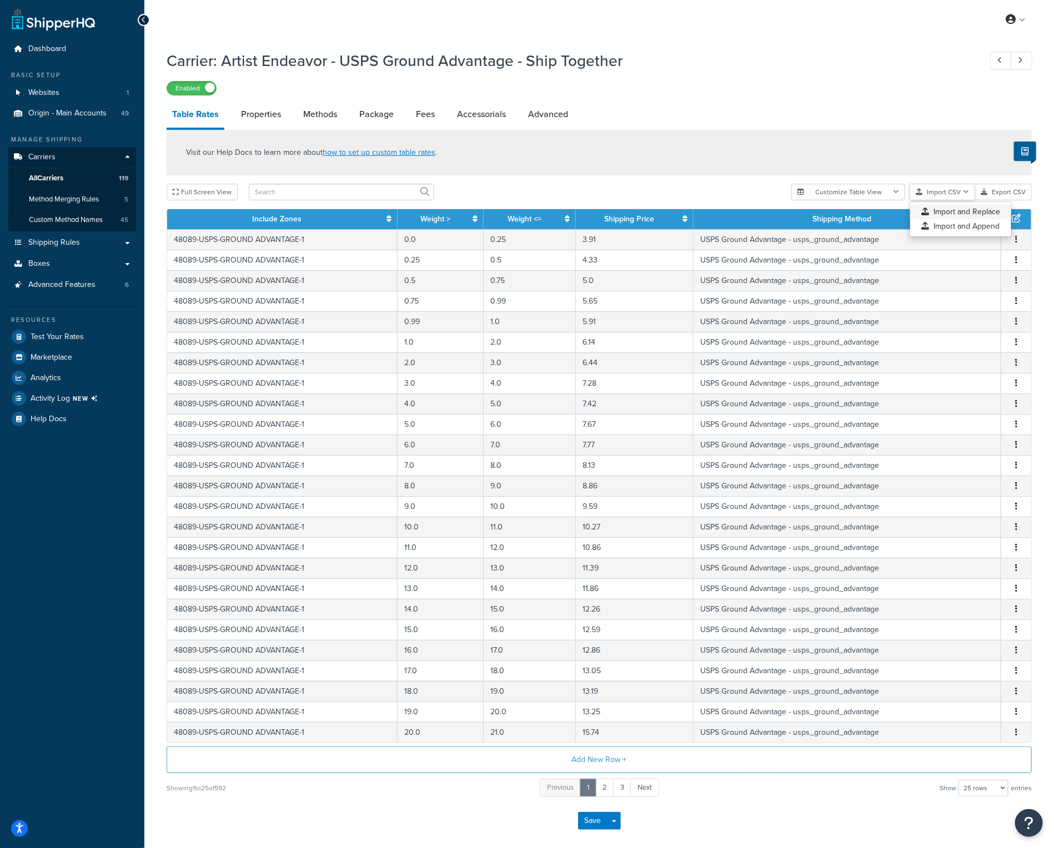
click at [948, 200] on div "Customize Table View Show all columns Show selected columns Import CSV Import a…" at bounding box center [911, 192] width 240 height 17
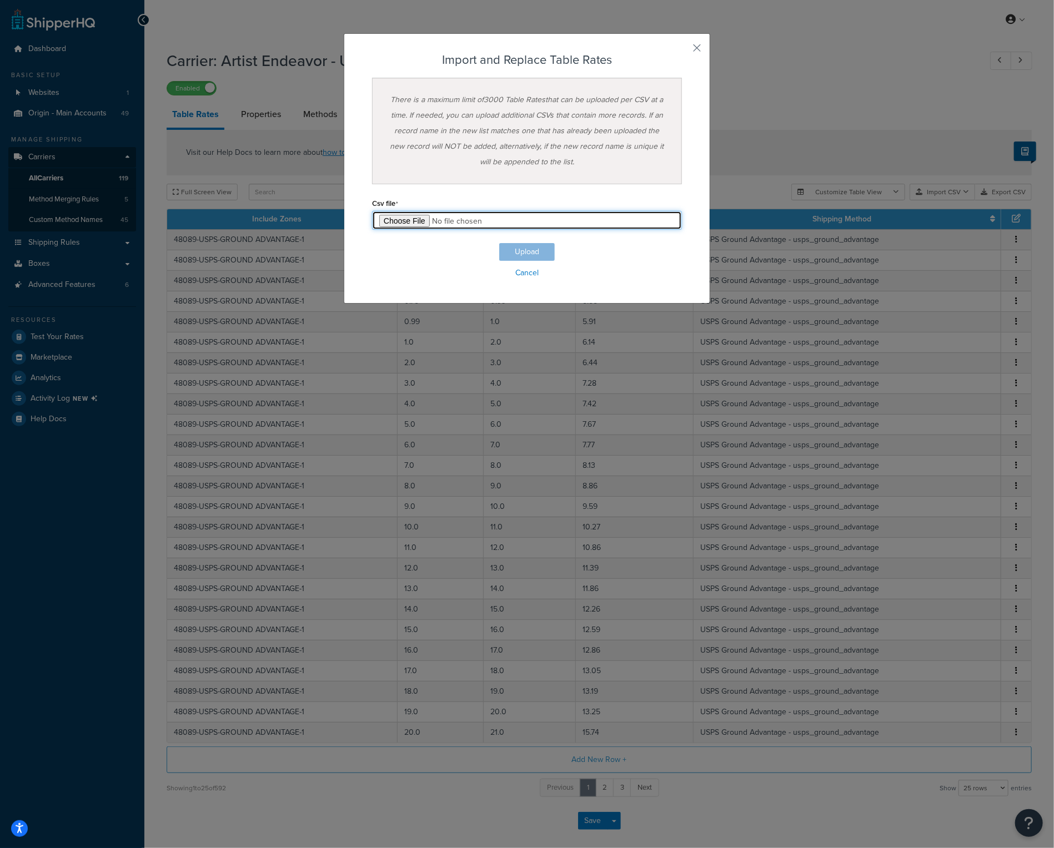
click at [401, 223] on input "file" at bounding box center [527, 220] width 310 height 19
type input "C:\fakepath\Q4 Artist Endeavor - USPS Ground Advantage - Ship Together.csv"
click at [537, 252] on button "Upload" at bounding box center [527, 252] width 56 height 18
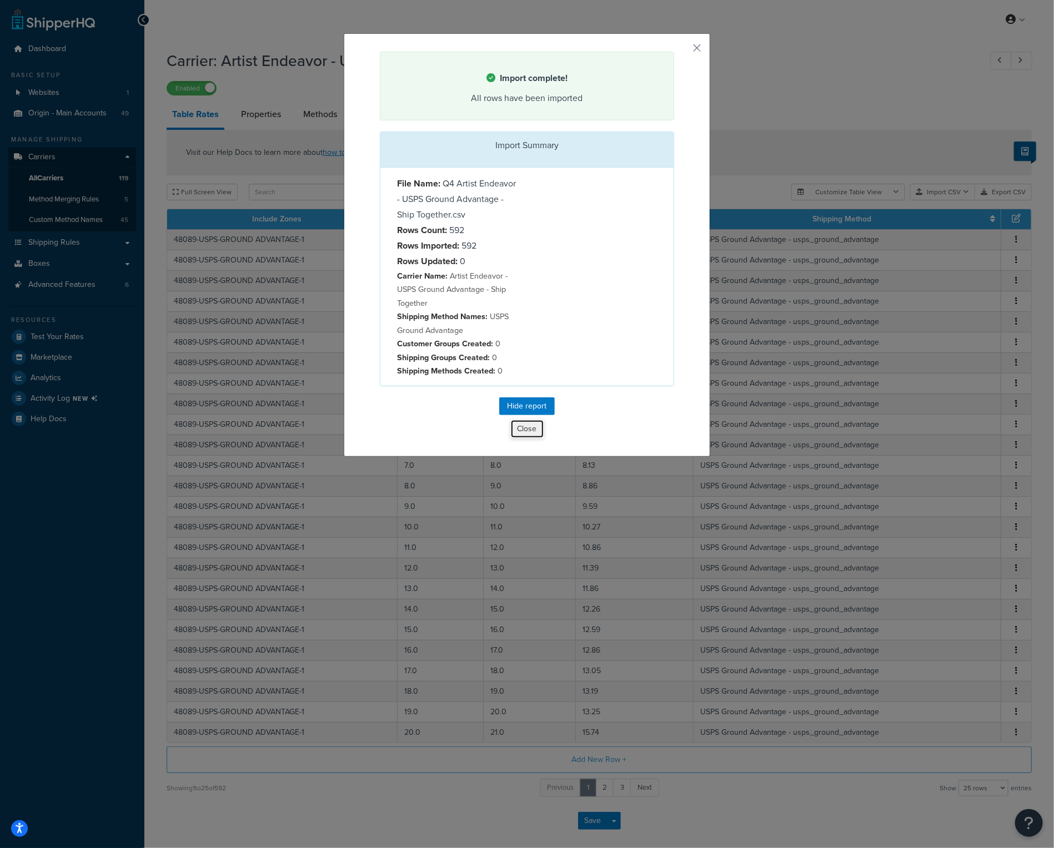
click at [526, 428] on button "Close" at bounding box center [527, 429] width 34 height 19
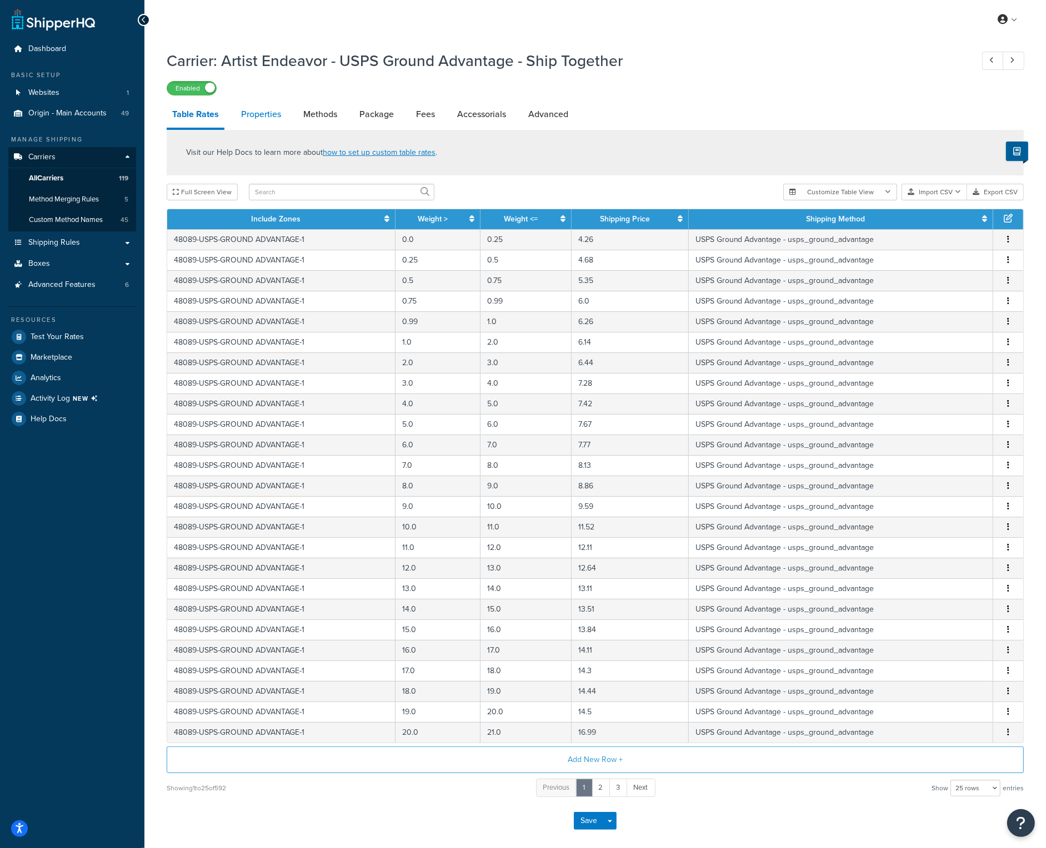
click at [259, 115] on link "Properties" at bounding box center [260, 114] width 51 height 27
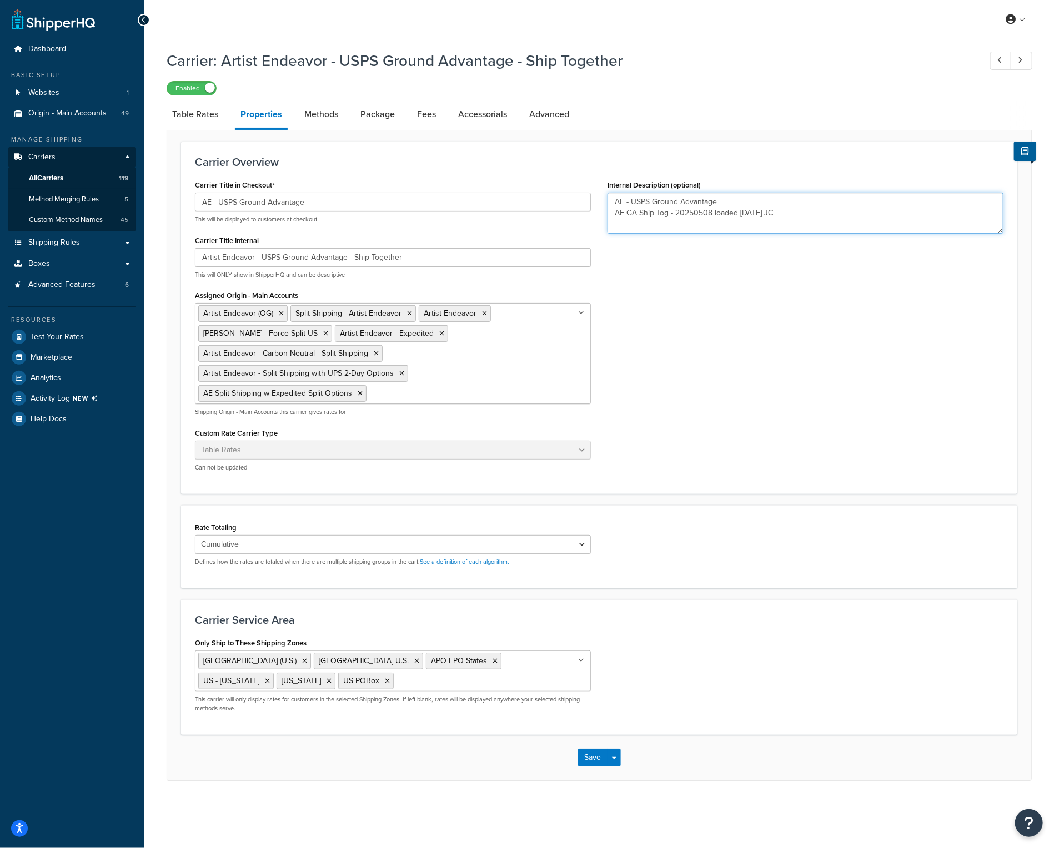
click at [795, 214] on textarea "AE - USPS Ground Advantage AE GA Ship Tog - 20250508 loaded 05/09/2025 JC" at bounding box center [805, 213] width 396 height 41
paste textarea "Loaded Peak rates 10/2/25JC"
type textarea "AE - USPS Ground Advantage AE GA Ship Tog - 20250508 loaded 05/09/2025 JC Loade…"
click at [596, 759] on button "Save" at bounding box center [593, 758] width 30 height 18
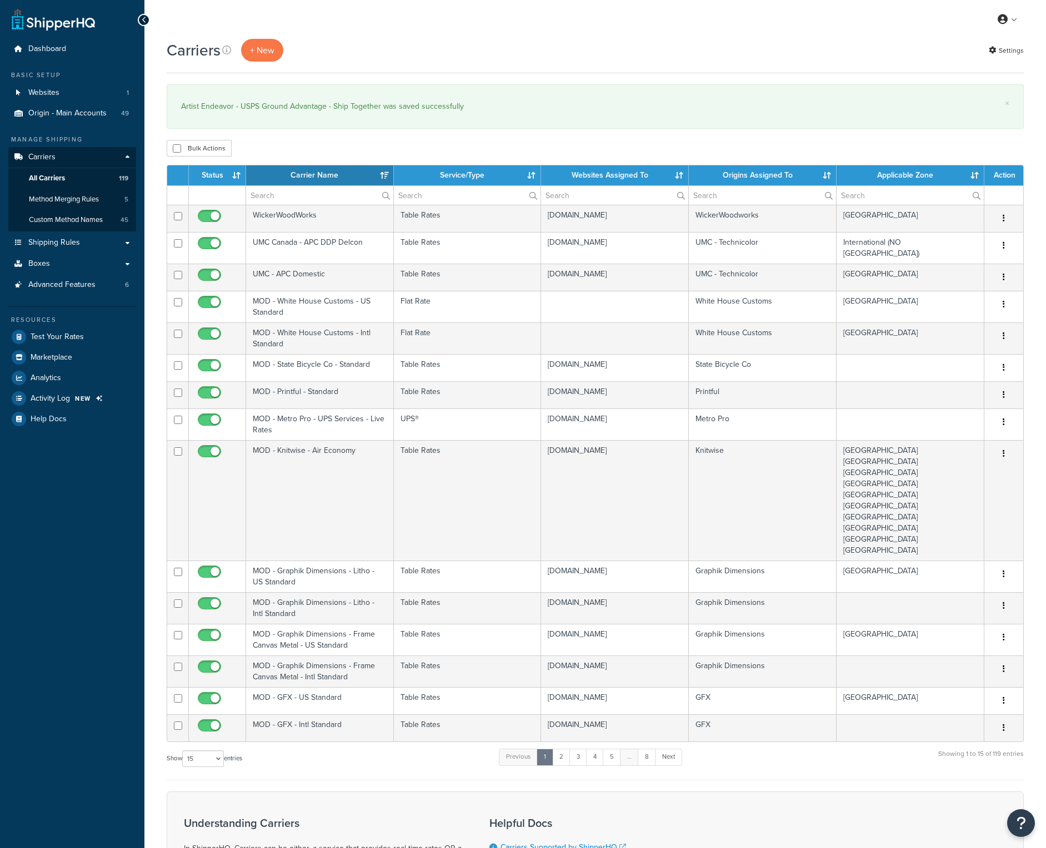
select select "15"
click at [273, 197] on input "text" at bounding box center [319, 195] width 147 height 19
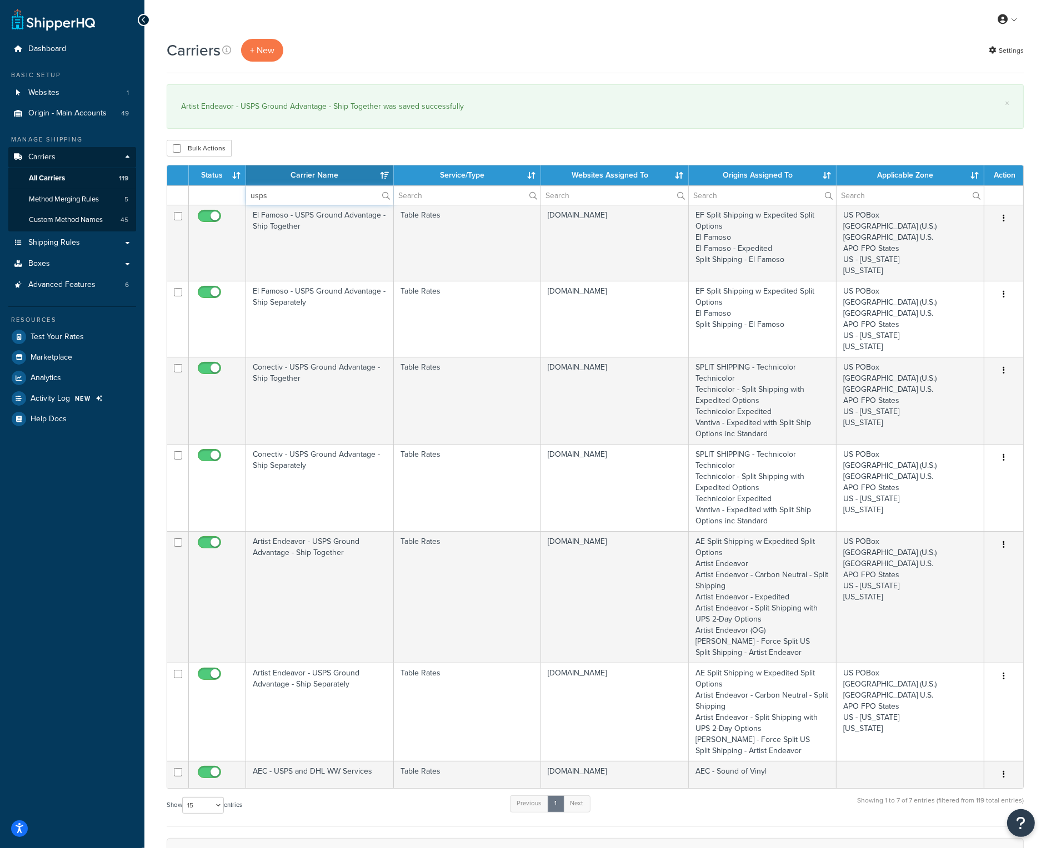
type input "usps"
click at [295, 176] on th "Carrier Name" at bounding box center [320, 175] width 148 height 20
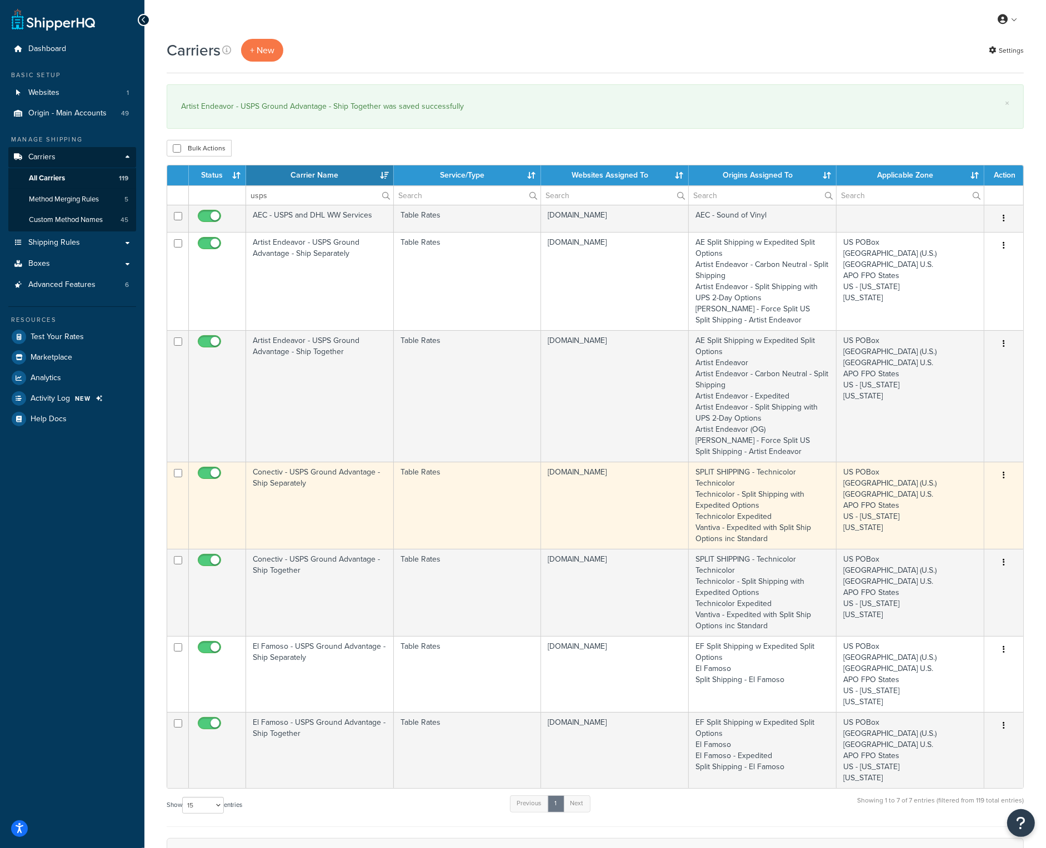
click at [292, 474] on td "Conectiv - USPS Ground Advantage - Ship Separately" at bounding box center [320, 505] width 148 height 87
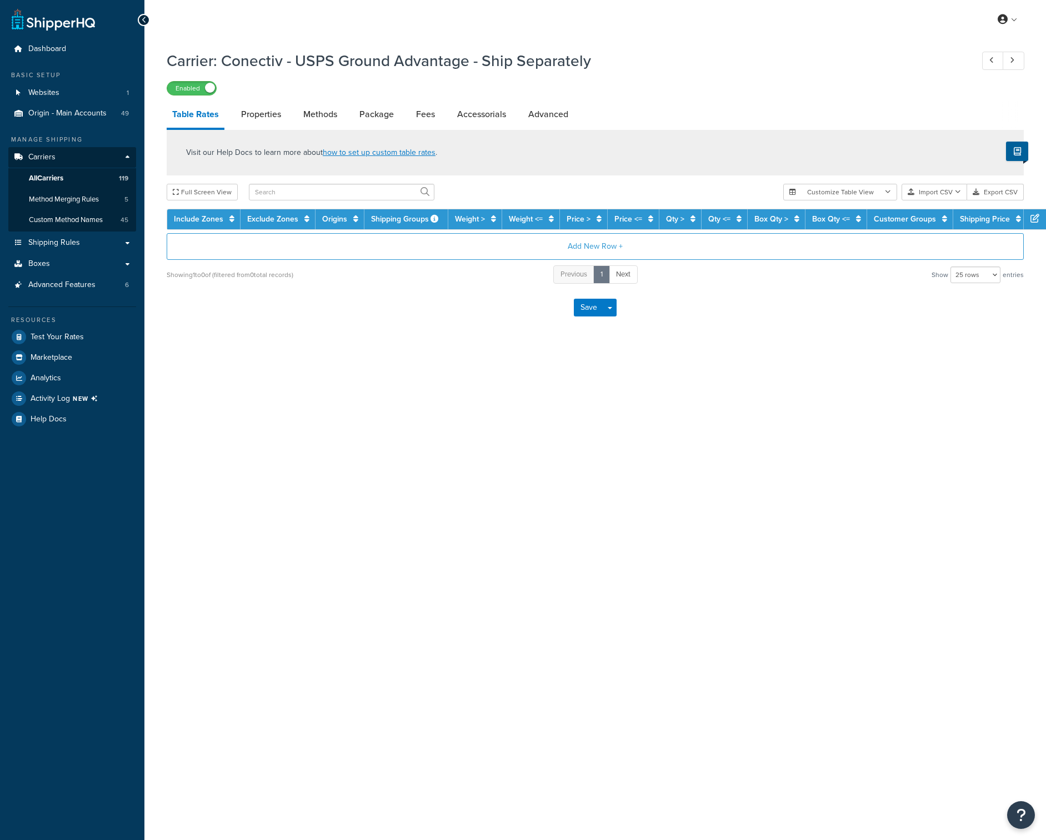
select select "25"
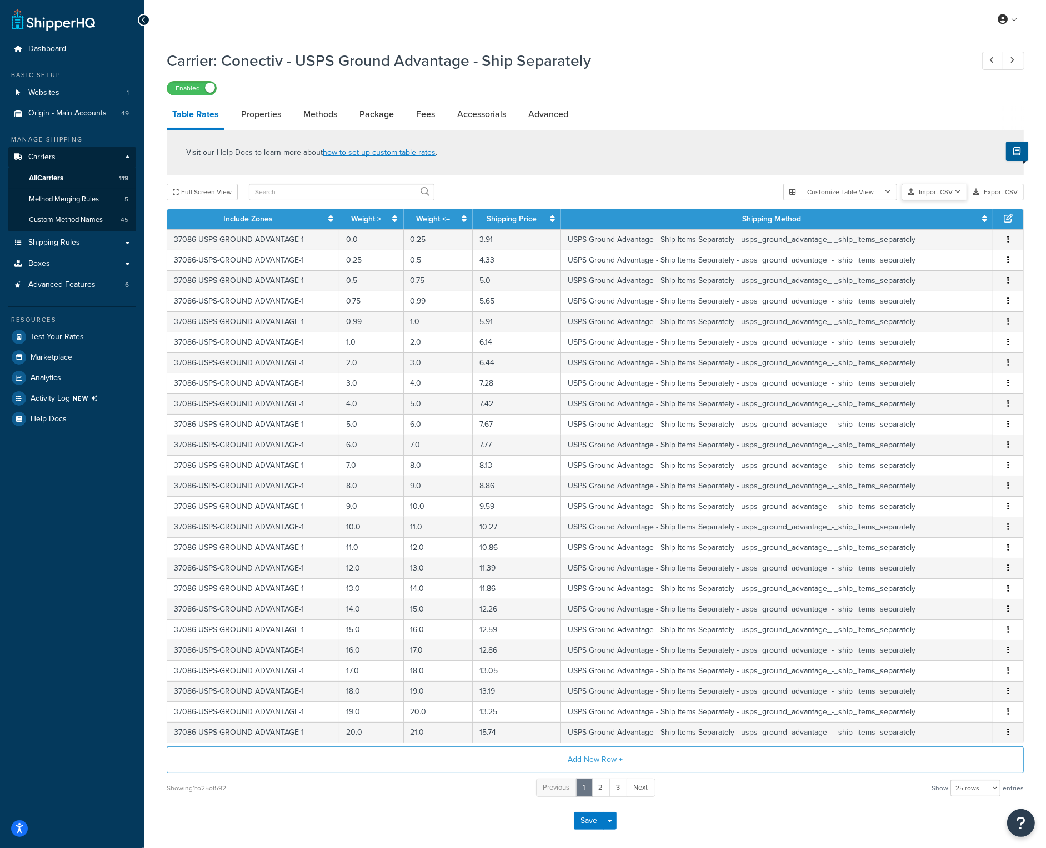
click at [938, 195] on button "Import CSV" at bounding box center [934, 192] width 66 height 17
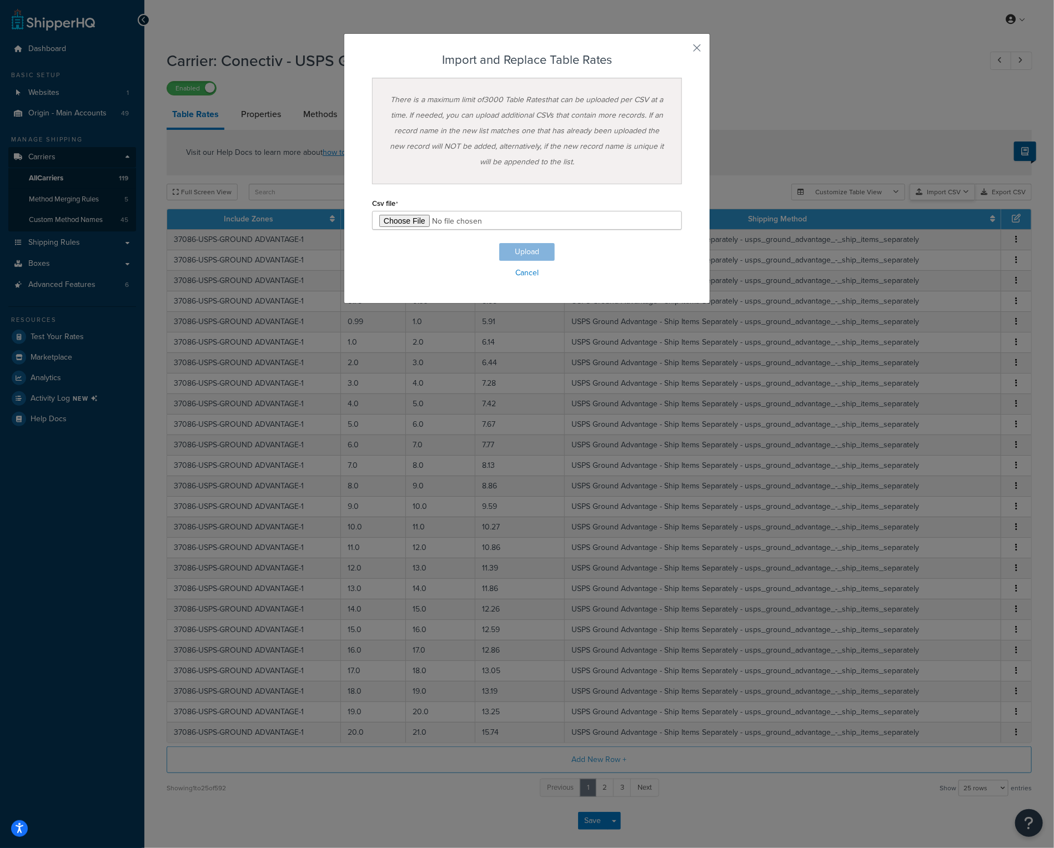
click at [936, 200] on div "Customize Table View Show all columns Show selected columns Import CSV Import a…" at bounding box center [911, 192] width 240 height 17
click at [406, 219] on input "file" at bounding box center [527, 220] width 310 height 19
type input "C:\fakepath\Q4 Conectiv - USPS Ground Advantage - Ship Separately.csv"
click at [512, 248] on button "Upload" at bounding box center [527, 252] width 56 height 18
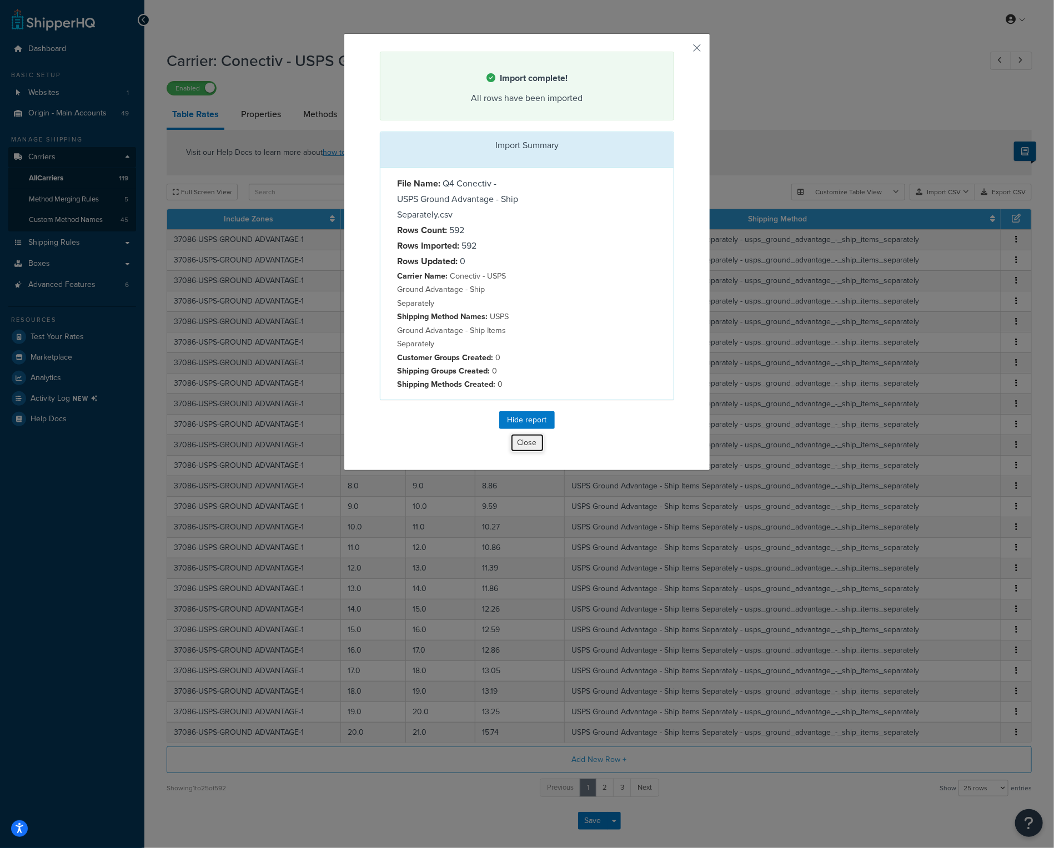
click at [525, 438] on button "Close" at bounding box center [527, 443] width 34 height 19
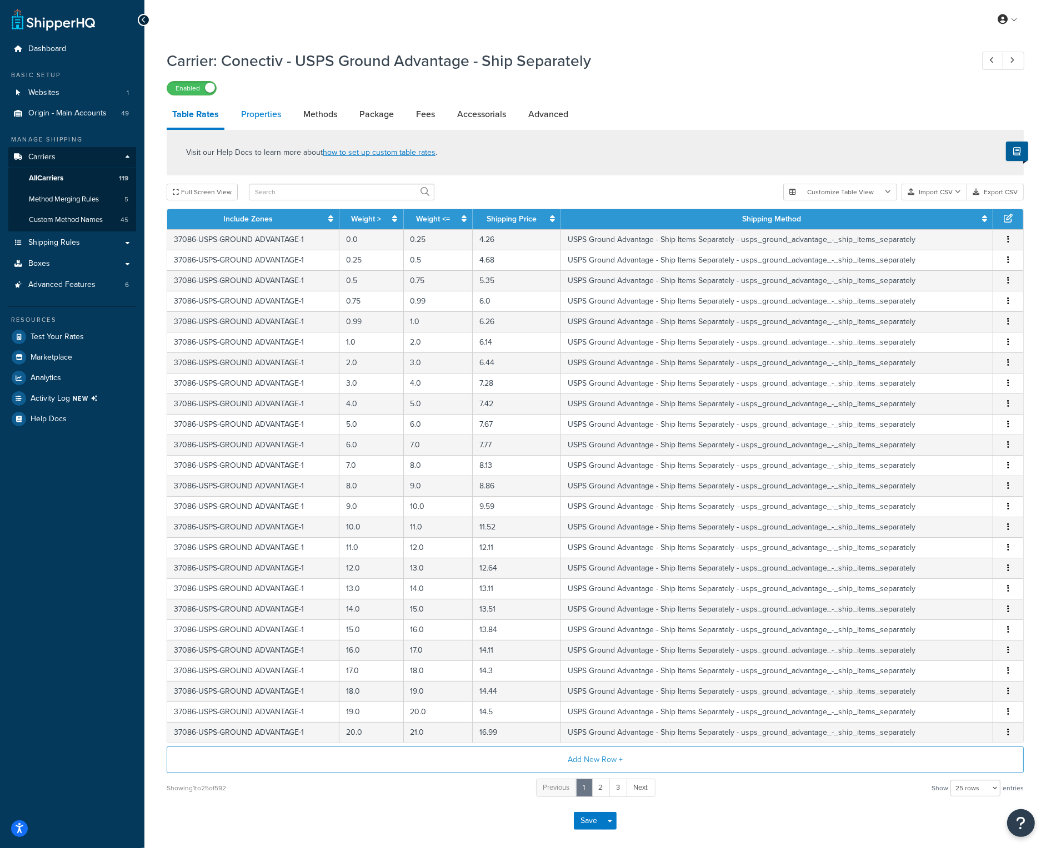
click at [278, 115] on link "Properties" at bounding box center [260, 114] width 51 height 27
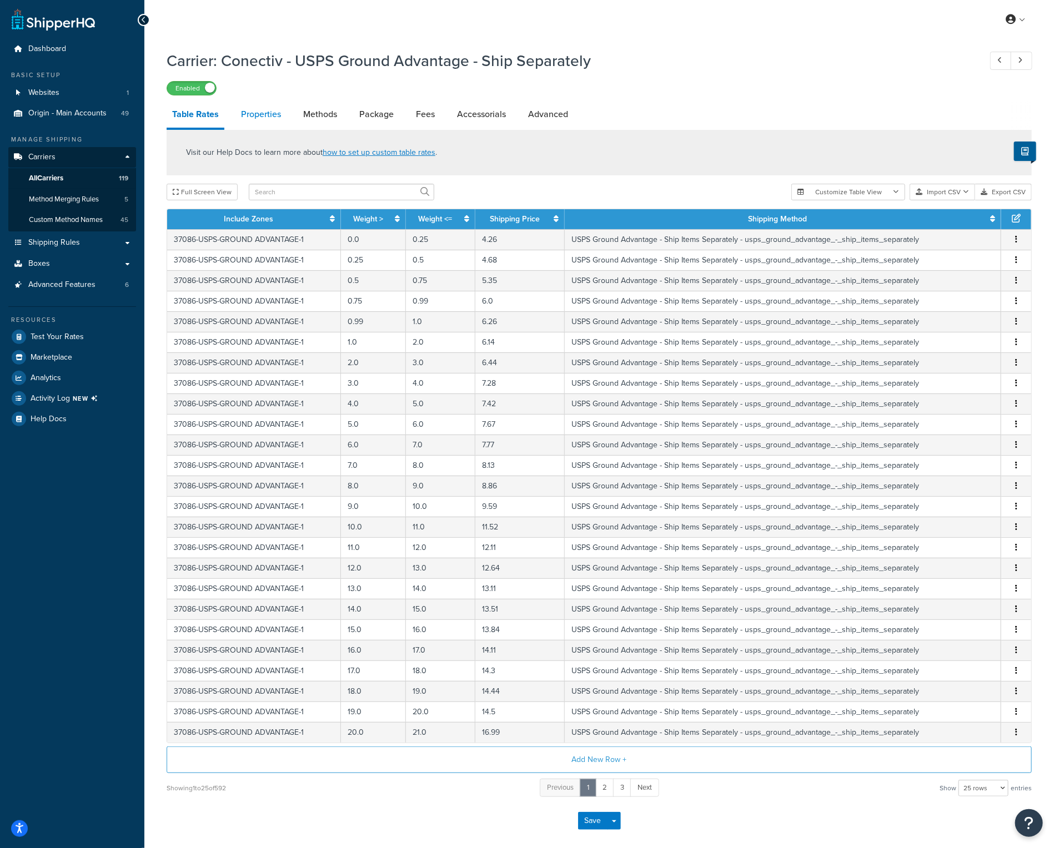
select select "PERITEM"
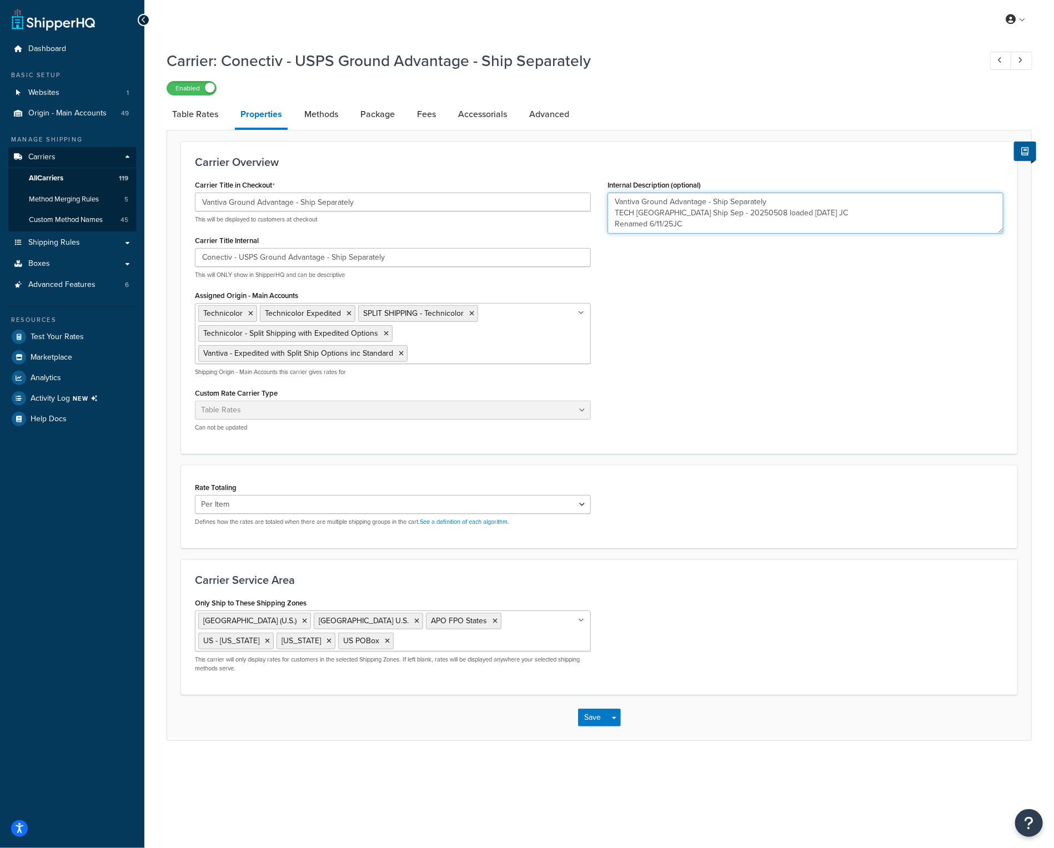
click at [704, 224] on textarea "Vantiva Ground Advantage - Ship Separately TECH [GEOGRAPHIC_DATA] Ship Sep - 20…" at bounding box center [805, 213] width 396 height 41
type textarea "Vantiva Ground Advantage - Ship Separately TECH [GEOGRAPHIC_DATA] Ship Sep - 20…"
click at [599, 717] on button "Save" at bounding box center [593, 718] width 30 height 18
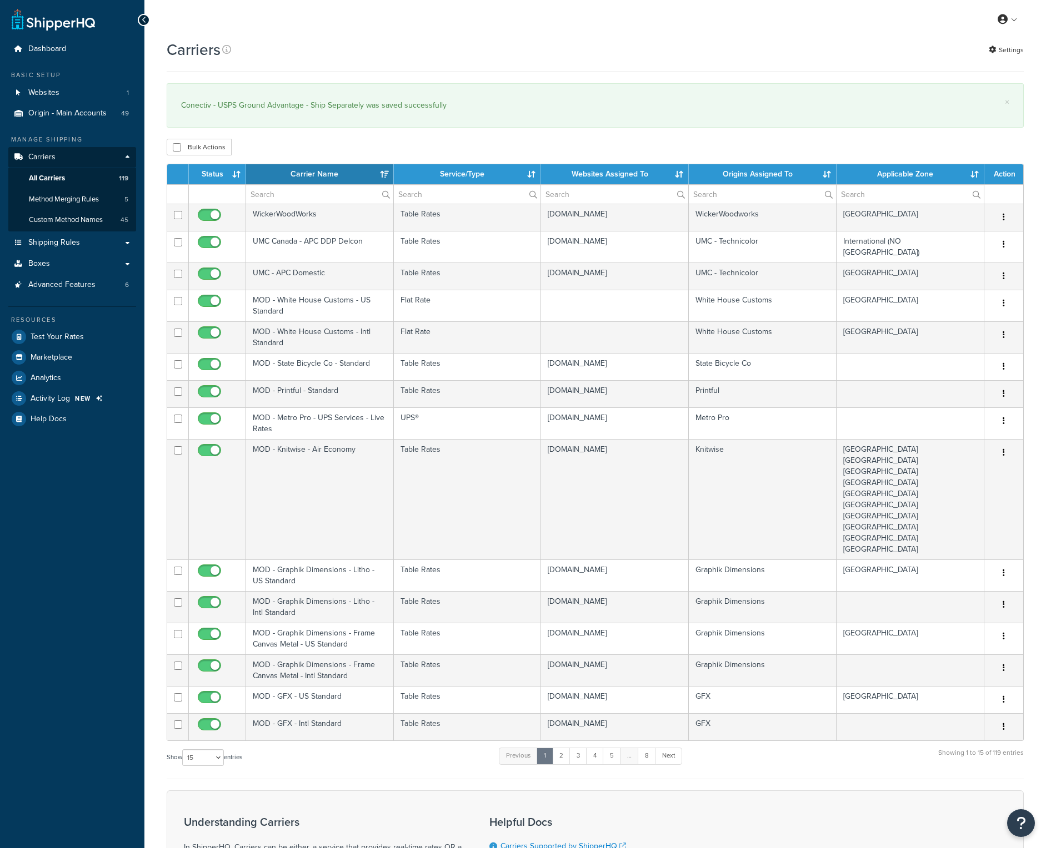
select select "15"
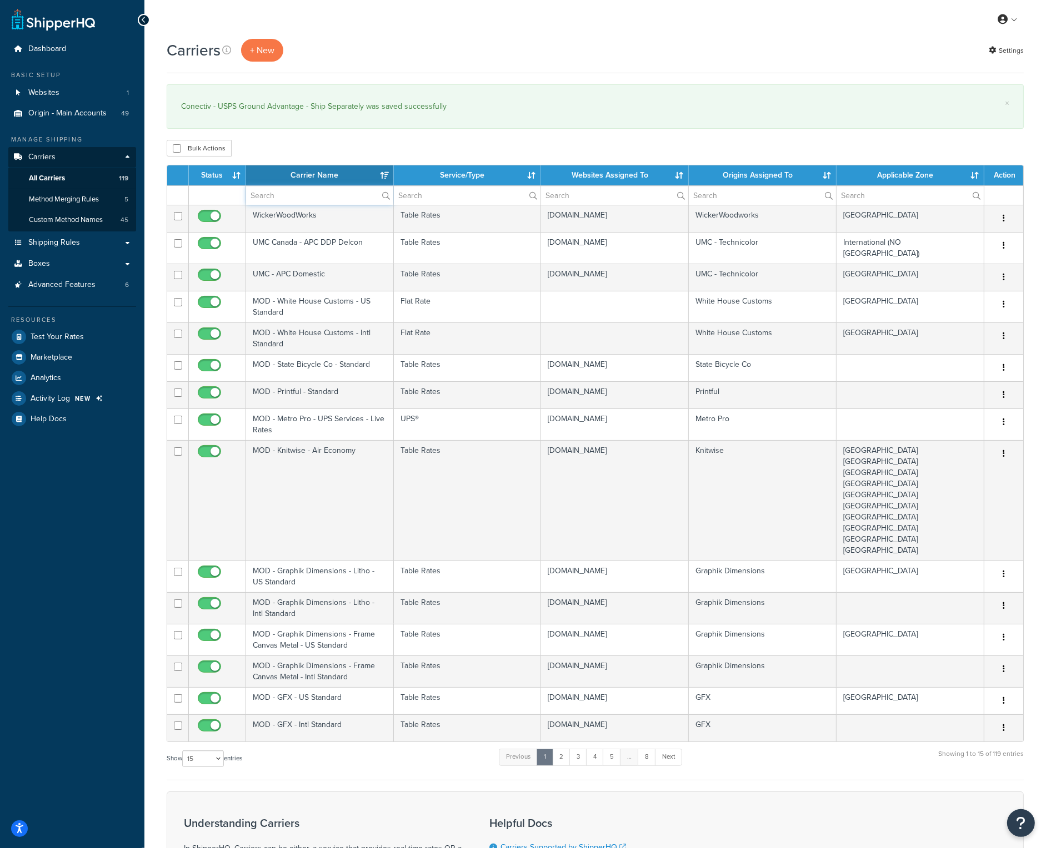
click at [309, 195] on input "text" at bounding box center [319, 195] width 147 height 19
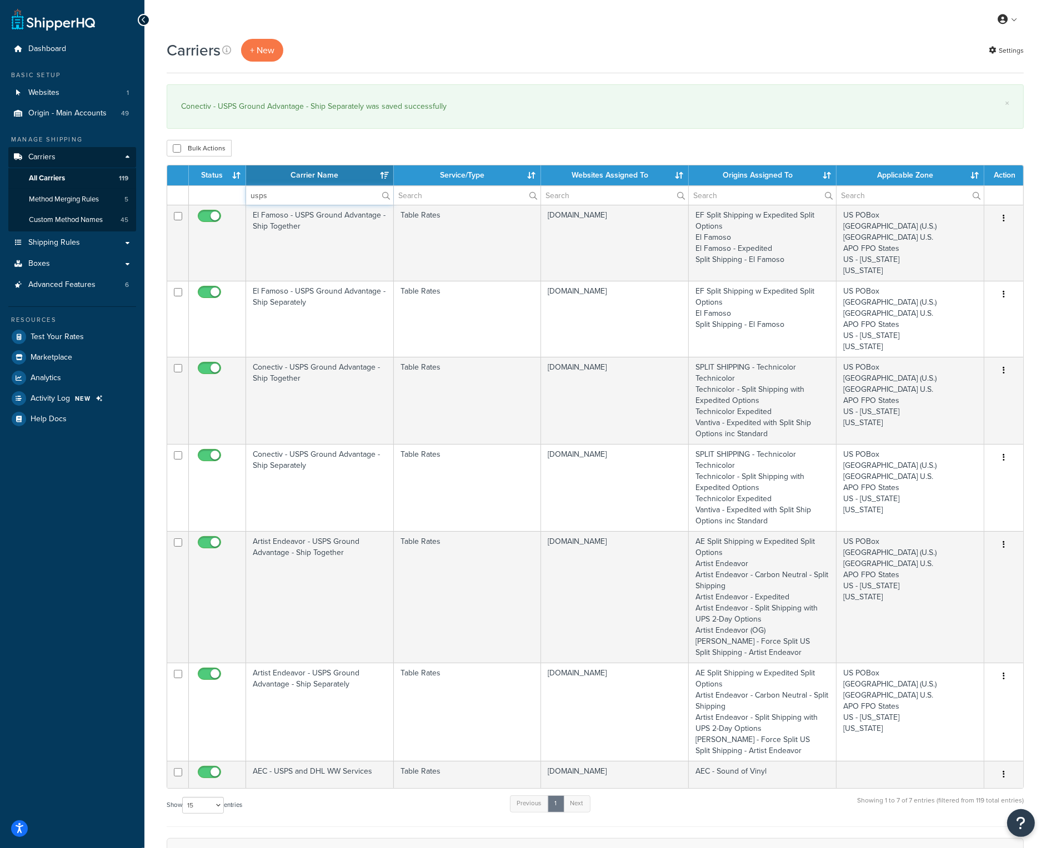
type input "usps"
click at [300, 172] on th "Carrier Name" at bounding box center [320, 175] width 148 height 20
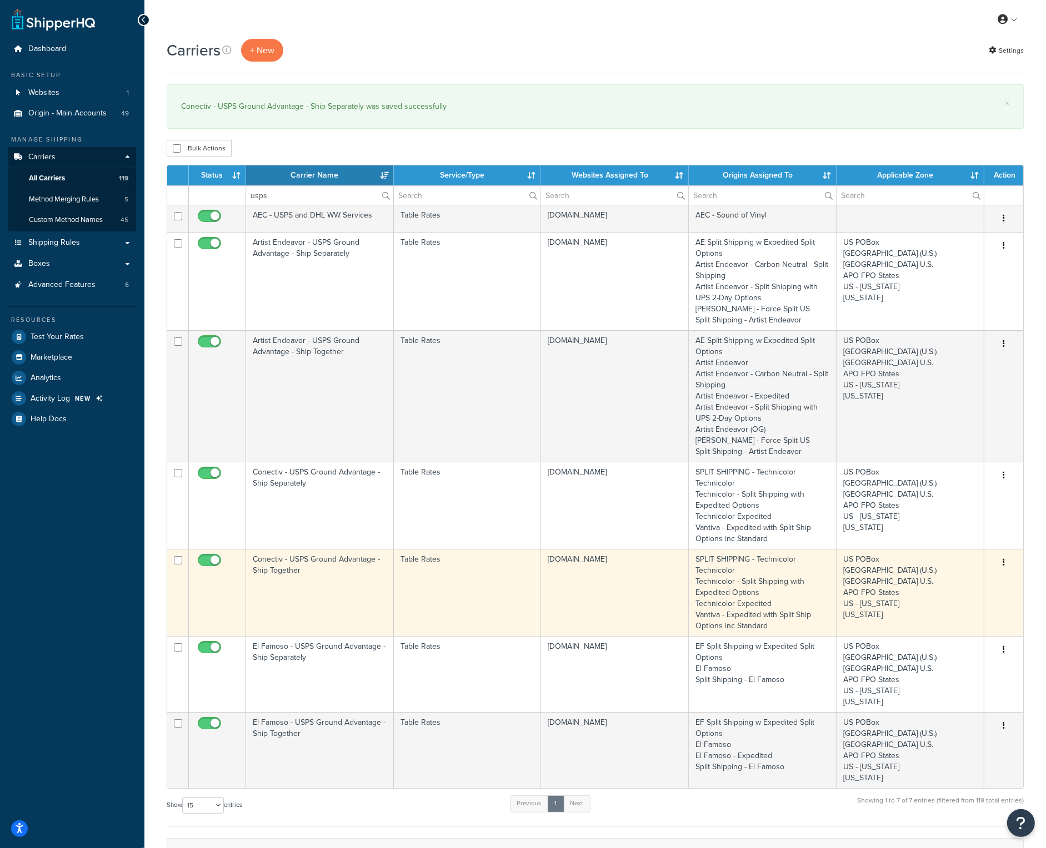
click at [308, 564] on td "Conectiv - USPS Ground Advantage - Ship Together" at bounding box center [320, 592] width 148 height 87
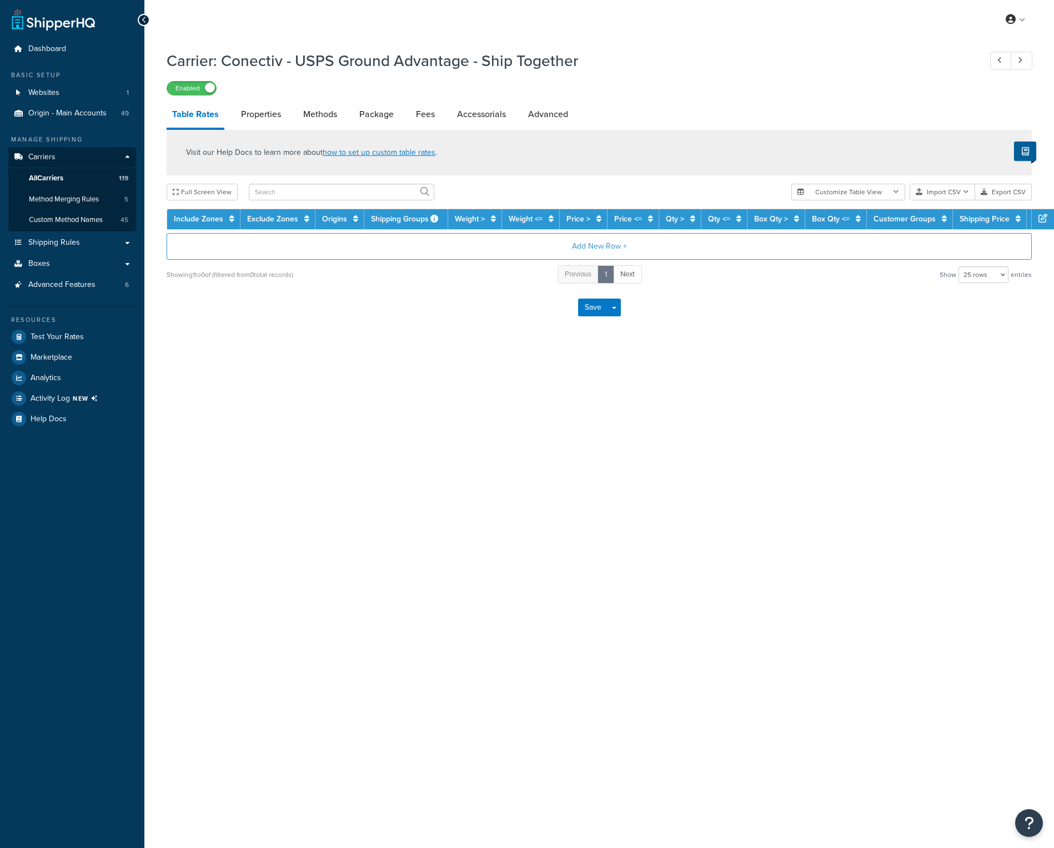
select select "25"
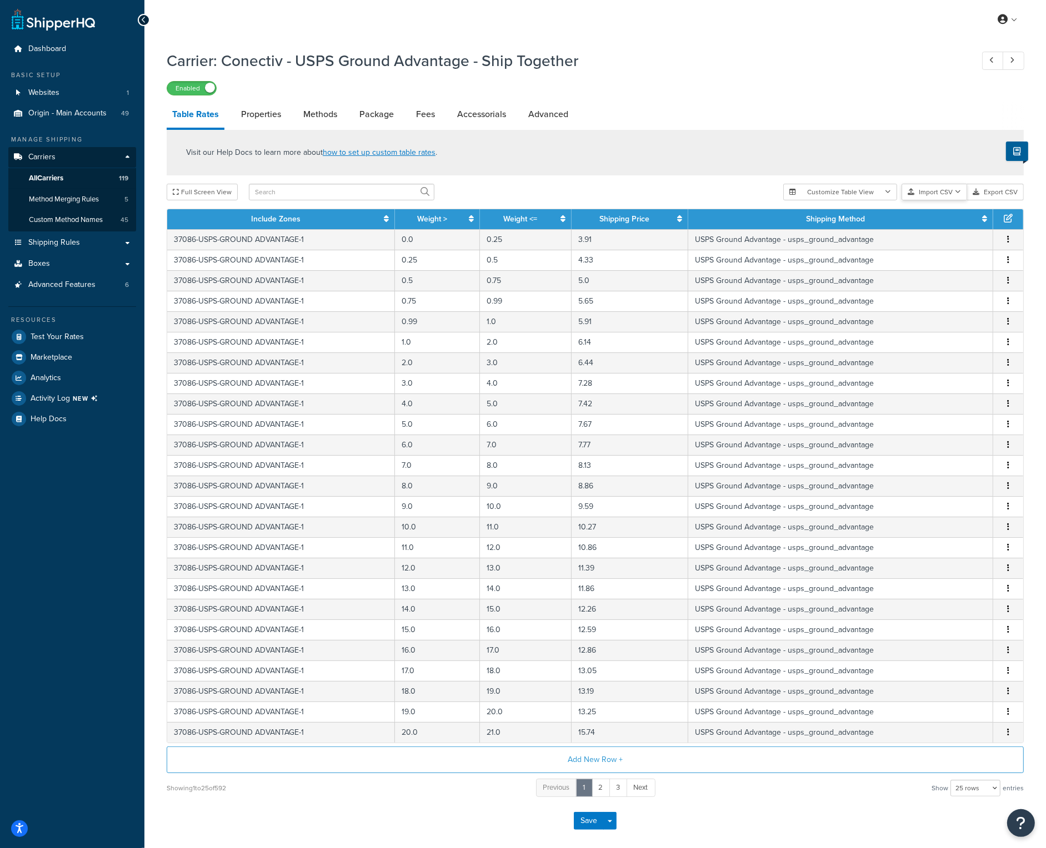
click at [940, 195] on button "Import CSV" at bounding box center [934, 192] width 66 height 17
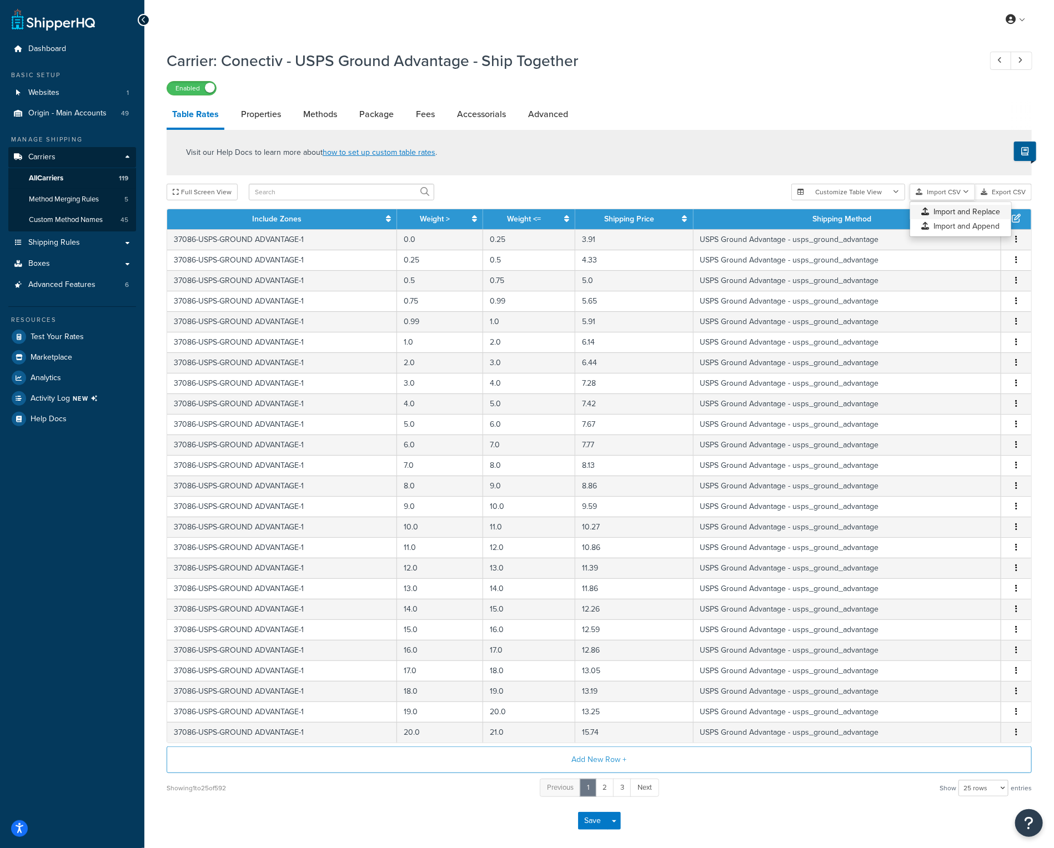
click at [940, 200] on div "Customize Table View Show all columns Show selected columns Import CSV Import a…" at bounding box center [911, 192] width 240 height 17
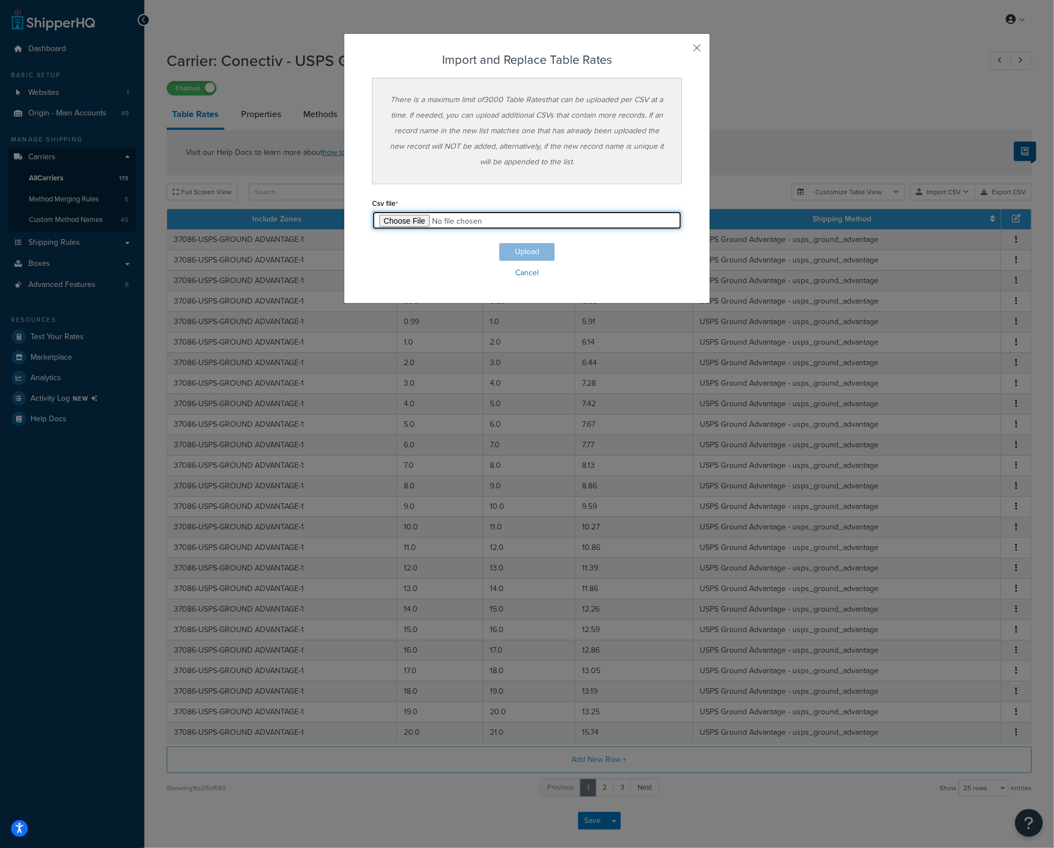
click at [414, 220] on input "file" at bounding box center [527, 220] width 310 height 19
type input "C:\fakepath\Q4 Conectiv - USPS Ground Advantage - Ship Together.csv"
click at [533, 252] on button "Upload" at bounding box center [527, 252] width 56 height 18
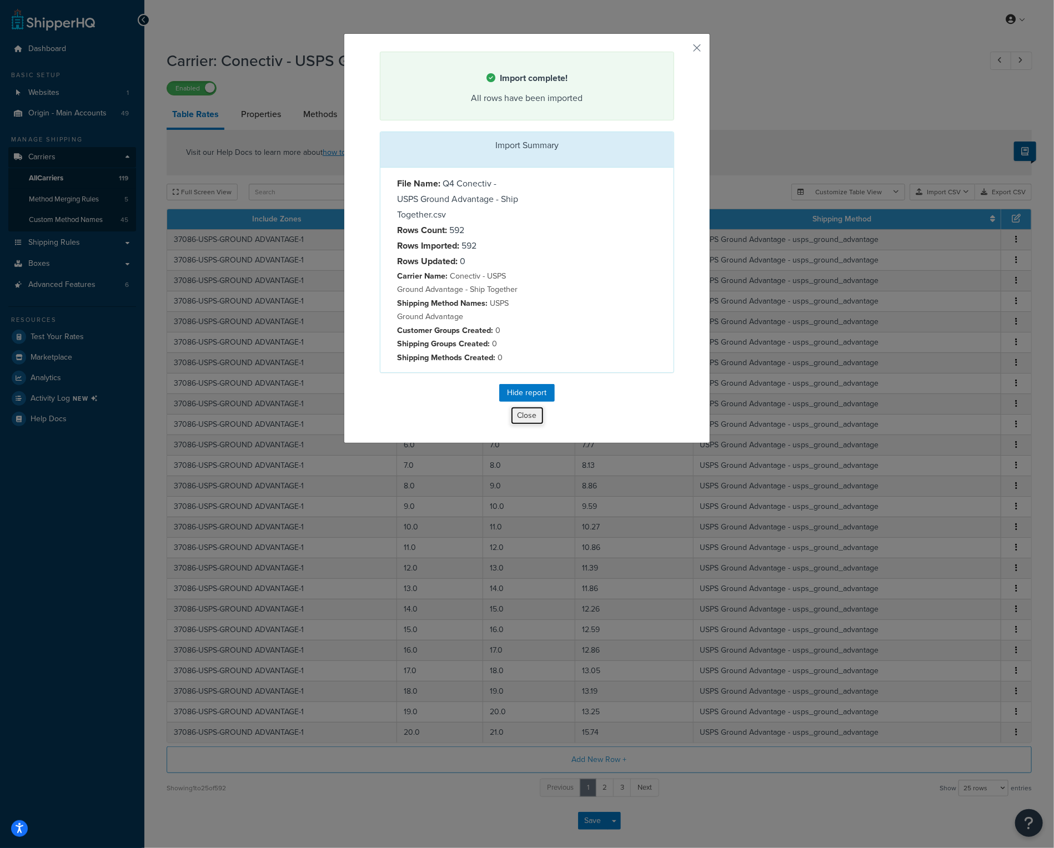
click at [530, 410] on button "Close" at bounding box center [527, 415] width 34 height 19
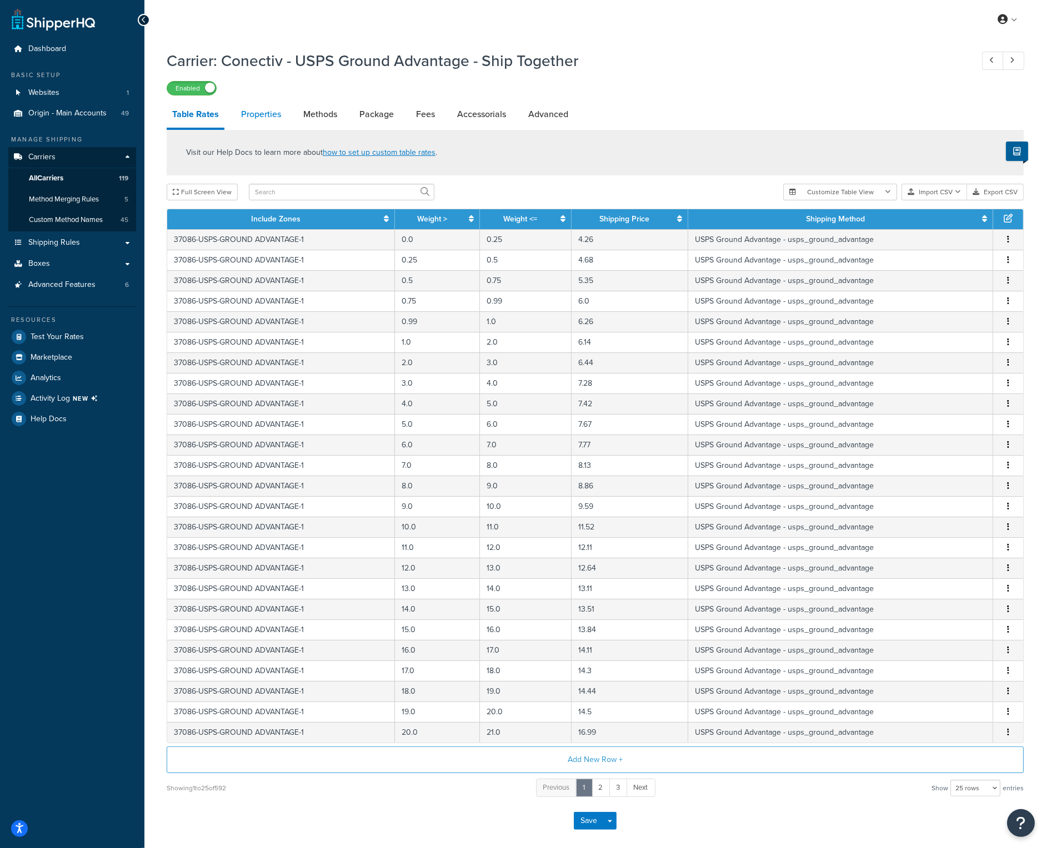
click at [274, 117] on link "Properties" at bounding box center [260, 114] width 51 height 27
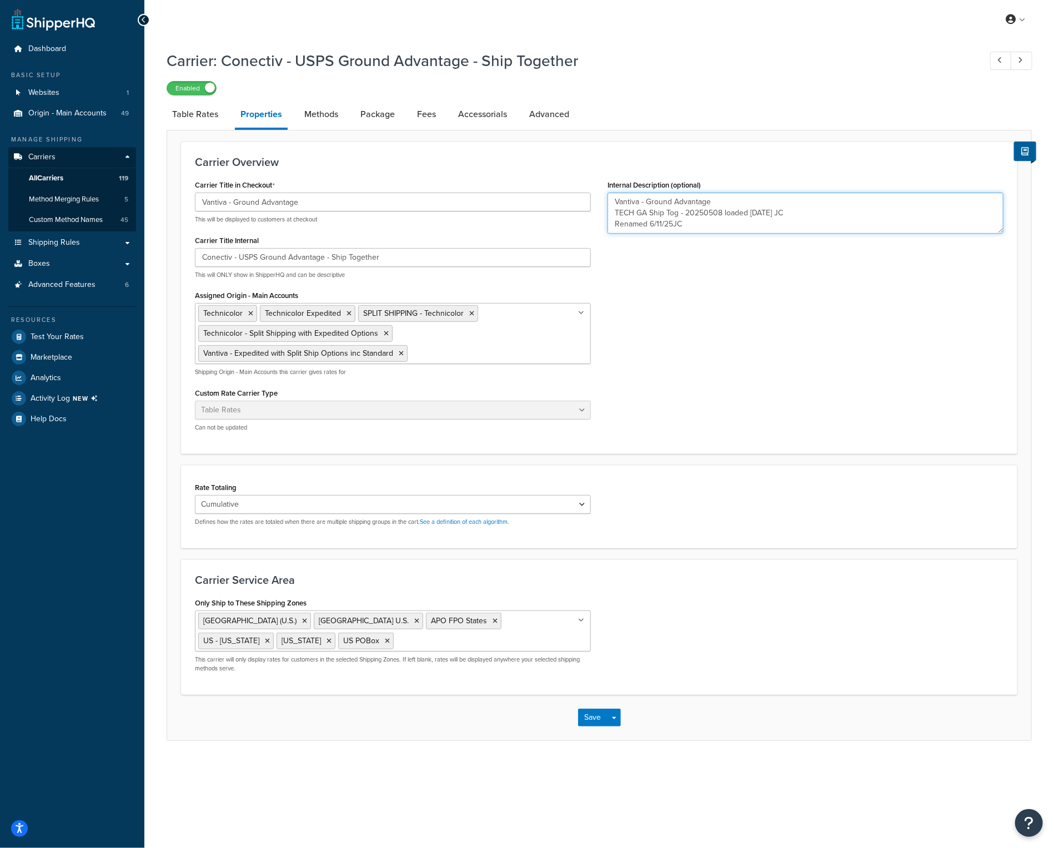
click at [692, 225] on textarea "Vantiva - Ground Advantage TECH GA Ship Tog - 20250508 loaded 05/09/2025 JC Ren…" at bounding box center [805, 213] width 396 height 41
type textarea "Vantiva - Ground Advantage TECH GA Ship Tog - 20250508 loaded 05/09/2025 JC Ren…"
click at [595, 712] on button "Save" at bounding box center [593, 718] width 30 height 18
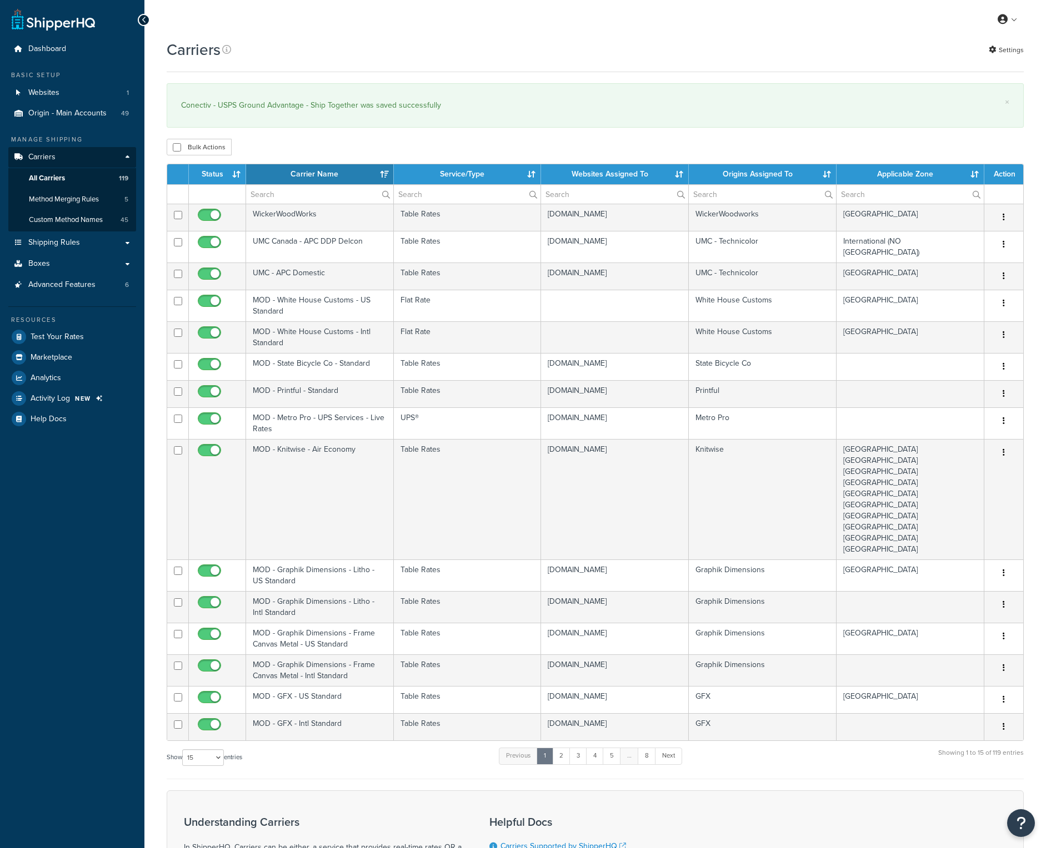
select select "15"
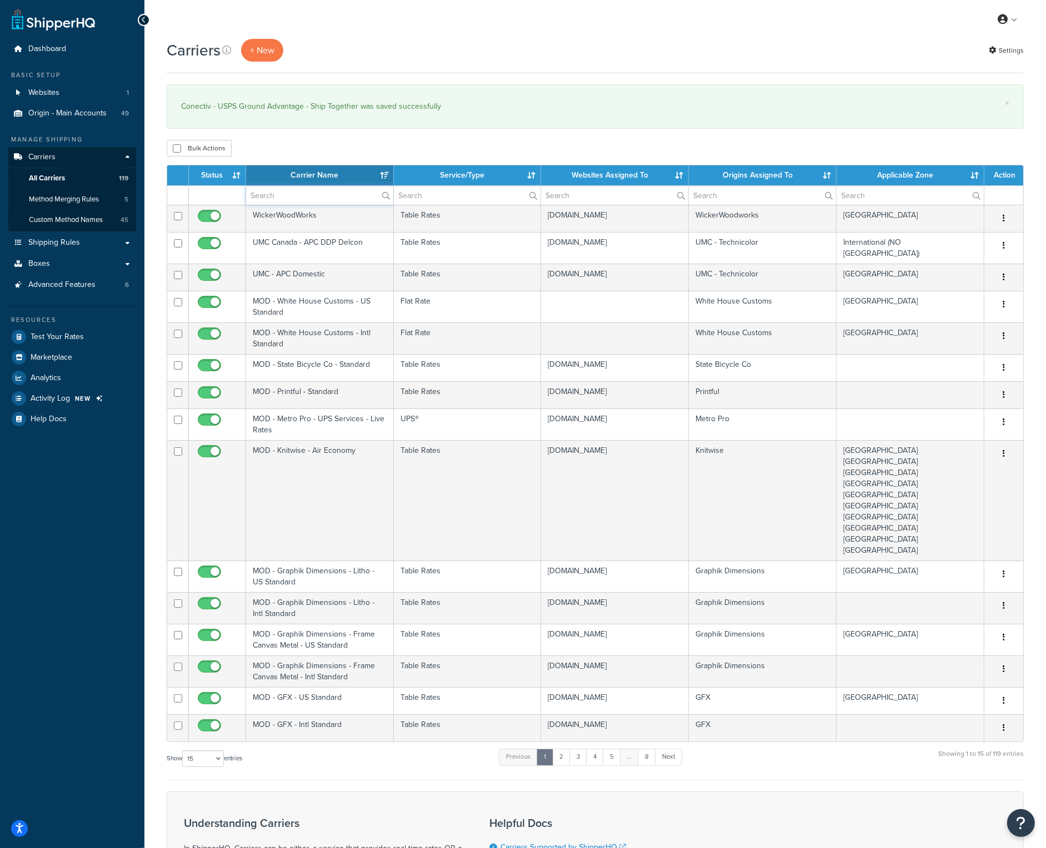
click at [291, 193] on input "text" at bounding box center [319, 195] width 147 height 19
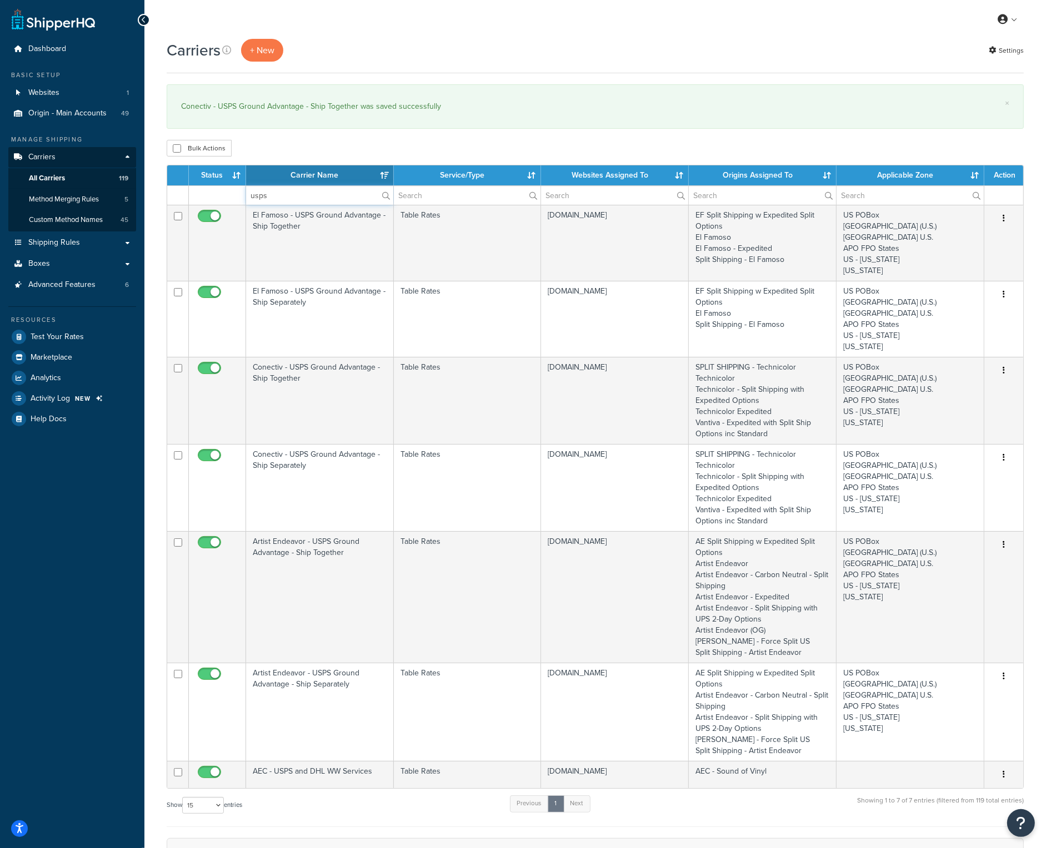
type input "usps"
click at [304, 179] on th "Carrier Name" at bounding box center [320, 175] width 148 height 20
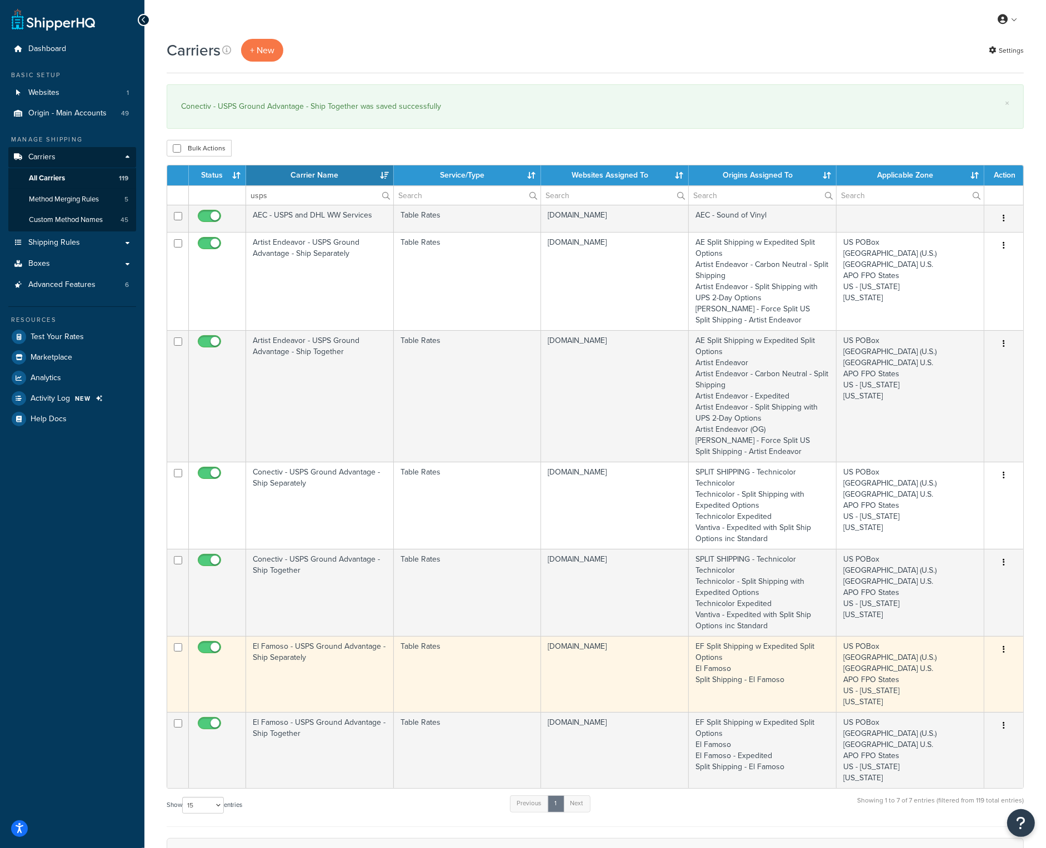
click at [316, 648] on td "El Famoso - USPS Ground Advantage - Ship Separately" at bounding box center [320, 674] width 148 height 76
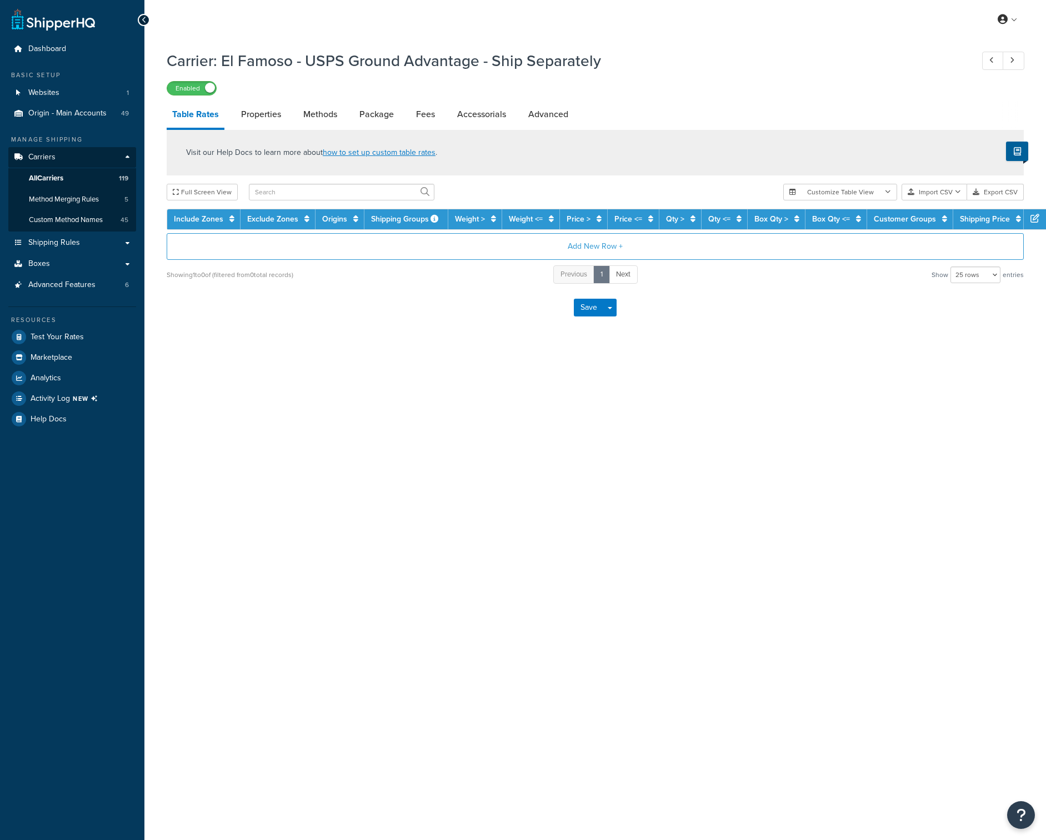
select select "25"
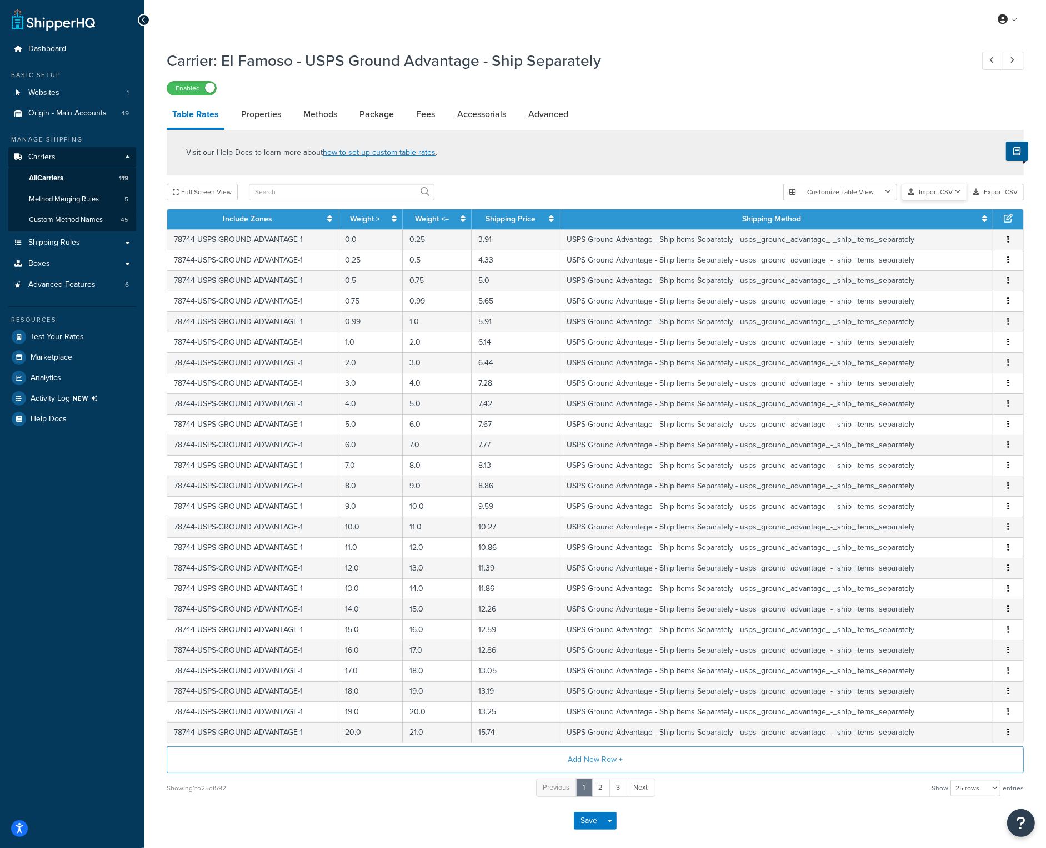
click at [958, 195] on icon "button" at bounding box center [958, 192] width 6 height 7
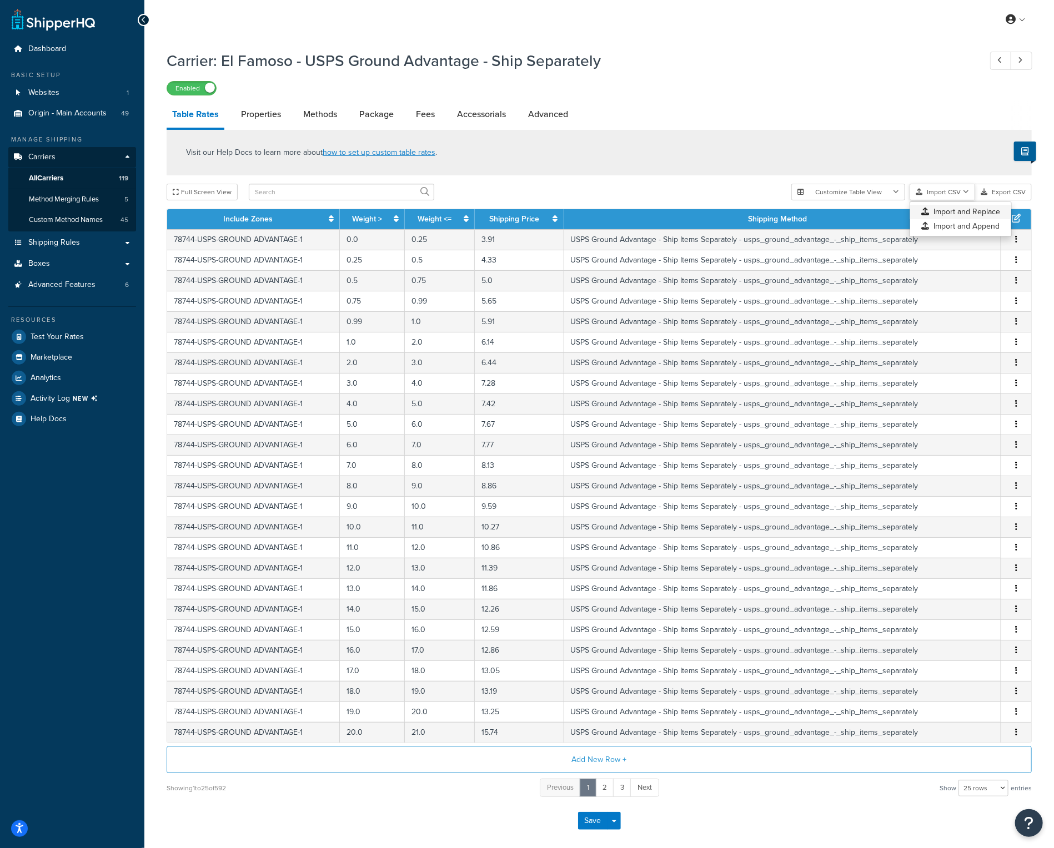
click at [953, 200] on div "Customize Table View Show all columns Show selected columns Import CSV Import a…" at bounding box center [911, 192] width 240 height 17
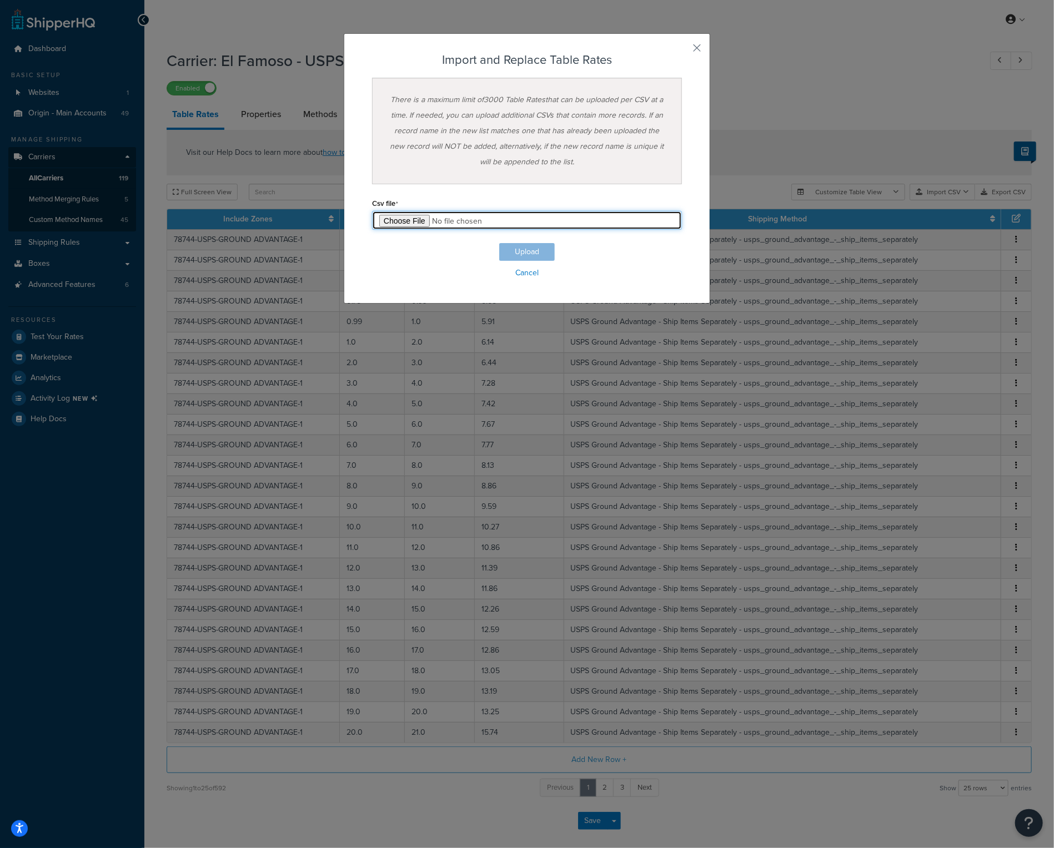
click at [390, 225] on input "file" at bounding box center [527, 220] width 310 height 19
type input "C:\fakepath\Q4 El Famoso - USPS Ground Advantage - Ship Separately.csv"
click at [524, 248] on button "Upload" at bounding box center [527, 252] width 56 height 18
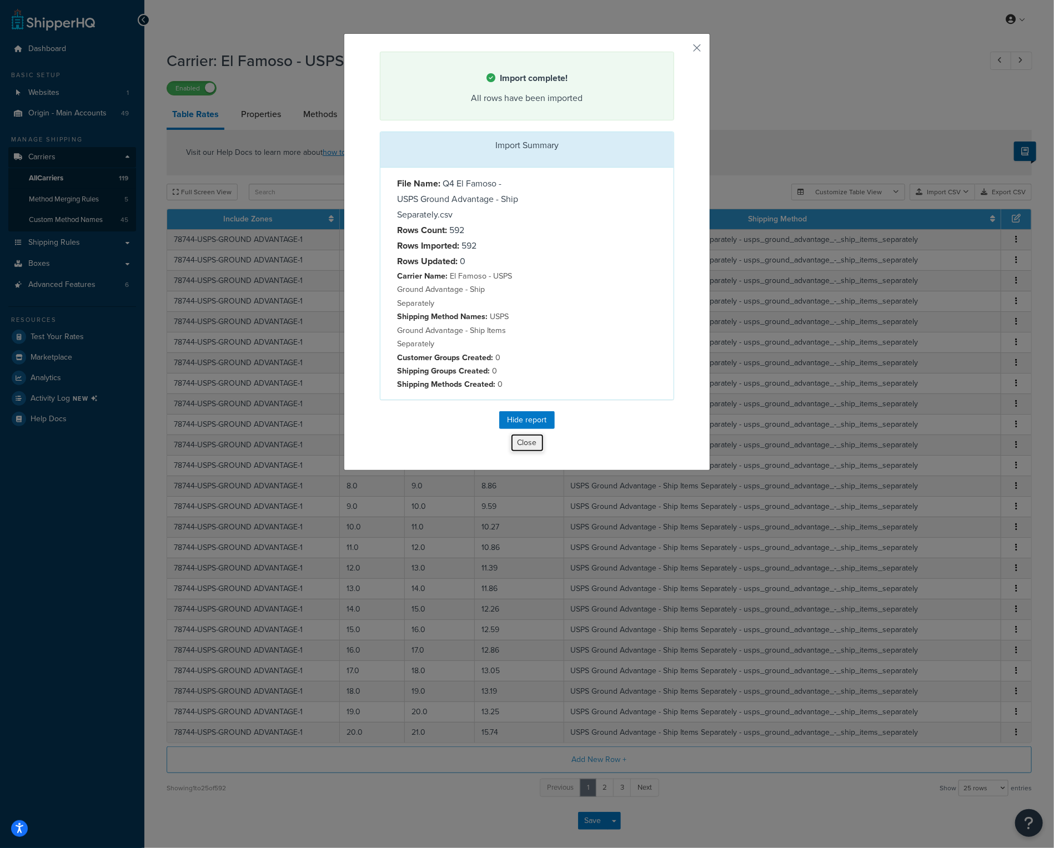
click at [523, 446] on button "Close" at bounding box center [527, 443] width 34 height 19
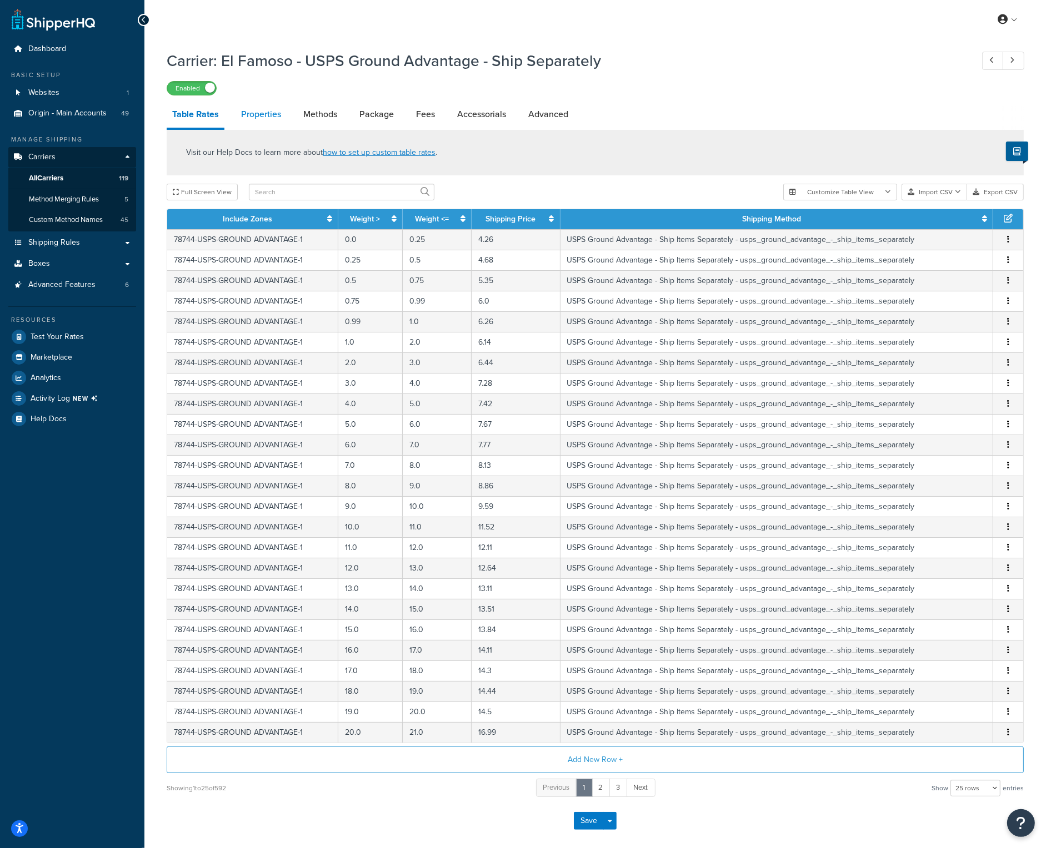
click at [279, 110] on link "Properties" at bounding box center [260, 114] width 51 height 27
select select "PERITEM"
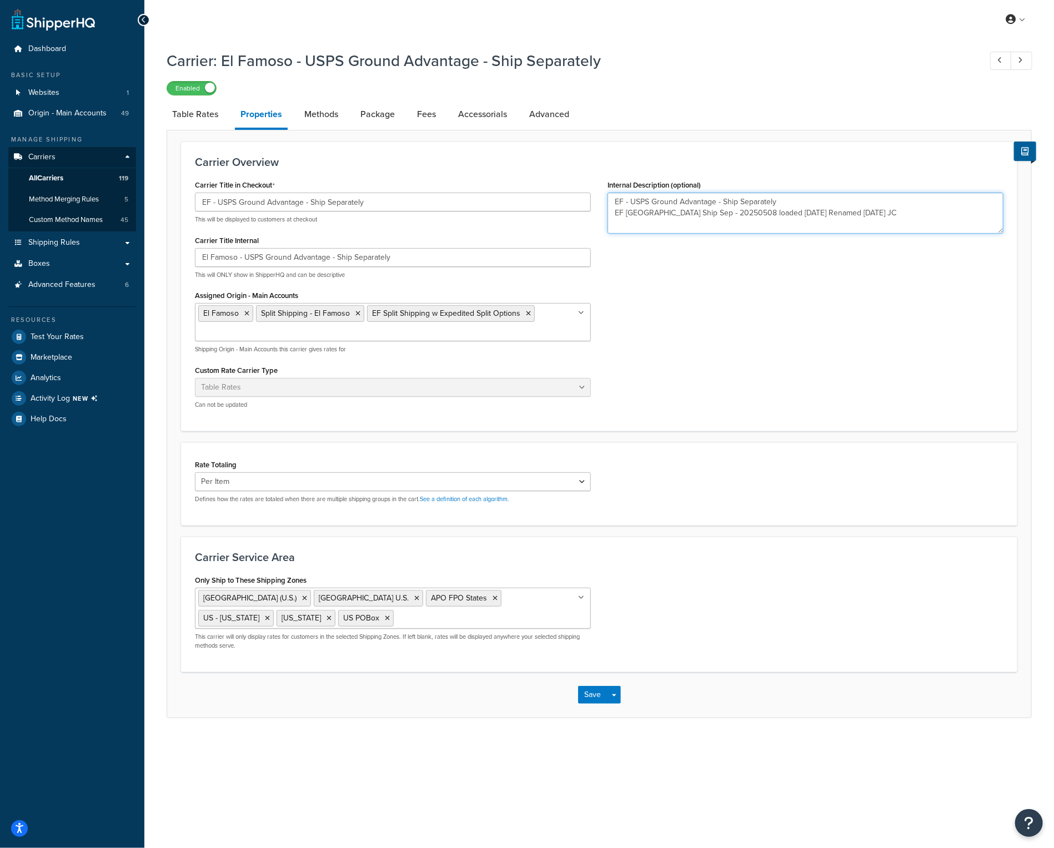
click at [868, 219] on textarea "EF - USPS Ground Advantage - Ship Separately EF GA Ship Sep - 20250508 loaded 0…" at bounding box center [805, 213] width 396 height 41
type textarea "EF - USPS Ground Advantage - Ship Separately EF GA Ship Sep - 20250508 loaded 0…"
click at [597, 690] on button "Save" at bounding box center [593, 695] width 30 height 18
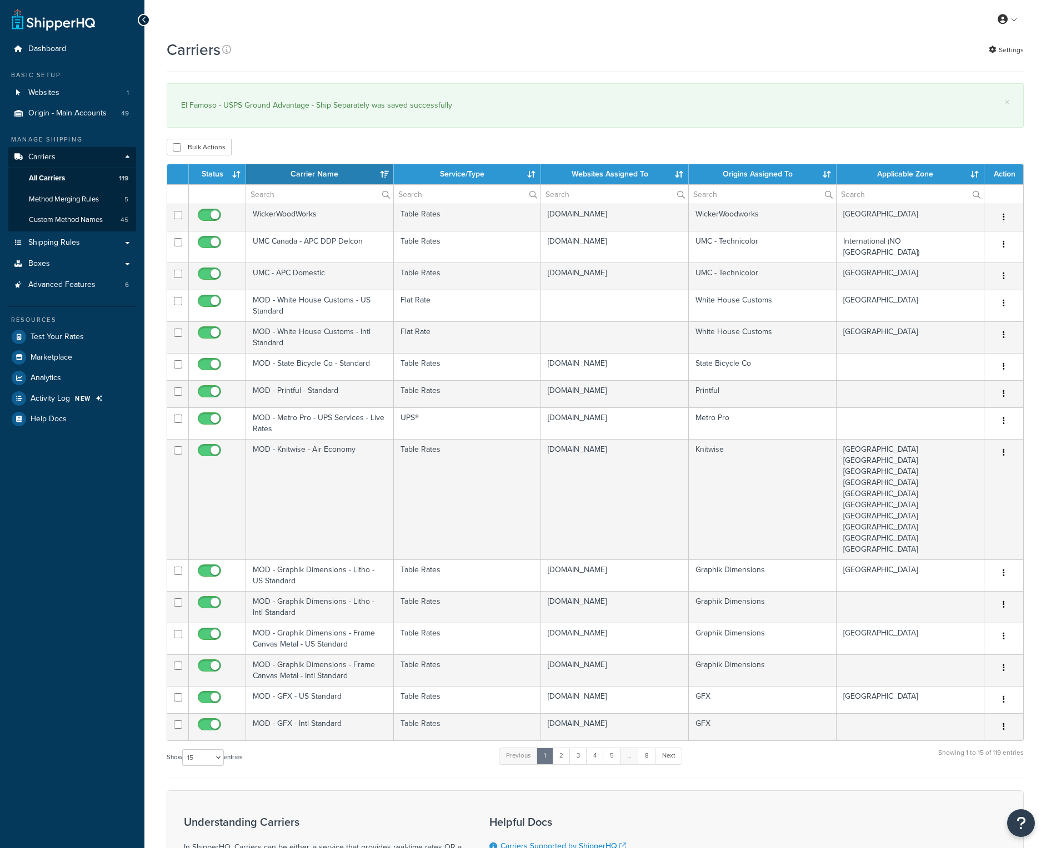
select select "15"
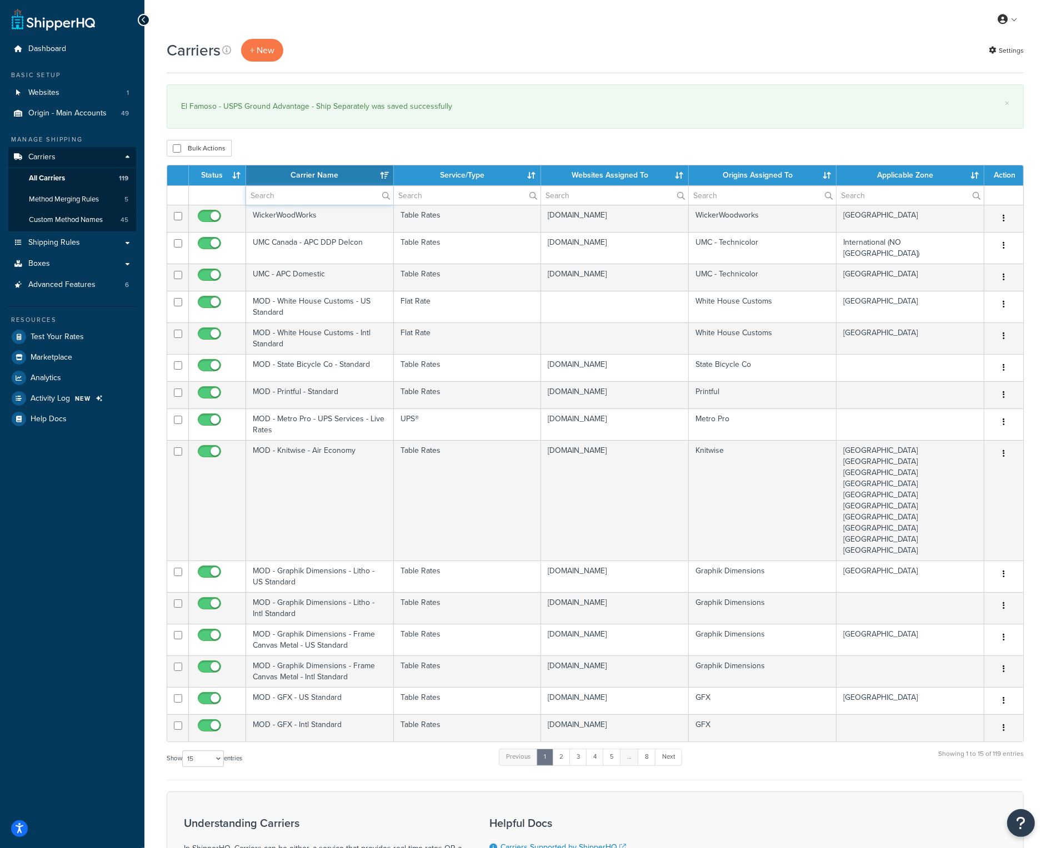
click at [296, 195] on input "text" at bounding box center [319, 195] width 147 height 19
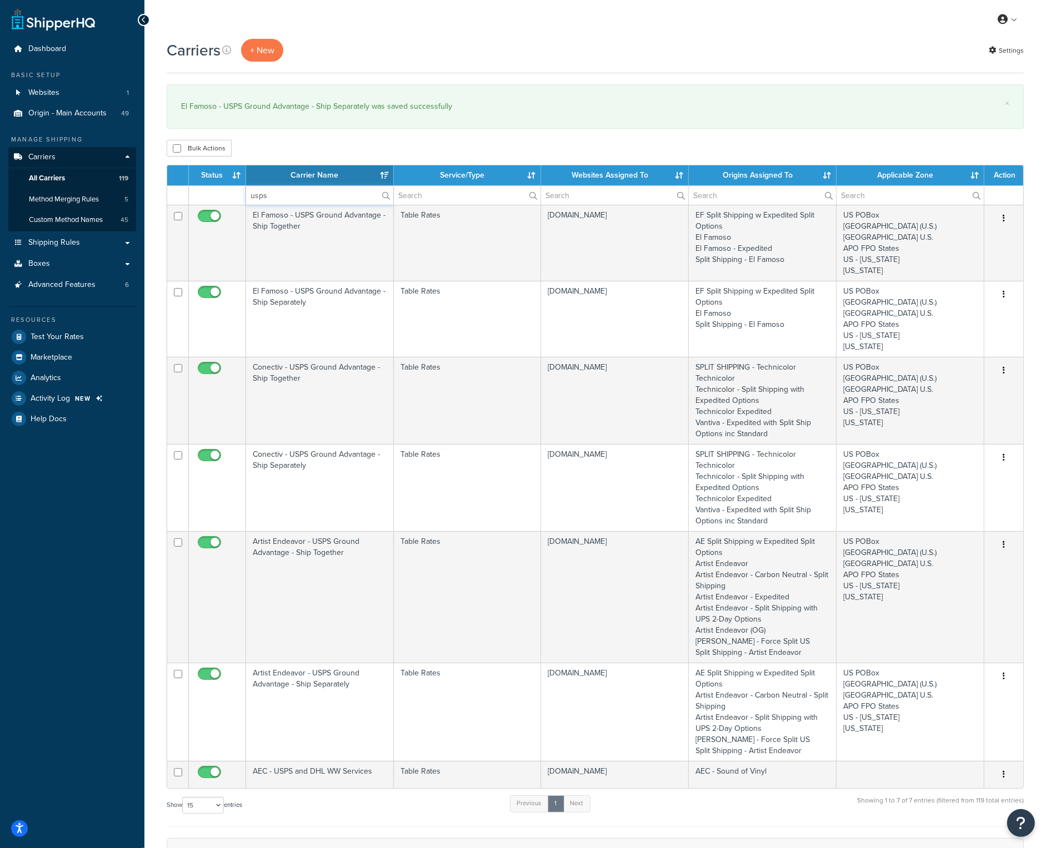
type input "usps"
click at [309, 174] on th "Carrier Name" at bounding box center [320, 175] width 148 height 20
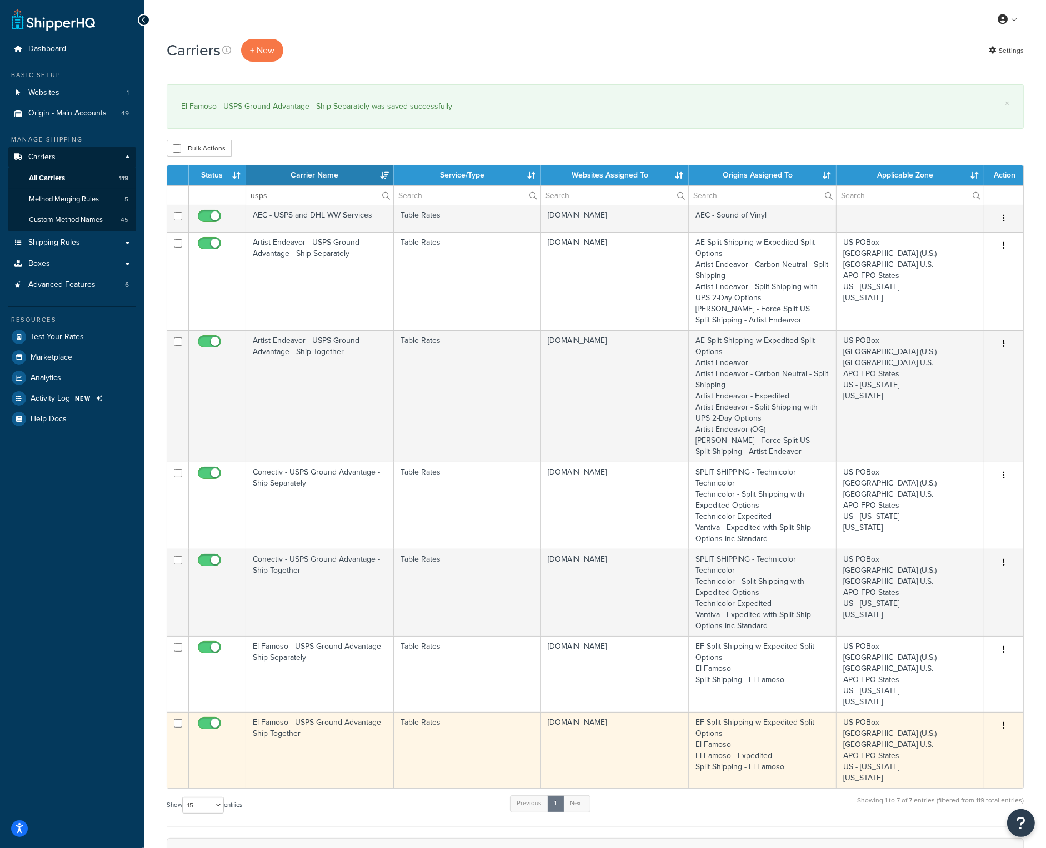
click at [327, 726] on td "El Famoso - USPS Ground Advantage - Ship Together" at bounding box center [320, 750] width 148 height 76
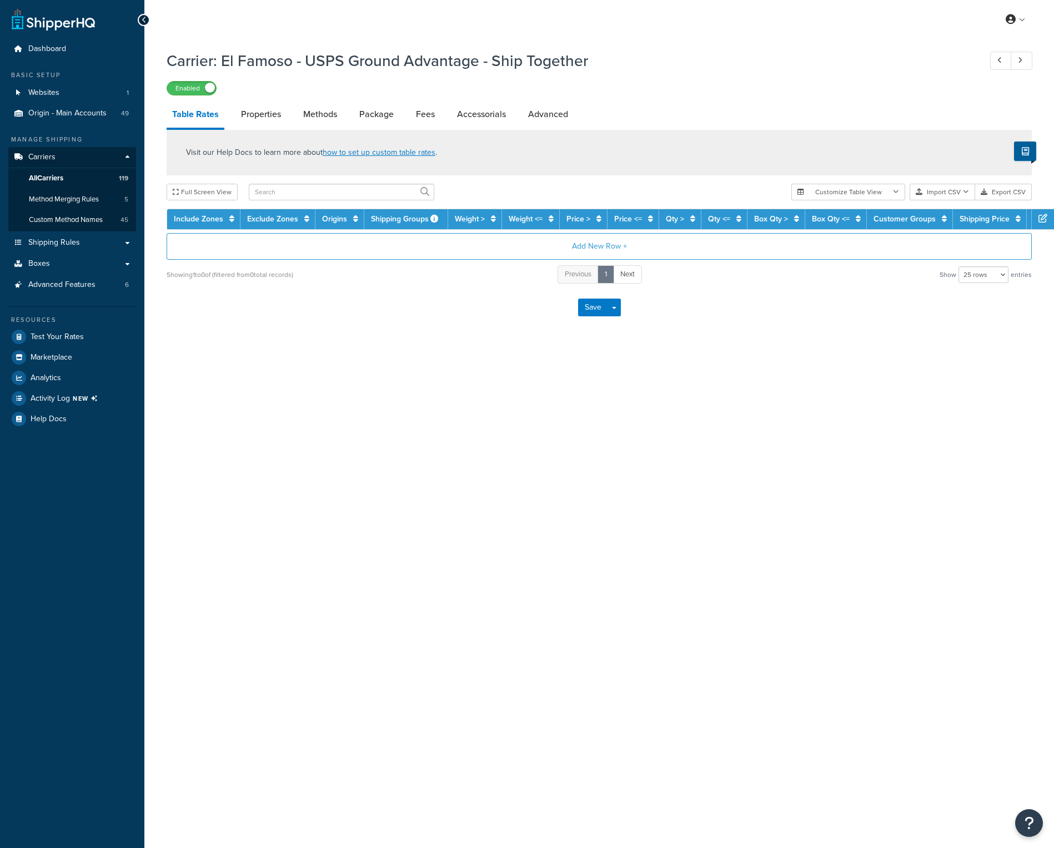
select select "25"
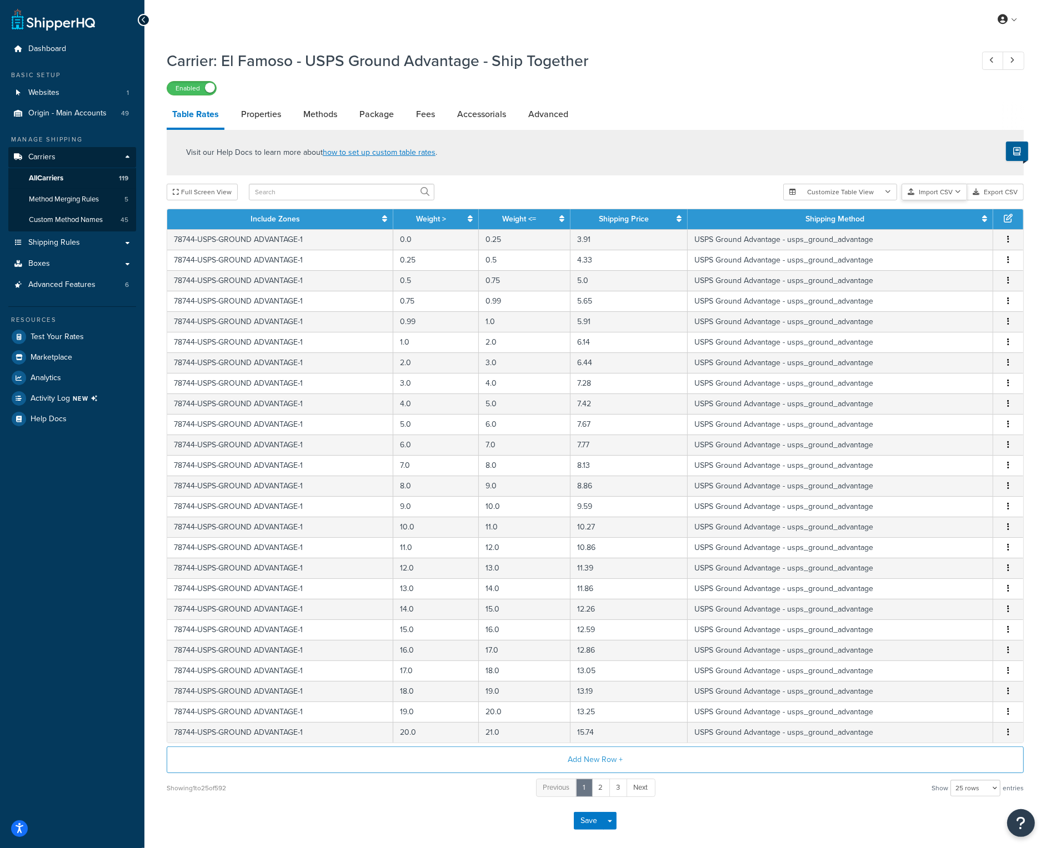
click at [963, 195] on button "Import CSV" at bounding box center [934, 192] width 66 height 17
click at [958, 200] on div "Customize Table View Show all columns Show selected columns Import CSV Import a…" at bounding box center [903, 192] width 240 height 17
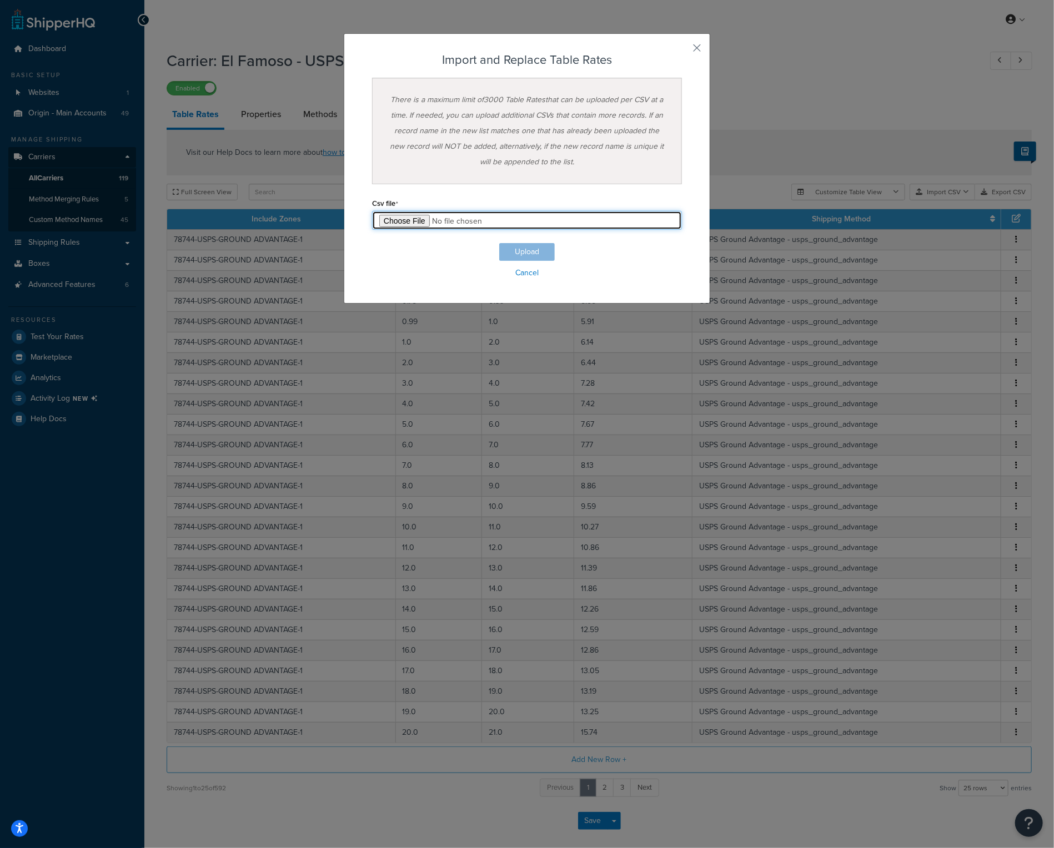
click at [405, 225] on input "file" at bounding box center [527, 220] width 310 height 19
type input "C:\fakepath\Q4 El Famoso - USPS Ground Advantage - Ship Together.csv"
click at [526, 248] on button "Upload" at bounding box center [527, 252] width 56 height 18
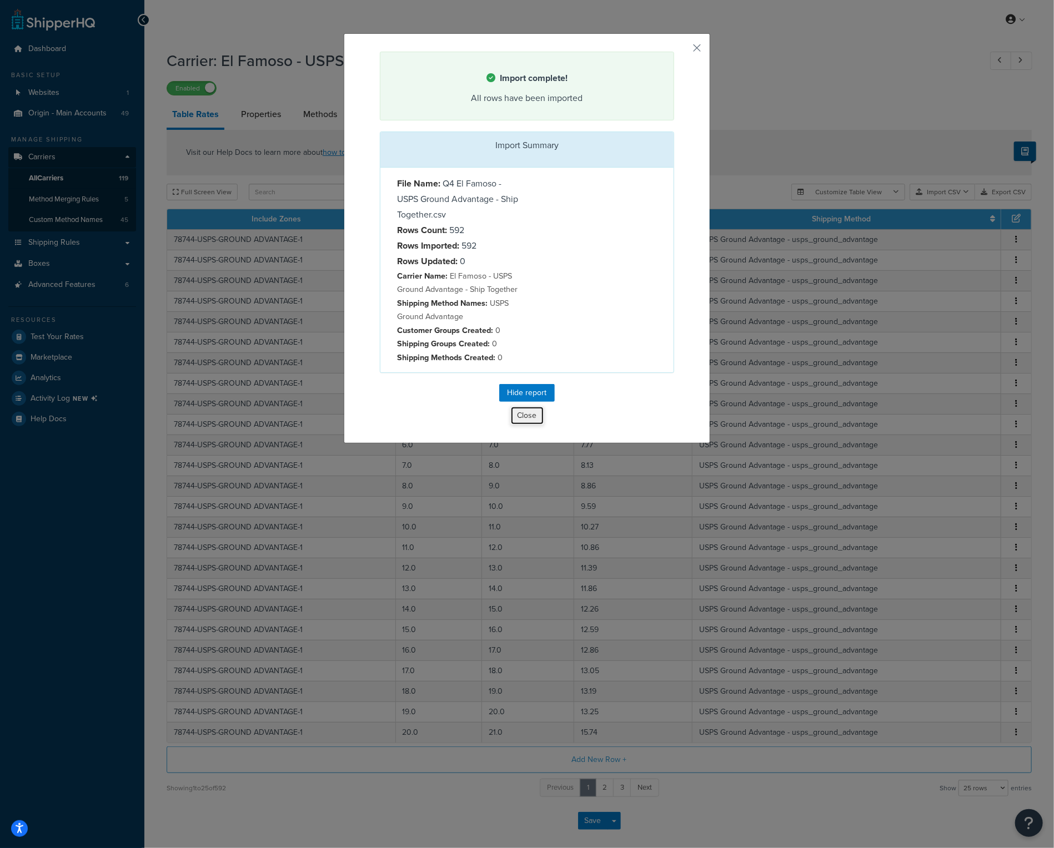
click at [533, 410] on button "Close" at bounding box center [527, 415] width 34 height 19
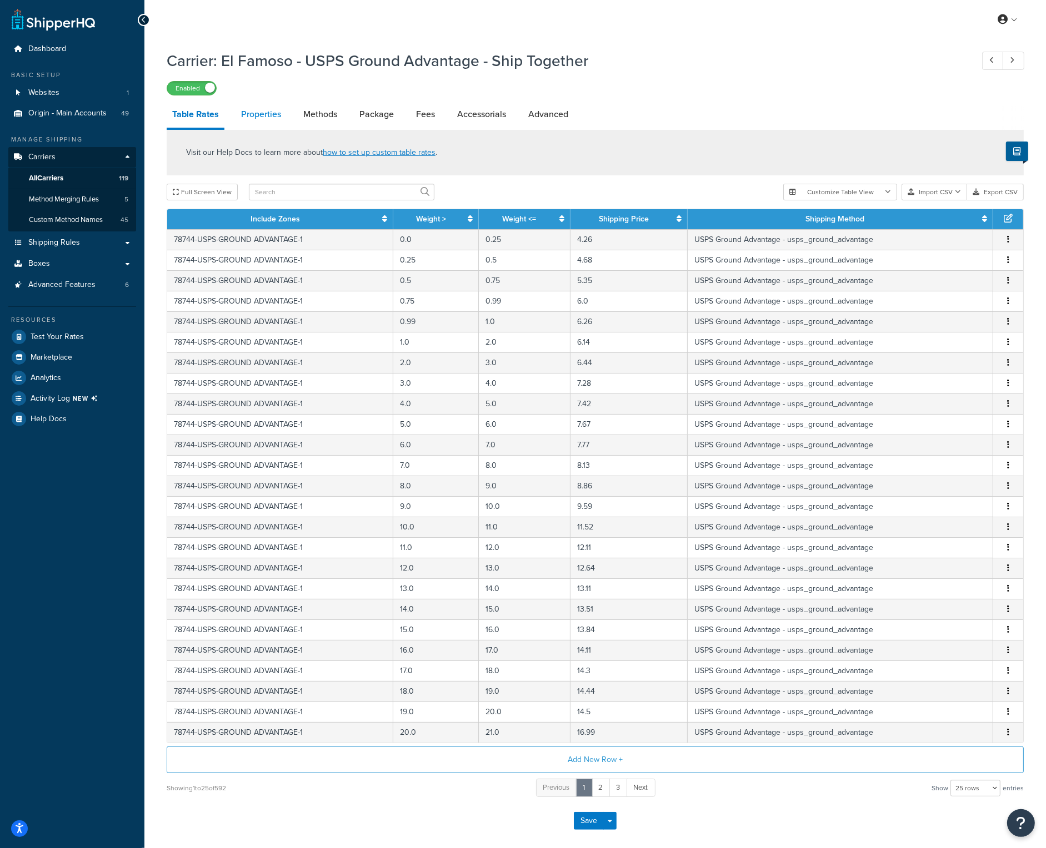
click at [263, 113] on link "Properties" at bounding box center [260, 114] width 51 height 27
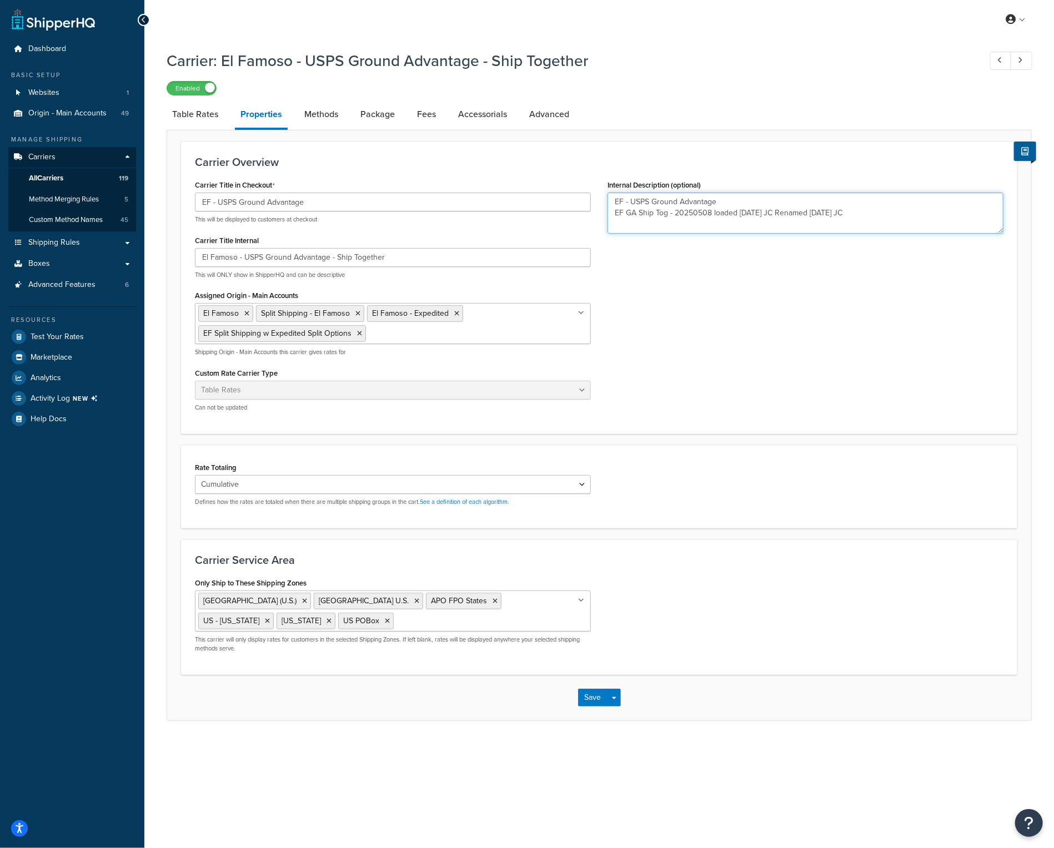
click at [885, 212] on textarea "EF - USPS Ground Advantage EF GA Ship Tog - 20250508 loaded 05/09/2025 JC Renam…" at bounding box center [805, 213] width 396 height 41
type textarea "EF - USPS Ground Advantage EF GA Ship Tog - 20250508 loaded 05/09/2025 JC Renam…"
click at [599, 695] on button "Save" at bounding box center [593, 698] width 30 height 18
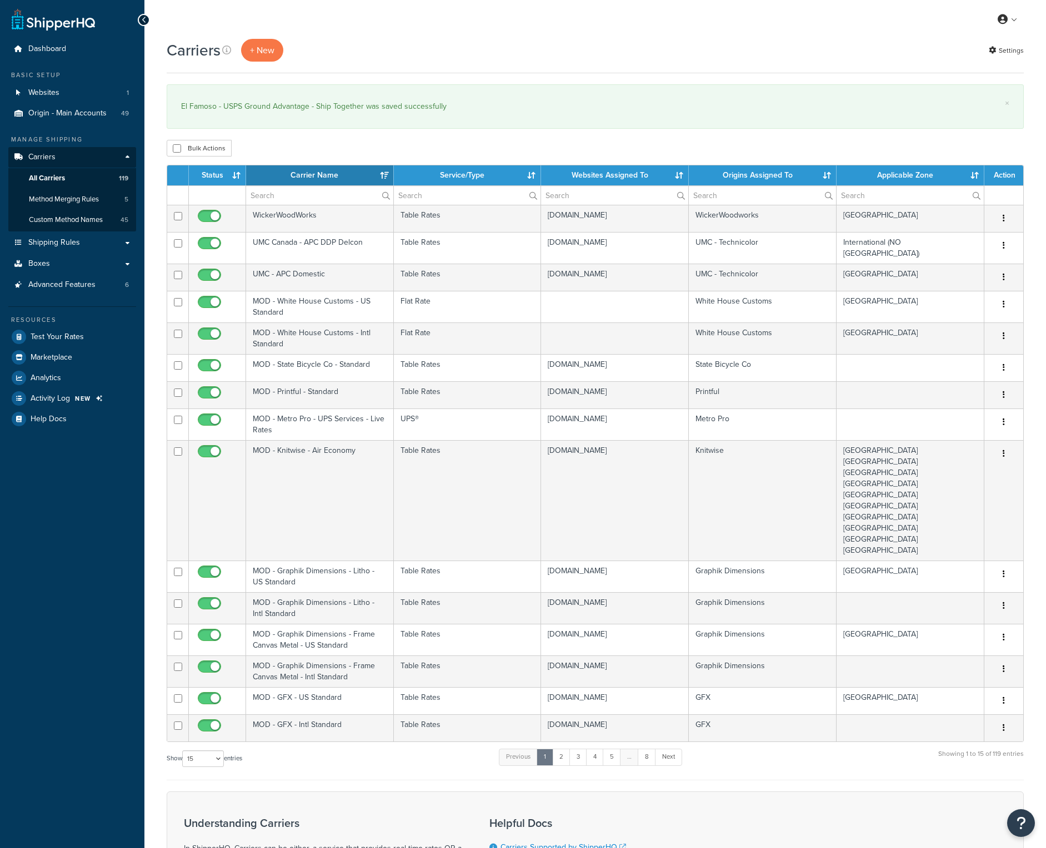
select select "15"
click at [259, 188] on input "text" at bounding box center [319, 195] width 147 height 19
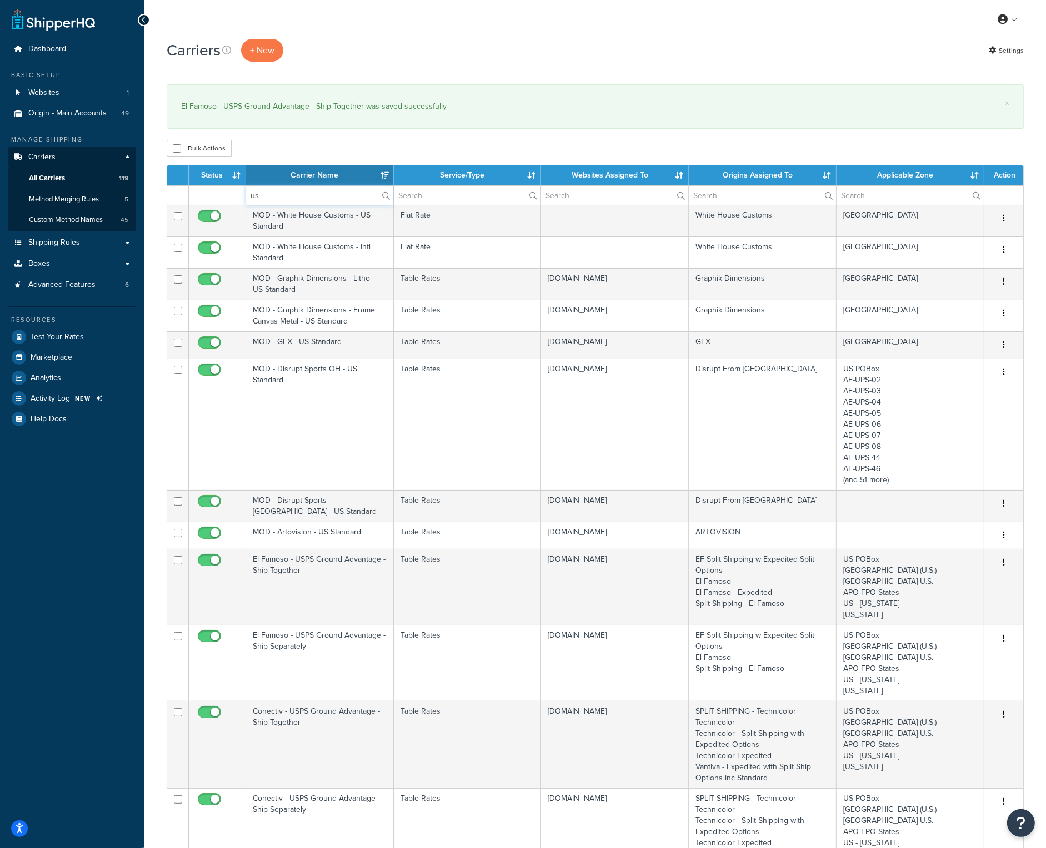
type input "us"
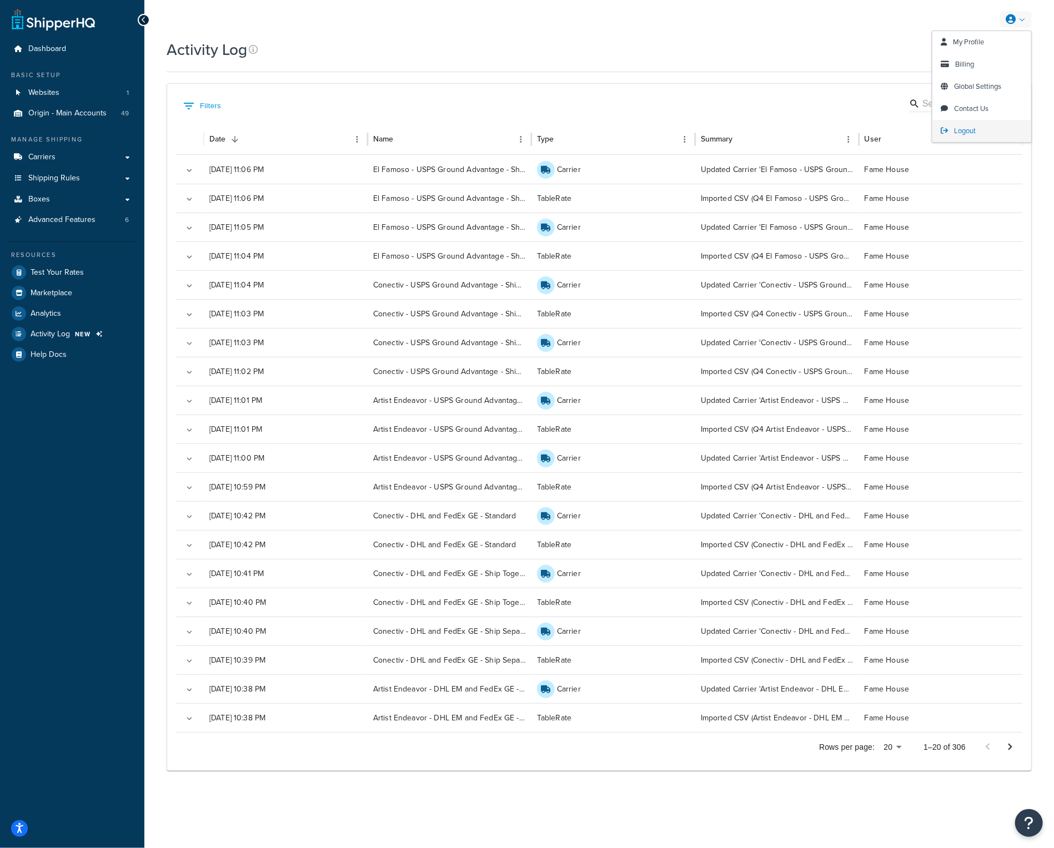
click at [981, 124] on link "Logout" at bounding box center [981, 131] width 99 height 22
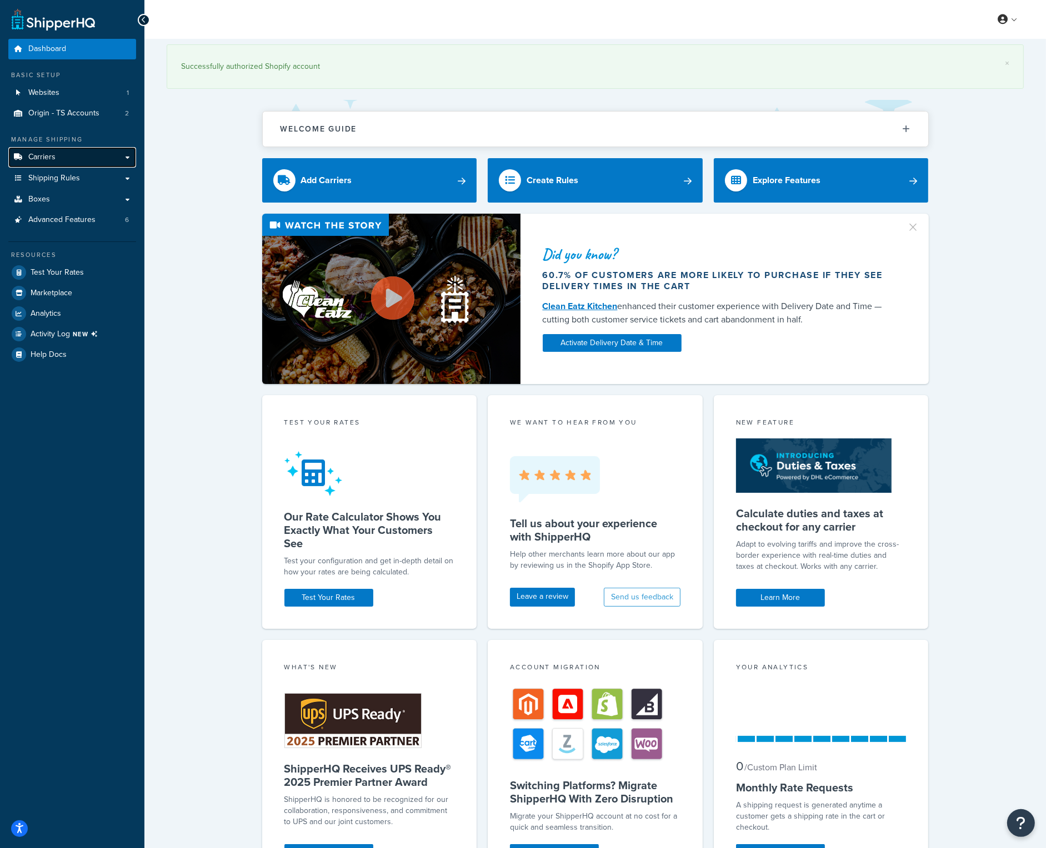
click at [78, 162] on link "Carriers" at bounding box center [72, 157] width 128 height 21
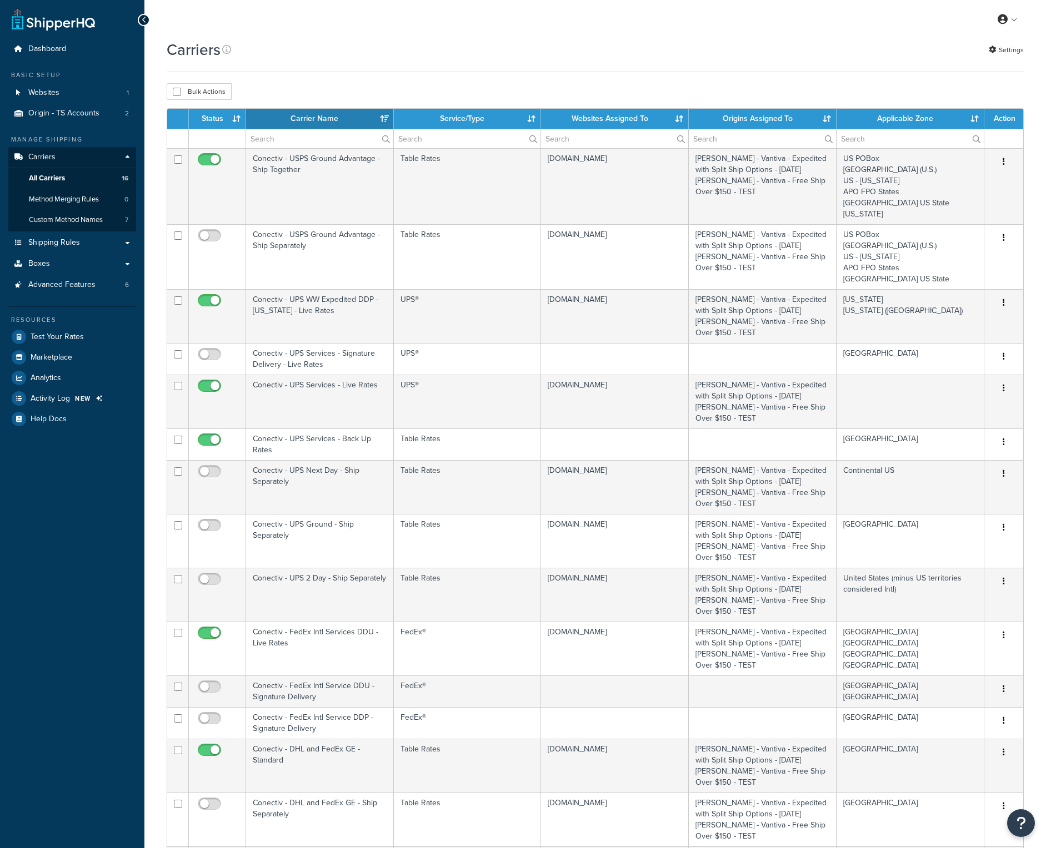
select select "15"
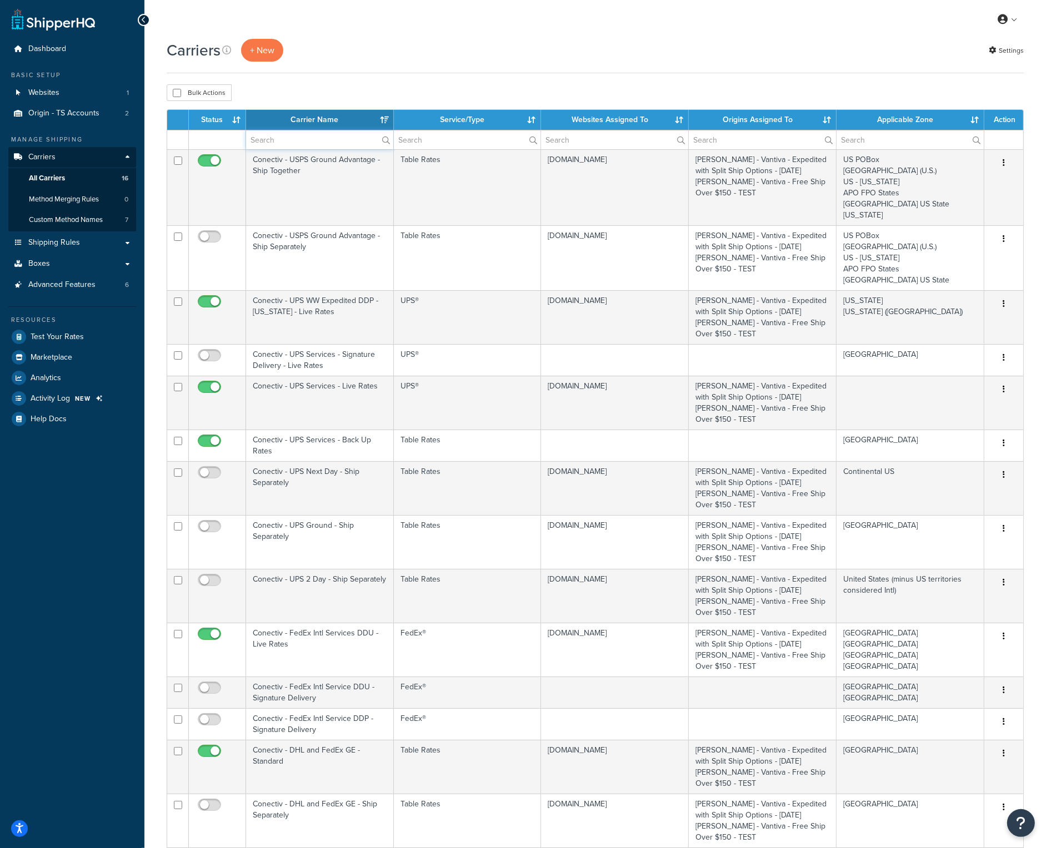
click at [294, 142] on input "text" at bounding box center [319, 139] width 147 height 19
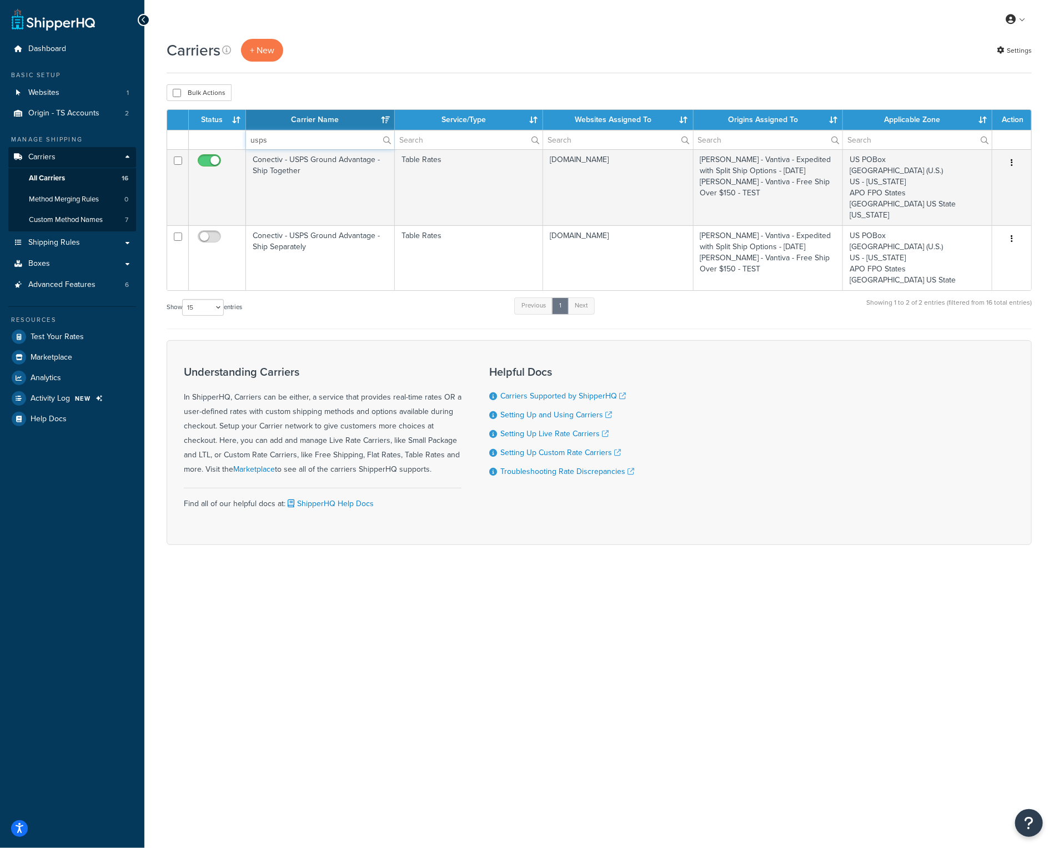
type input "usps"
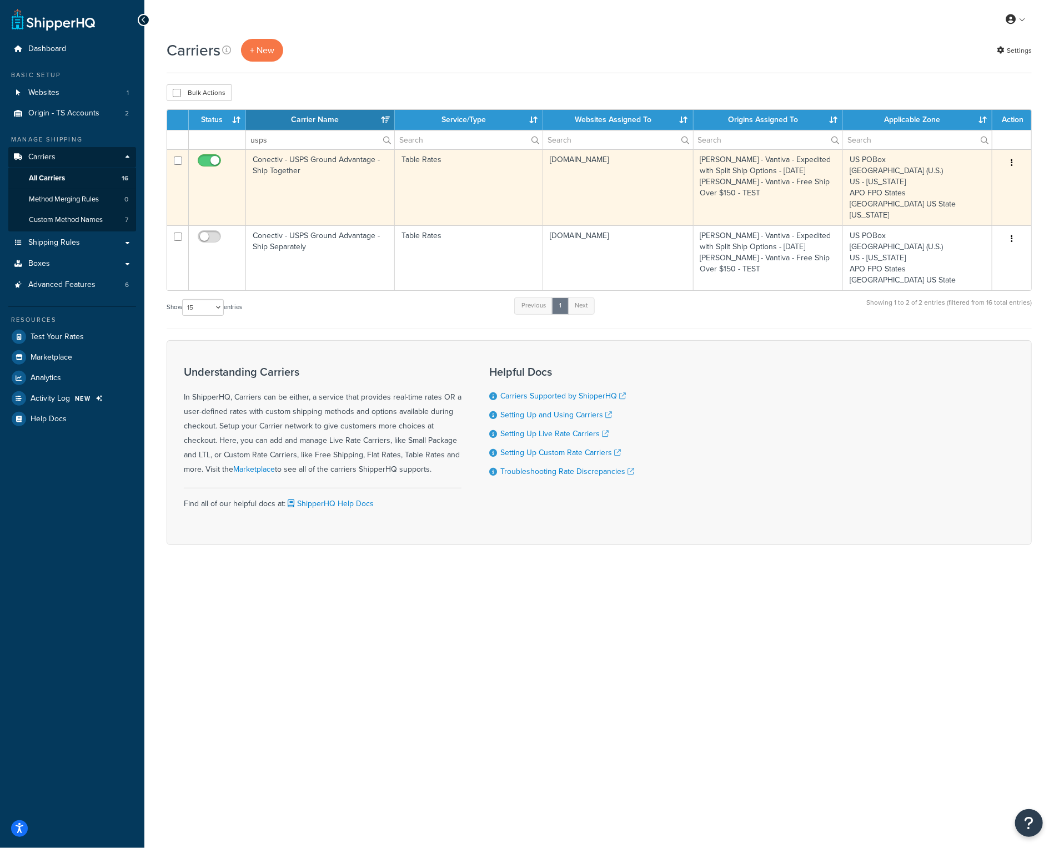
click at [266, 173] on td "Conectiv - USPS Ground Advantage - Ship Together" at bounding box center [320, 187] width 149 height 76
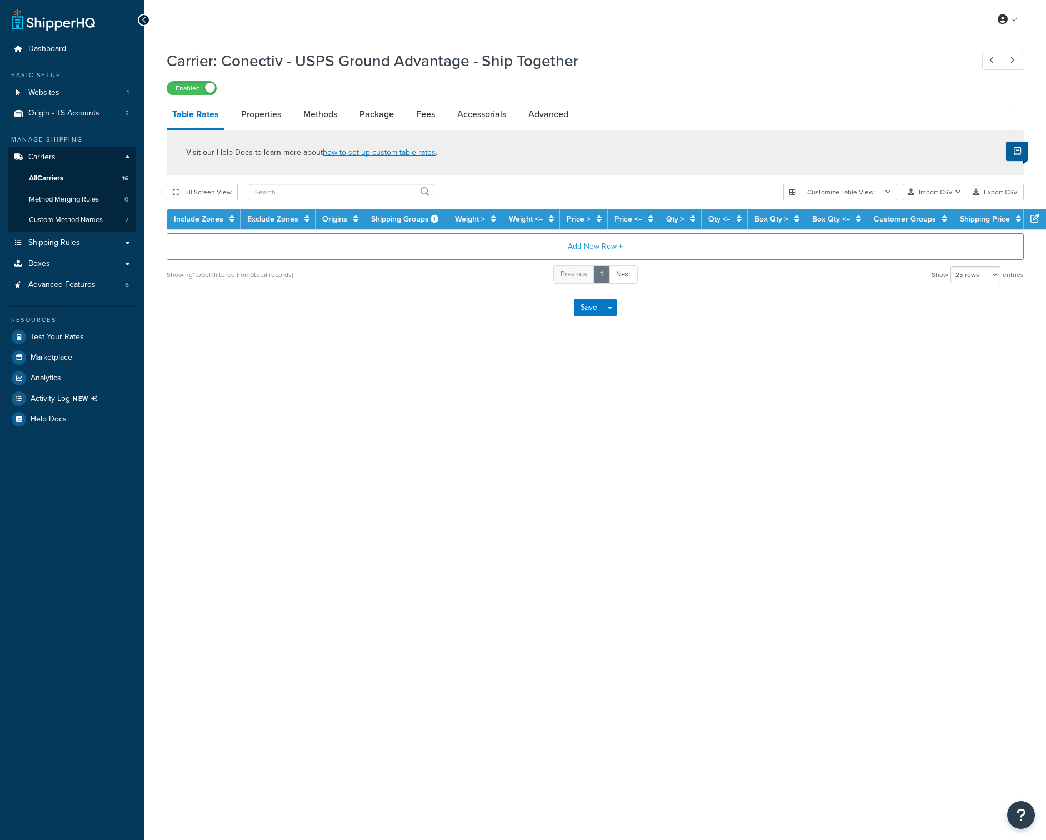
select select "25"
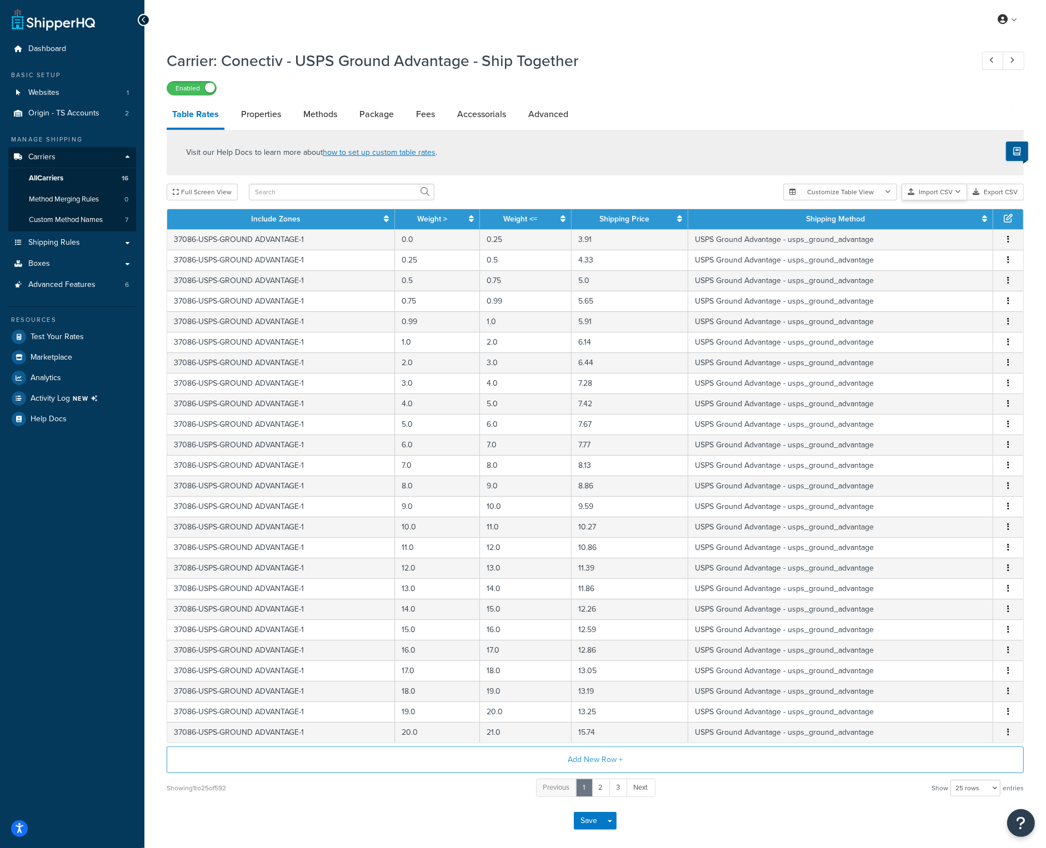
click at [942, 195] on button "Import CSV" at bounding box center [934, 192] width 66 height 17
click at [943, 200] on div "Customize Table View Show all columns Show selected columns Import CSV Import a…" at bounding box center [903, 192] width 240 height 17
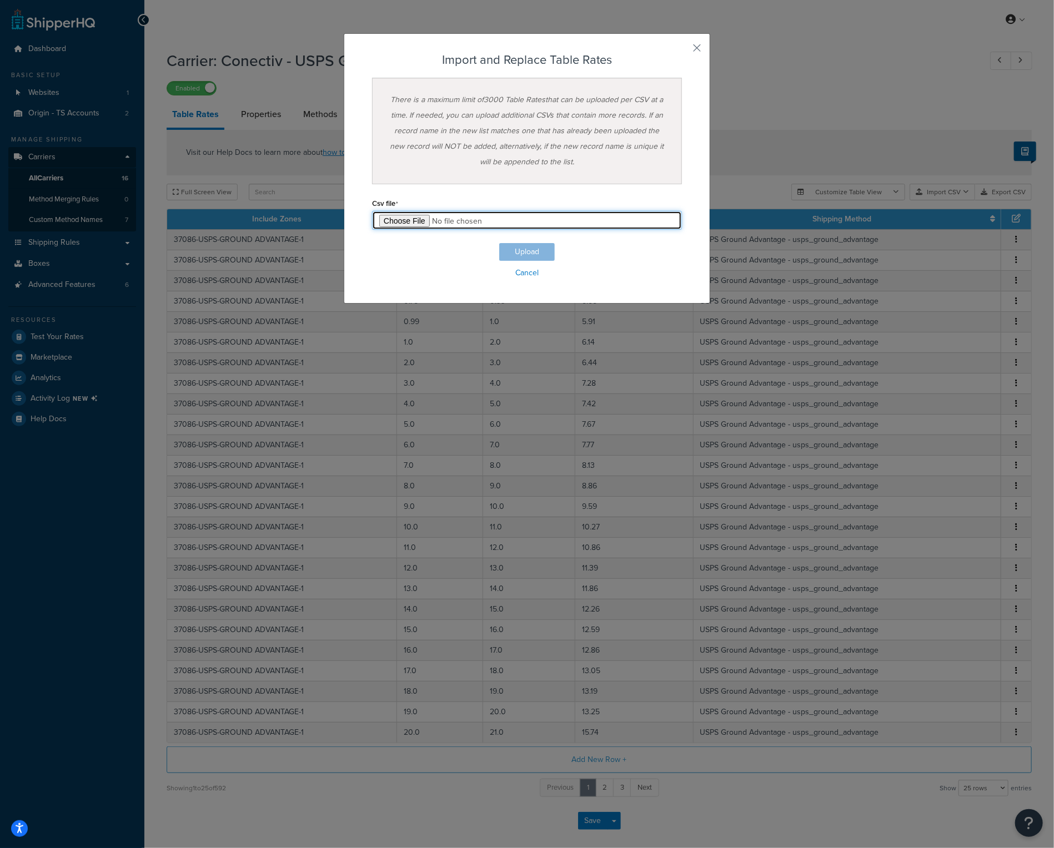
click at [409, 215] on input "file" at bounding box center [527, 220] width 310 height 19
type input "C:\fakepath\Q4 TS Conectiv - USPS Ground Advantage - Ship Together.csv"
click at [537, 248] on button "Upload" at bounding box center [527, 252] width 56 height 18
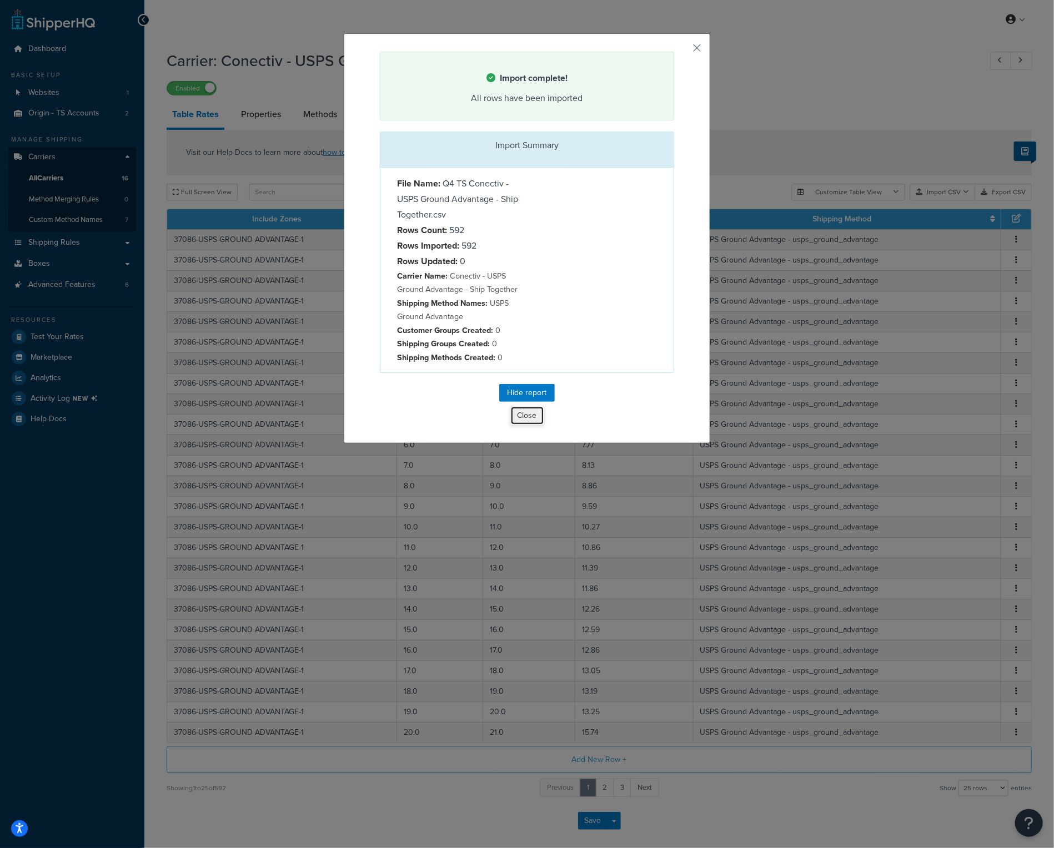
click at [531, 413] on button "Close" at bounding box center [527, 415] width 34 height 19
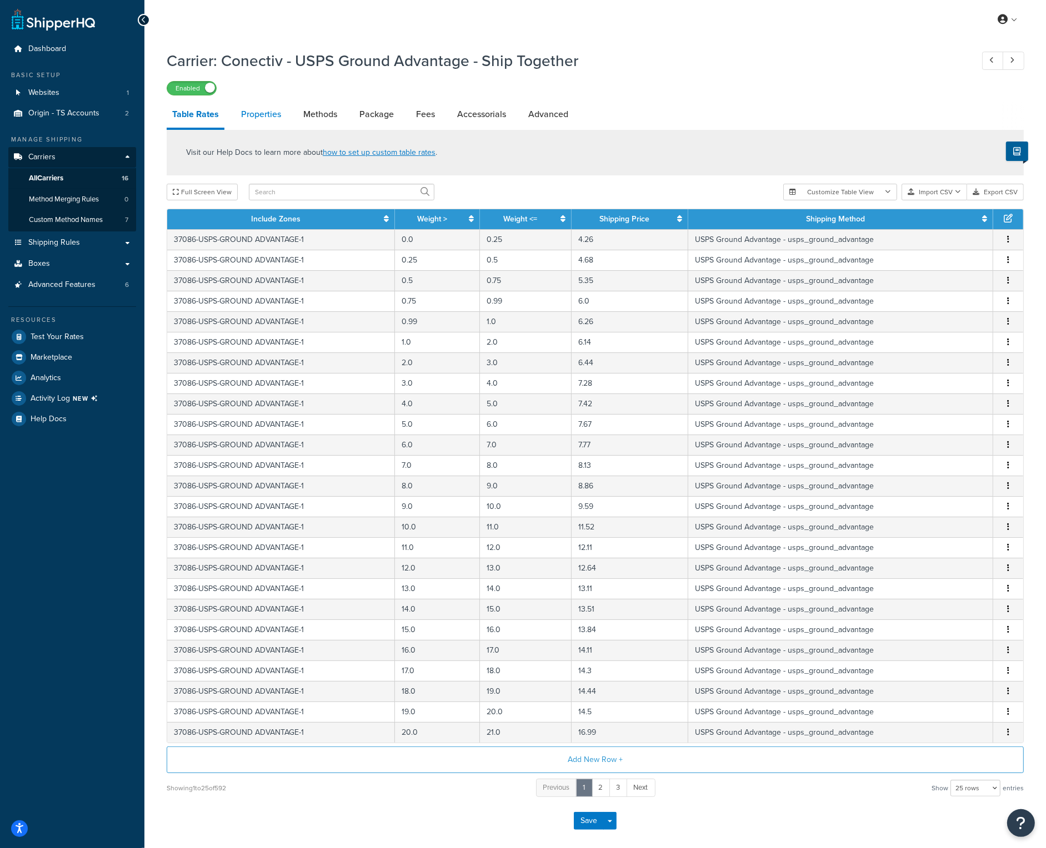
click at [271, 113] on link "Properties" at bounding box center [260, 114] width 51 height 27
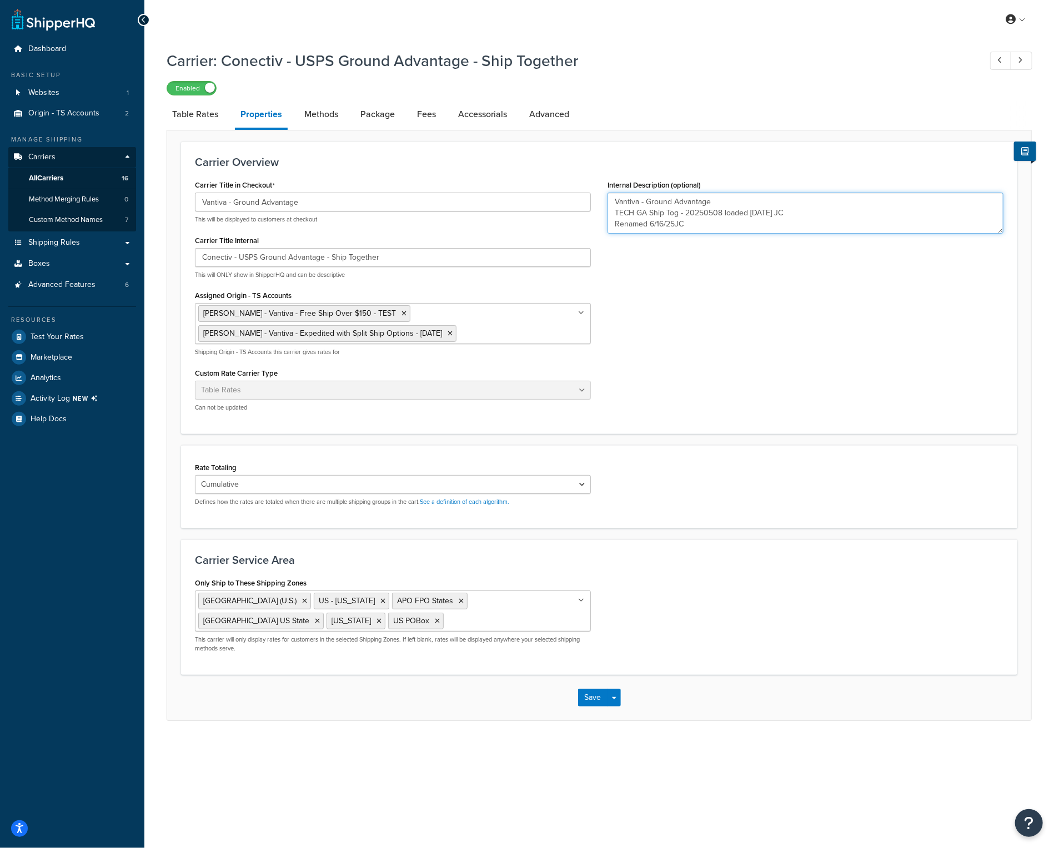
click at [713, 225] on textarea "Vantiva - Ground Advantage TECH GA Ship Tog - 20250508 loaded 05/09/2025 JC Ren…" at bounding box center [805, 213] width 396 height 41
type textarea "Vantiva - Ground Advantage TECH GA Ship Tog - 20250508 loaded 05/09/2025 JC Ren…"
click at [589, 696] on button "Save" at bounding box center [593, 698] width 30 height 18
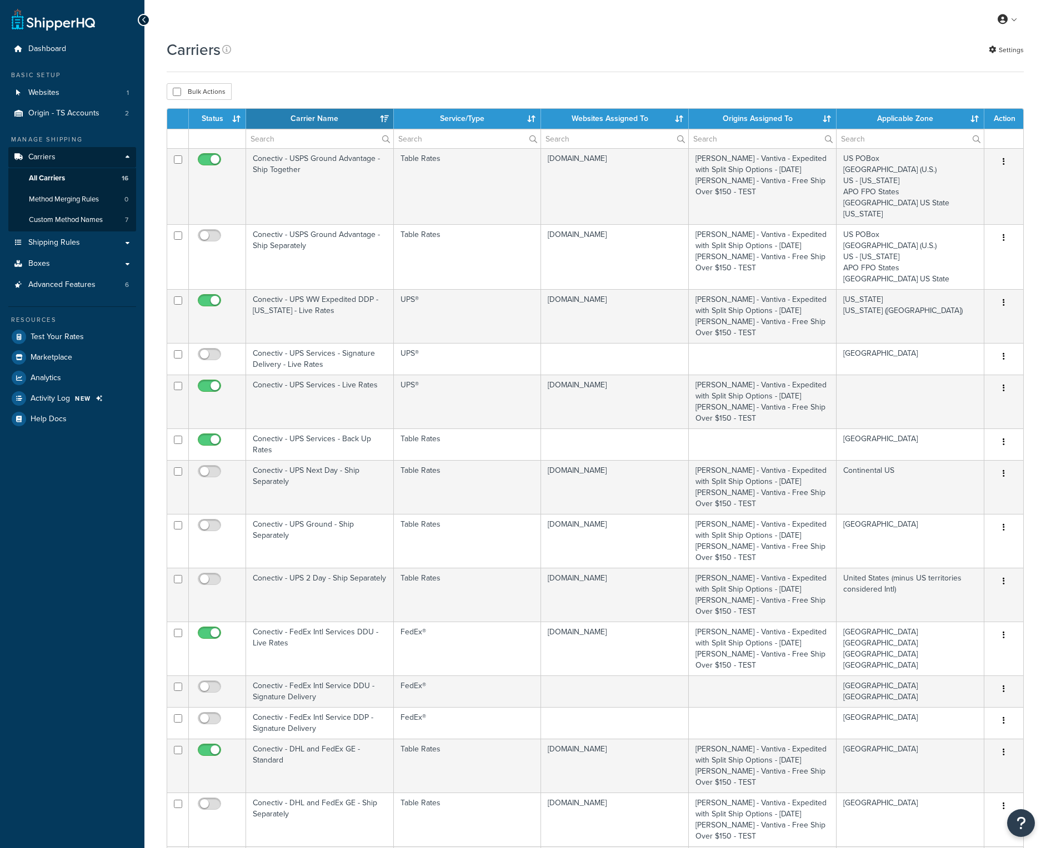
select select "15"
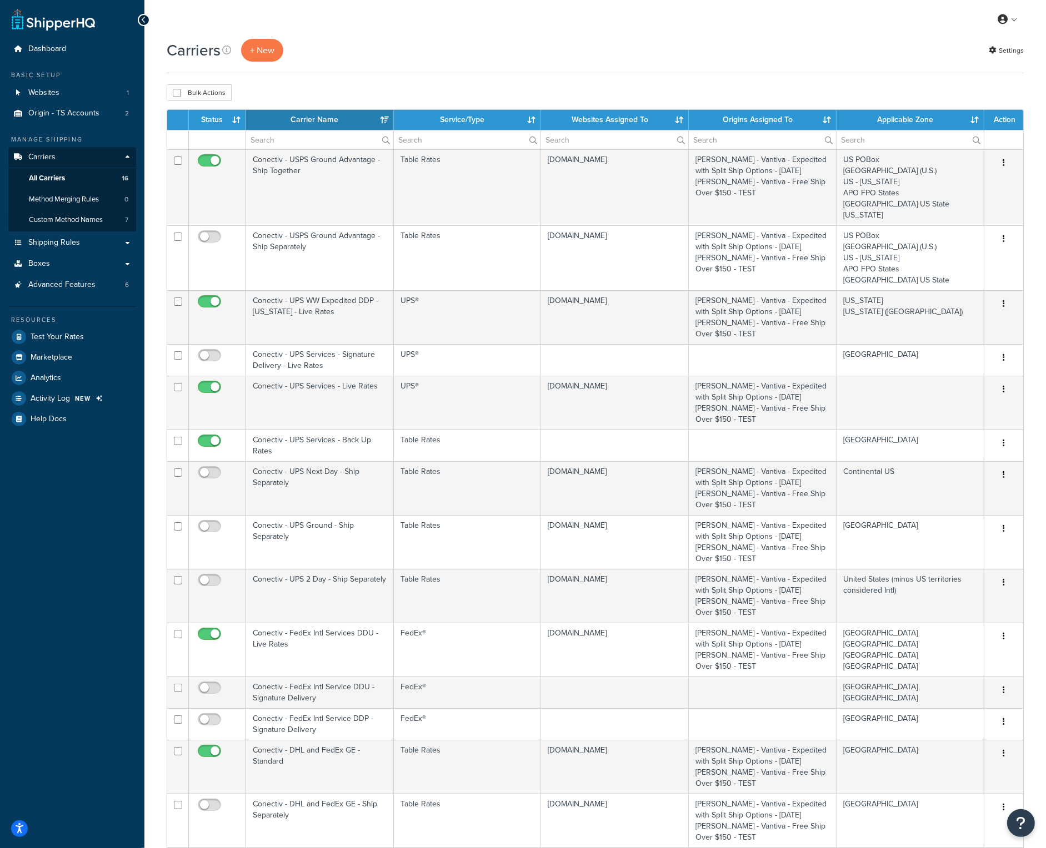
click at [107, 548] on div "Dashboard Basic Setup Websites 1 Origin - TS Accounts 2 Manage Shipping Carrier…" at bounding box center [72, 611] width 144 height 1223
click at [318, 122] on th "Carrier Name" at bounding box center [320, 120] width 148 height 20
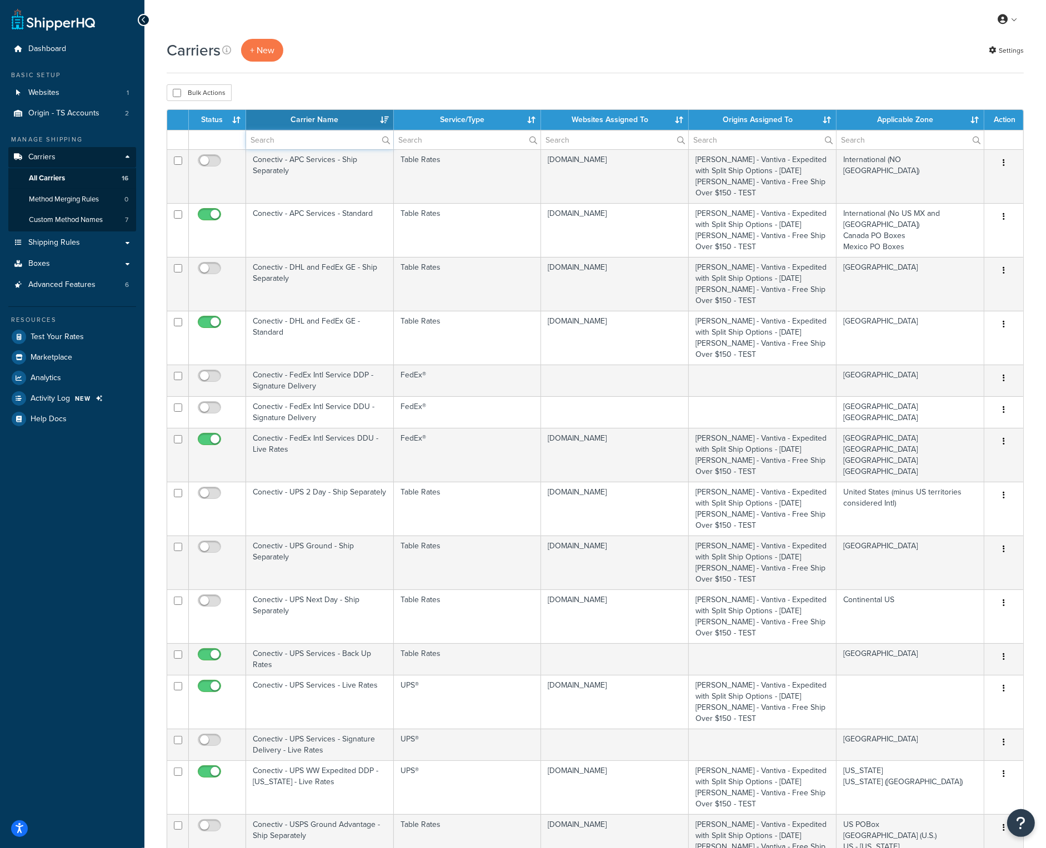
click at [329, 137] on input "text" at bounding box center [319, 139] width 147 height 19
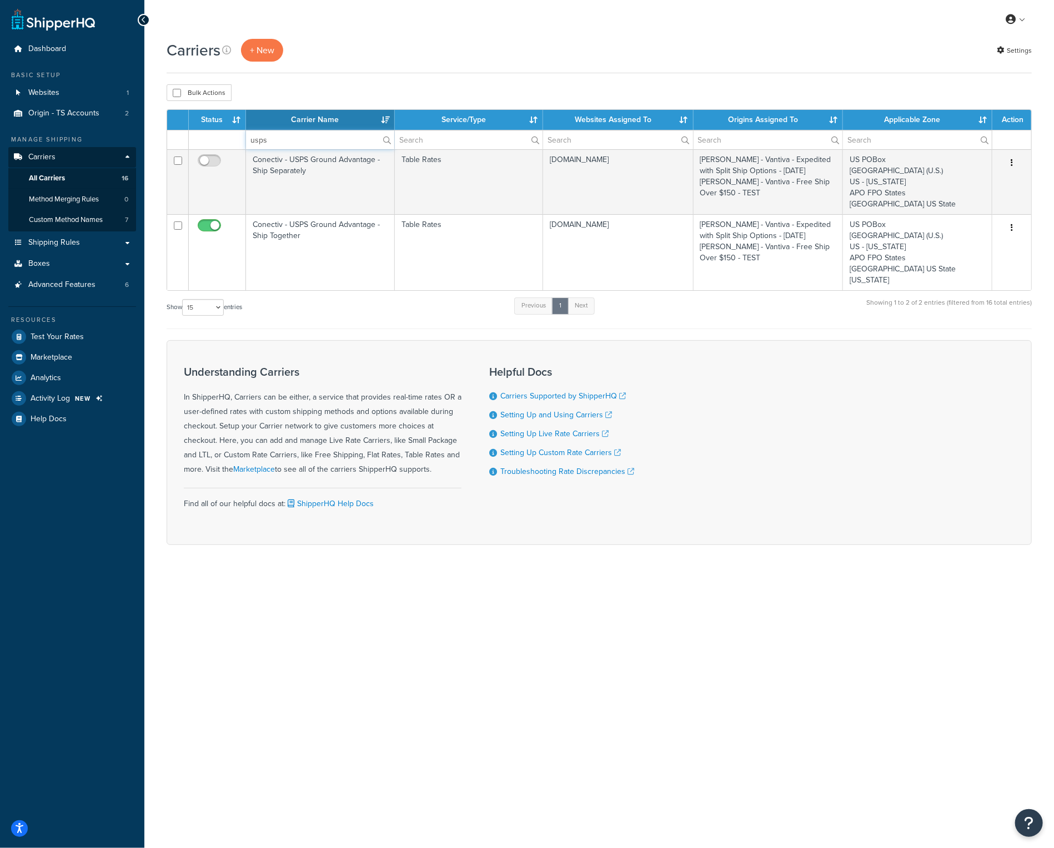
type input "usps"
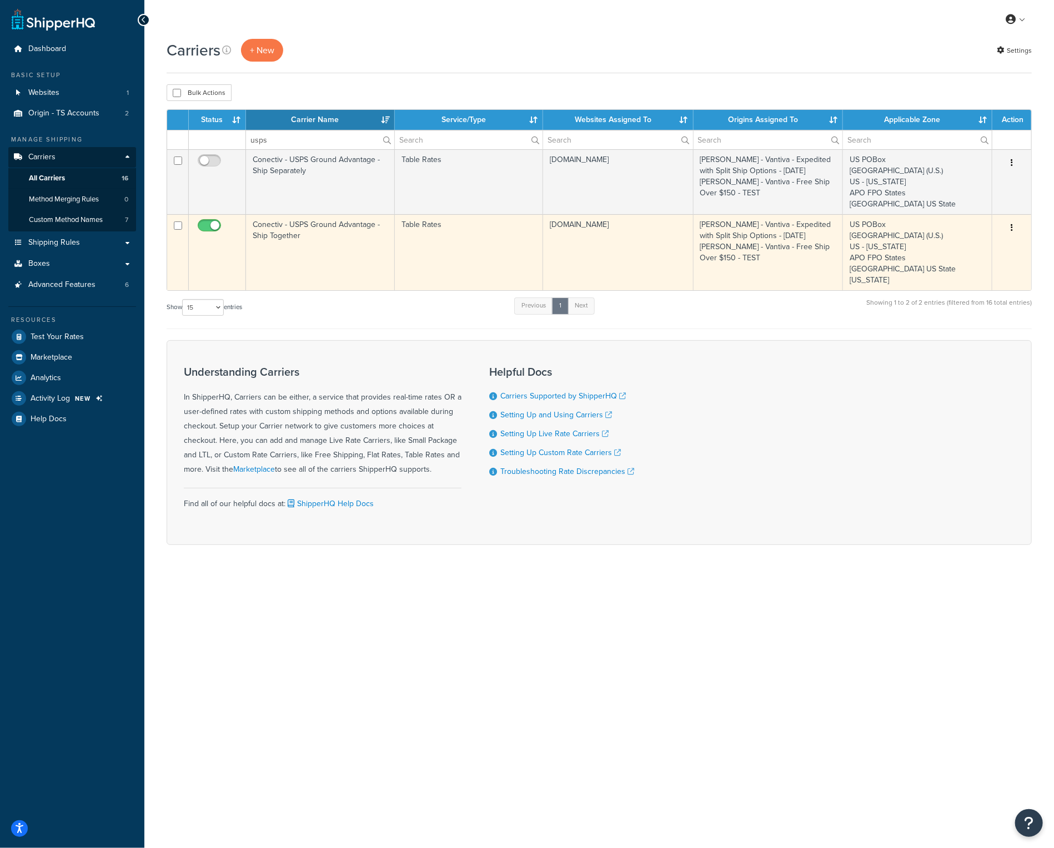
click at [286, 222] on td "Conectiv - USPS Ground Advantage - Ship Together" at bounding box center [320, 252] width 149 height 76
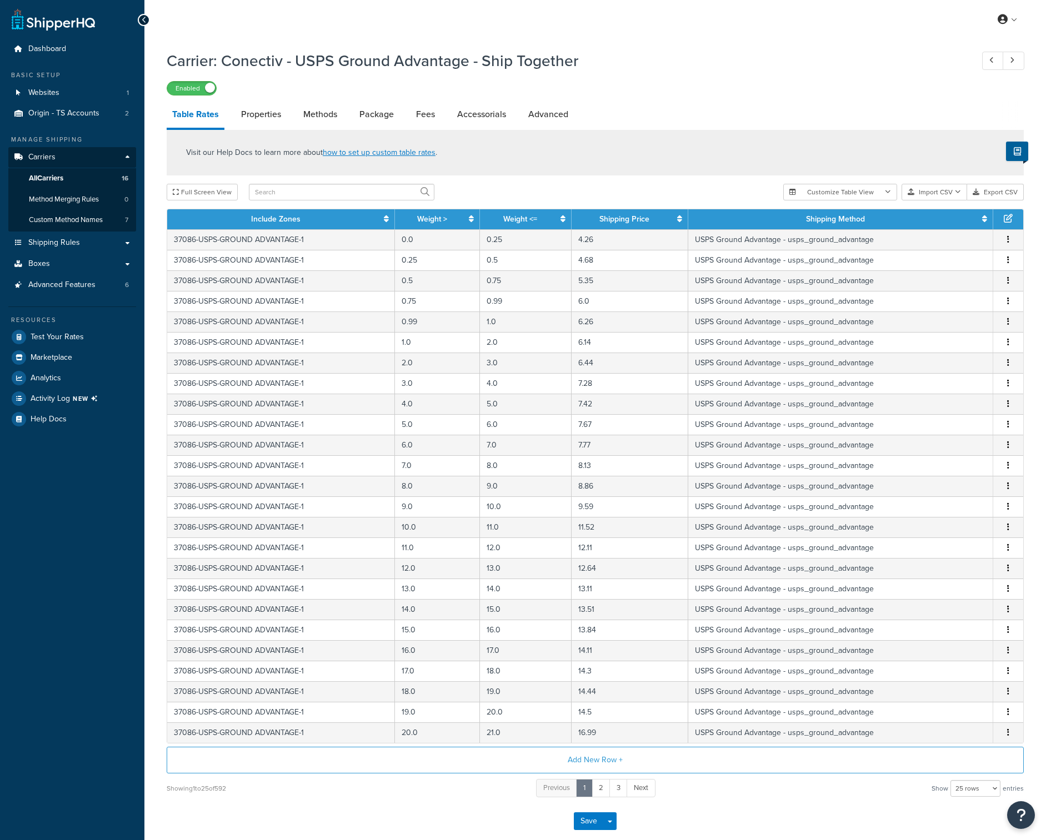
select select "25"
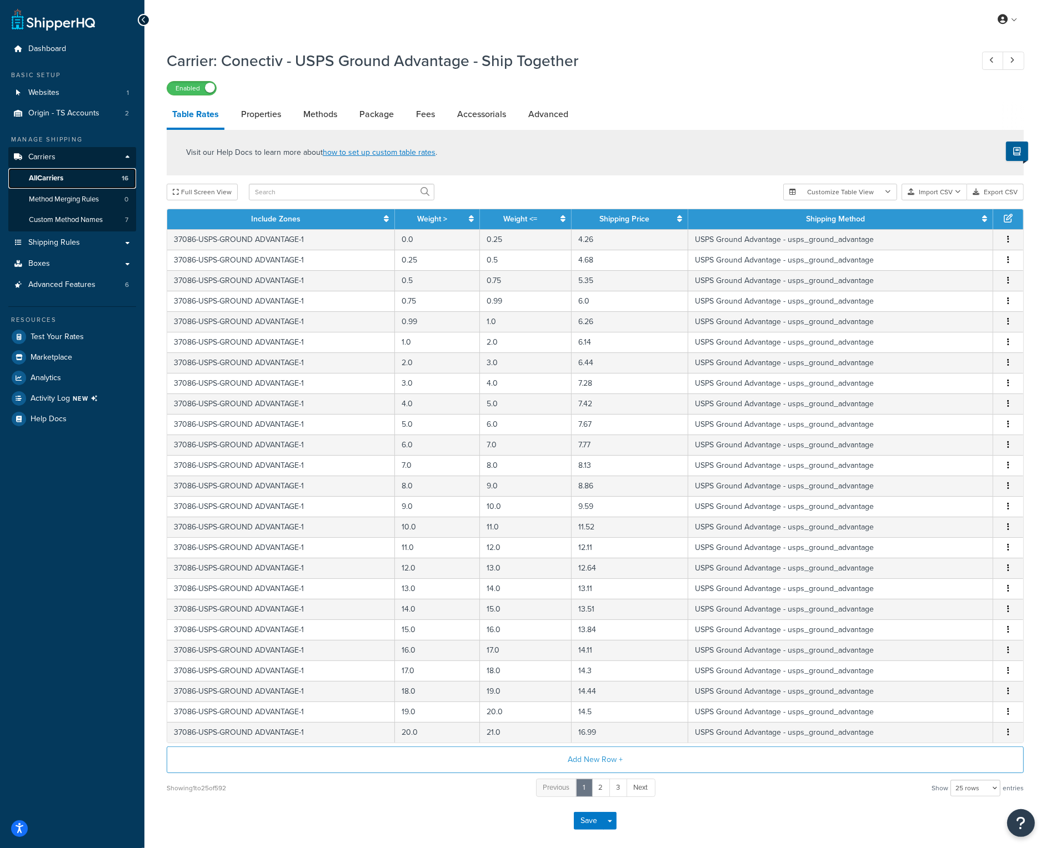
click at [73, 180] on link "All Carriers 16" at bounding box center [72, 178] width 128 height 21
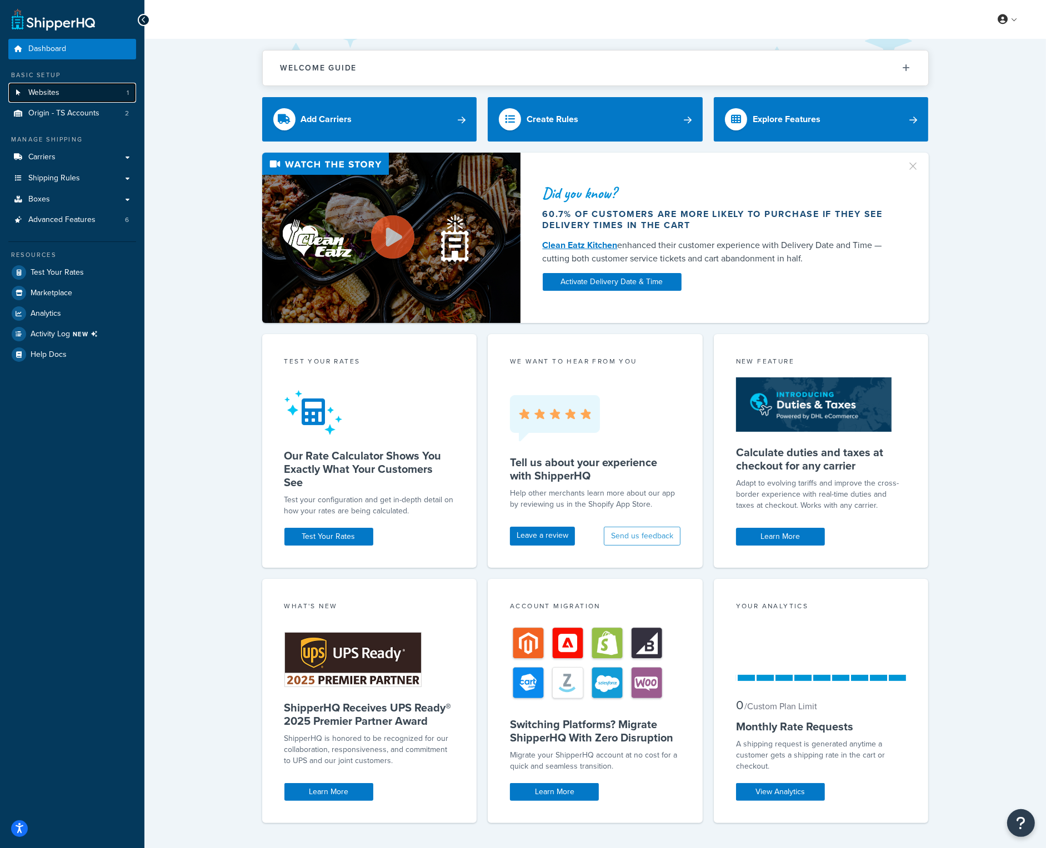
click at [91, 98] on link "Websites 1" at bounding box center [72, 93] width 128 height 21
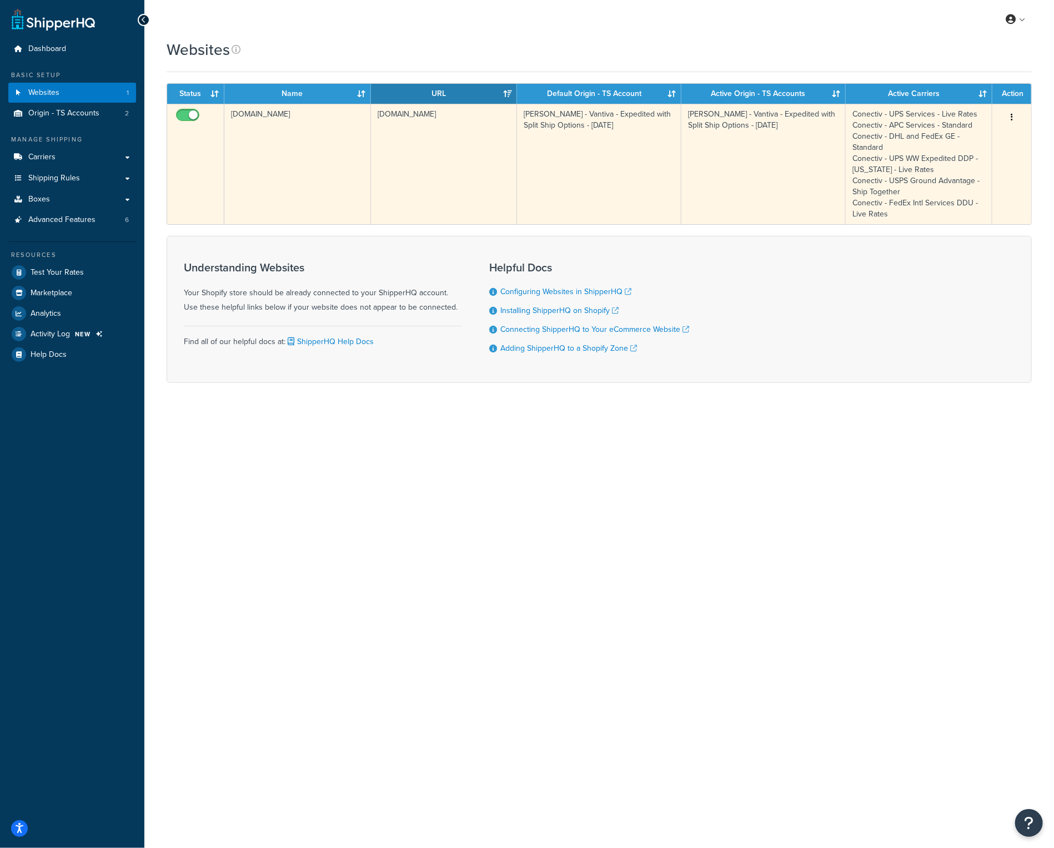
click at [304, 115] on td "[DOMAIN_NAME]" at bounding box center [297, 164] width 147 height 120
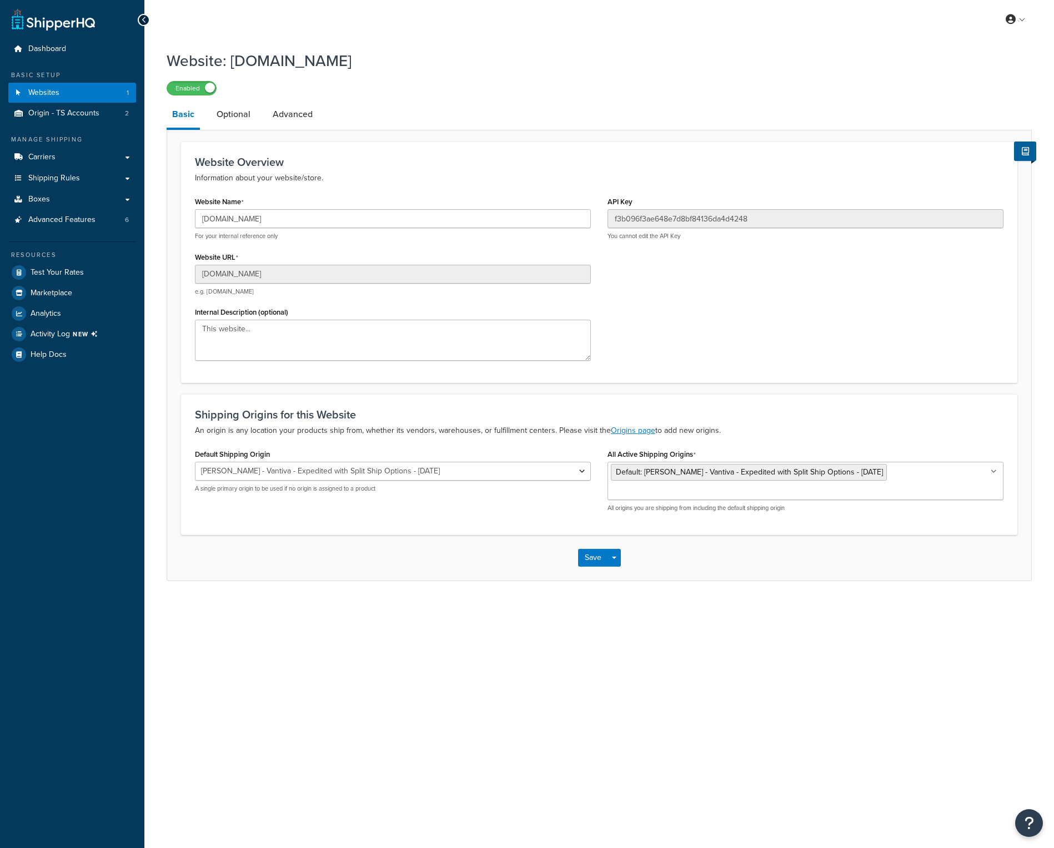
select select "141700"
click at [463, 473] on select "Taylor Swift - Vantiva - Free Ship Over $150 - TEST Taylor Swift - Vantiva - Ex…" at bounding box center [393, 471] width 396 height 19
click at [477, 450] on div "Default Shipping Origin Taylor Swift - Vantiva - Free Ship Over $150 - TEST Tay…" at bounding box center [393, 469] width 396 height 47
click at [64, 268] on span "Test Your Rates" at bounding box center [57, 272] width 53 height 9
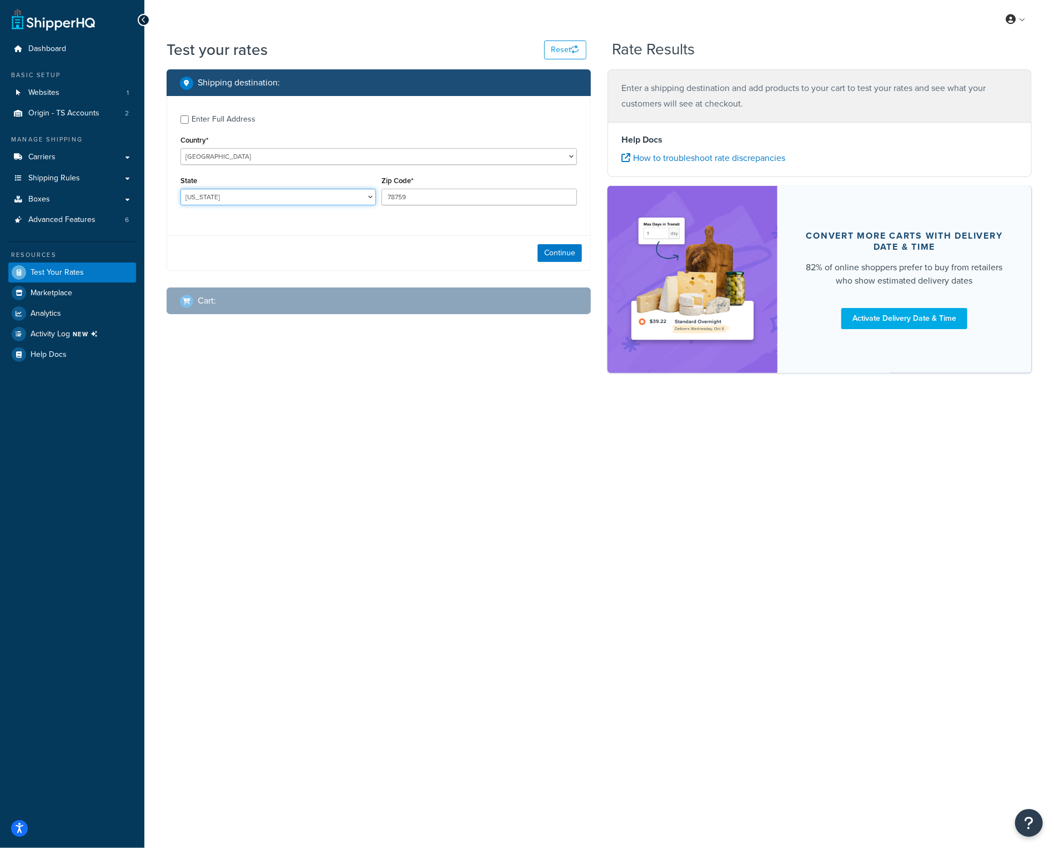
click at [235, 197] on select "Alabama Alaska American Samoa Arizona Arkansas Armed Forces Americas Armed Forc…" at bounding box center [277, 197] width 195 height 17
select select "CA"
click at [180, 189] on select "Alabama Alaska American Samoa Arizona Arkansas Armed Forces Americas Armed Forc…" at bounding box center [277, 197] width 195 height 17
drag, startPoint x: 430, startPoint y: 197, endPoint x: 360, endPoint y: 188, distance: 70.5
click at [360, 188] on div "State [US_STATE] [US_STATE] [US_STATE] [US_STATE] [US_STATE] Armed Forces Ameri…" at bounding box center [379, 193] width 402 height 41
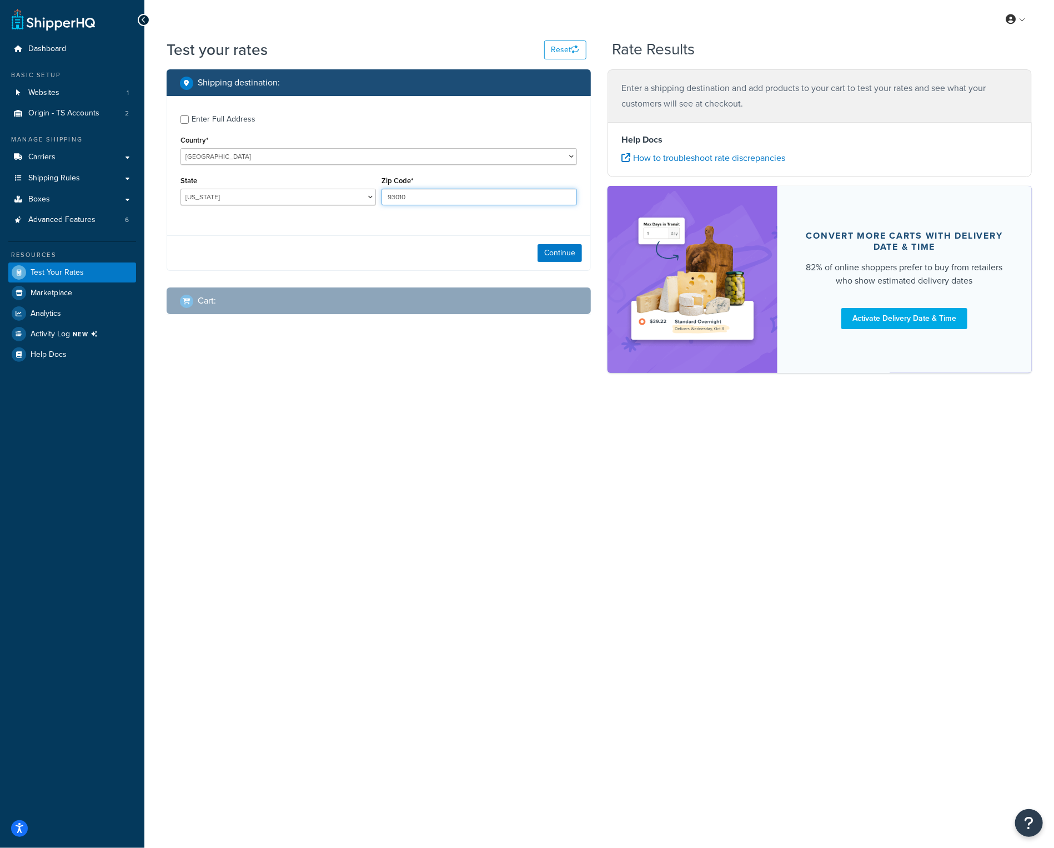
type input "93010"
click at [340, 207] on div "State Alabama Alaska American Samoa Arizona Arkansas Armed Forces Americas Arme…" at bounding box center [278, 193] width 201 height 41
click at [563, 258] on button "Continue" at bounding box center [560, 253] width 44 height 18
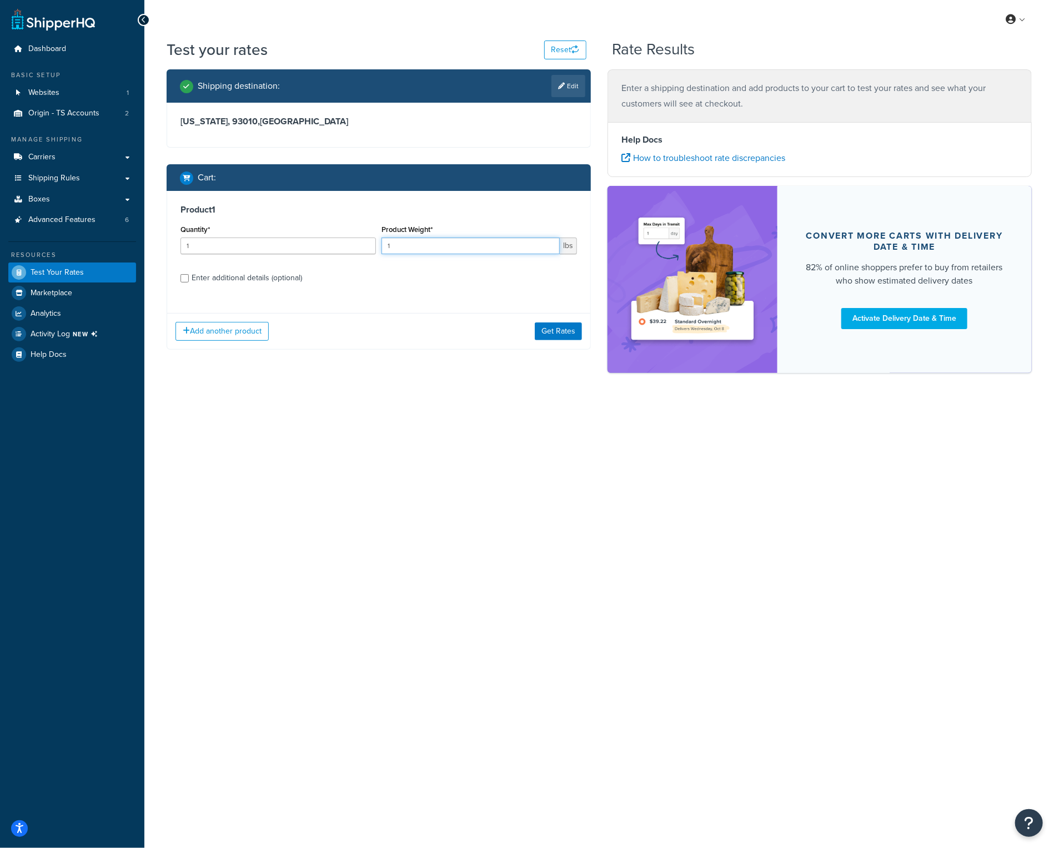
click at [415, 250] on input "1" at bounding box center [470, 246] width 178 height 17
type input ".25"
click at [546, 335] on button "Get Rates" at bounding box center [558, 332] width 47 height 18
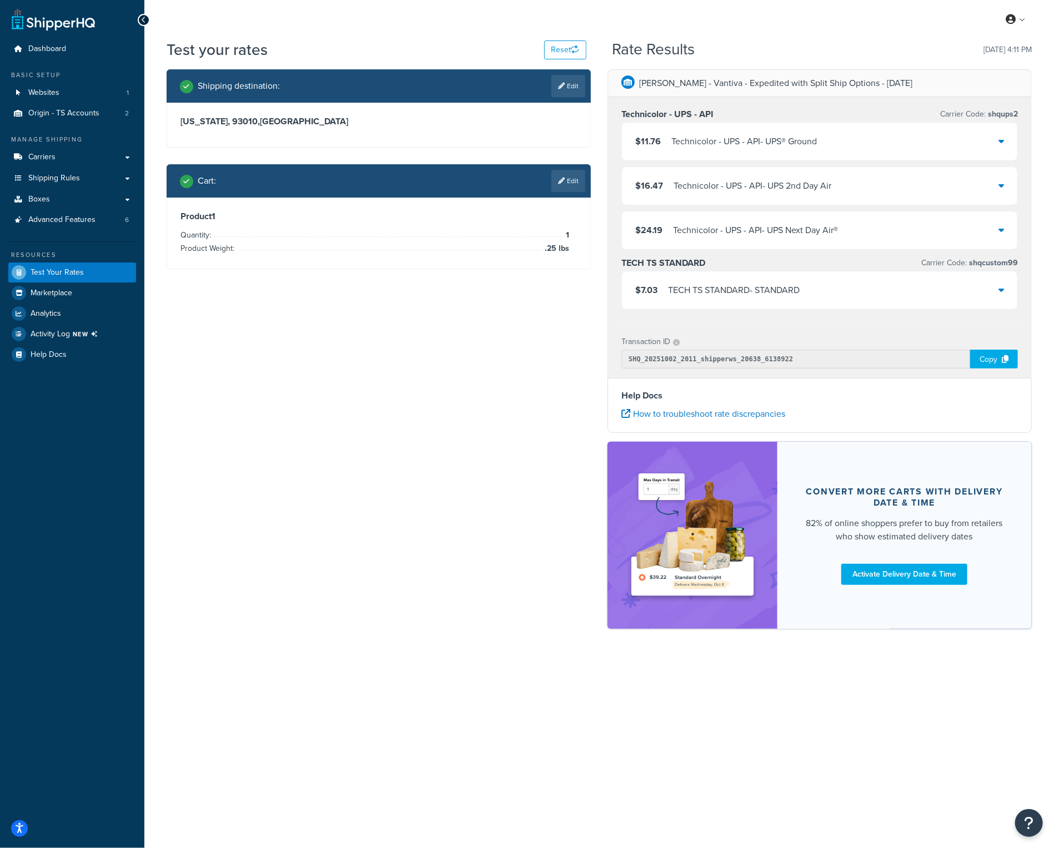
click at [997, 290] on div "$7.03 TECH TS STANDARD - STANDARD" at bounding box center [819, 291] width 395 height 38
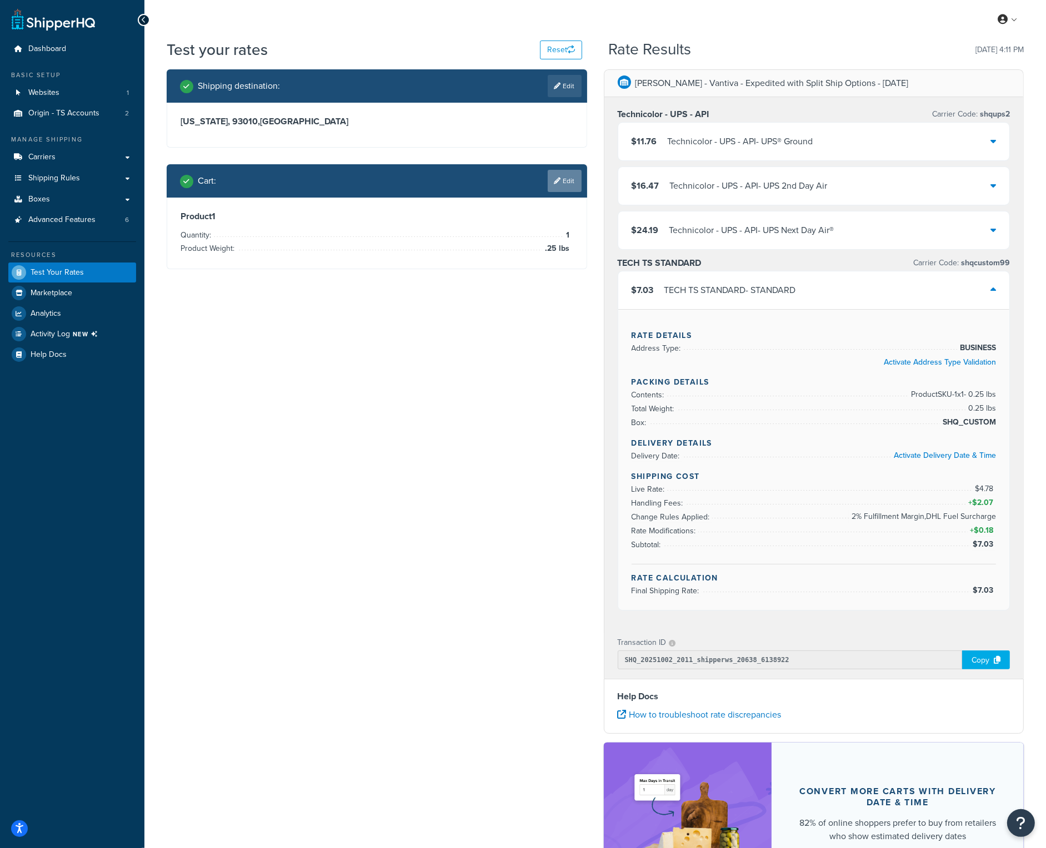
click at [569, 186] on link "Edit" at bounding box center [564, 181] width 34 height 22
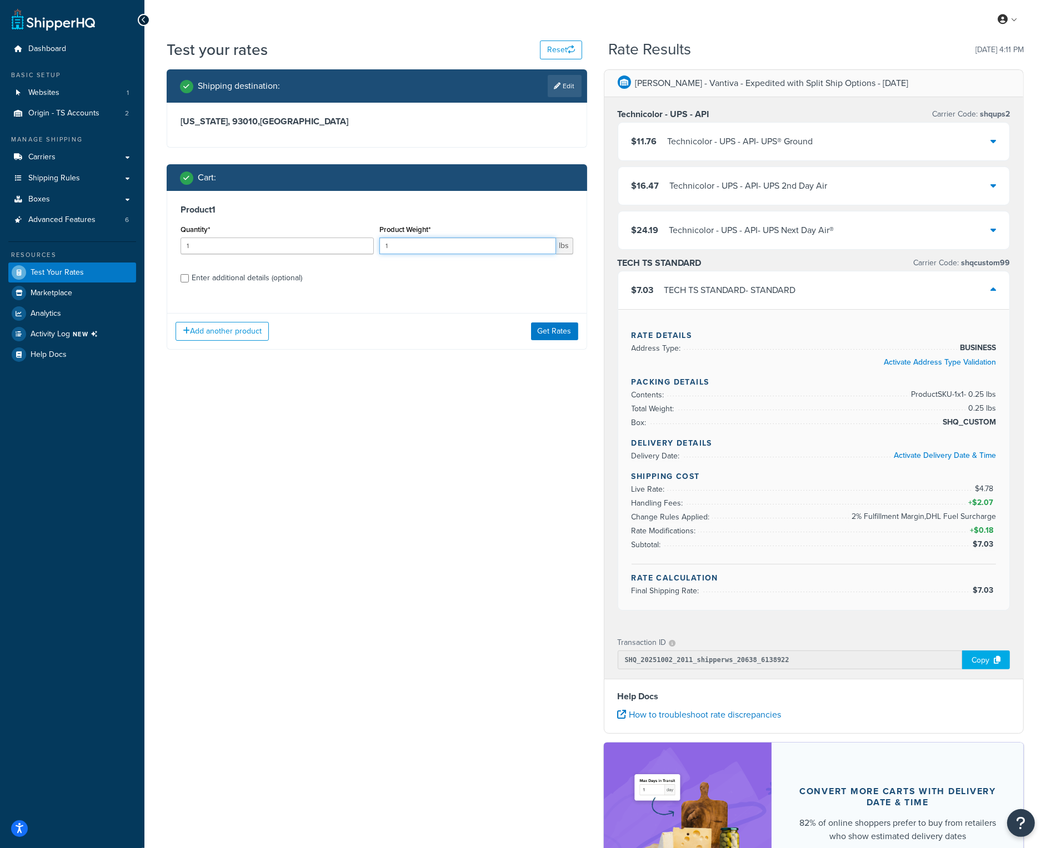
click at [435, 244] on input "1" at bounding box center [467, 246] width 176 height 17
type input ".5"
click at [548, 336] on button "Get Rates" at bounding box center [554, 332] width 47 height 18
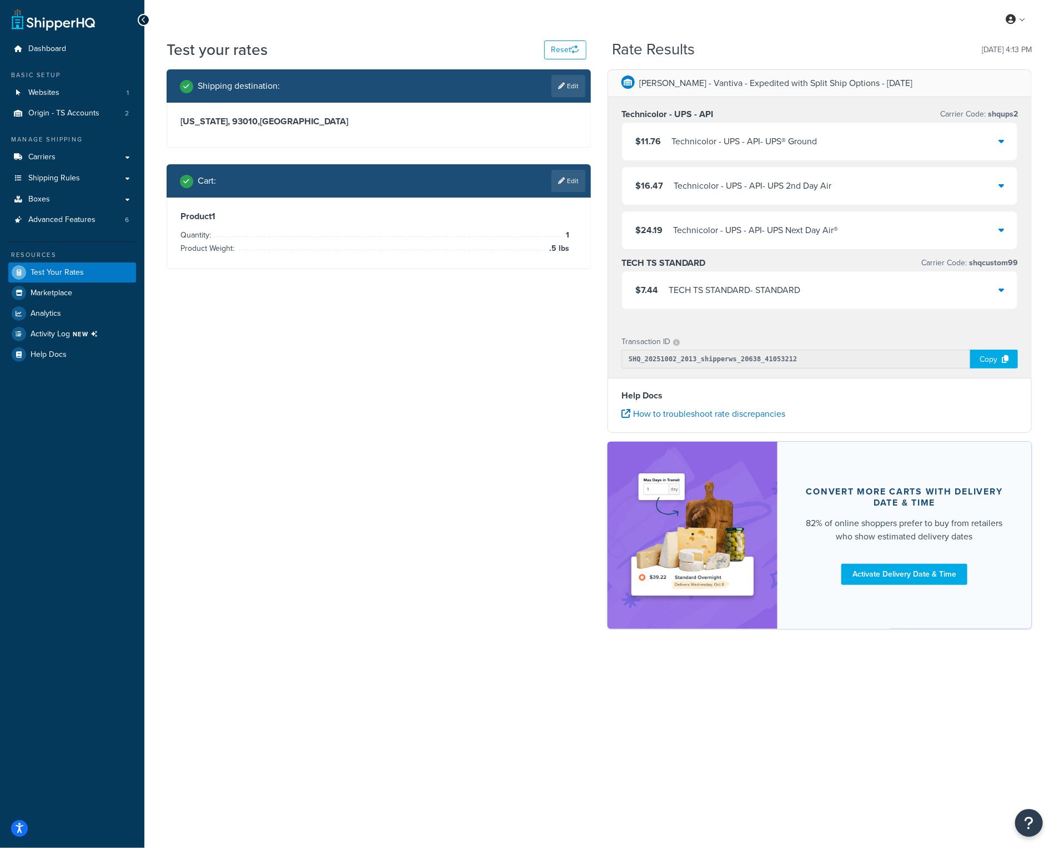
click at [737, 293] on div "TECH TS STANDARD - STANDARD" at bounding box center [735, 291] width 132 height 16
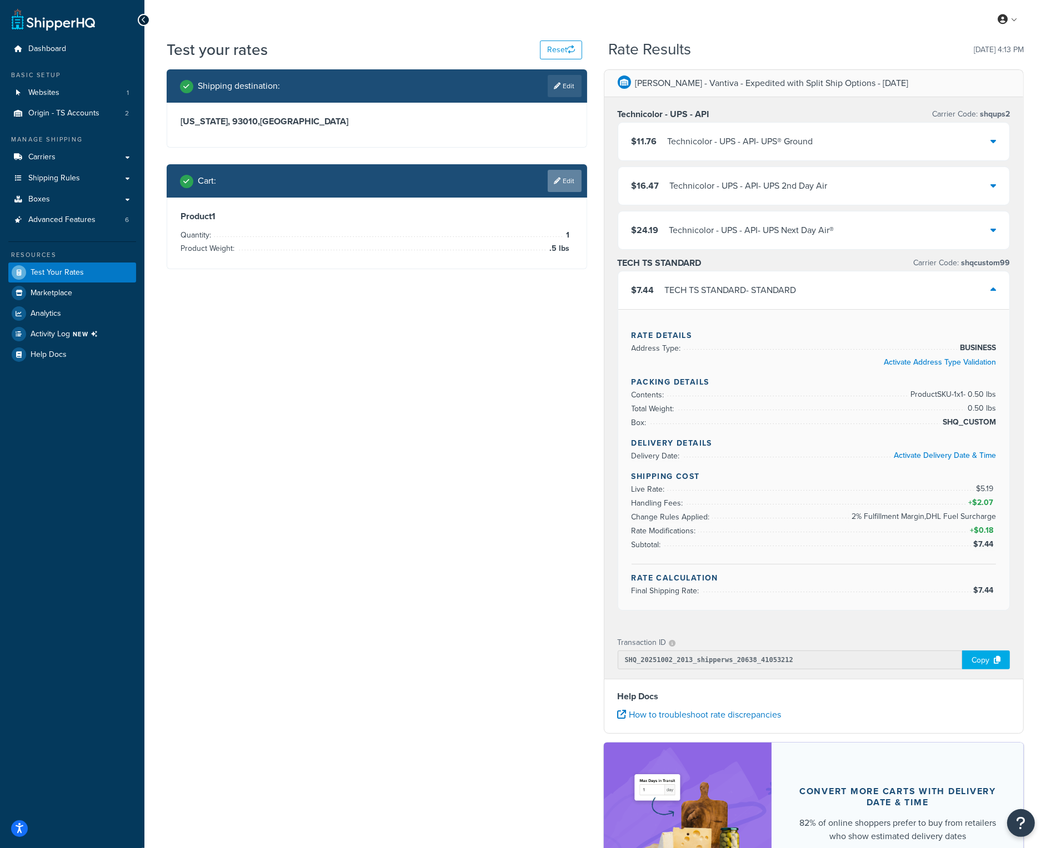
click at [566, 185] on link "Edit" at bounding box center [564, 181] width 34 height 22
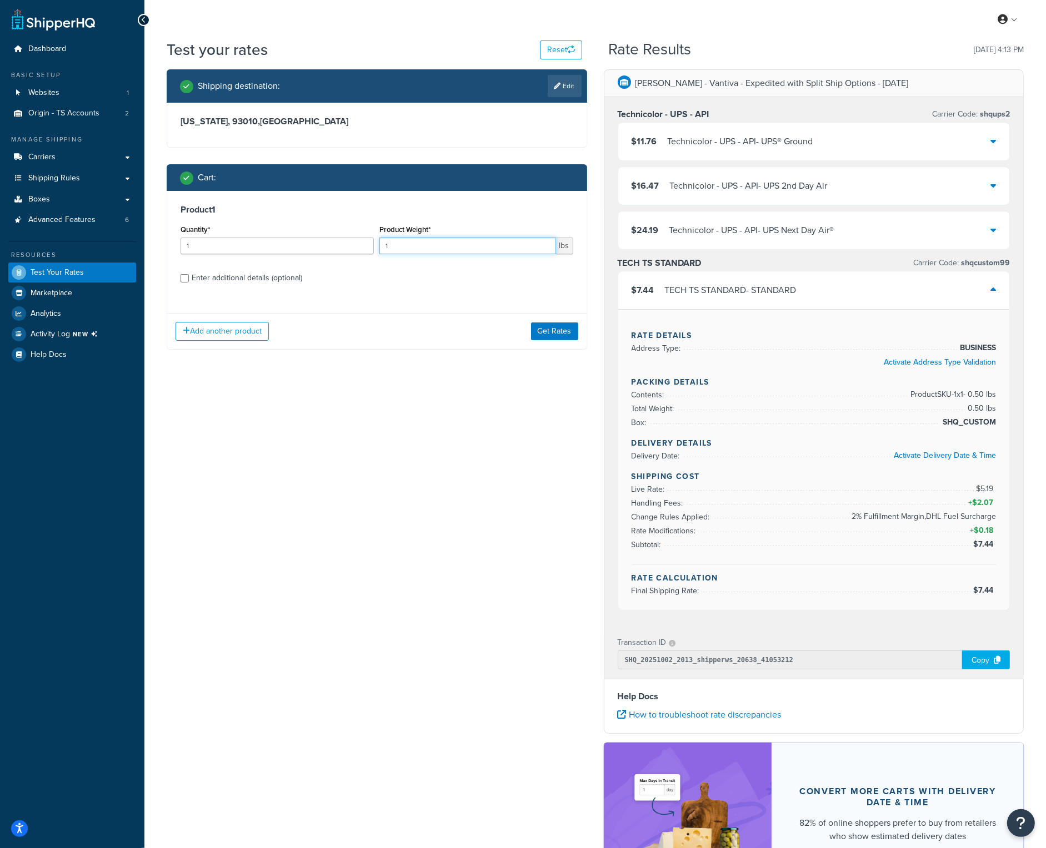
click at [480, 242] on input "1" at bounding box center [467, 246] width 176 height 17
type input ".5"
click at [567, 329] on button "Get Rates" at bounding box center [554, 332] width 47 height 18
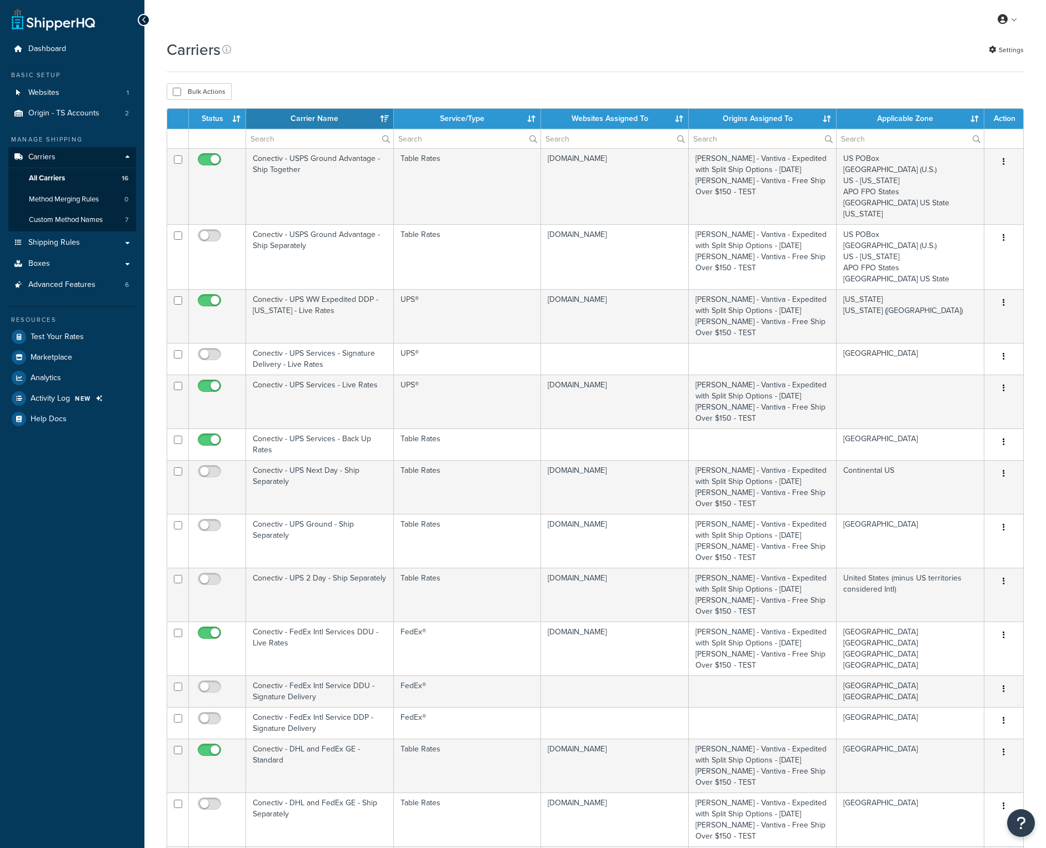
select select "15"
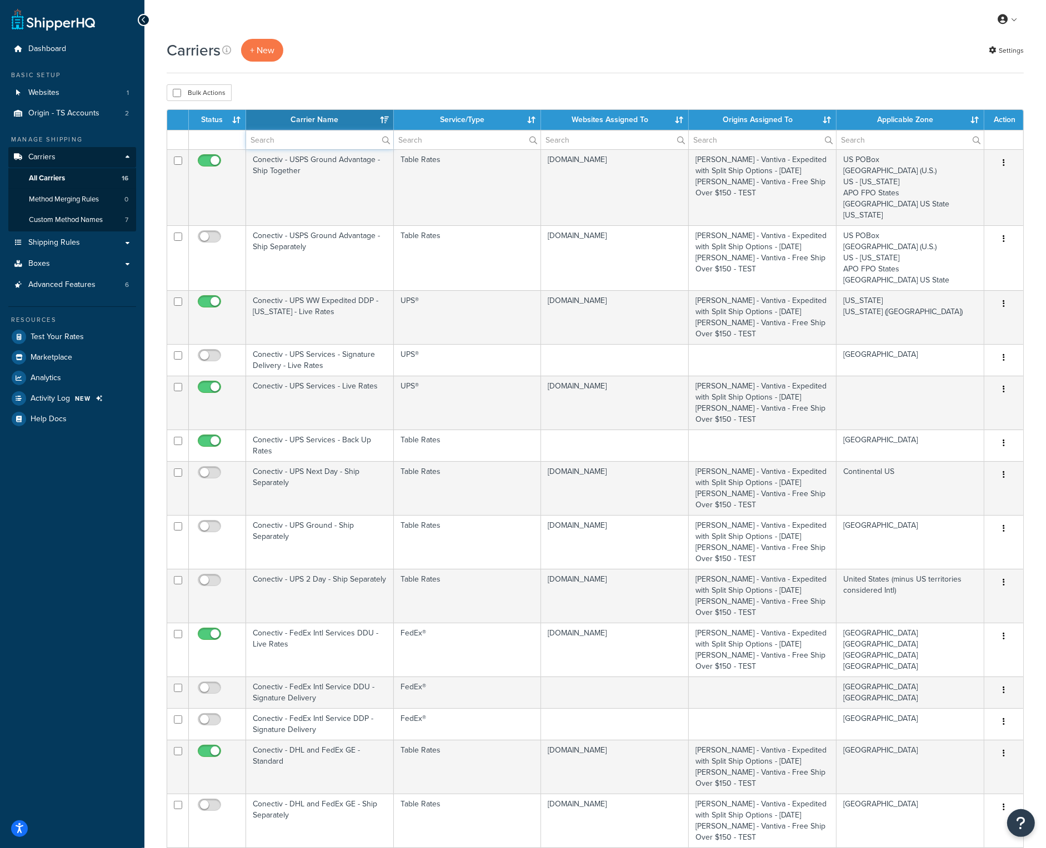
click at [293, 145] on input "text" at bounding box center [319, 139] width 147 height 19
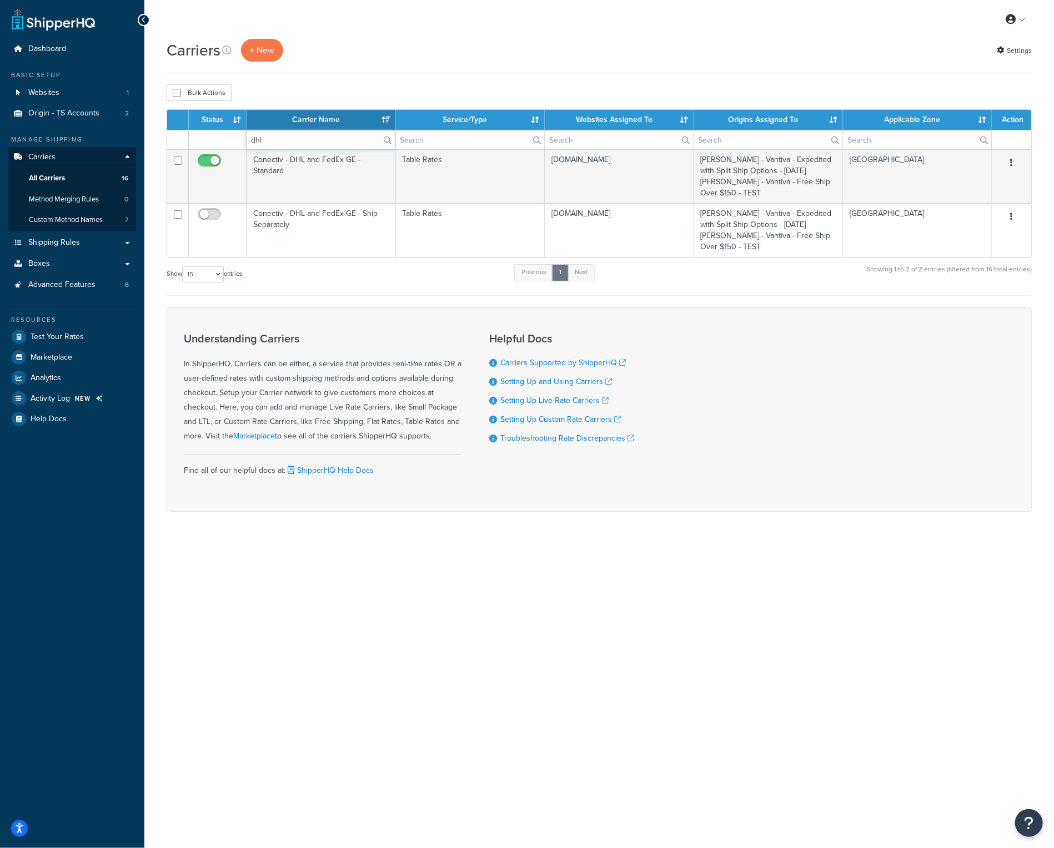
type input "dhl"
click at [307, 119] on th "Carrier Name" at bounding box center [320, 120] width 149 height 20
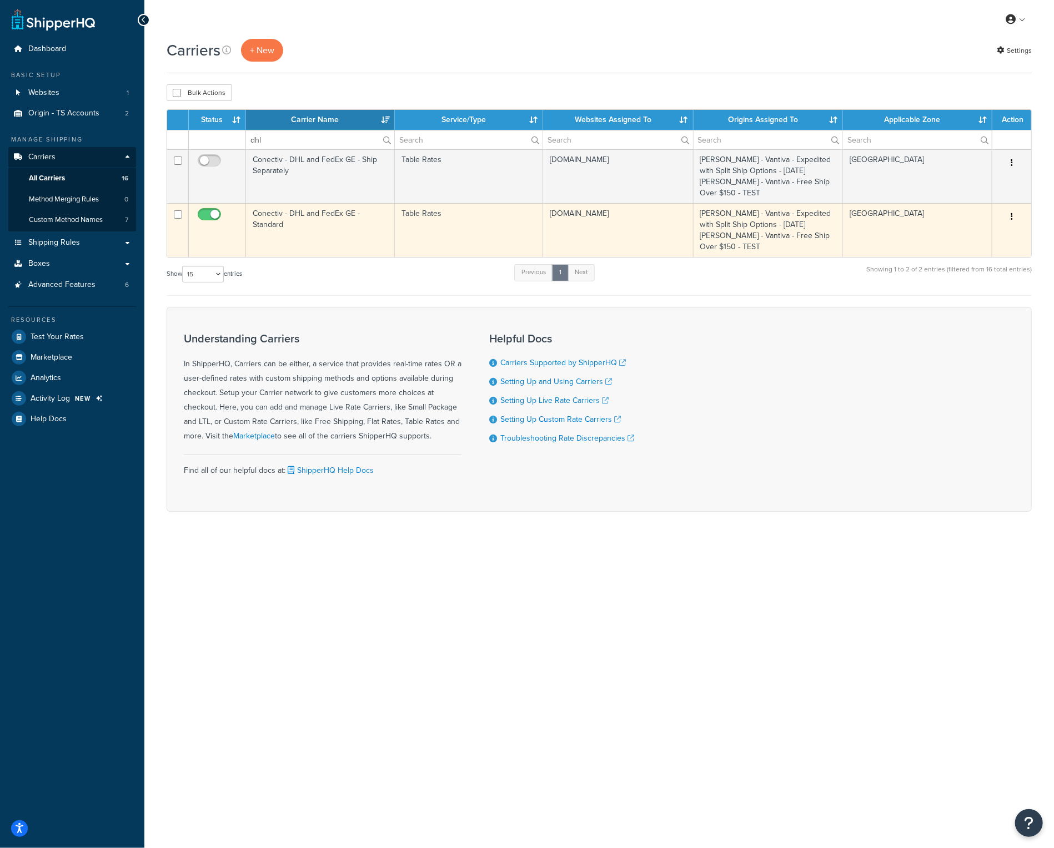
click at [284, 220] on td "Conectiv - DHL and FedEx GE - Standard" at bounding box center [320, 230] width 149 height 54
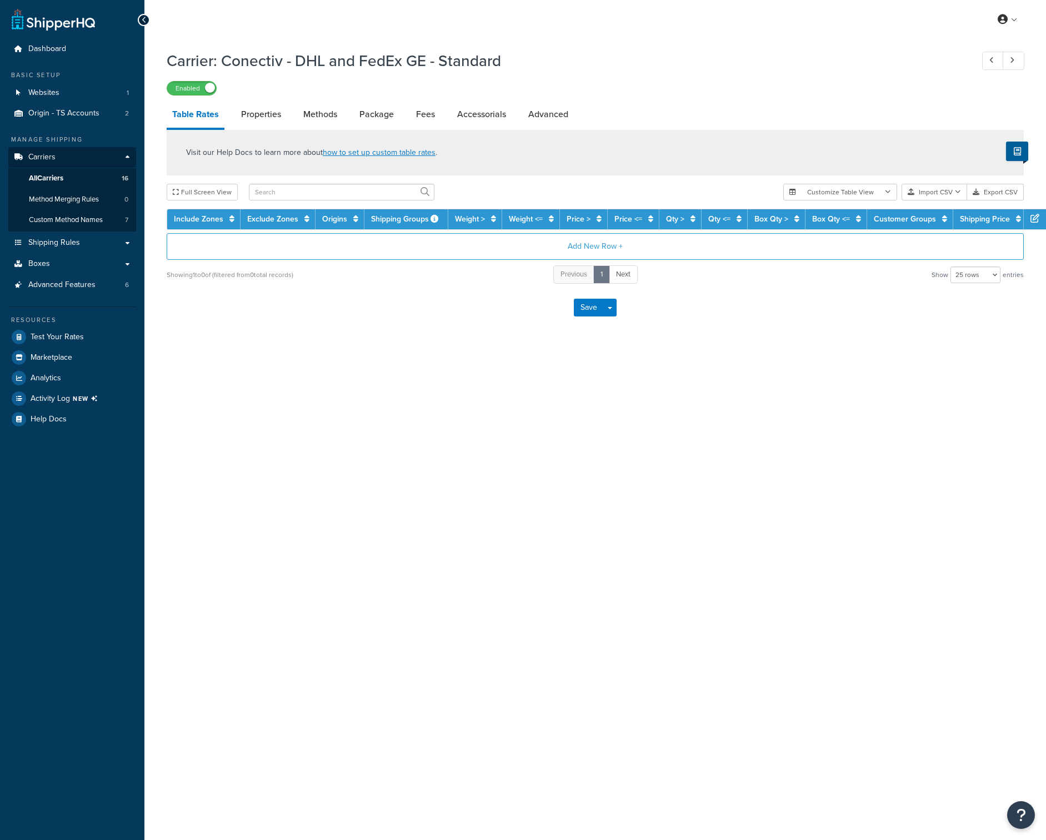
select select "25"
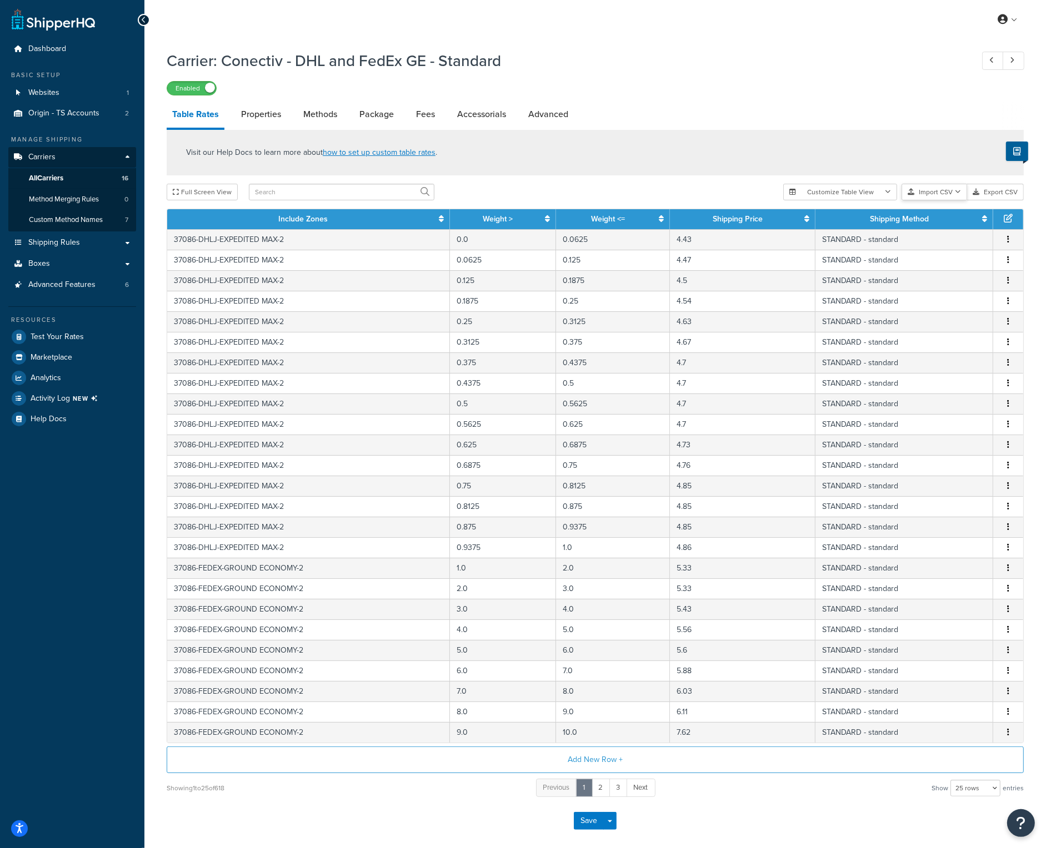
click at [935, 198] on button "Import CSV" at bounding box center [934, 192] width 66 height 17
click at [935, 200] on div "Customize Table View Show all columns Show selected columns Import CSV Import a…" at bounding box center [903, 192] width 240 height 17
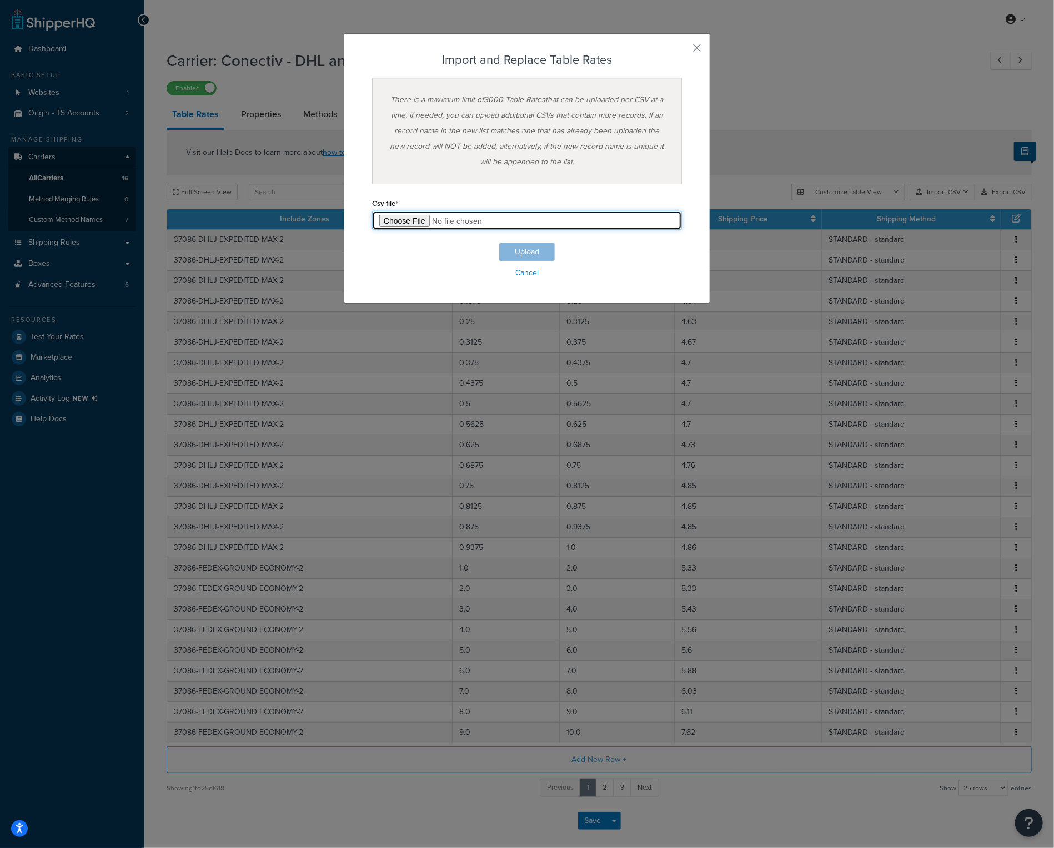
click at [400, 220] on input "file" at bounding box center [527, 220] width 310 height 19
type input "C:\fakepath\Conectiv - DHL and FedEx GE - Standard.csv"
click at [515, 248] on button "Upload" at bounding box center [527, 252] width 56 height 18
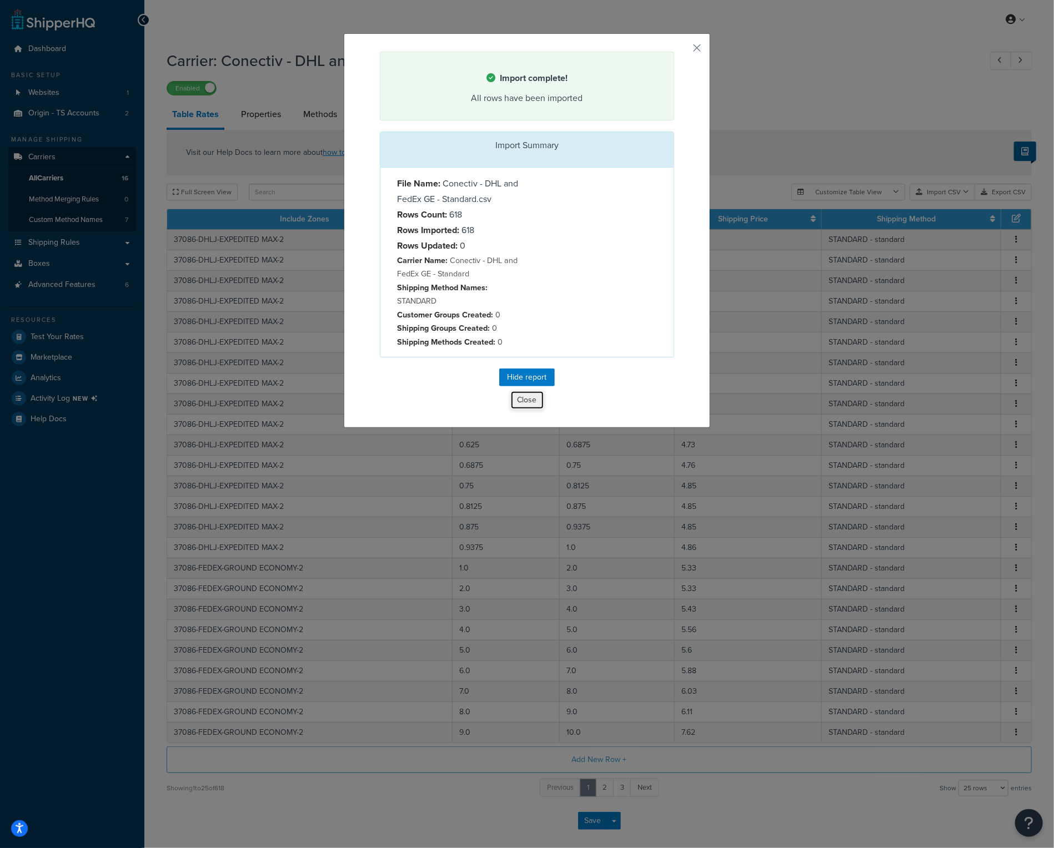
click at [524, 399] on button "Close" at bounding box center [527, 400] width 34 height 19
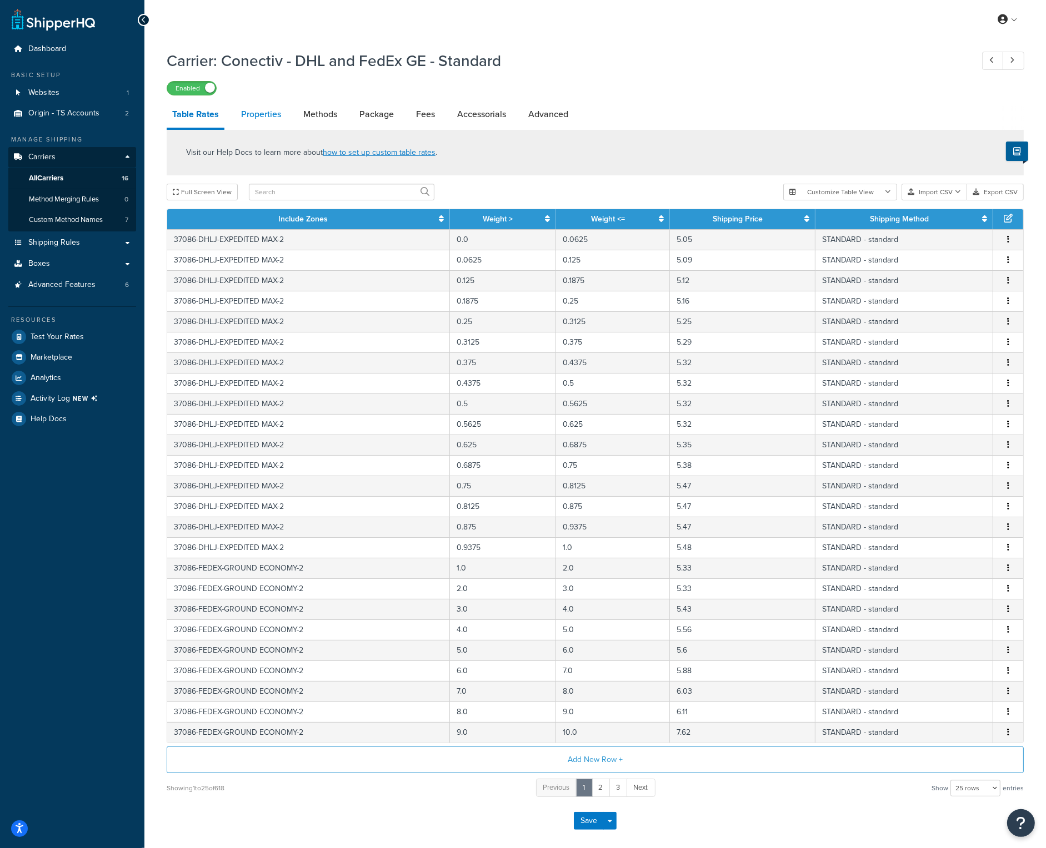
click at [273, 115] on link "Properties" at bounding box center [260, 114] width 51 height 27
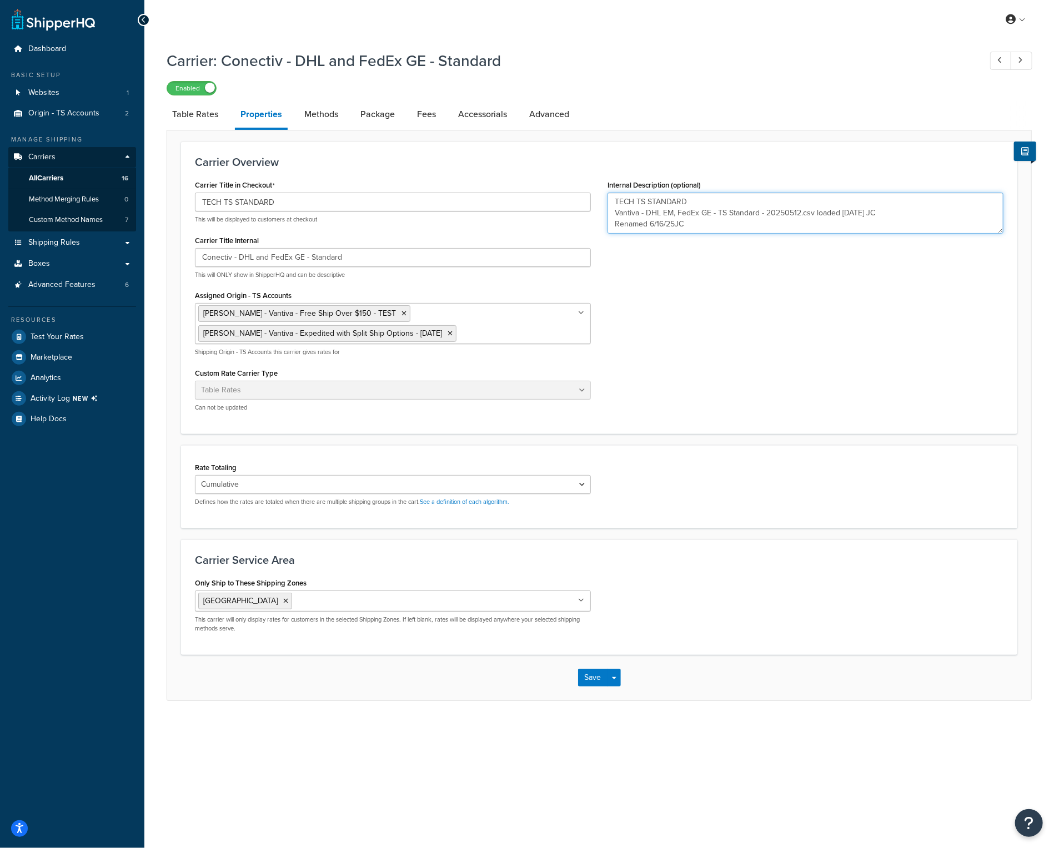
click at [711, 225] on textarea "TECH TS STANDARD Vantiva - DHL EM, FedEx GE - TS Standard - 20250512.csv loaded…" at bounding box center [805, 213] width 396 height 41
type textarea "TECH TS STANDARD Vantiva - DHL EM, FedEx GE - TS Standard - 20250512.csv loaded…"
click at [599, 673] on button "Save" at bounding box center [593, 678] width 30 height 18
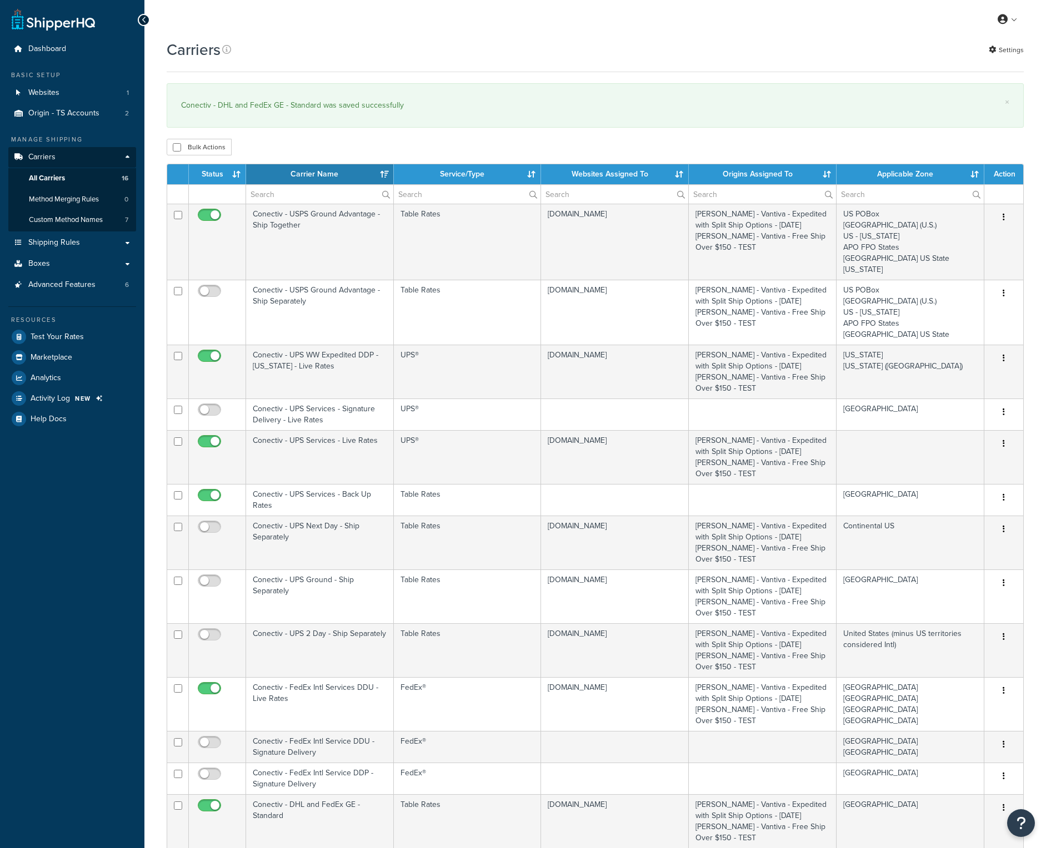
select select "15"
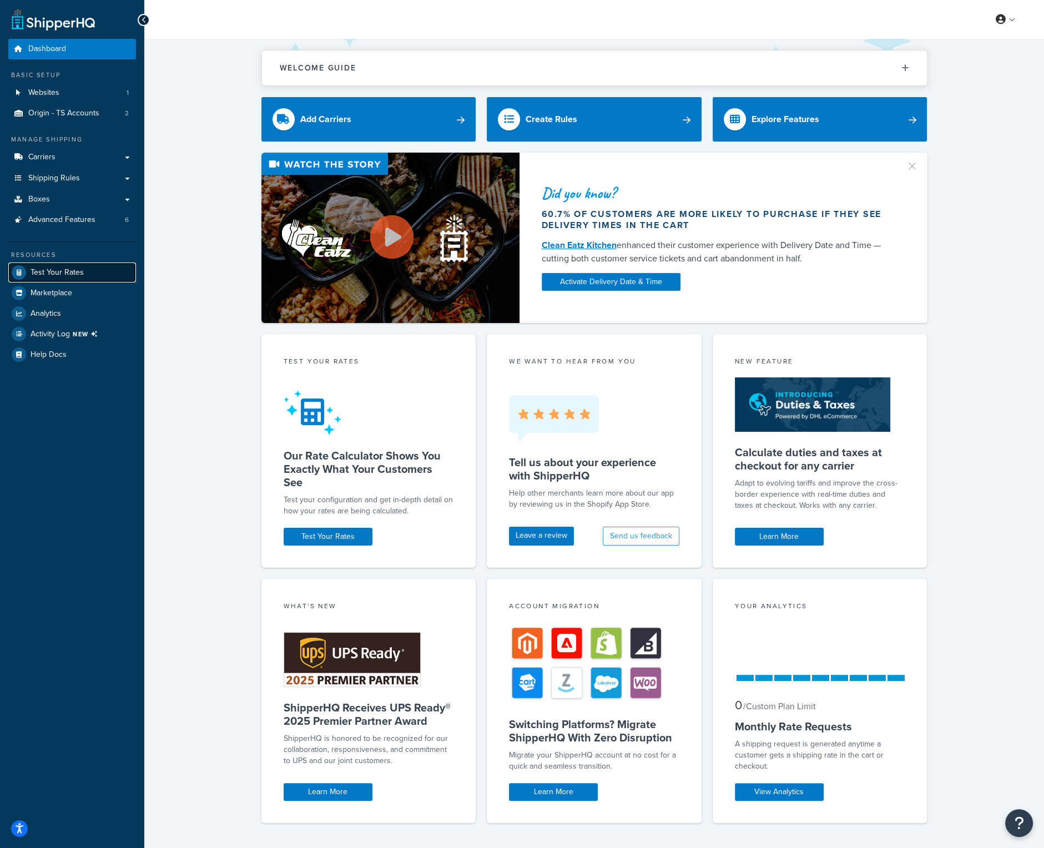
click at [59, 264] on link "Test Your Rates" at bounding box center [72, 273] width 128 height 20
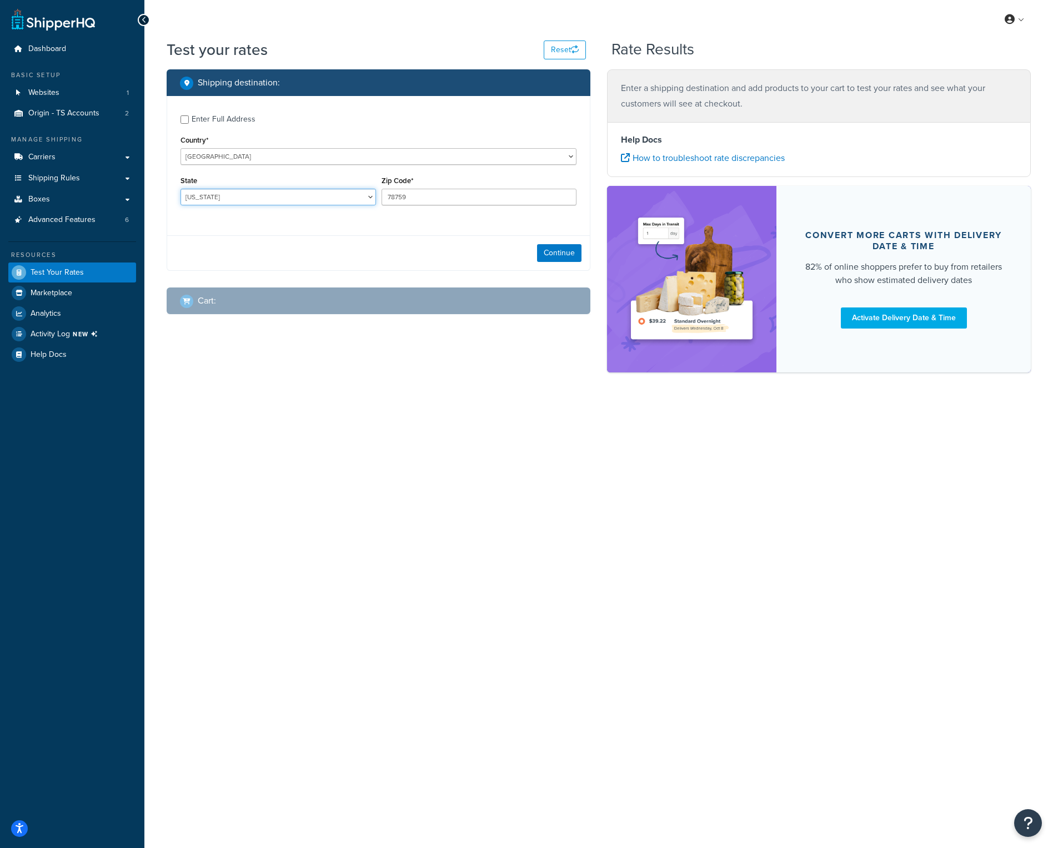
click at [285, 195] on select "[US_STATE] [US_STATE] [US_STATE] [US_STATE] [US_STATE] Armed Forces Americas Ar…" at bounding box center [277, 197] width 195 height 17
select select "CA"
click at [180, 189] on select "[US_STATE] [US_STATE] [US_STATE] [US_STATE] [US_STATE] Armed Forces Americas Ar…" at bounding box center [277, 197] width 195 height 17
drag, startPoint x: 430, startPoint y: 193, endPoint x: 364, endPoint y: 187, distance: 67.0
click at [364, 187] on div "State [US_STATE] [US_STATE] [US_STATE] [US_STATE] [US_STATE] Armed Forces Ameri…" at bounding box center [378, 193] width 401 height 41
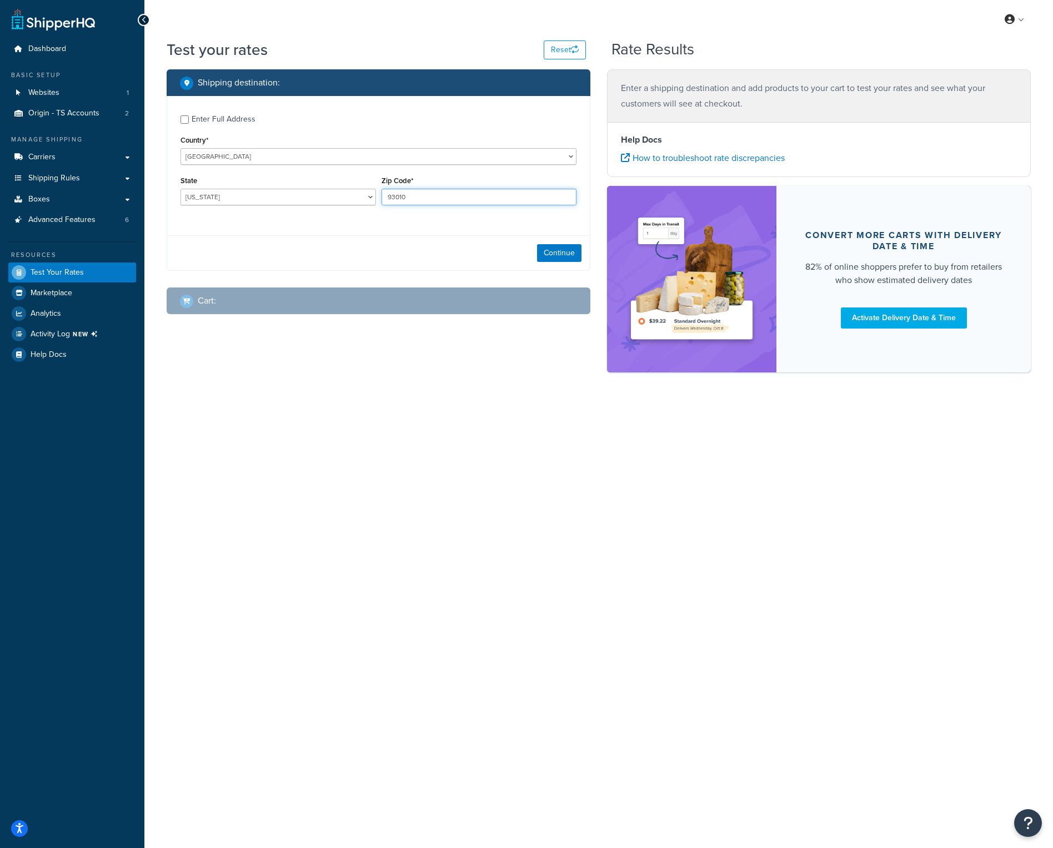
type input "93010"
click at [327, 230] on div "Enter Full Address Country* [GEOGRAPHIC_DATA] [GEOGRAPHIC_DATA] [GEOGRAPHIC_DAT…" at bounding box center [379, 183] width 424 height 175
click at [557, 253] on button "Continue" at bounding box center [559, 253] width 44 height 18
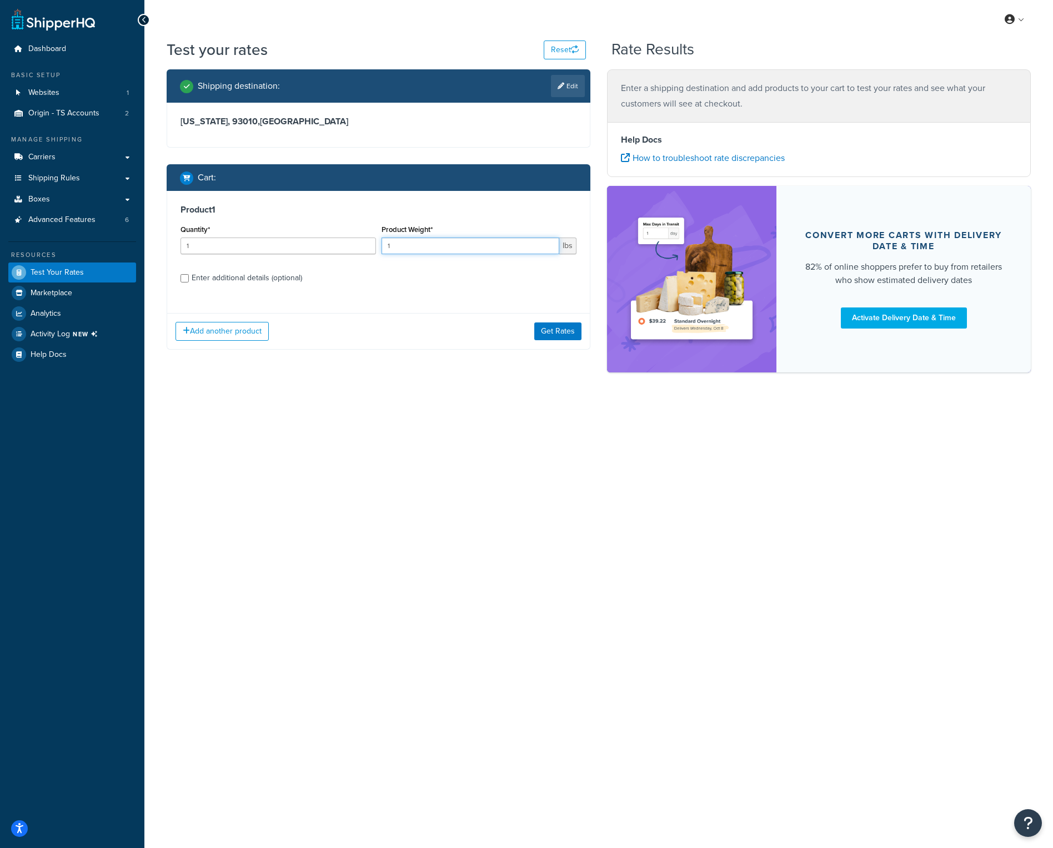
click at [421, 252] on input "1" at bounding box center [470, 246] width 178 height 17
type input ".5"
click at [555, 336] on button "Get Rates" at bounding box center [557, 332] width 47 height 18
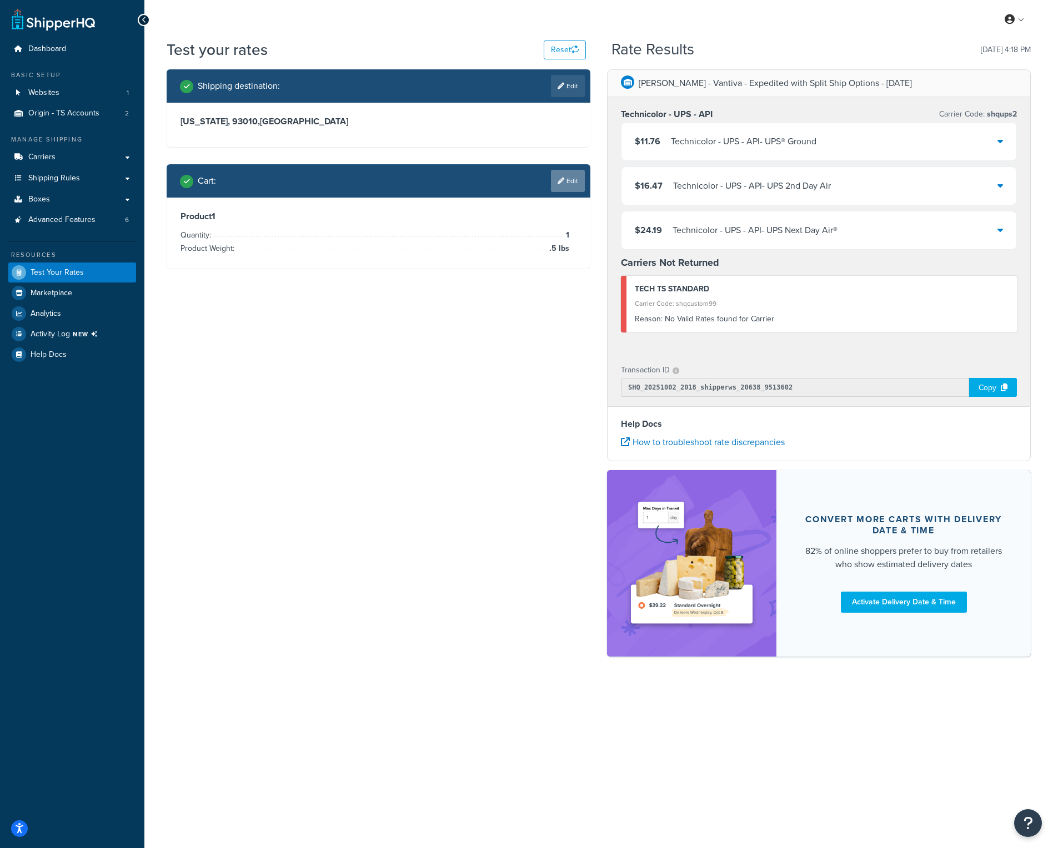
click at [558, 184] on icon at bounding box center [560, 181] width 7 height 7
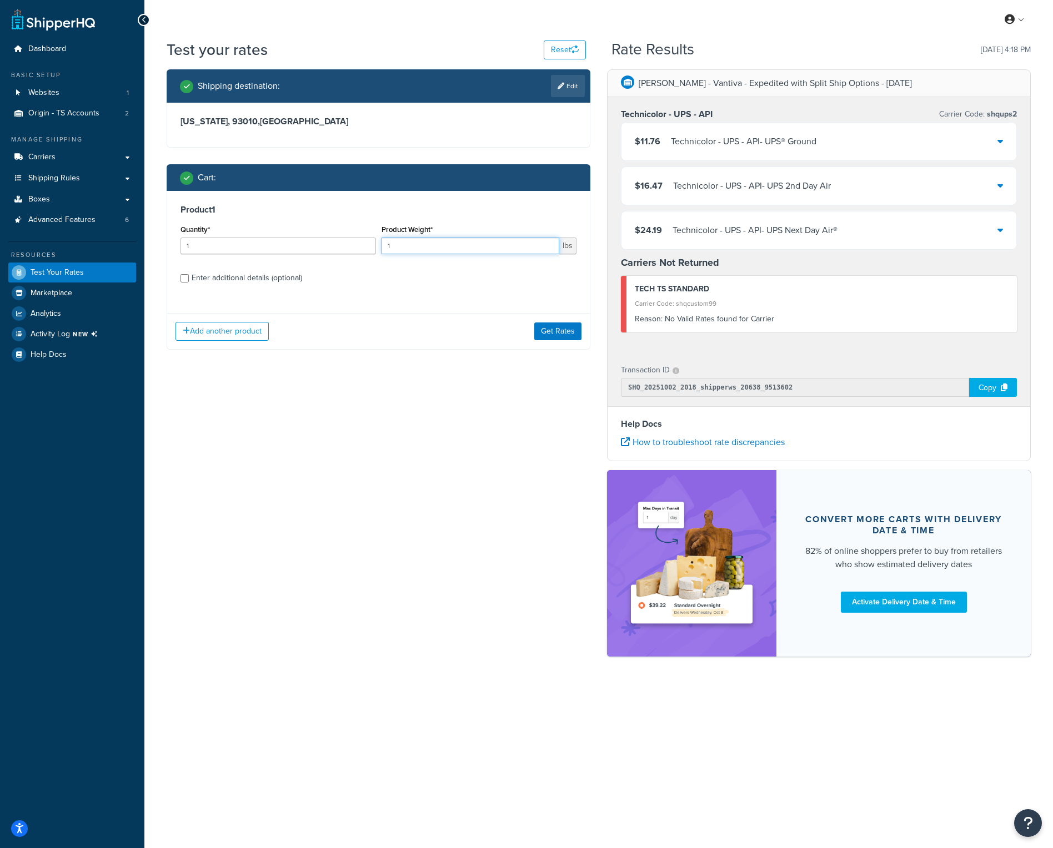
drag, startPoint x: 426, startPoint y: 244, endPoint x: 360, endPoint y: 244, distance: 66.6
click at [360, 244] on div "Quantity* 1 Product Weight* 1 lbs" at bounding box center [378, 242] width 401 height 41
type input ".49"
click at [553, 331] on button "Get Rates" at bounding box center [557, 332] width 47 height 18
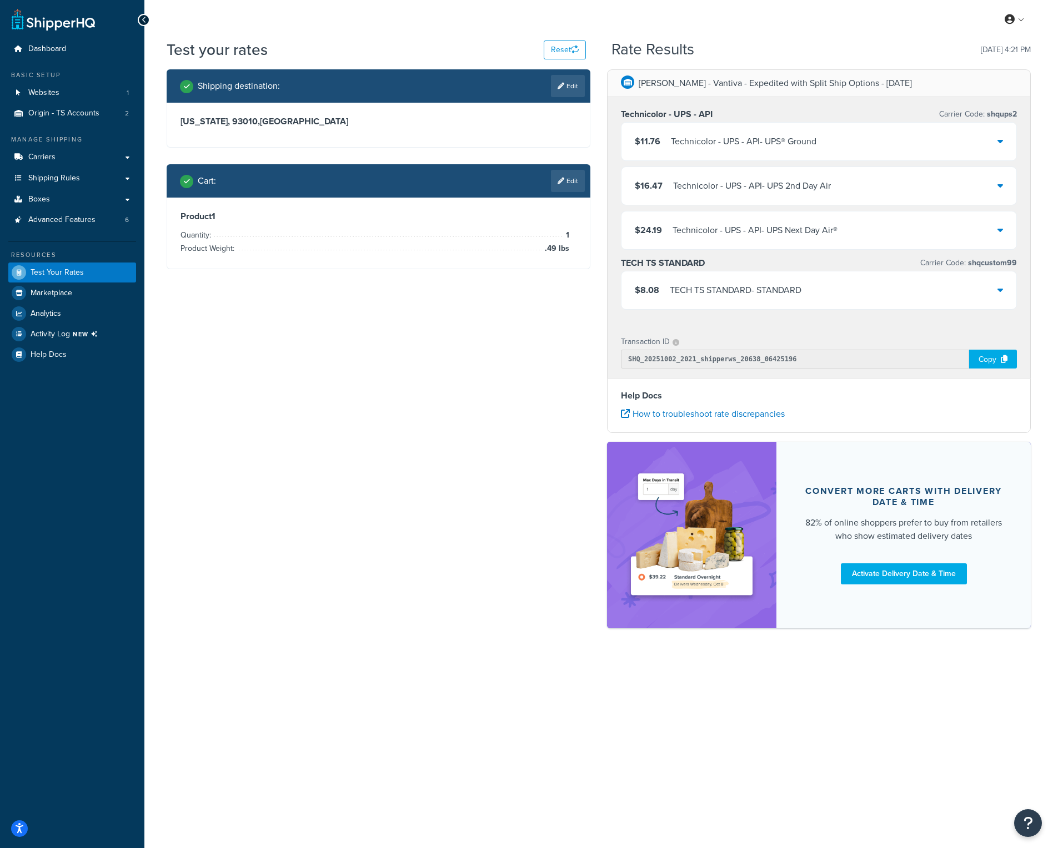
click at [678, 293] on div "TECH TS STANDARD - STANDARD" at bounding box center [736, 291] width 132 height 16
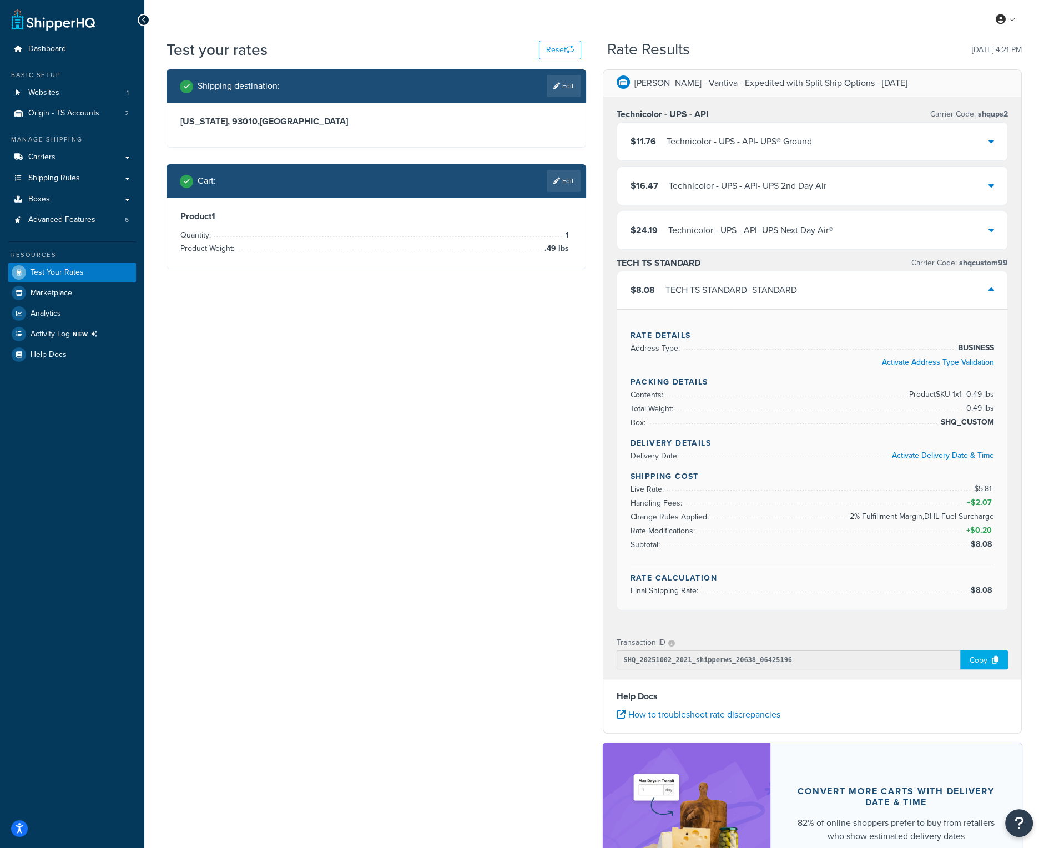
click at [470, 30] on div "My Profile Billing Global Settings Contact Us Logout" at bounding box center [594, 19] width 900 height 39
click at [573, 182] on link "Edit" at bounding box center [564, 181] width 34 height 22
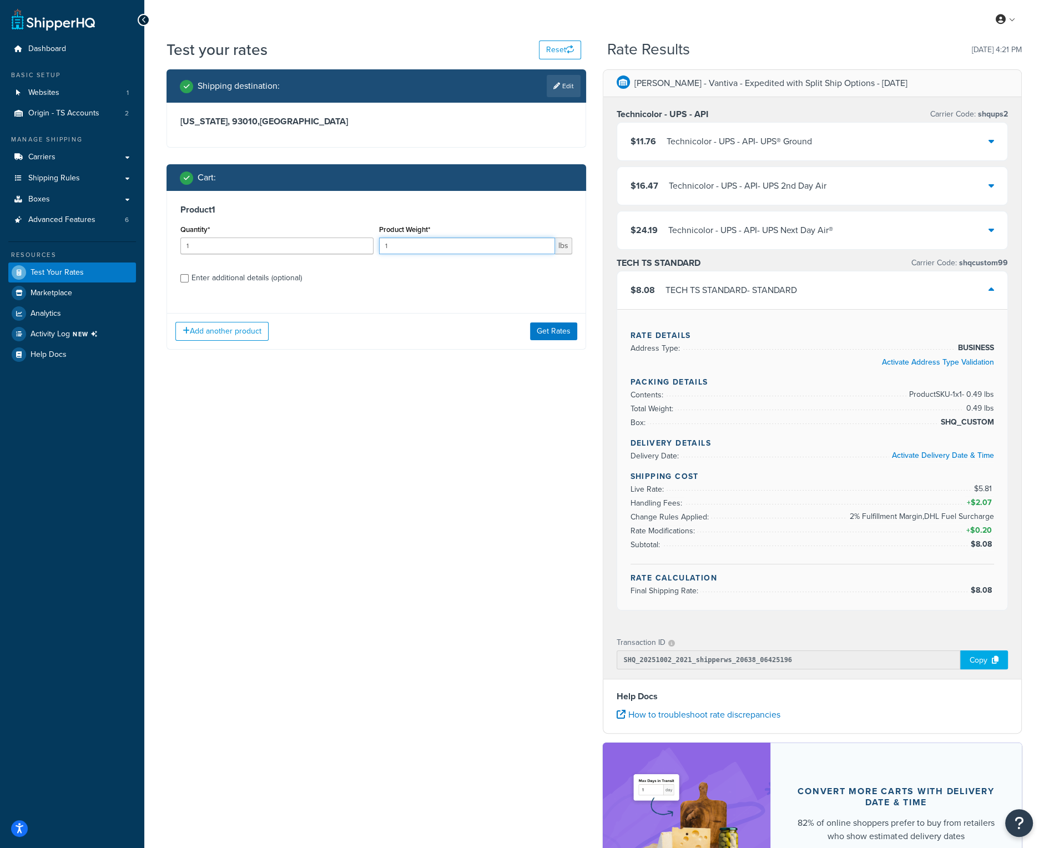
drag, startPoint x: 440, startPoint y: 249, endPoint x: 313, endPoint y: 242, distance: 127.4
click at [313, 242] on div "Quantity* 1 Product Weight* 1 lbs" at bounding box center [377, 242] width 398 height 41
type input ".5"
click at [536, 332] on button "Get Rates" at bounding box center [553, 332] width 47 height 18
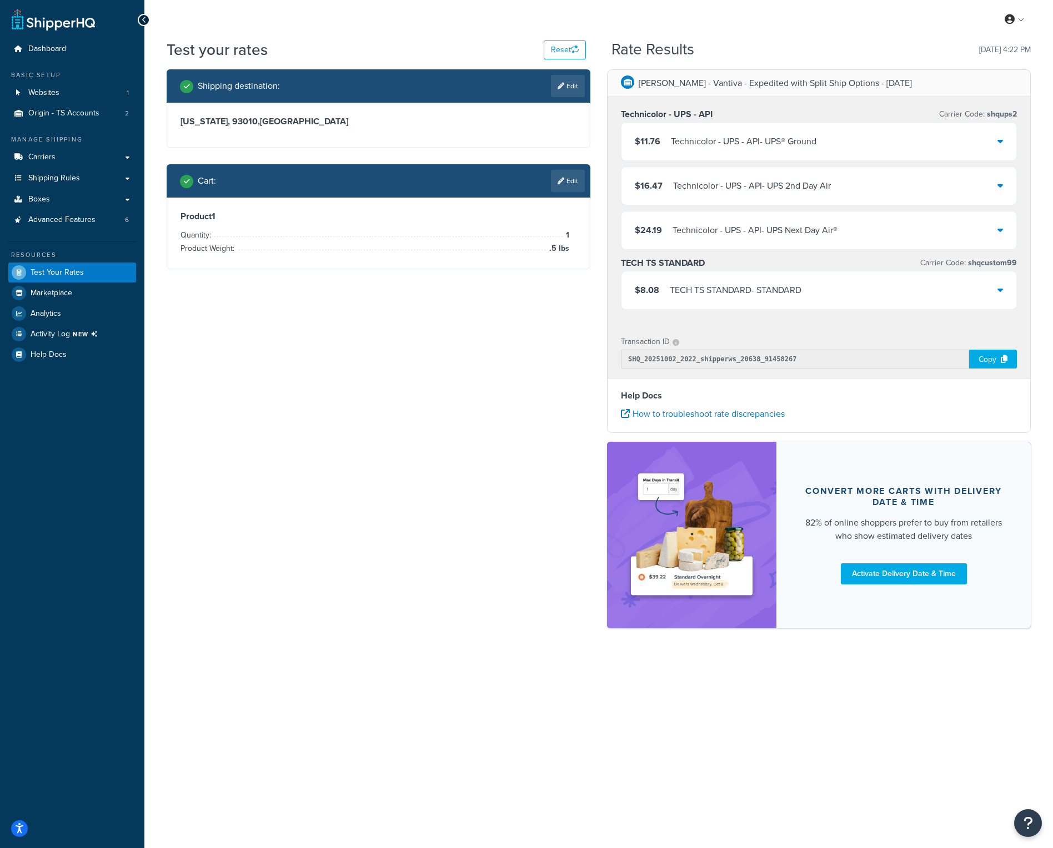
click at [1002, 288] on icon at bounding box center [1000, 289] width 6 height 9
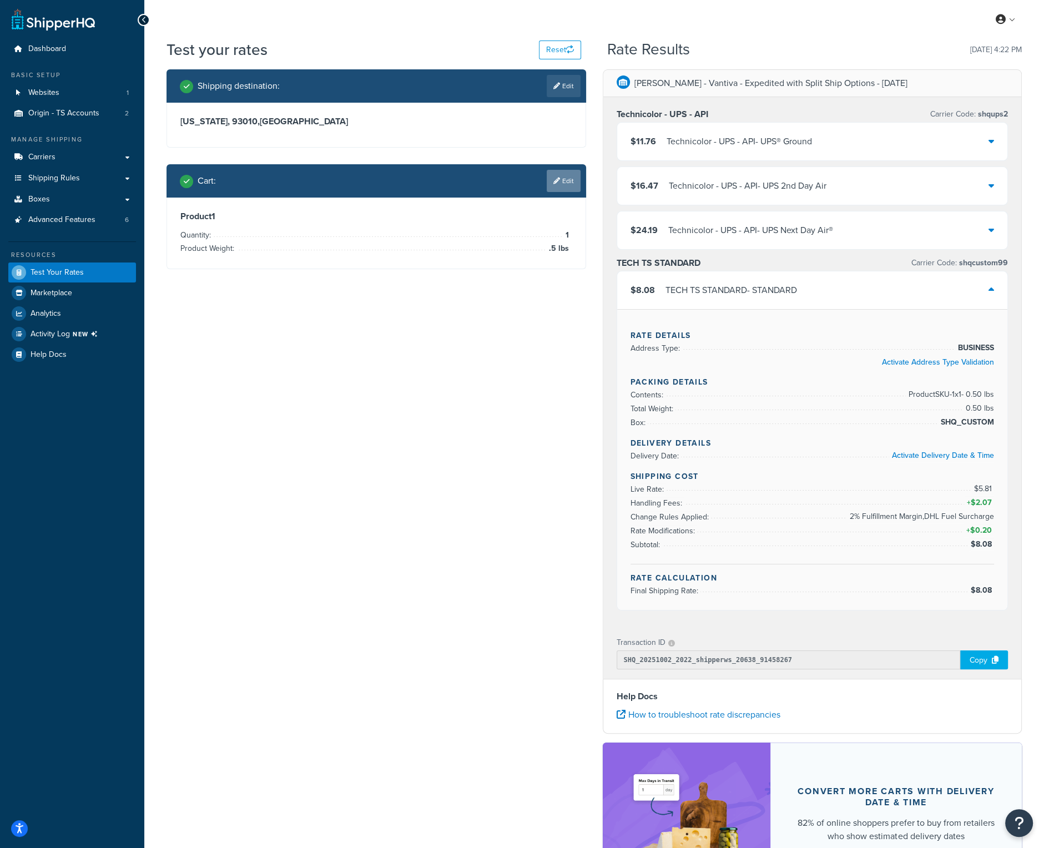
click at [569, 189] on link "Edit" at bounding box center [564, 181] width 34 height 22
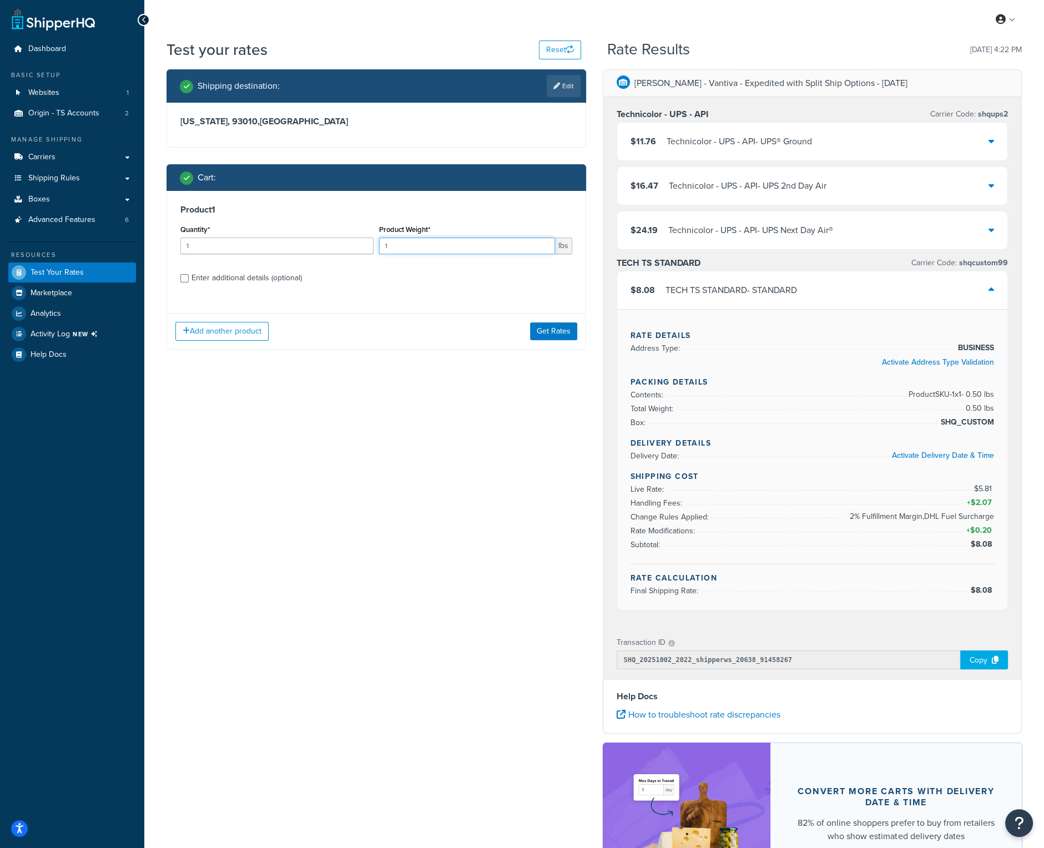
drag, startPoint x: 471, startPoint y: 251, endPoint x: 329, endPoint y: 250, distance: 142.2
click at [329, 250] on div "Quantity* 1 Product Weight* 1 lbs" at bounding box center [377, 242] width 398 height 41
type input ".51"
click at [557, 333] on button "Get Rates" at bounding box center [553, 332] width 47 height 18
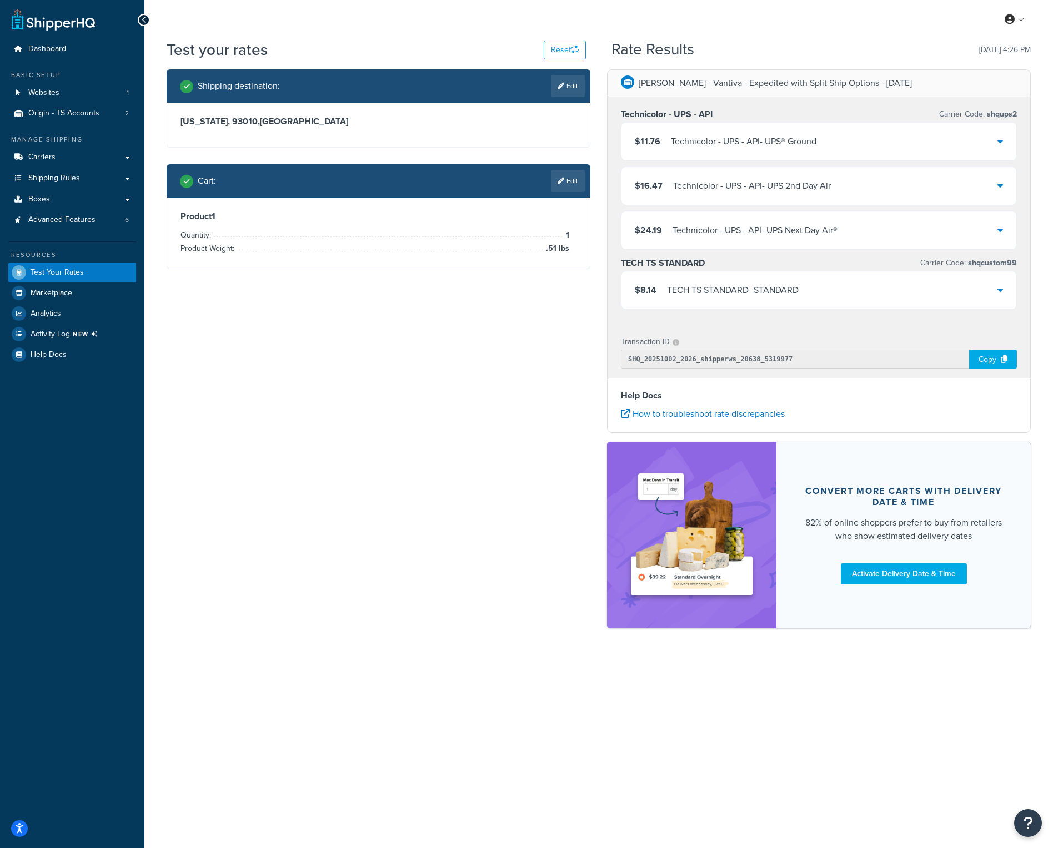
click at [1004, 288] on div "$8.14 TECH TS STANDARD - STANDARD" at bounding box center [818, 291] width 395 height 38
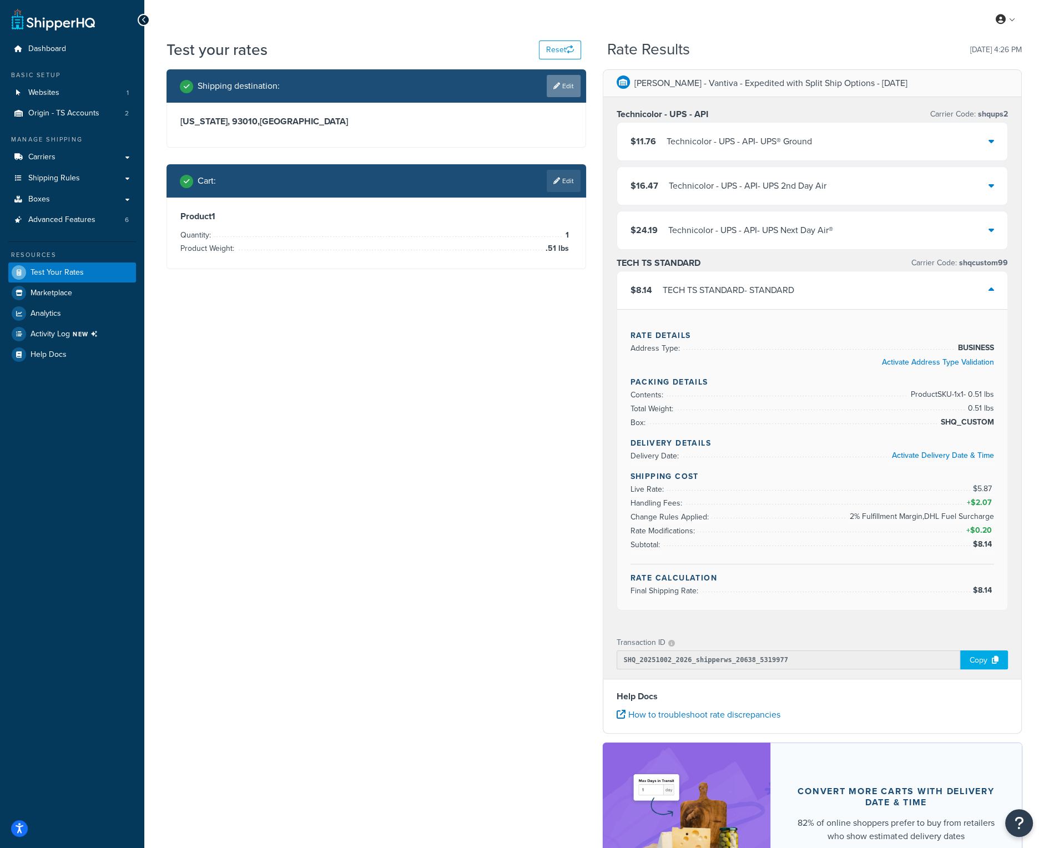
click at [566, 86] on link "Edit" at bounding box center [564, 86] width 34 height 22
select select "CA"
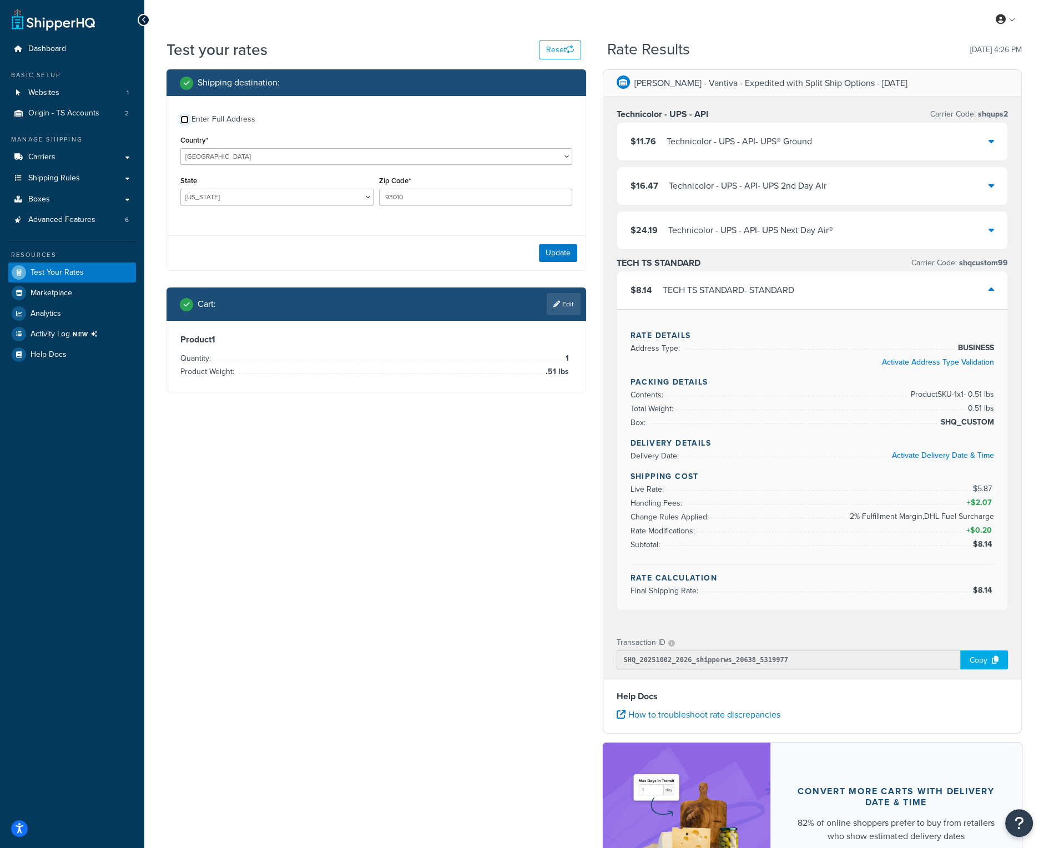
click at [187, 118] on input "Enter Full Address" at bounding box center [184, 119] width 8 height 8
checkbox input "true"
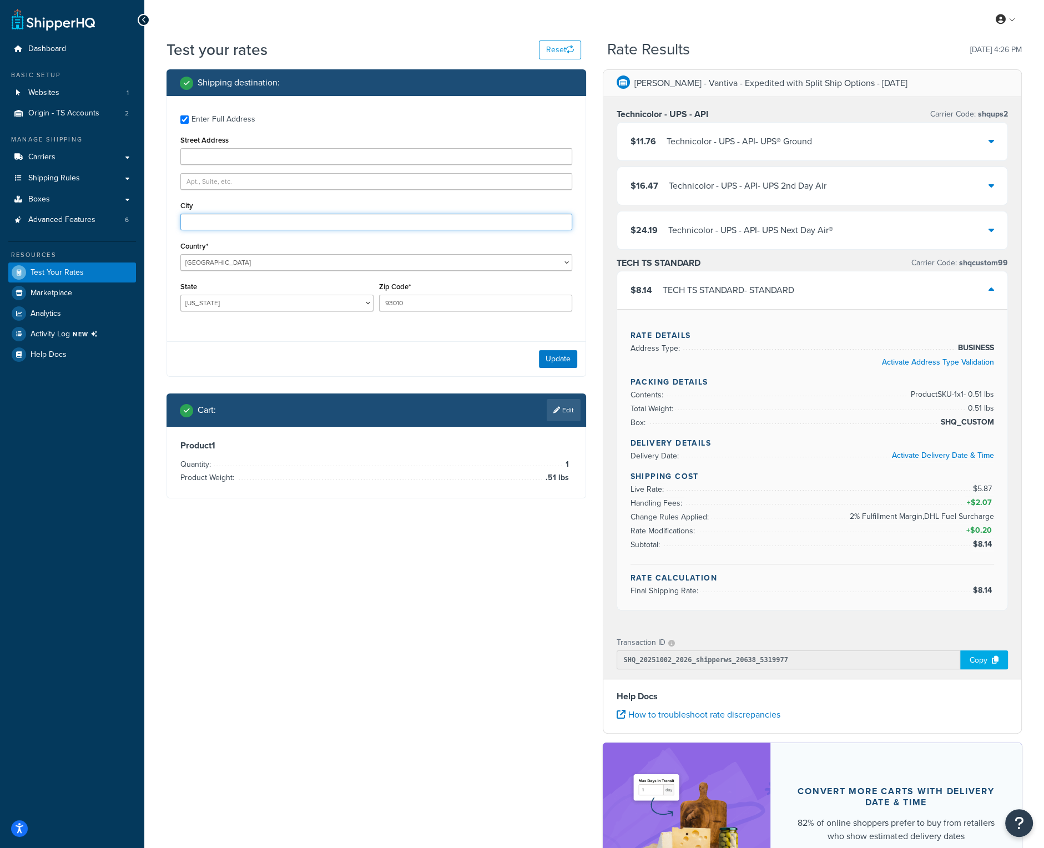
click at [202, 217] on input "City" at bounding box center [376, 222] width 392 height 17
click at [198, 197] on div "Enter Full Address Street Address City Country* United States United Kingdom Af…" at bounding box center [376, 214] width 419 height 237
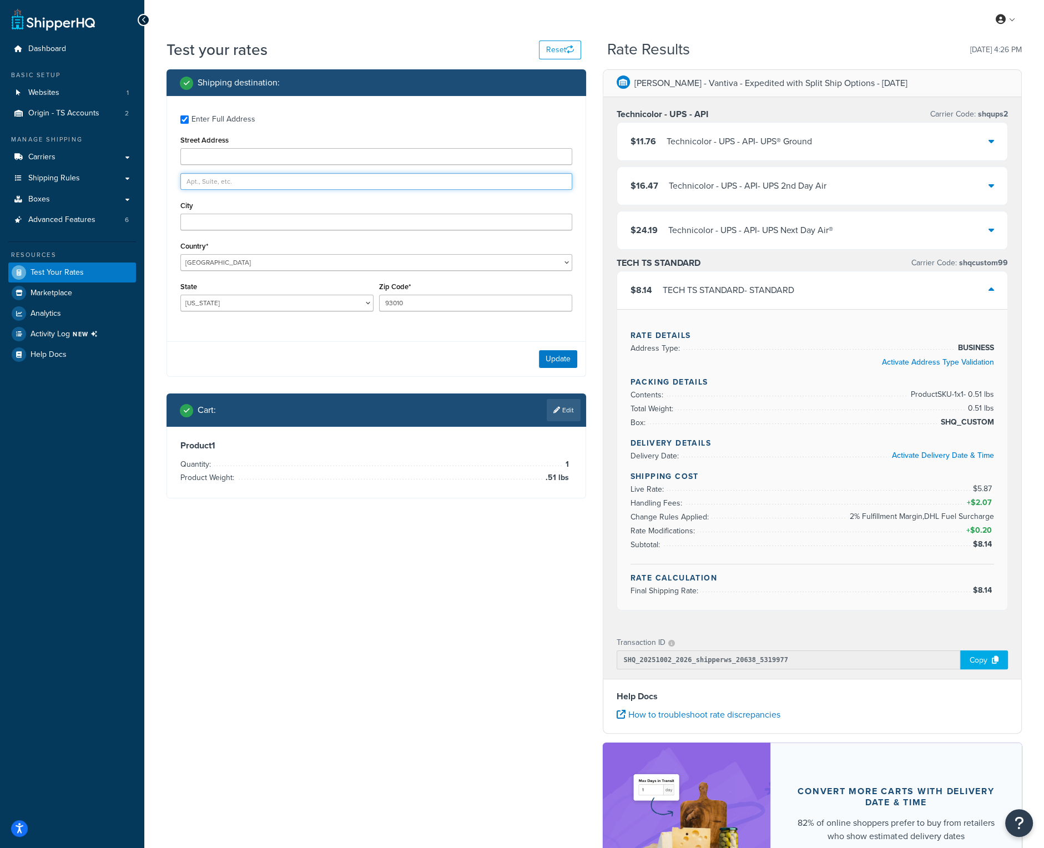
click at [203, 175] on input "text" at bounding box center [376, 181] width 392 height 17
click at [210, 158] on input "Street Address" at bounding box center [376, 156] width 392 height 17
type input "po box 1234"
click at [562, 358] on button "Update" at bounding box center [558, 359] width 38 height 18
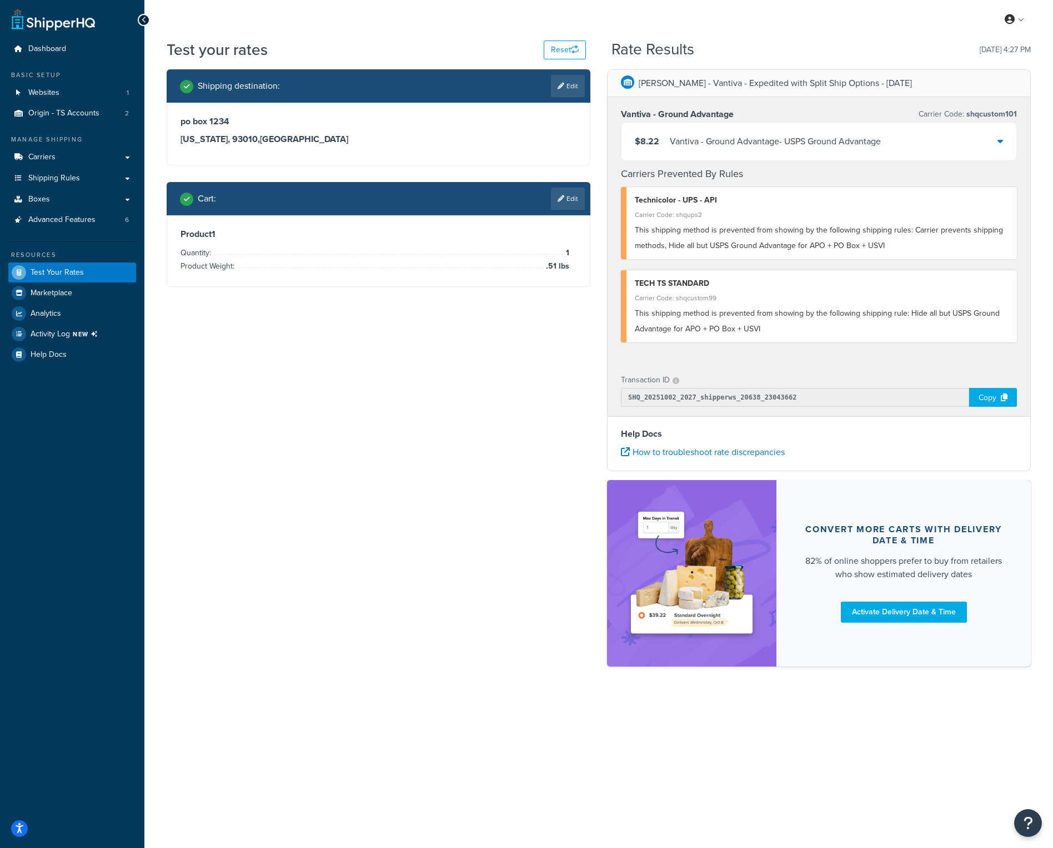
click at [804, 143] on div "Vantiva - Ground Advantage - USPS Ground Advantage" at bounding box center [775, 142] width 211 height 16
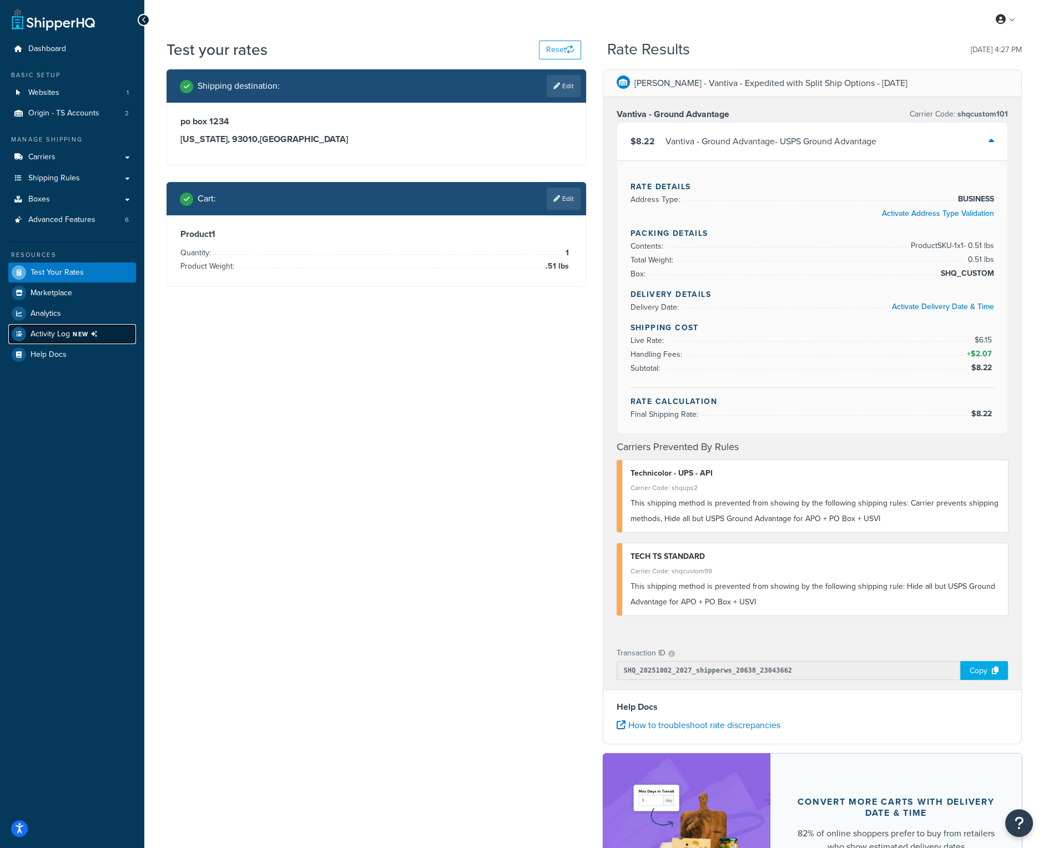
click at [59, 330] on span "Activity Log NEW" at bounding box center [67, 334] width 72 height 14
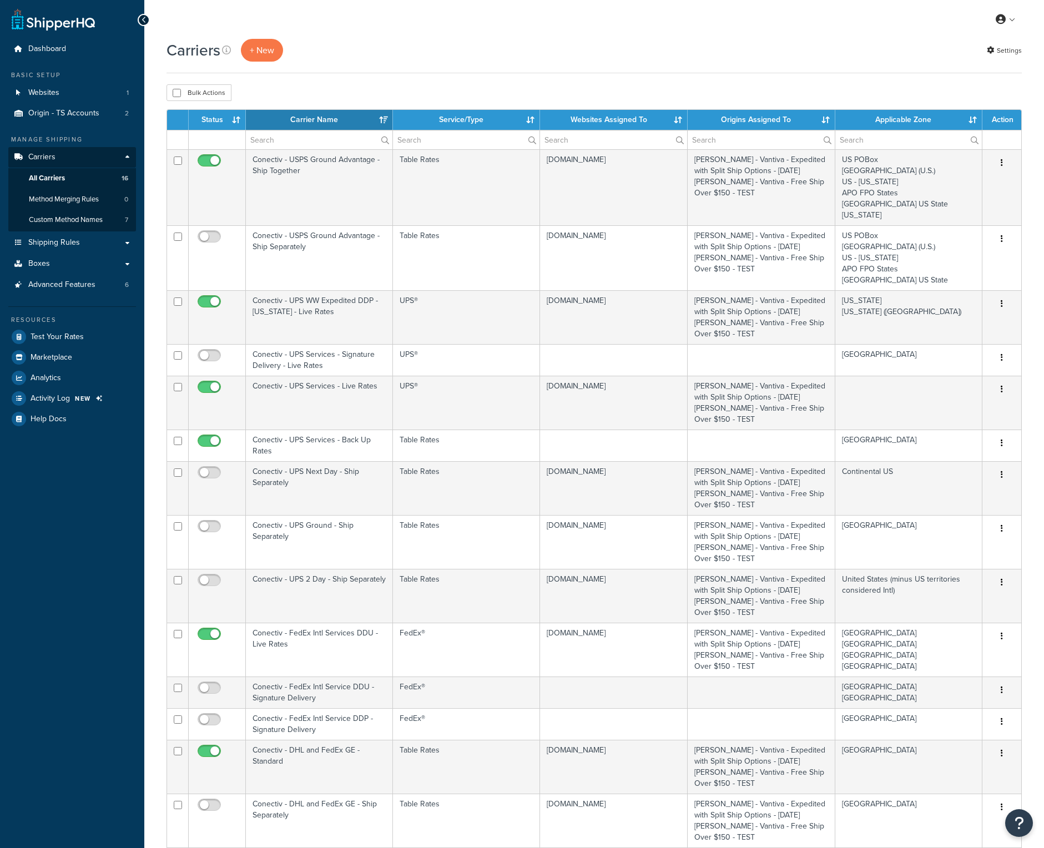
select select "15"
click at [349, 115] on th "Carrier Name" at bounding box center [319, 120] width 147 height 20
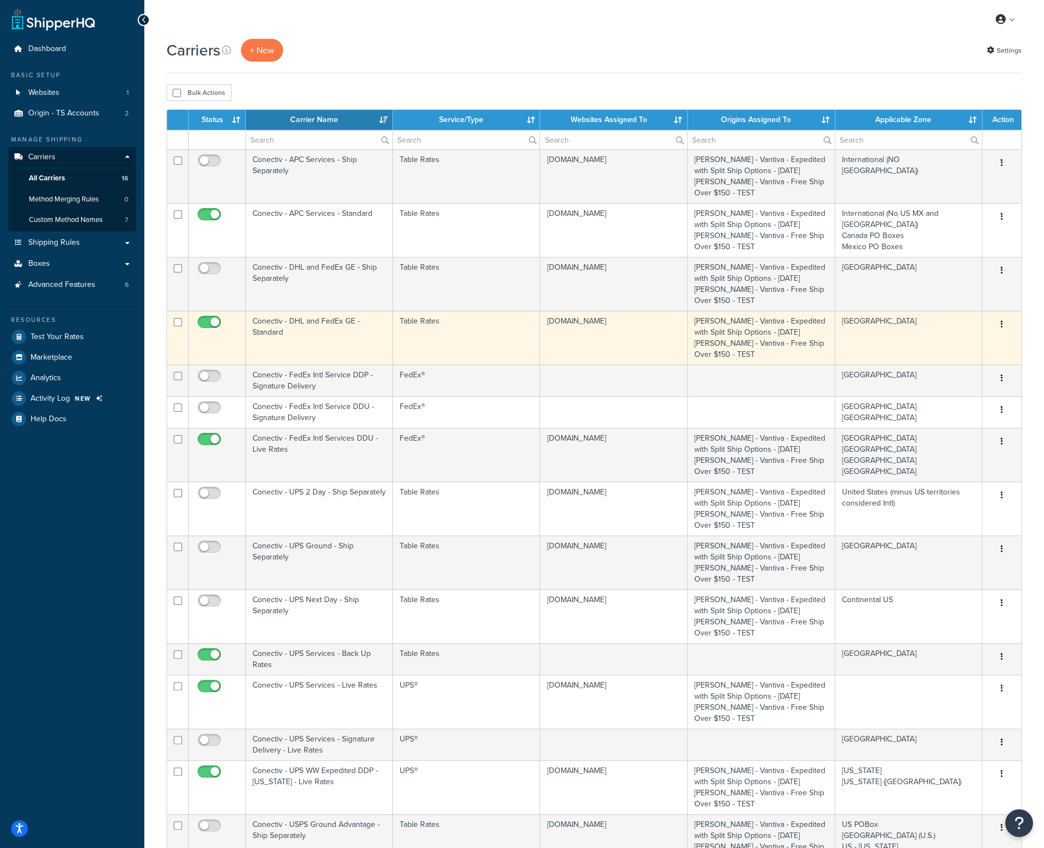
click at [280, 320] on td "Conectiv - DHL and FedEx GE - Standard" at bounding box center [319, 338] width 147 height 54
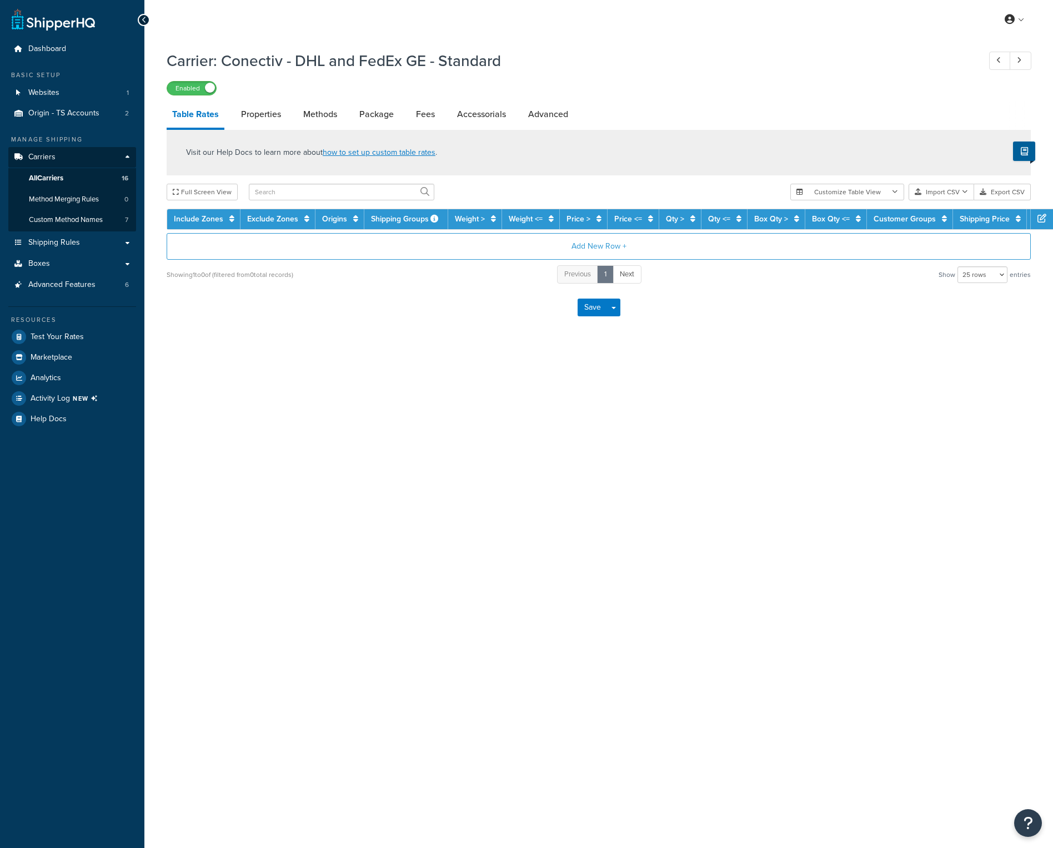
select select "25"
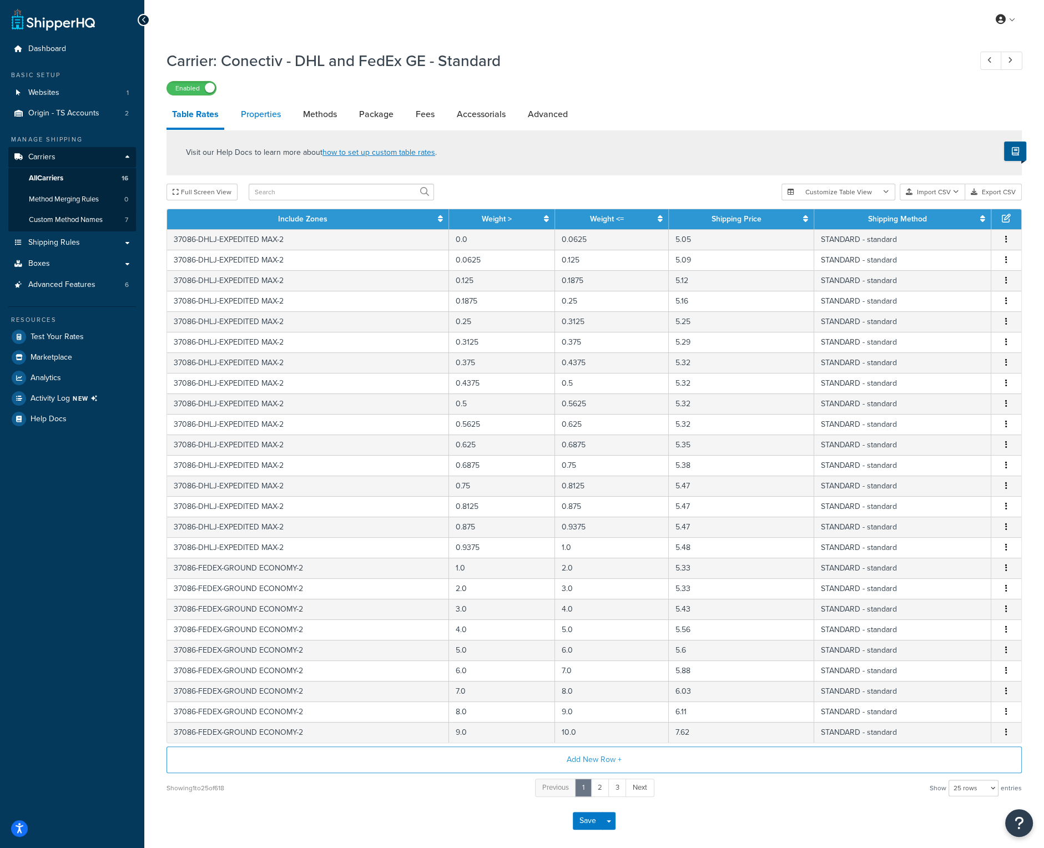
click at [263, 114] on link "Properties" at bounding box center [260, 114] width 51 height 27
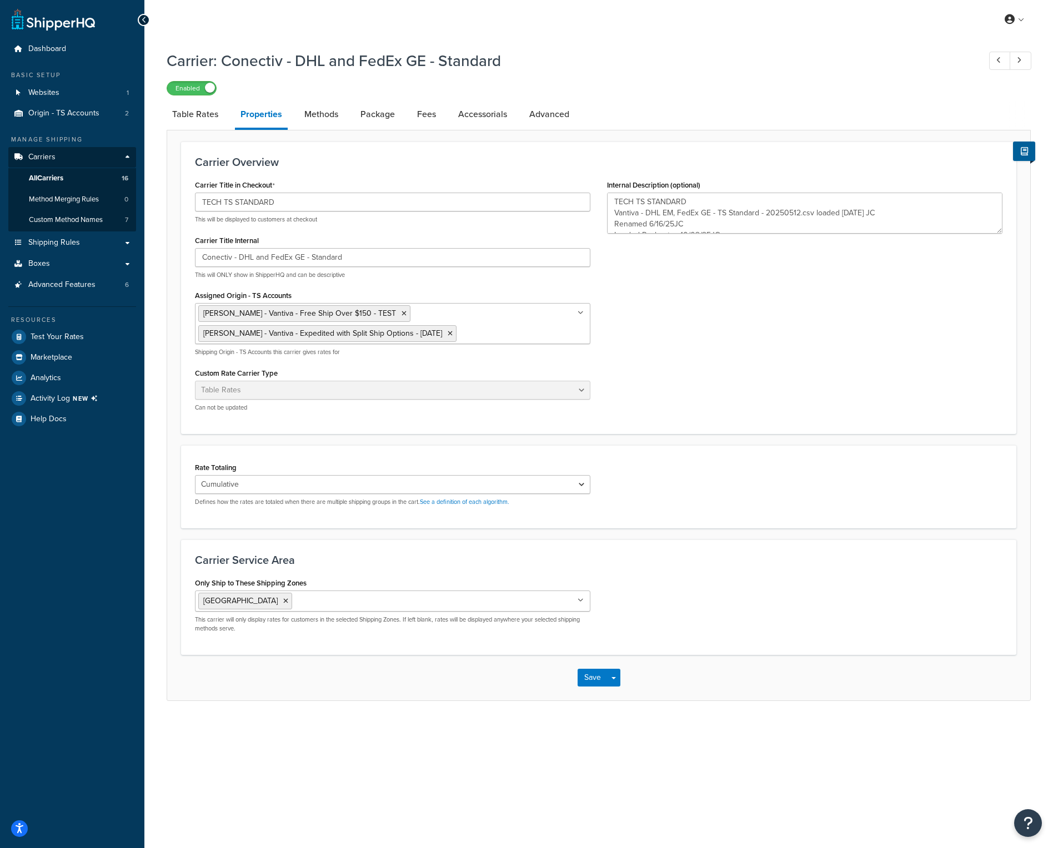
type textarea "TECH TS STANDARD Vantiva - DHL EM, FedEx GE - TS Standard - 20250512.csv loaded…"
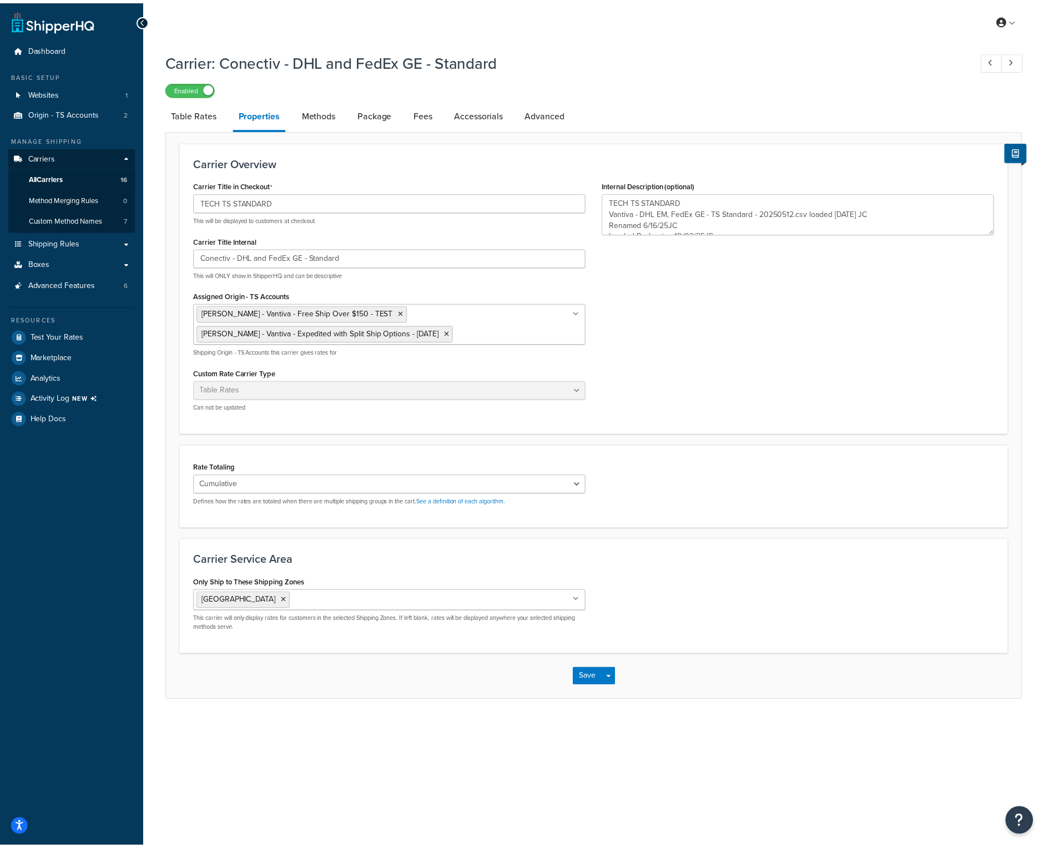
scroll to position [11, 0]
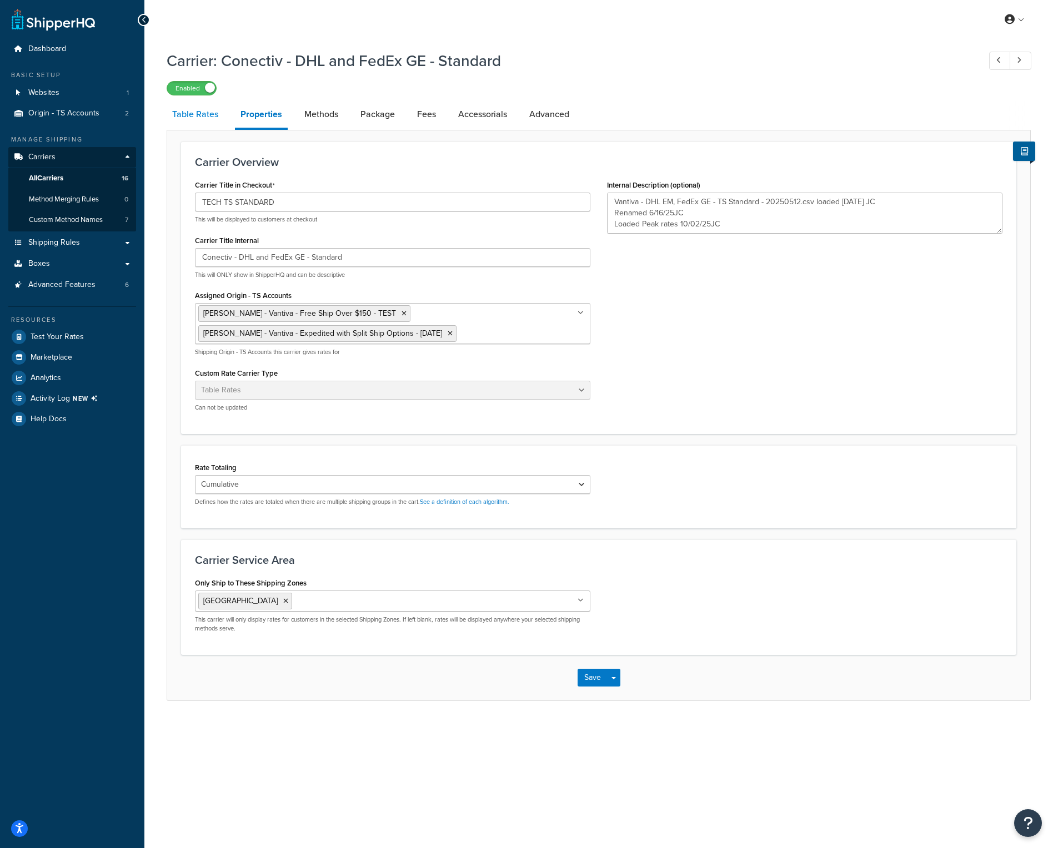
click at [187, 114] on link "Table Rates" at bounding box center [195, 114] width 57 height 27
select select "25"
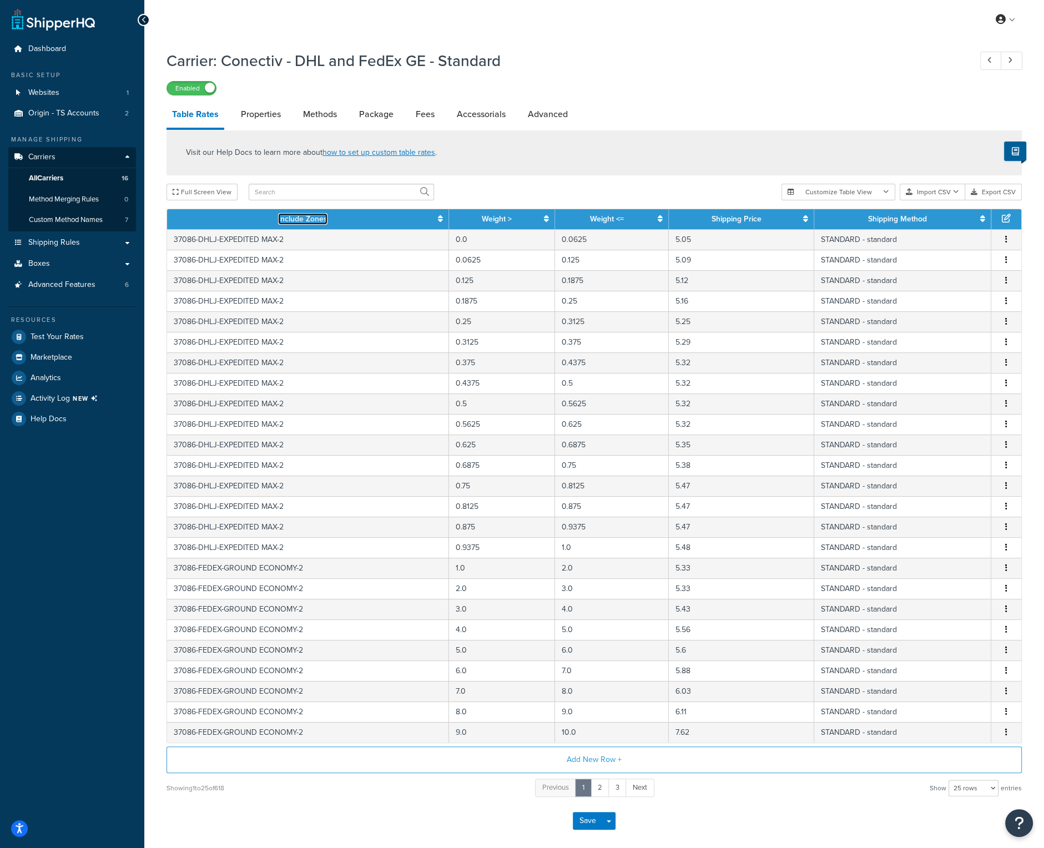
click at [306, 224] on link "Include Zones" at bounding box center [302, 219] width 49 height 12
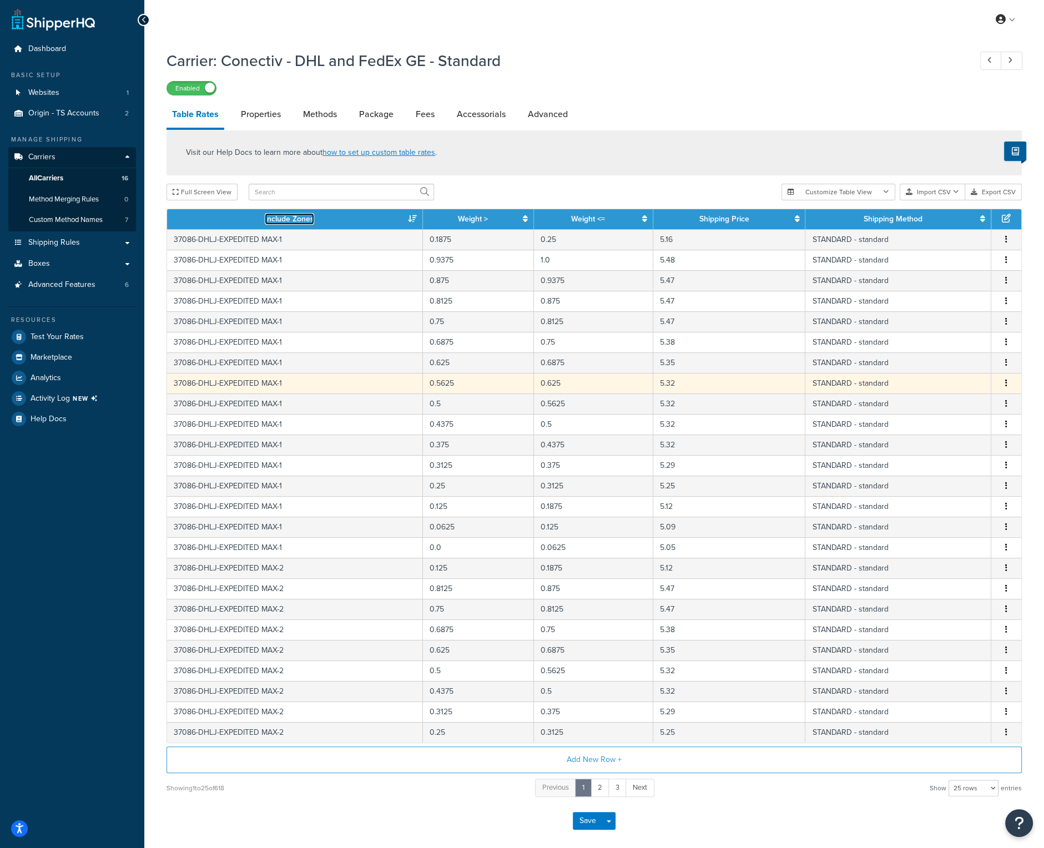
scroll to position [49, 0]
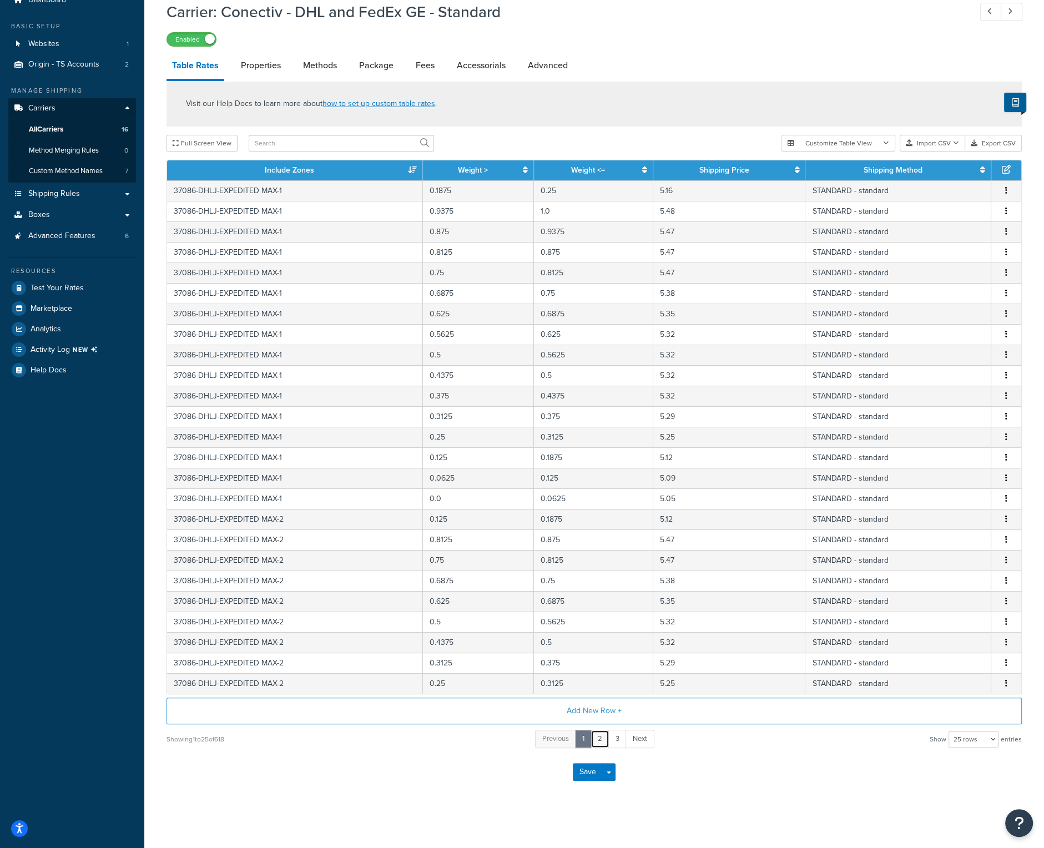
click at [599, 735] on link "2" at bounding box center [600, 739] width 19 height 18
click at [606, 739] on link "3" at bounding box center [609, 739] width 18 height 18
click at [616, 738] on link "4" at bounding box center [617, 739] width 18 height 18
click at [623, 739] on link "5" at bounding box center [618, 739] width 19 height 18
click at [486, 172] on link "Weight >" at bounding box center [473, 170] width 30 height 12
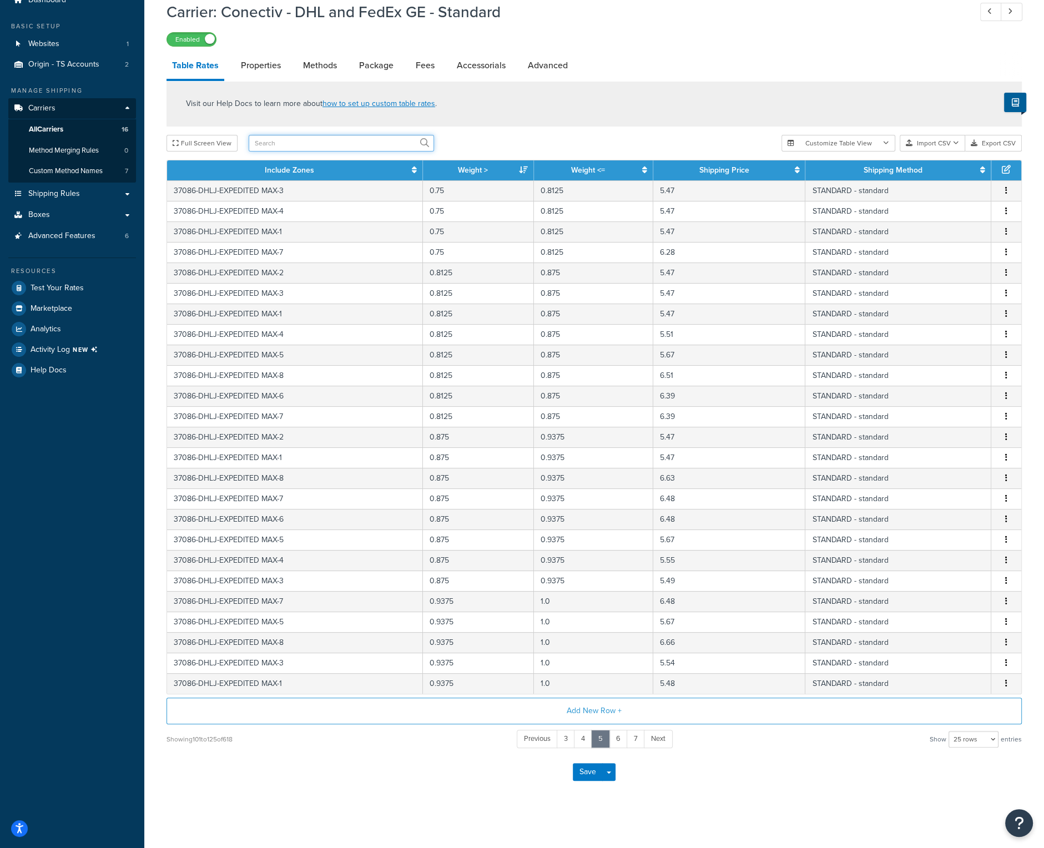
click at [275, 139] on input "text" at bounding box center [341, 143] width 185 height 17
click at [275, 139] on input "max" at bounding box center [341, 143] width 185 height 17
click at [275, 142] on input "max-" at bounding box center [341, 143] width 185 height 17
type input "max-8"
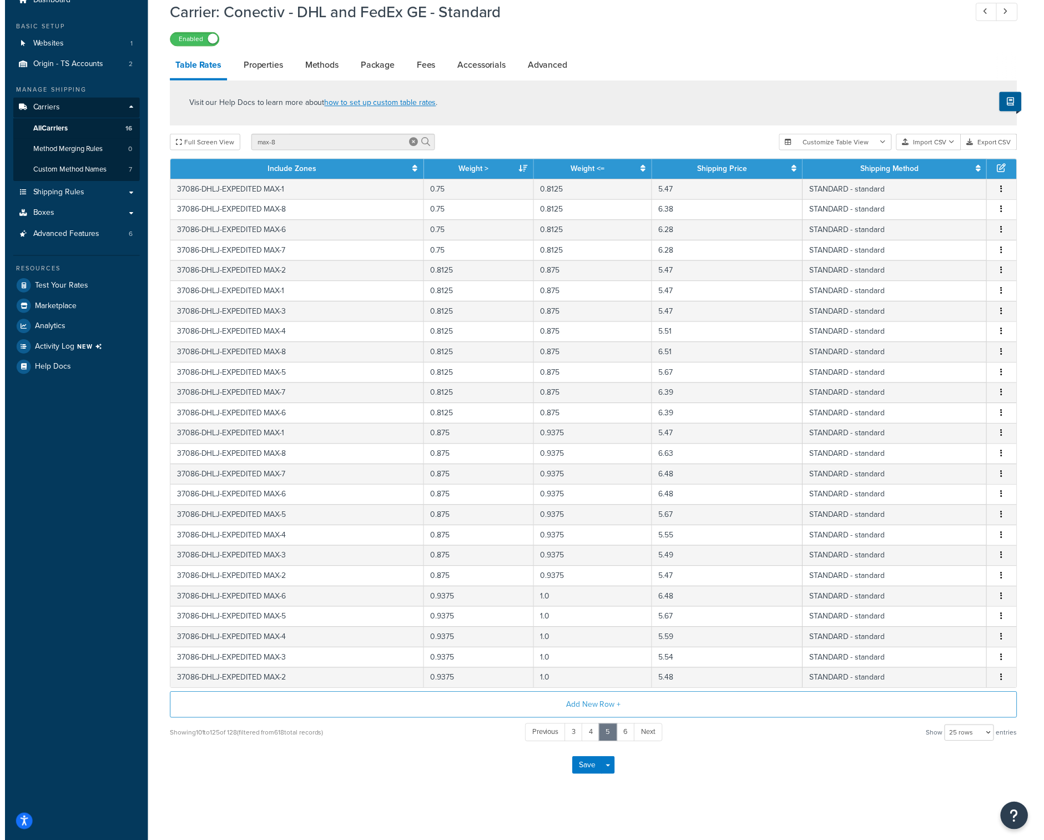
scroll to position [8, 0]
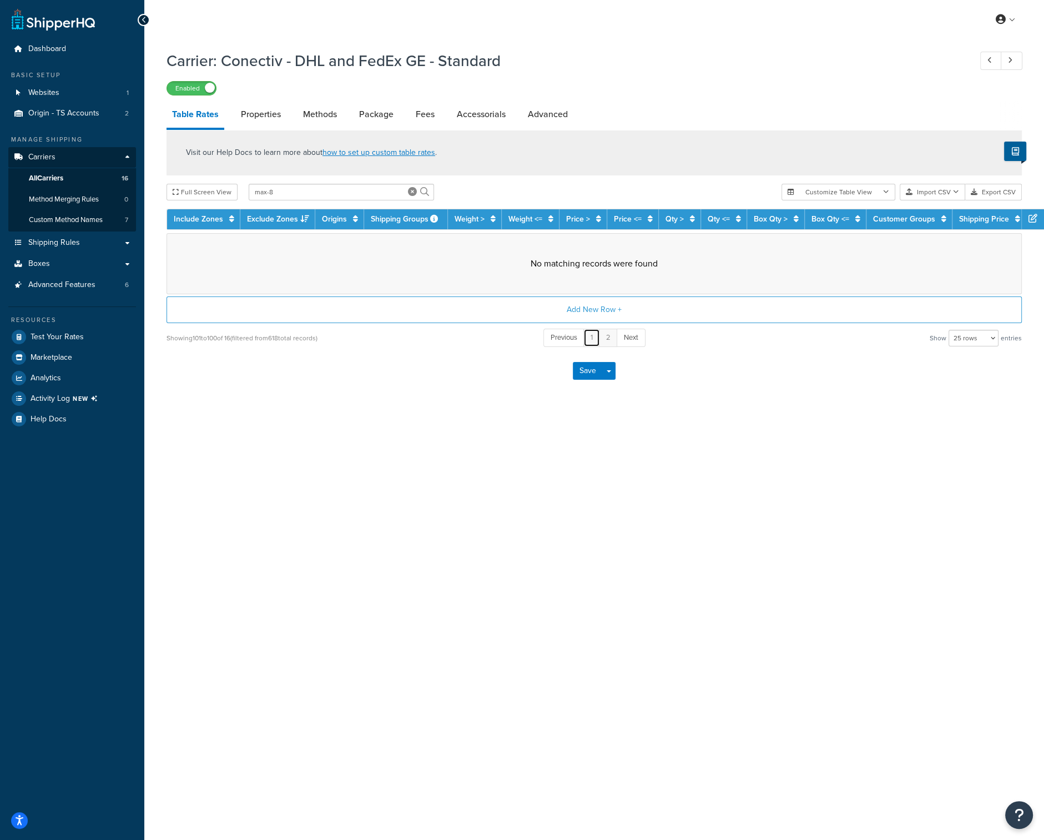
click at [590, 329] on link "1" at bounding box center [592, 338] width 17 height 18
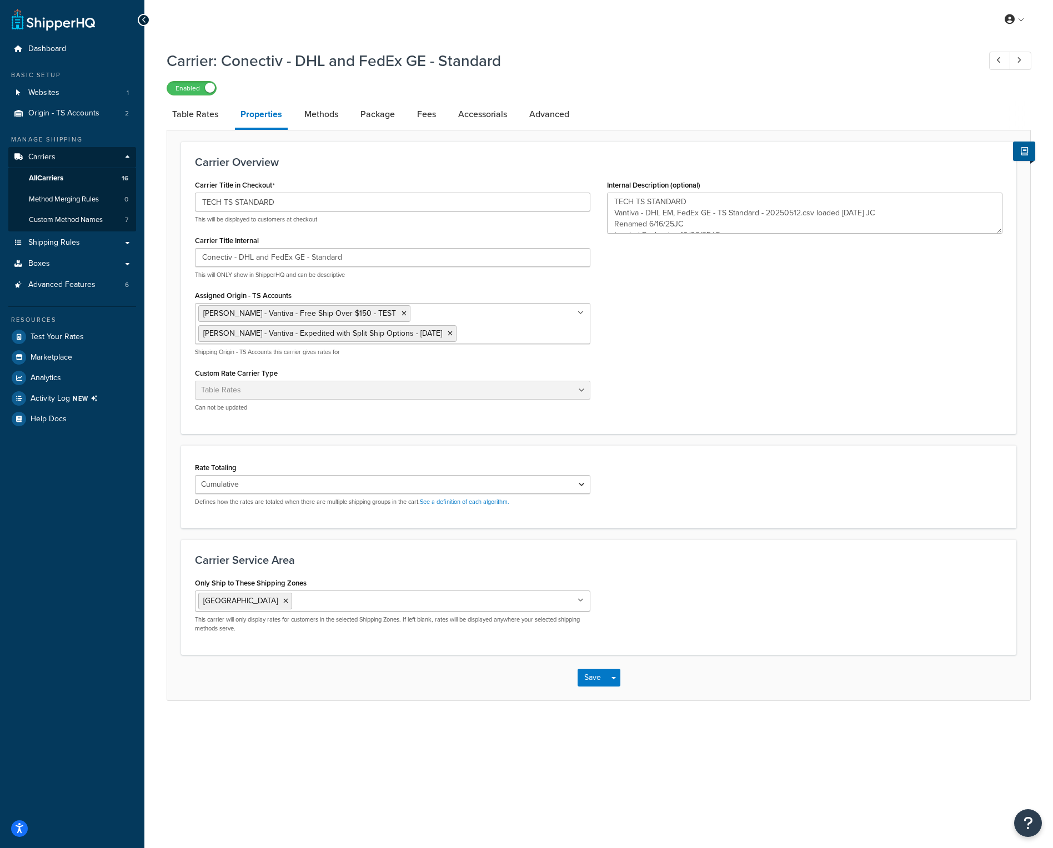
type textarea "TECH TS STANDARD Vantiva - DHL EM, FedEx GE - TS Standard - 20250512.csv loaded…"
click at [180, 113] on link "Table Rates" at bounding box center [195, 114] width 57 height 27
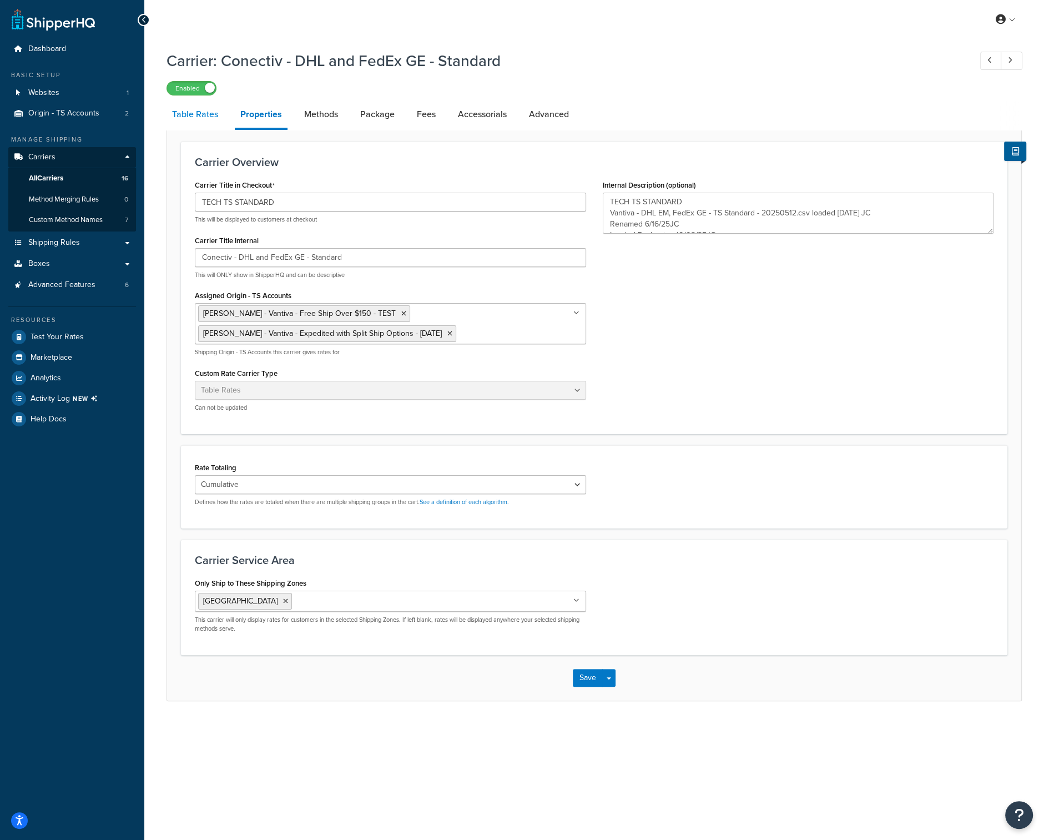
select select "25"
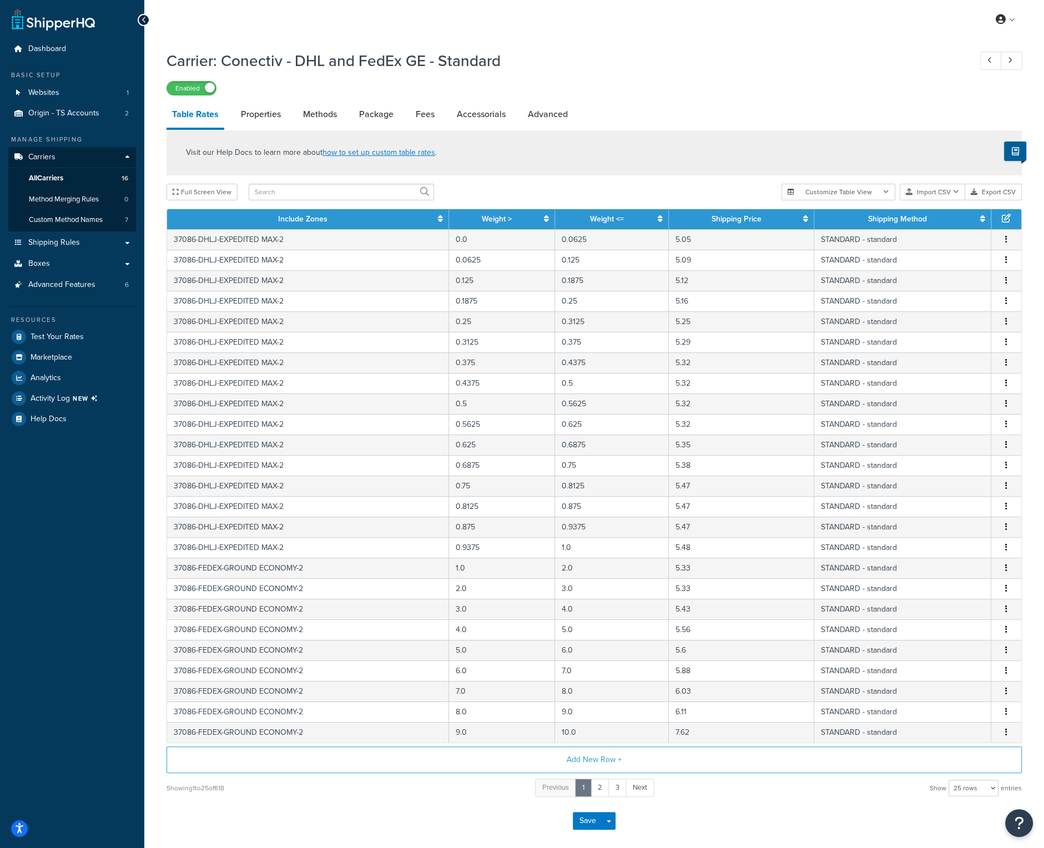
click at [258, 219] on th "Include Zones" at bounding box center [308, 219] width 282 height 20
click at [307, 192] on input "text" at bounding box center [341, 192] width 185 height 17
type input ".5"
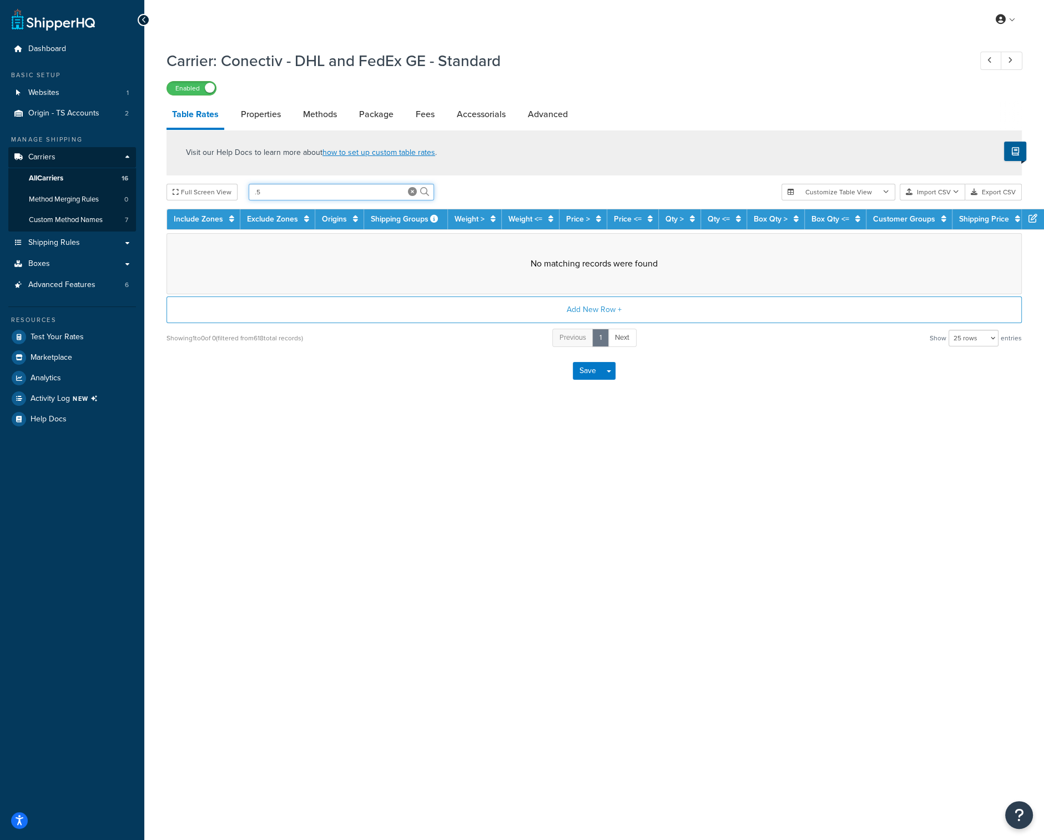
drag, startPoint x: 304, startPoint y: 184, endPoint x: 235, endPoint y: 185, distance: 68.9
click at [235, 185] on div "Full Screen View .5" at bounding box center [470, 192] width 606 height 17
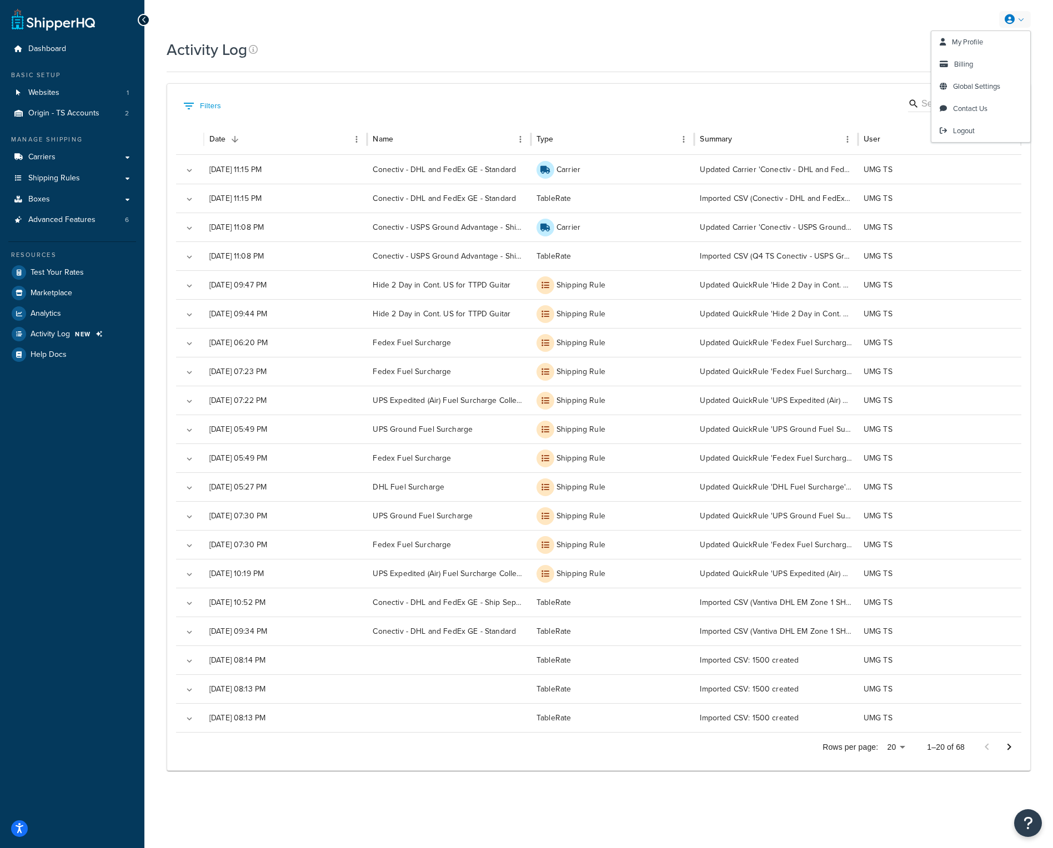
click at [1026, 22] on link at bounding box center [1015, 19] width 32 height 17
click at [976, 134] on link "Logout" at bounding box center [980, 131] width 99 height 22
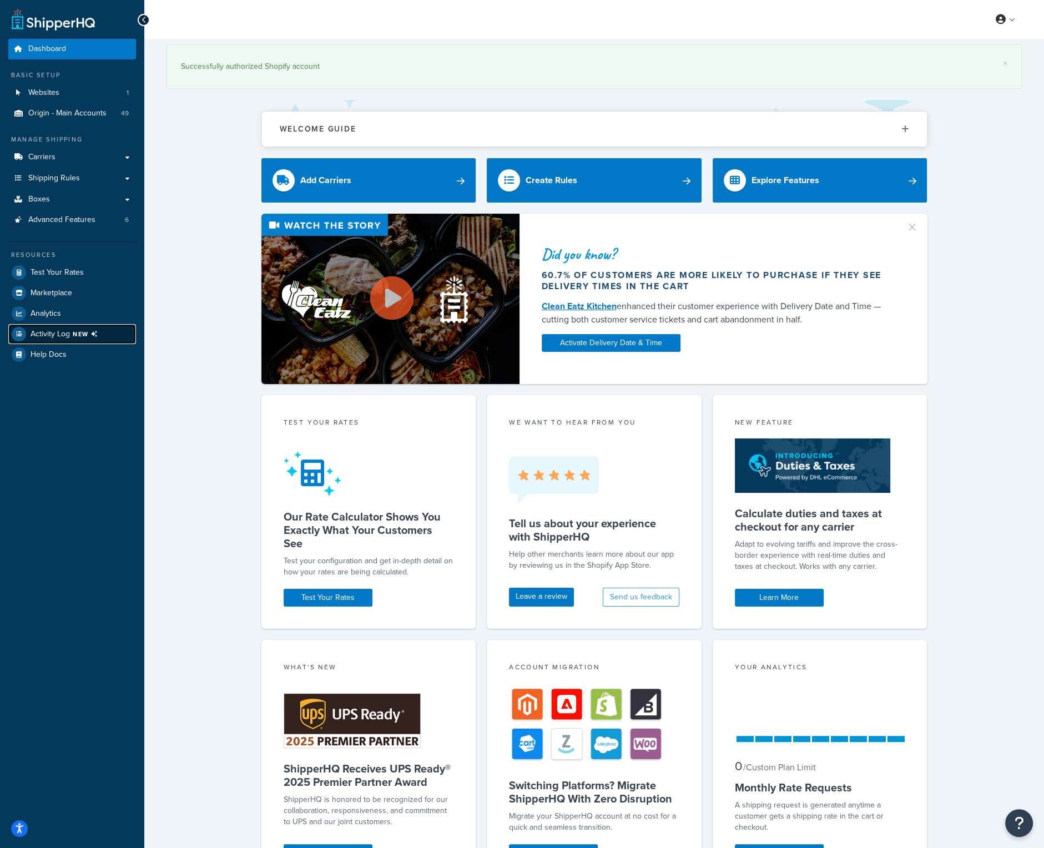
click at [72, 337] on span "Activity Log NEW" at bounding box center [67, 334] width 72 height 14
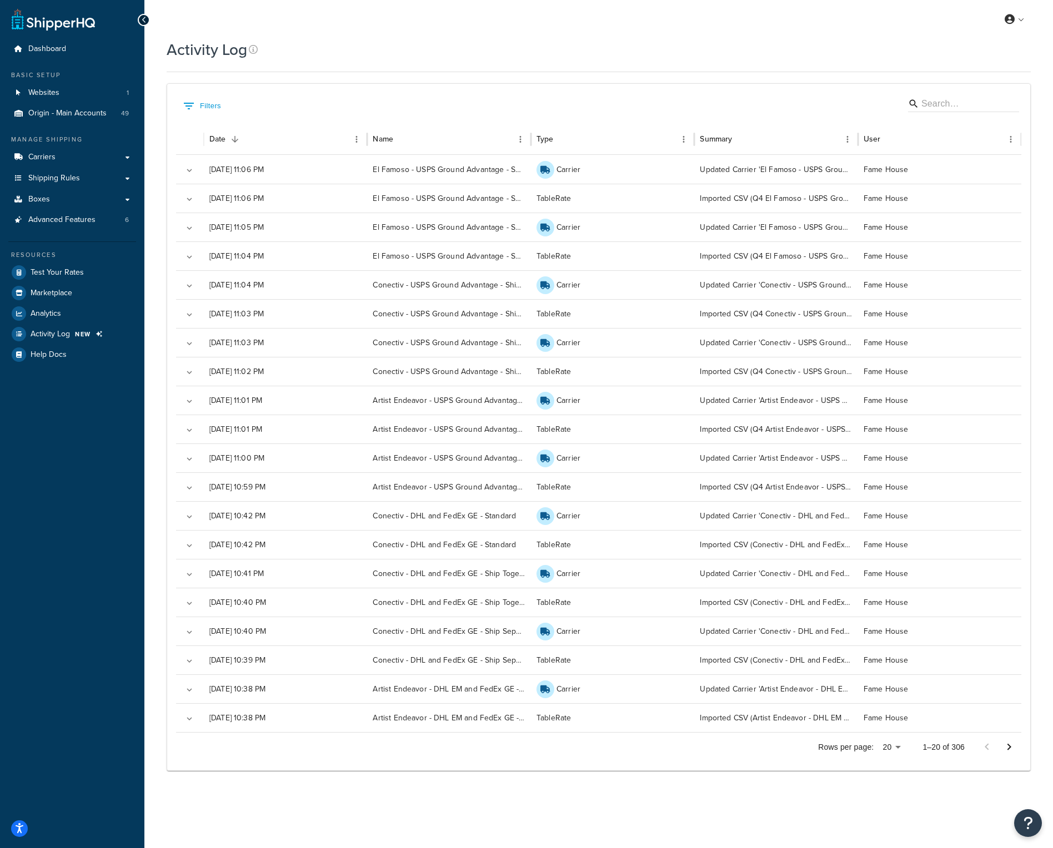
click at [1013, 747] on icon "Go to next page" at bounding box center [1008, 747] width 13 height 13
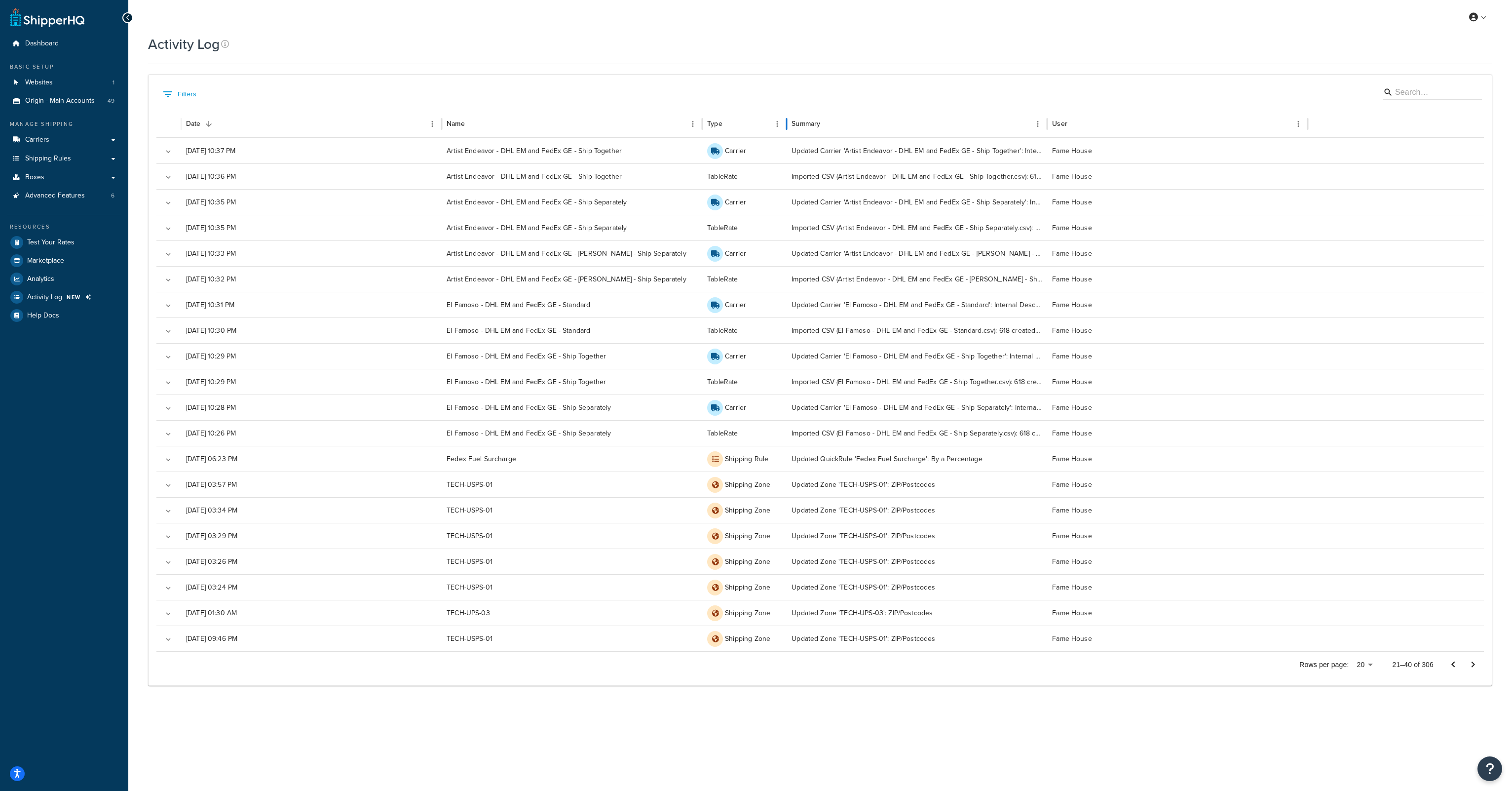
drag, startPoint x: 964, startPoint y: 131, endPoint x: 788, endPoint y: 140, distance: 176.2
click at [788, 140] on div "Date Name Type Summary User [DATE] 10:37 PM Artist Endeavor - DHL EM and FedEx …" at bounding box center [820, 380] width 1328 height 541
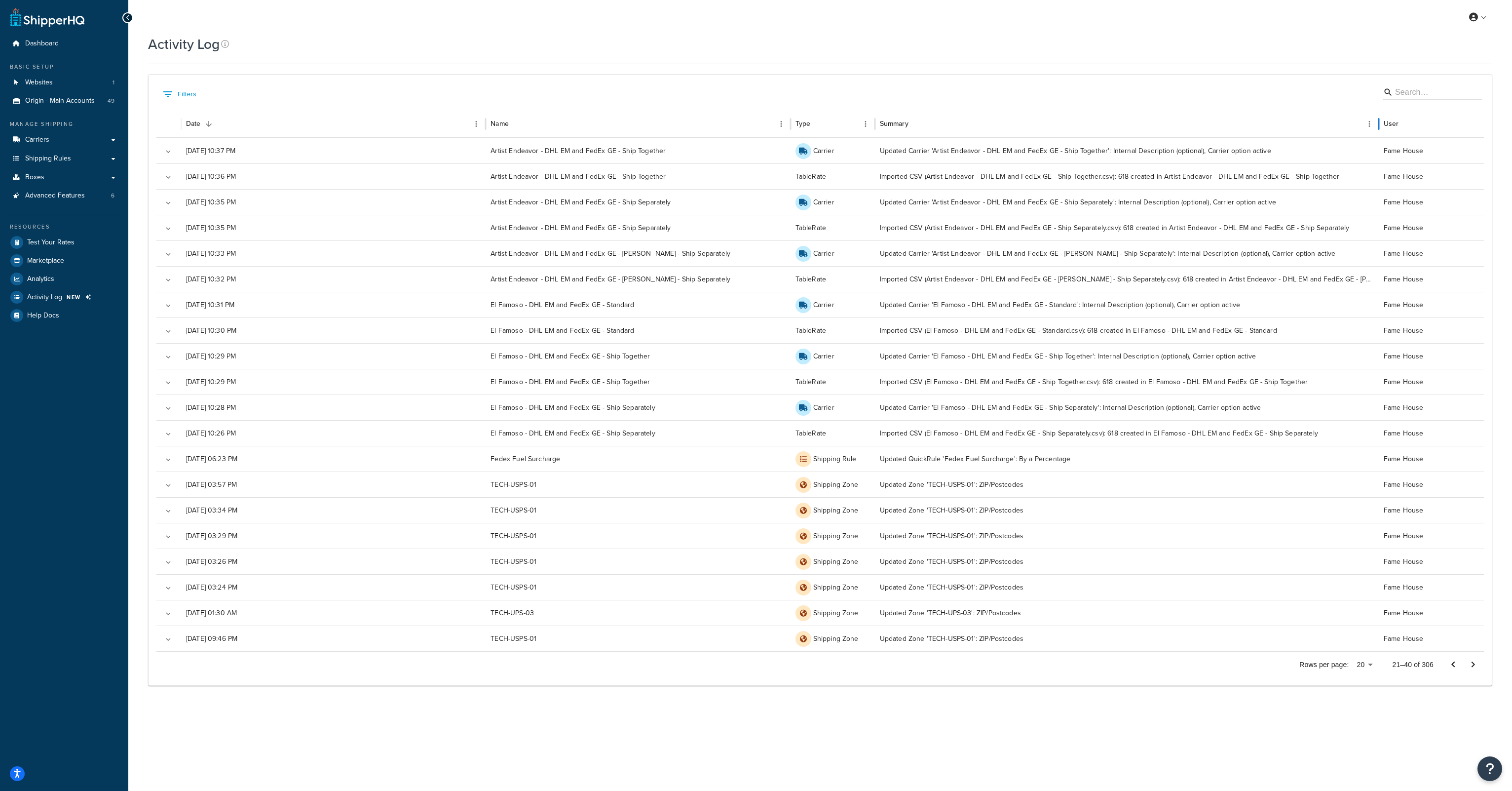
drag, startPoint x: 1179, startPoint y: 120, endPoint x: 1378, endPoint y: 140, distance: 200.0
click at [935, 140] on div "Date Name Type Summary User [DATE] 10:37 PM Artist Endeavor - DHL EM and FedEx …" at bounding box center [820, 380] width 1328 height 541
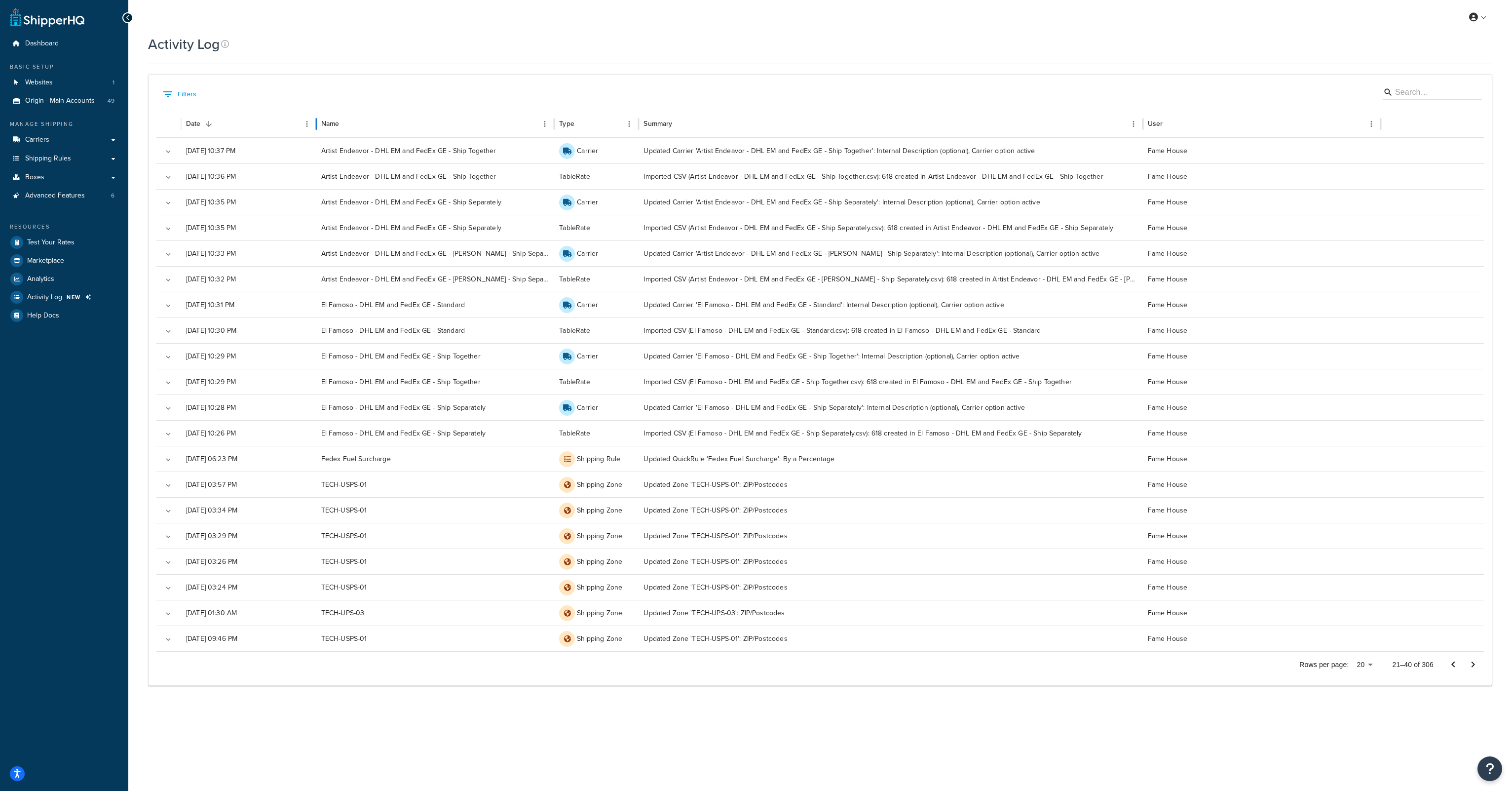
drag, startPoint x: 419, startPoint y: 121, endPoint x: 316, endPoint y: 131, distance: 103.5
click at [316, 131] on div at bounding box center [316, 124] width 5 height 28
